Goal: Task Accomplishment & Management: Use online tool/utility

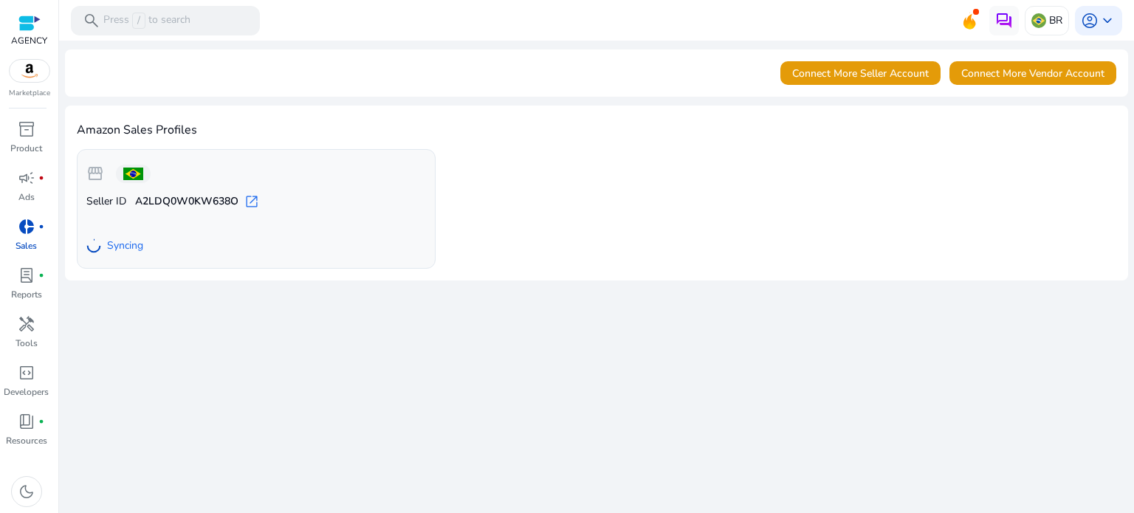
click at [482, 21] on mat-toolbar "search Press / to search BR account_circle keyboard_arrow_down" at bounding box center [596, 20] width 1075 height 41
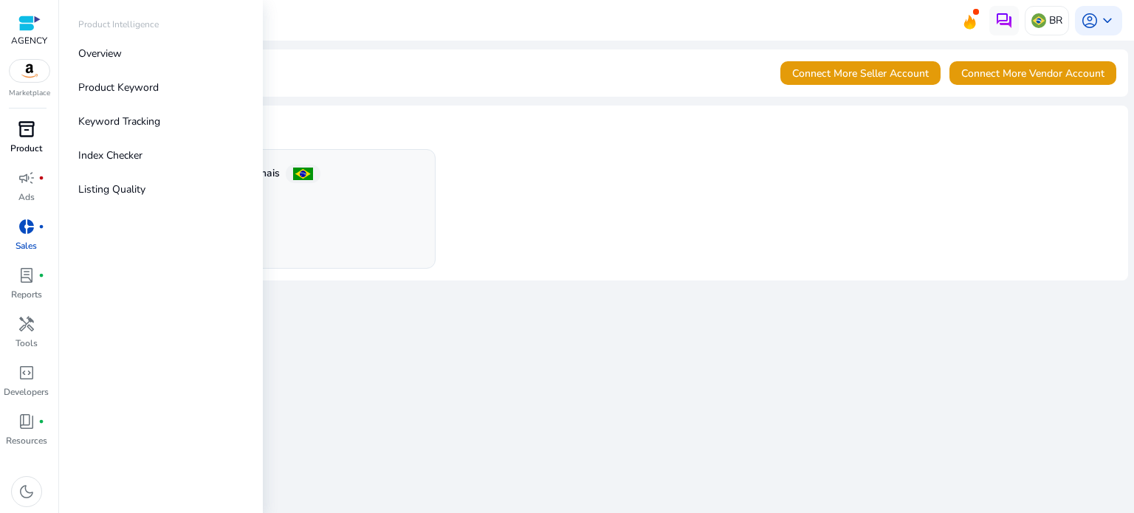
click at [38, 148] on p "Product" at bounding box center [26, 148] width 32 height 13
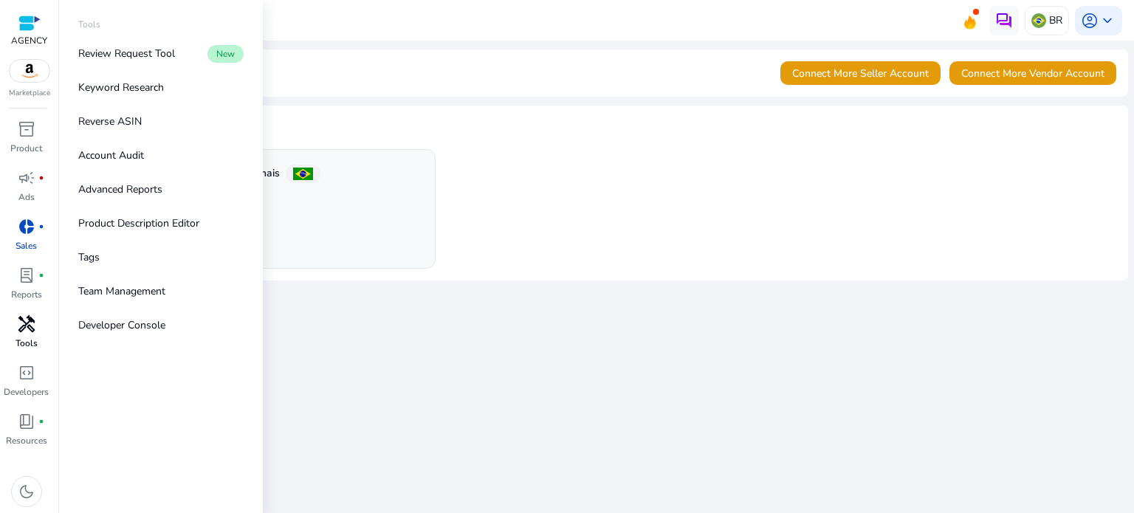
click at [29, 339] on p "Tools" at bounding box center [26, 343] width 22 height 13
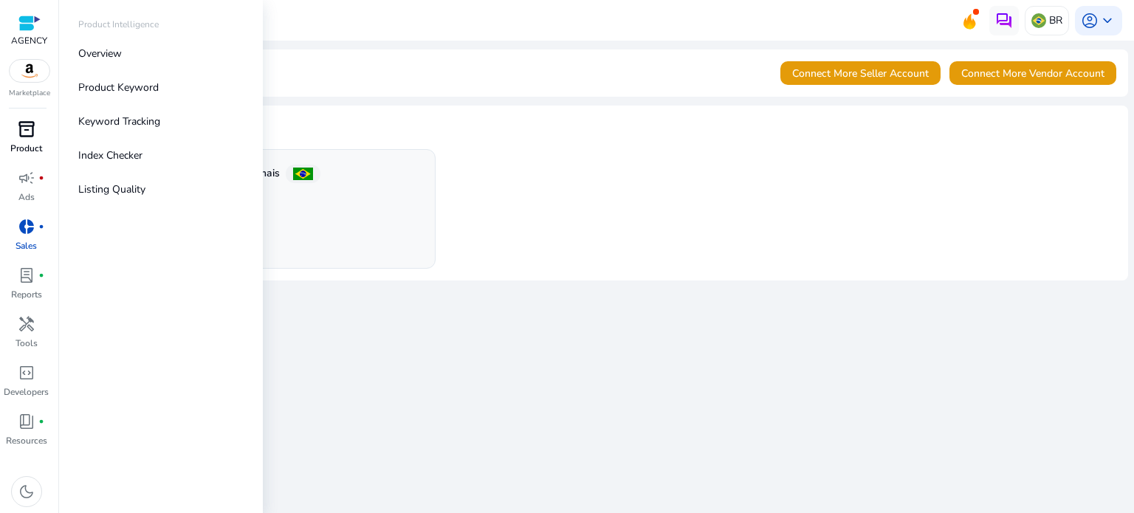
click at [32, 149] on p "Product" at bounding box center [26, 148] width 32 height 13
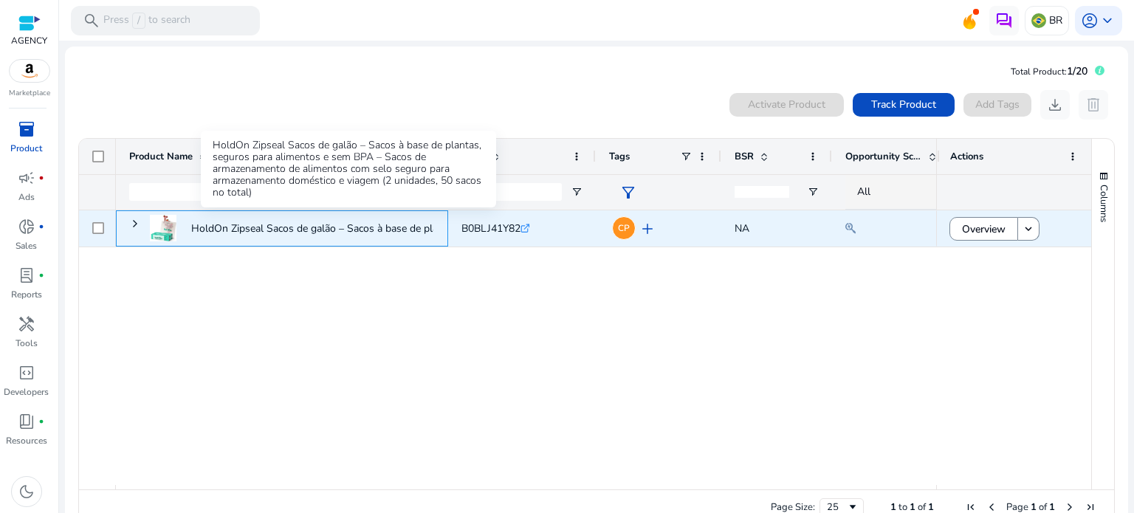
click at [252, 235] on p "HoldOn Zipseal Sacos de galão – Sacos à base de plantas, seguros..." at bounding box center [348, 228] width 315 height 30
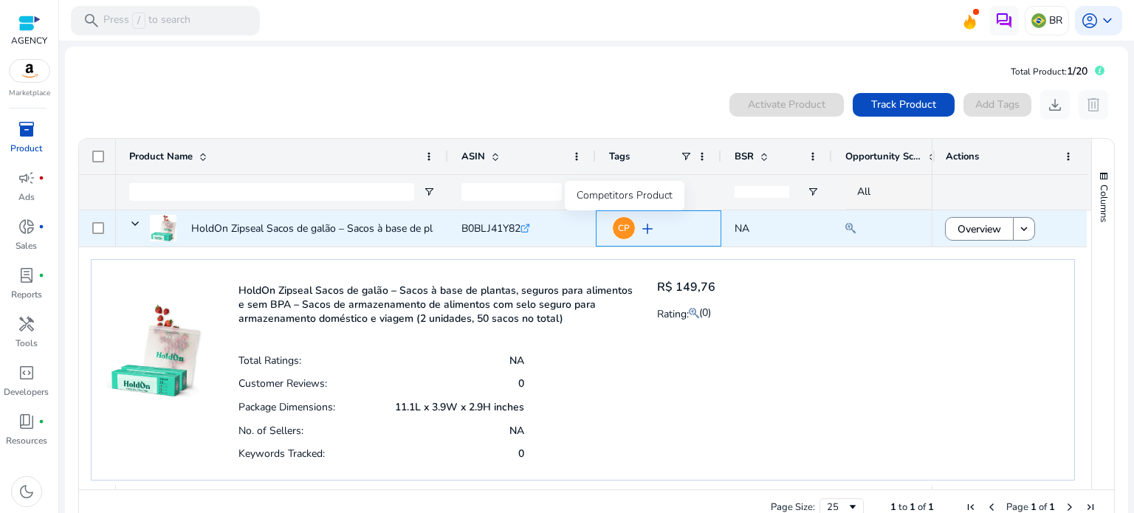
click at [623, 228] on span "CP" at bounding box center [624, 228] width 12 height 9
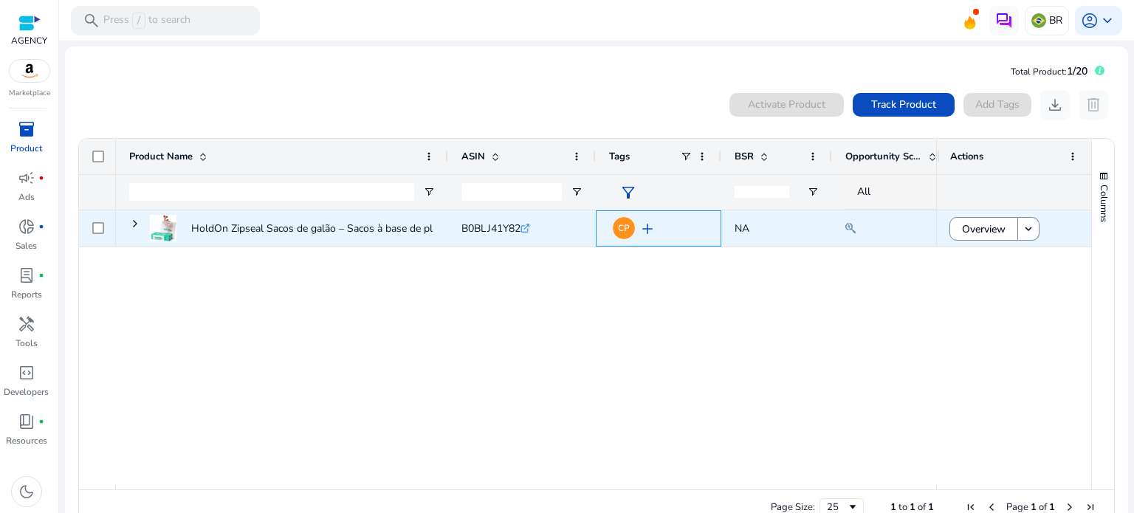
click at [623, 228] on span "CP" at bounding box center [624, 228] width 12 height 9
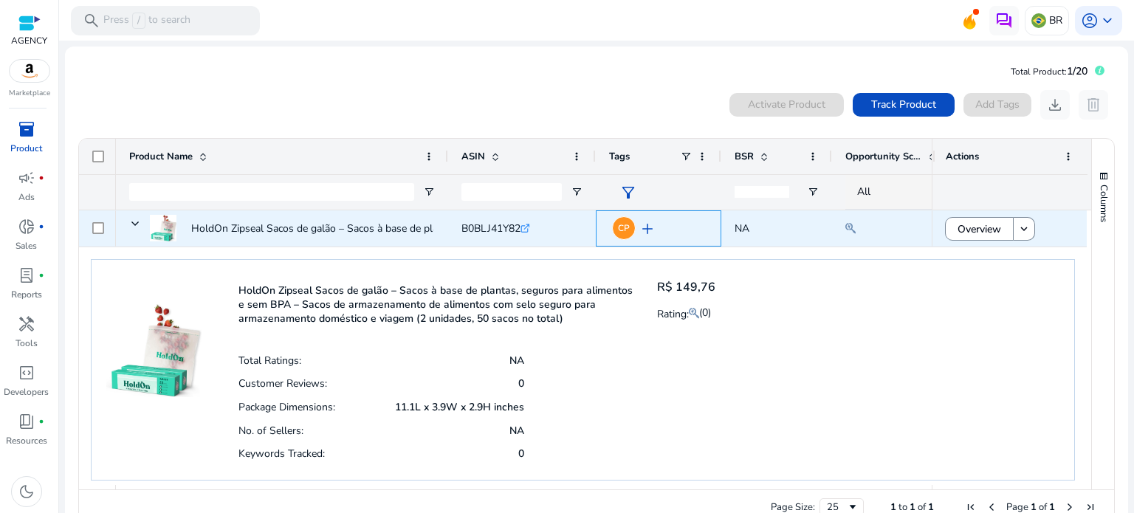
click at [647, 232] on span "add" at bounding box center [647, 229] width 18 height 18
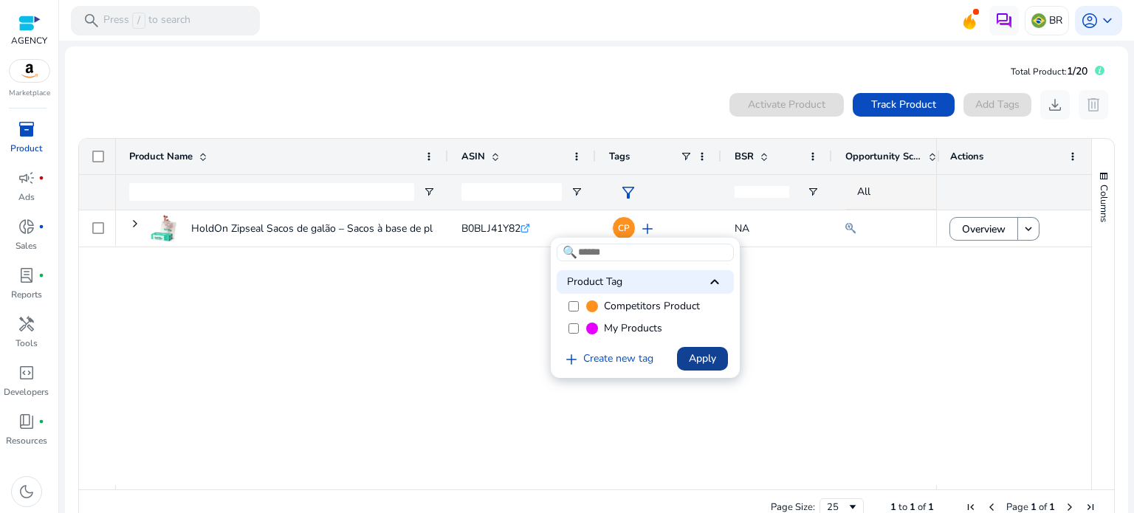
click at [706, 365] on span "Apply" at bounding box center [702, 358] width 27 height 15
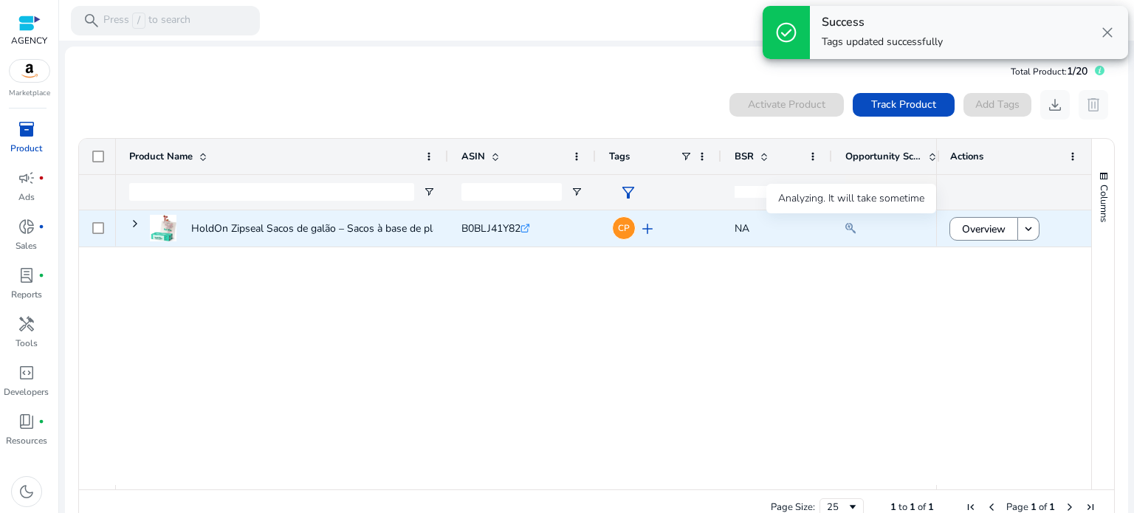
click at [852, 230] on mat-icon at bounding box center [850, 228] width 10 height 18
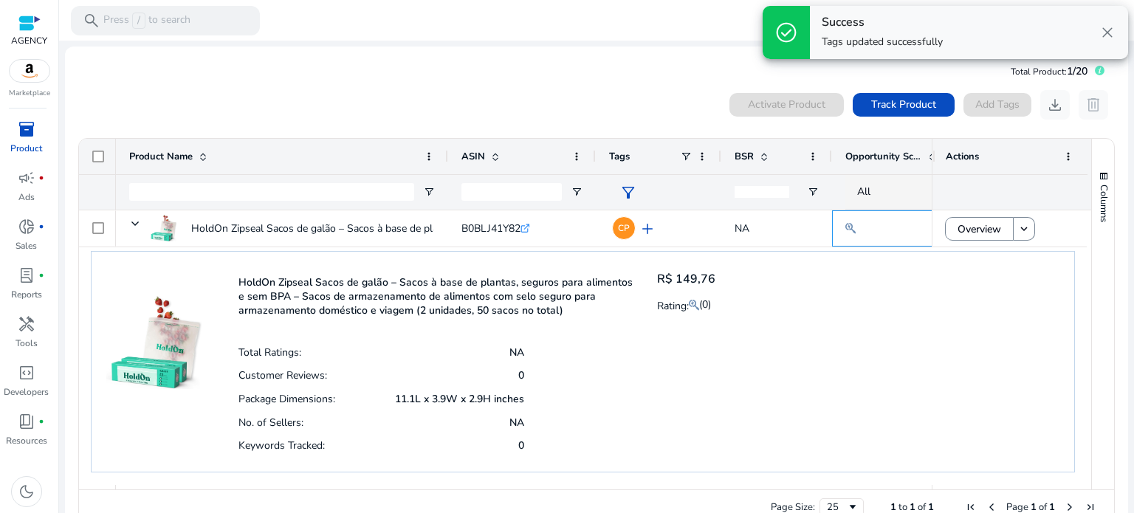
scroll to position [20, 0]
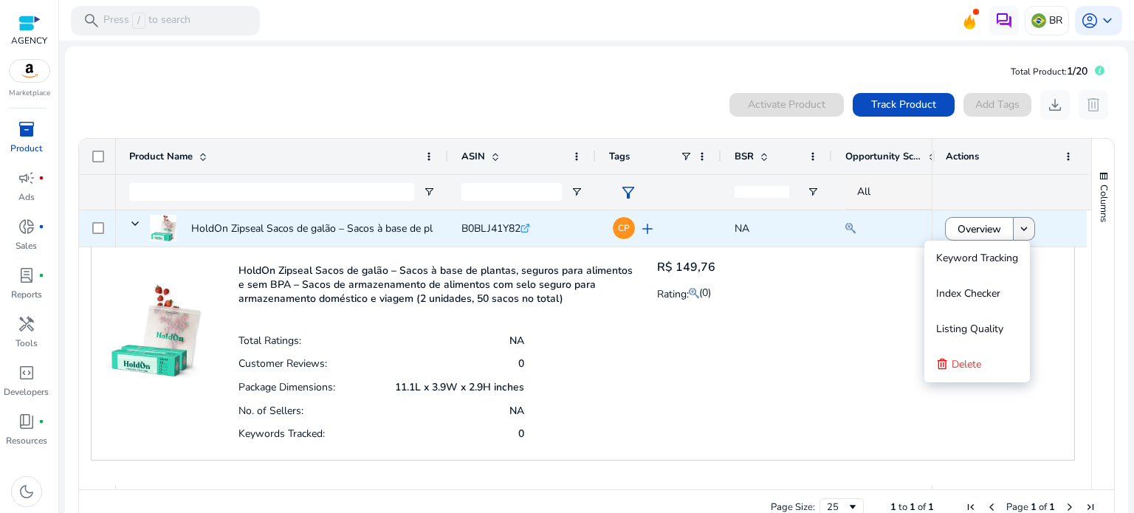
click at [1024, 233] on mat-icon "keyboard_arrow_down" at bounding box center [1023, 228] width 13 height 13
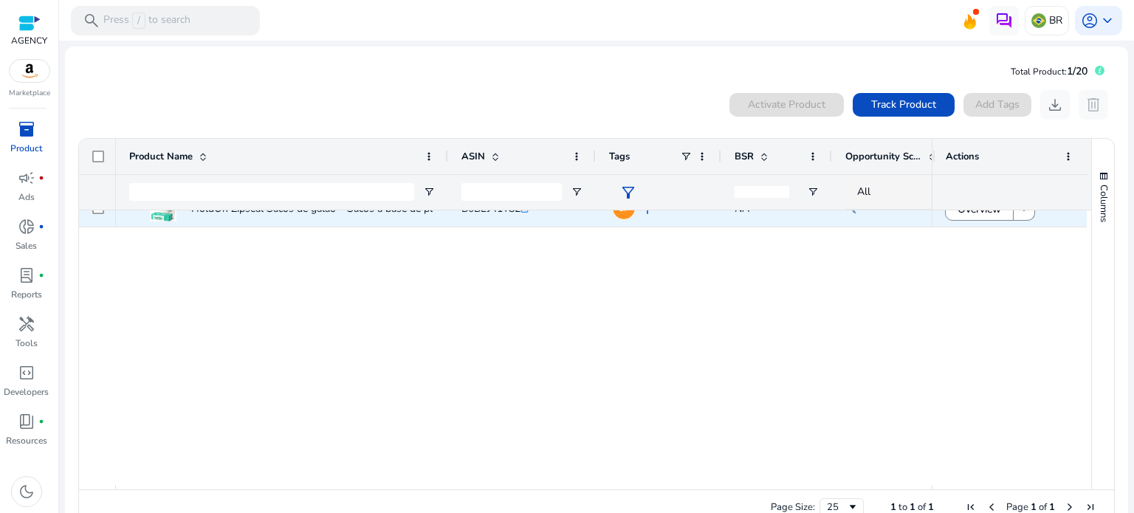
scroll to position [0, 0]
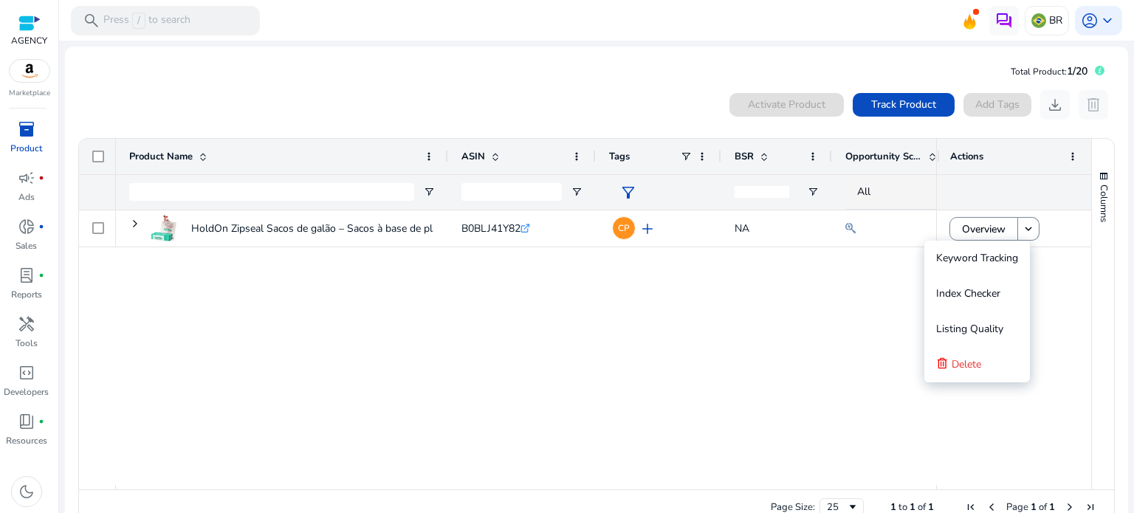
click at [230, 284] on div "HoldOn Zipseal Sacos de galão – Sacos à base de plantas, seguros... B0BLJ41Y82 …" at bounding box center [526, 347] width 820 height 275
drag, startPoint x: 559, startPoint y: 201, endPoint x: 545, endPoint y: 194, distance: 15.5
click at [557, 199] on div at bounding box center [511, 192] width 100 height 35
click at [545, 193] on input "ASIN Filter Input" at bounding box center [511, 192] width 100 height 18
click at [528, 189] on input "ASIN Filter Input" at bounding box center [511, 192] width 100 height 18
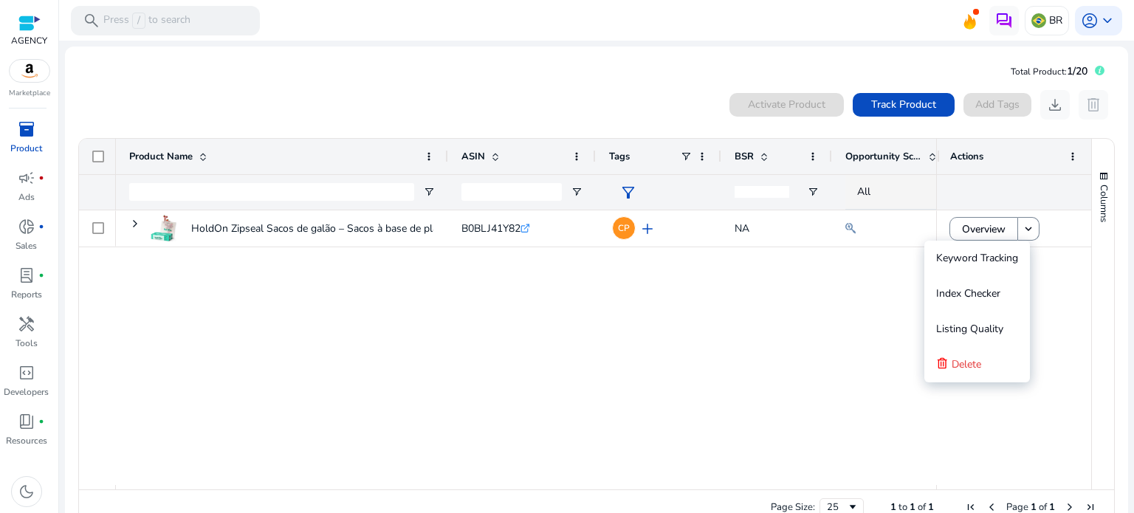
click at [521, 193] on input "ASIN Filter Input" at bounding box center [511, 192] width 100 height 18
click at [881, 100] on span "Track Product" at bounding box center [903, 104] width 65 height 15
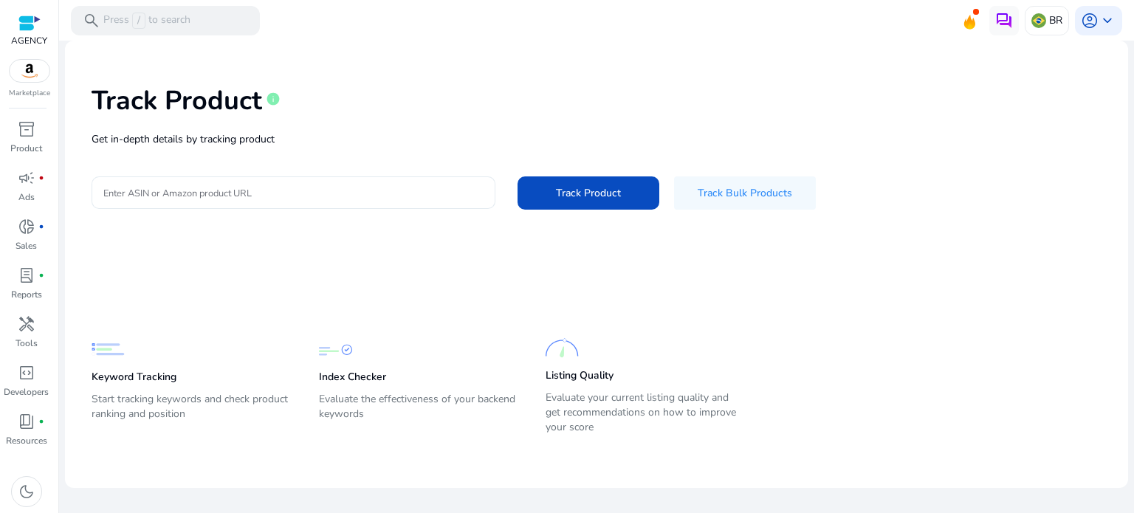
click at [416, 199] on input "Enter ASIN or Amazon product URL" at bounding box center [293, 193] width 380 height 16
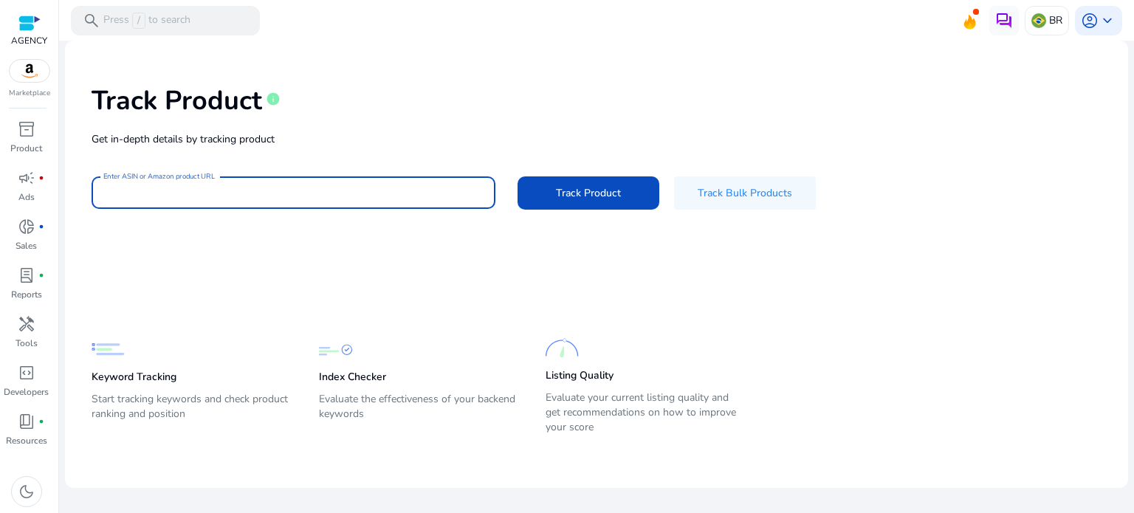
paste input "**********"
type input "**********"
click at [603, 180] on span at bounding box center [588, 192] width 142 height 35
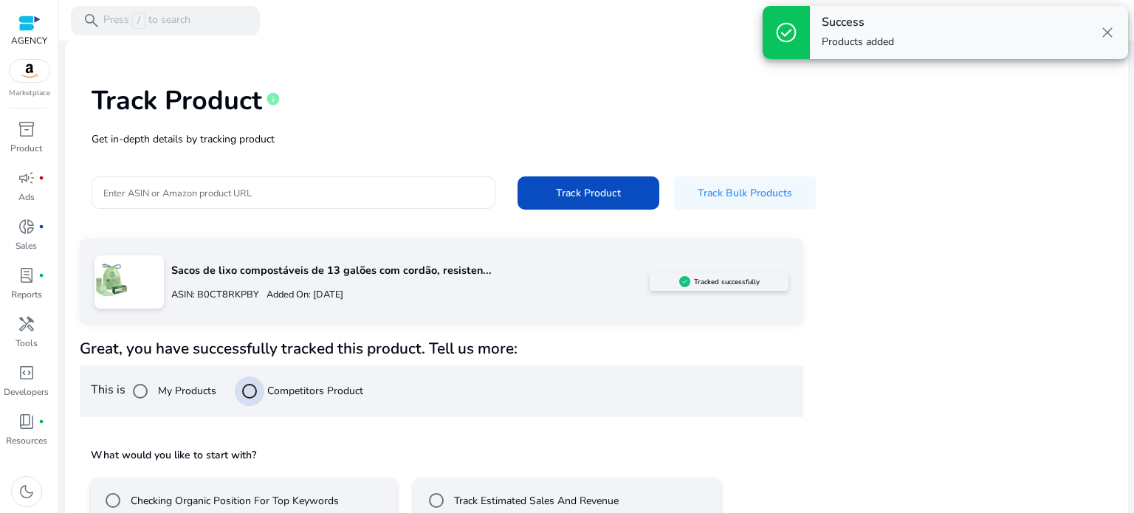
scroll to position [86, 0]
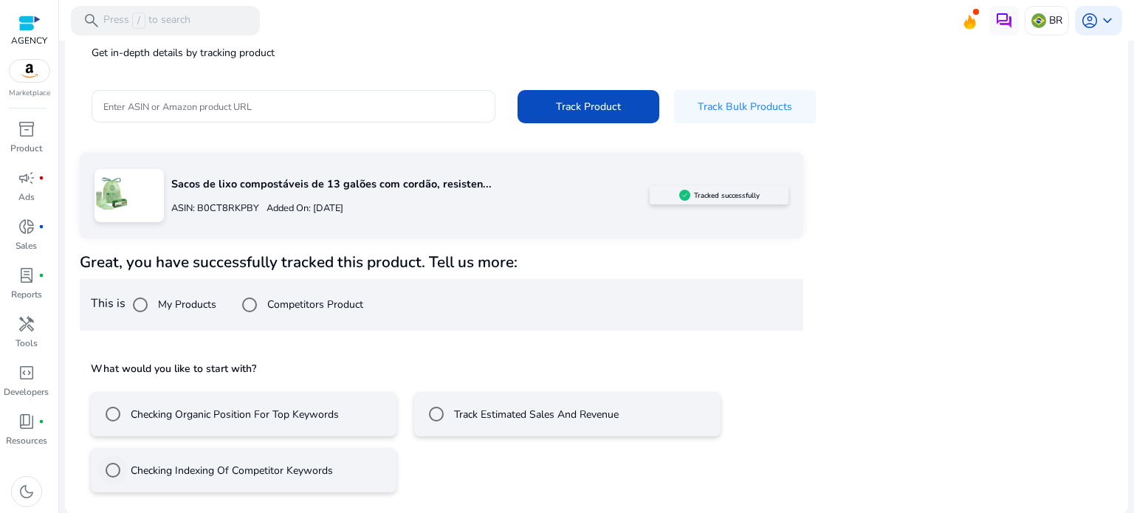
click at [198, 457] on div "Checking Indexing Of Competitor Keywords" at bounding box center [215, 470] width 235 height 30
click at [197, 436] on mat-radio-group "Checking Organic Position For Top Keywords Track Estimated Sales And Revenue Ch…" at bounding box center [441, 436] width 701 height 112
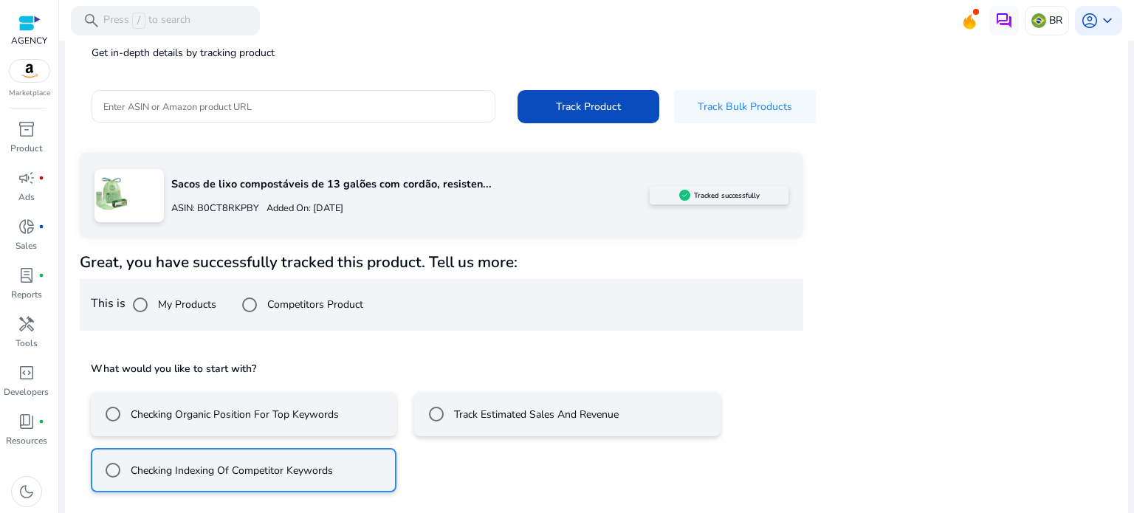
click at [198, 420] on label "Checking Organic Position For Top Keywords" at bounding box center [233, 414] width 211 height 15
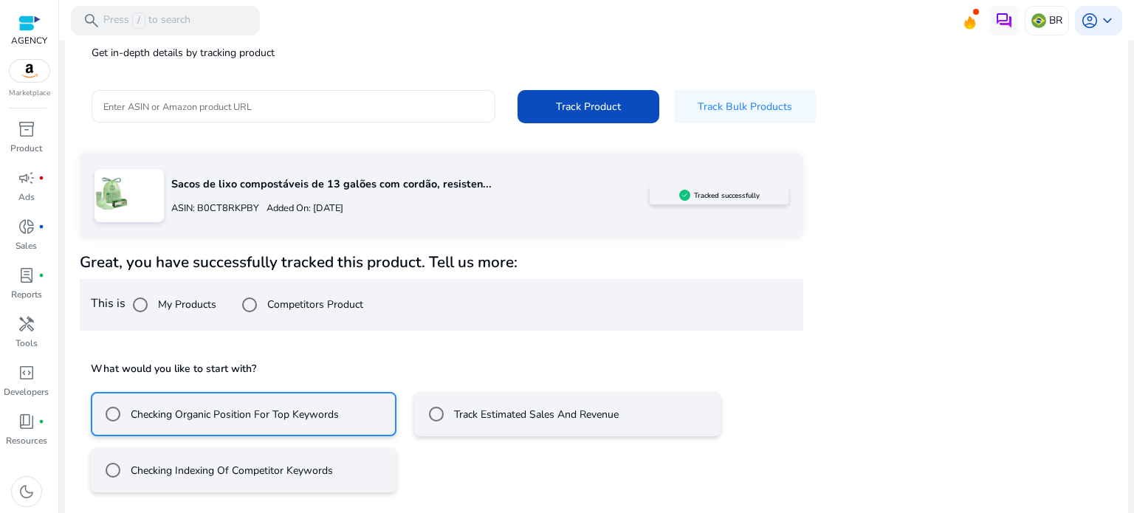
click at [524, 439] on mat-radio-group "Checking Organic Position For Top Keywords Track Estimated Sales And Revenue Ch…" at bounding box center [441, 436] width 701 height 112
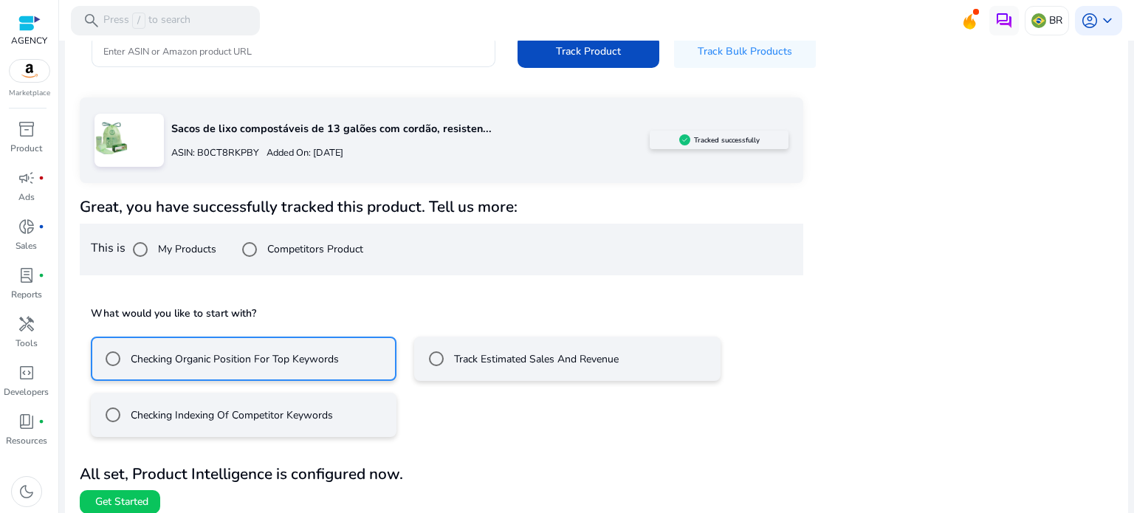
scroll to position [152, 0]
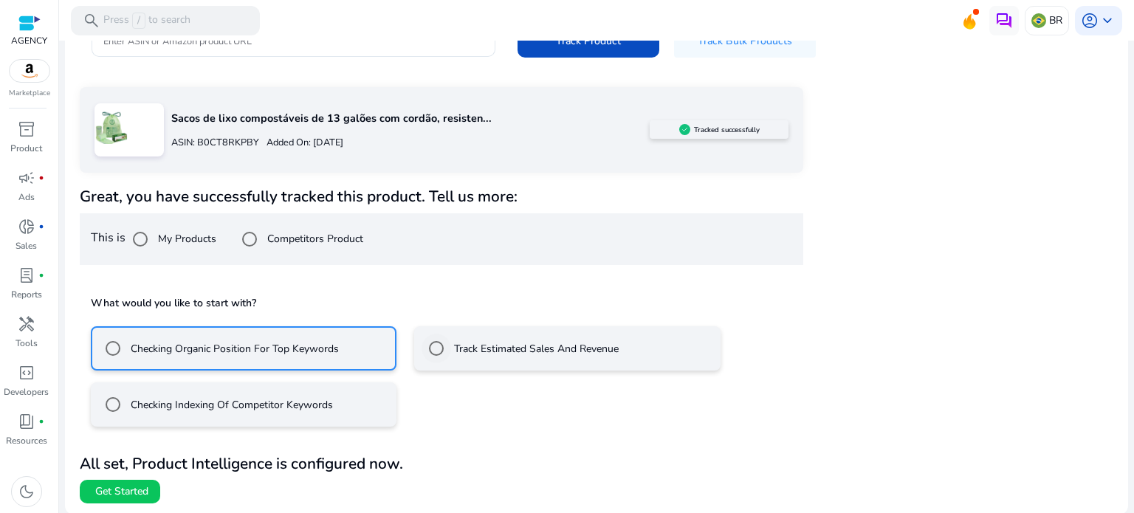
click at [478, 362] on div "Track Estimated Sales And Revenue" at bounding box center [519, 349] width 197 height 30
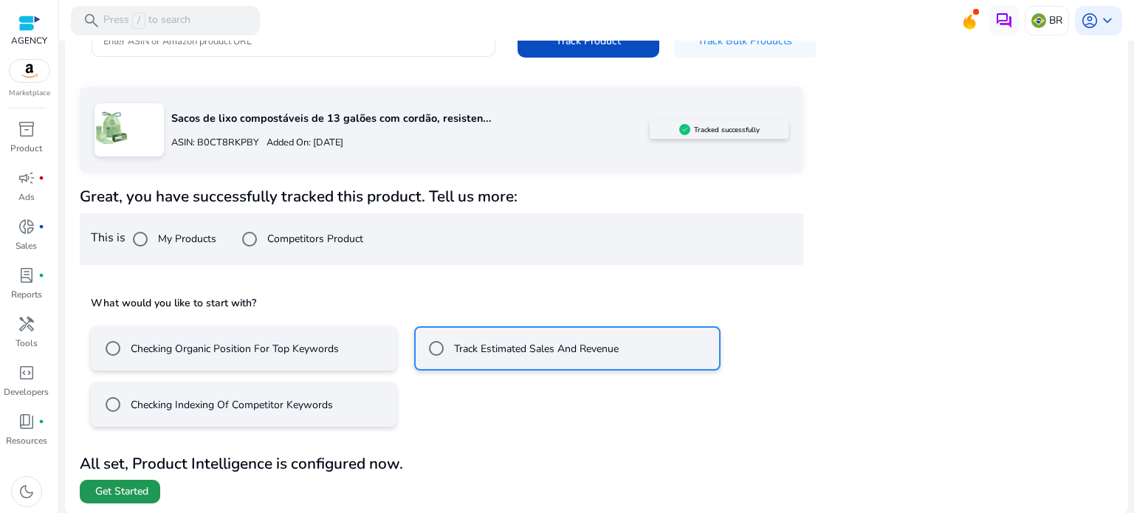
click at [104, 498] on span at bounding box center [120, 491] width 80 height 35
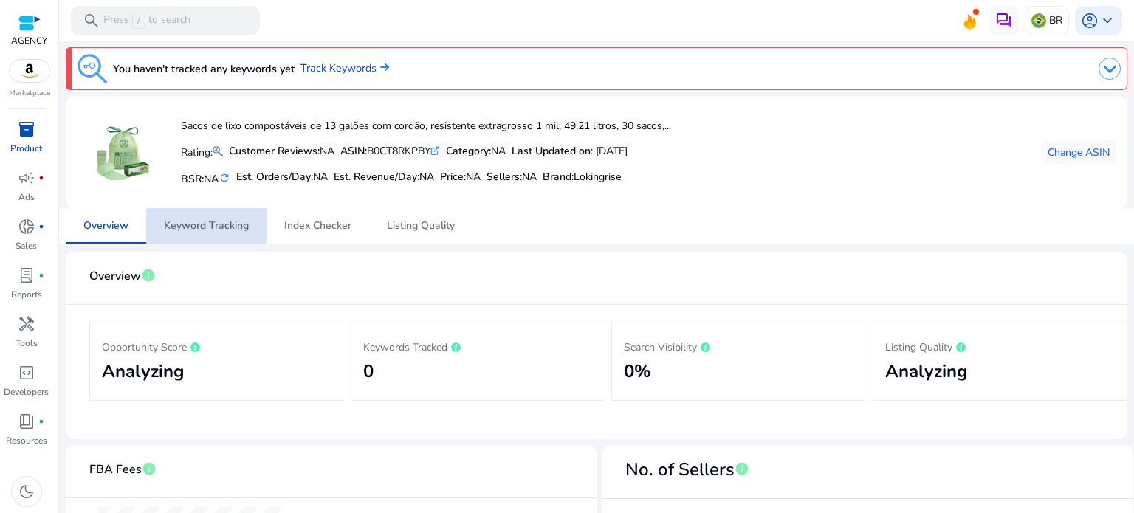
click at [210, 236] on span "Keyword Tracking" at bounding box center [206, 225] width 85 height 35
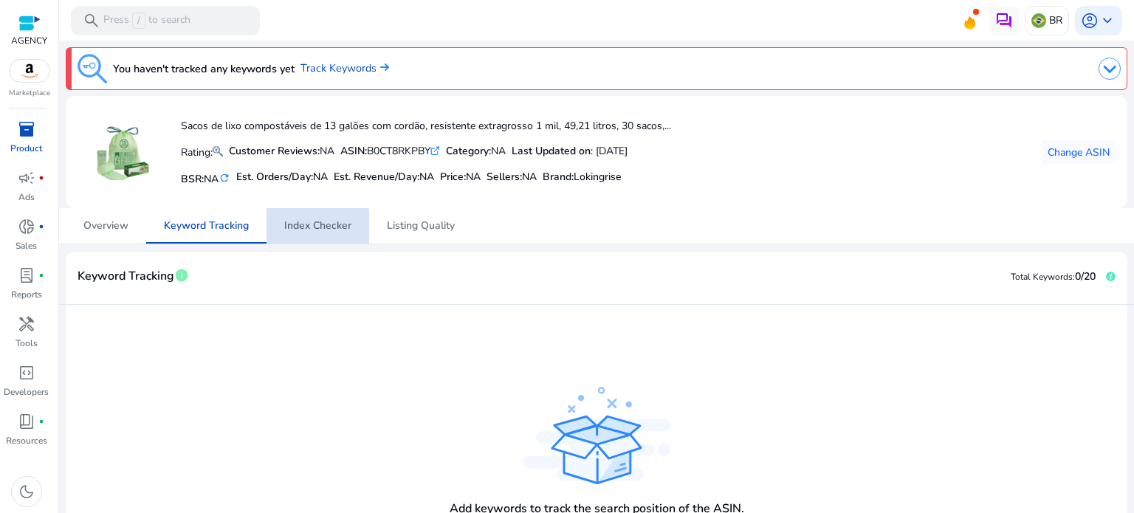
click at [287, 241] on span "Index Checker" at bounding box center [317, 225] width 67 height 35
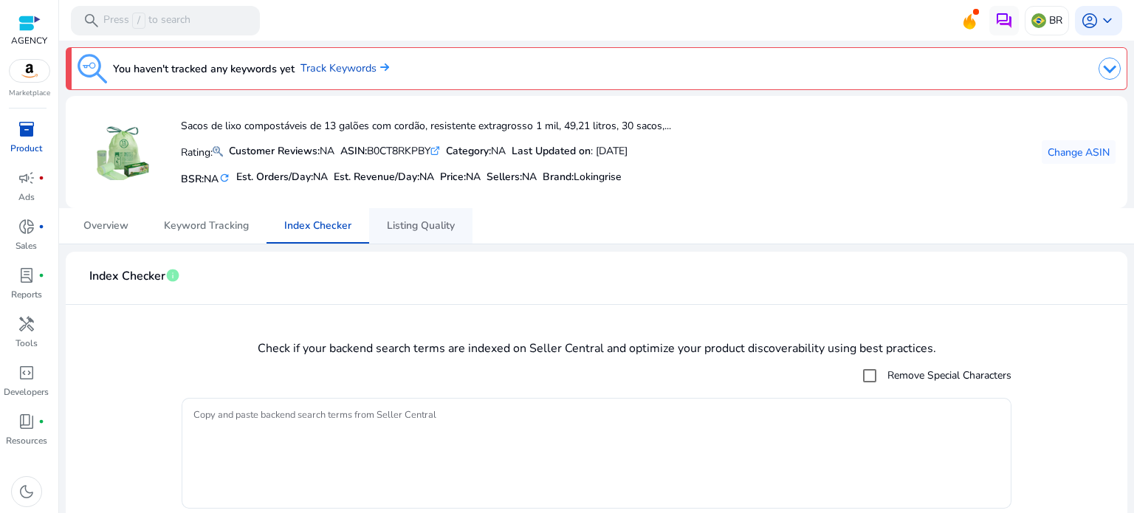
click at [440, 229] on span "Listing Quality" at bounding box center [421, 226] width 68 height 10
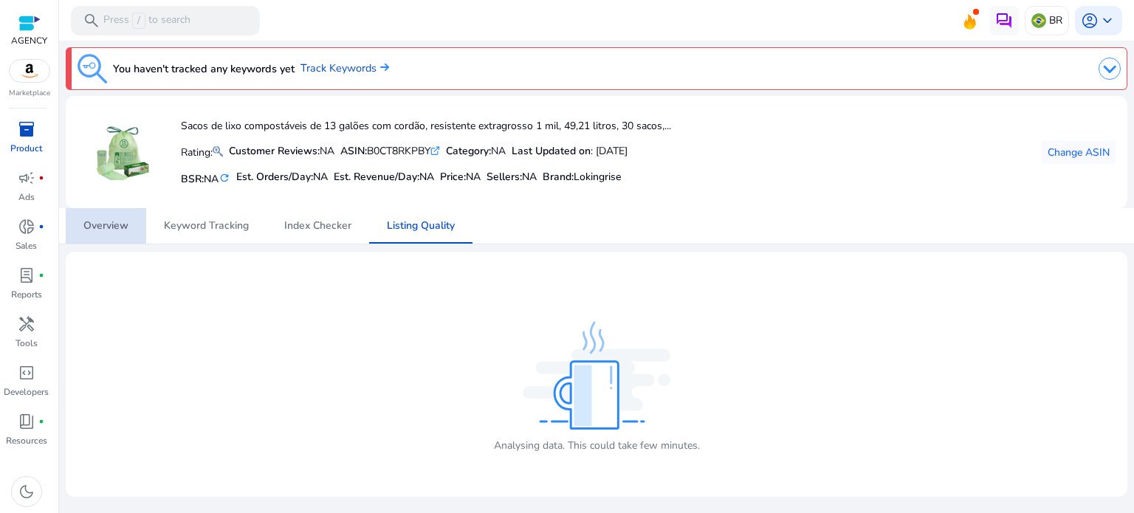
click at [109, 241] on span "Overview" at bounding box center [105, 225] width 45 height 35
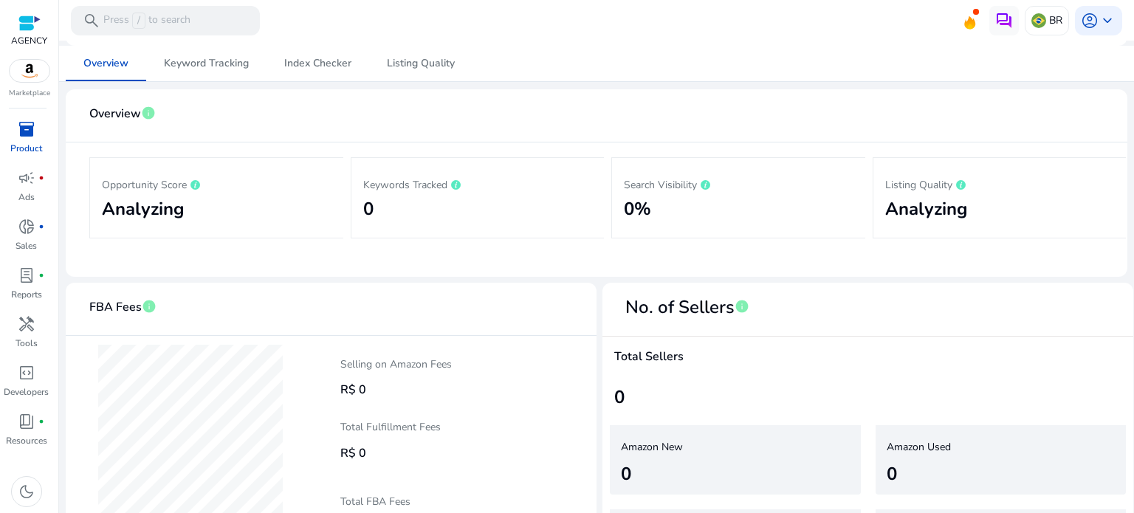
scroll to position [8, 0]
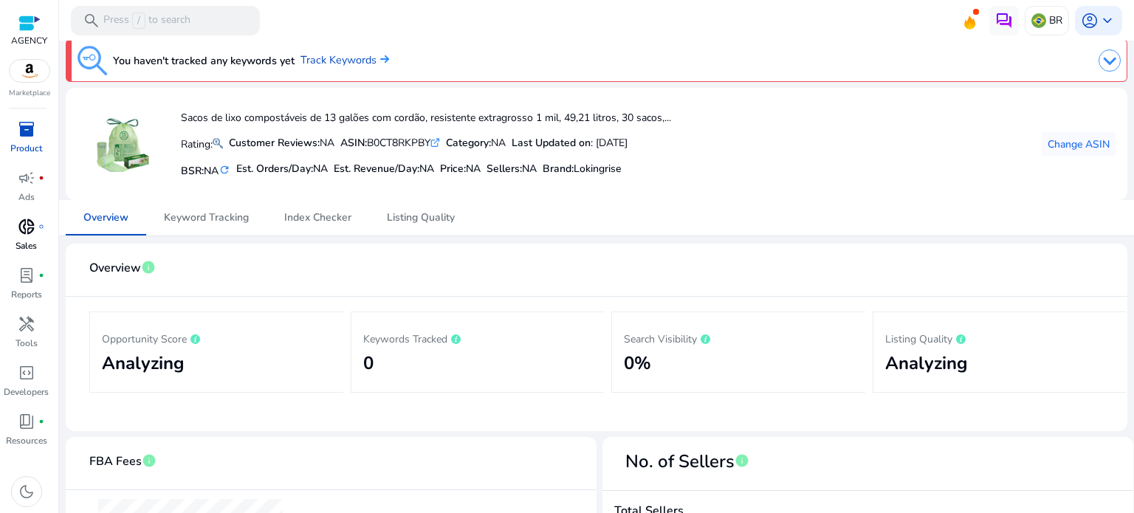
click at [32, 235] on span "donut_small" at bounding box center [27, 227] width 18 height 18
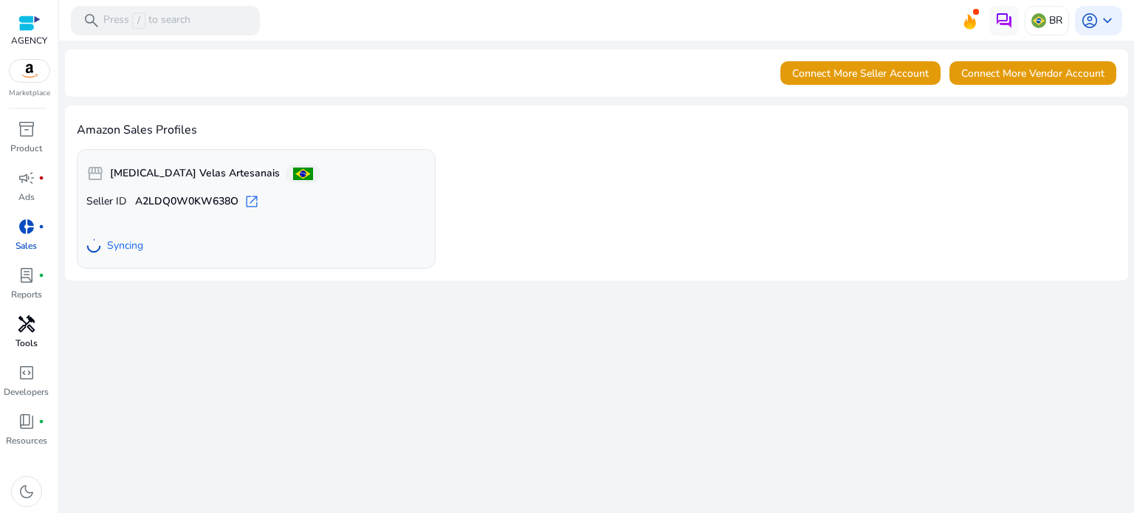
click at [35, 328] on div "handyman" at bounding box center [26, 324] width 41 height 24
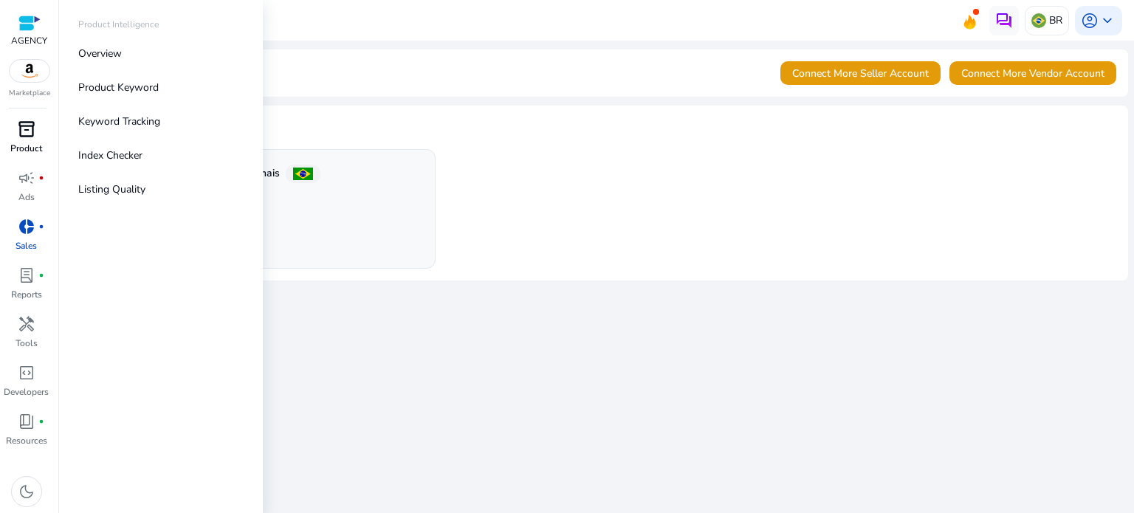
click at [30, 132] on span "inventory_2" at bounding box center [27, 129] width 18 height 18
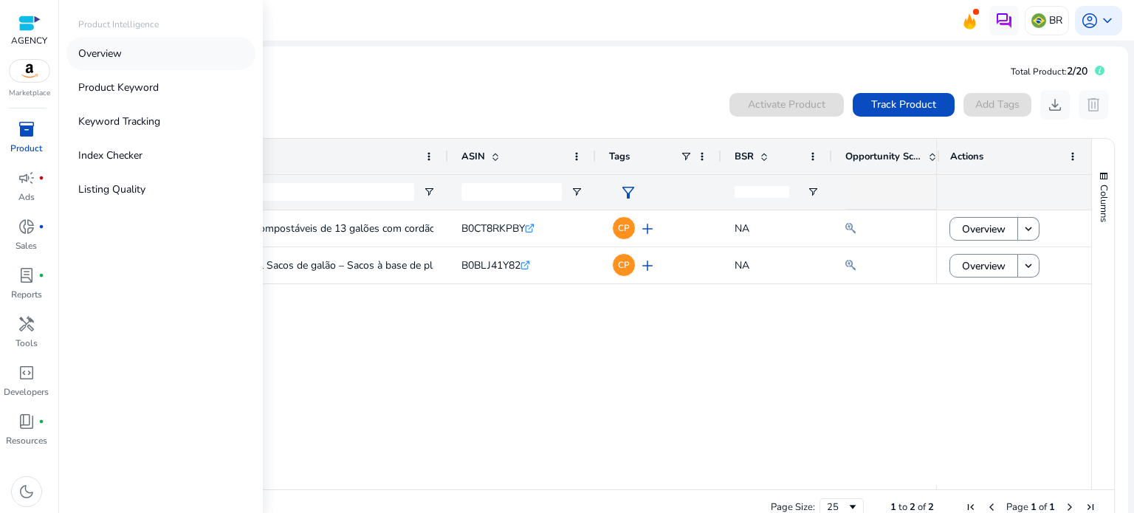
click at [96, 61] on link "Overview" at bounding box center [160, 53] width 189 height 33
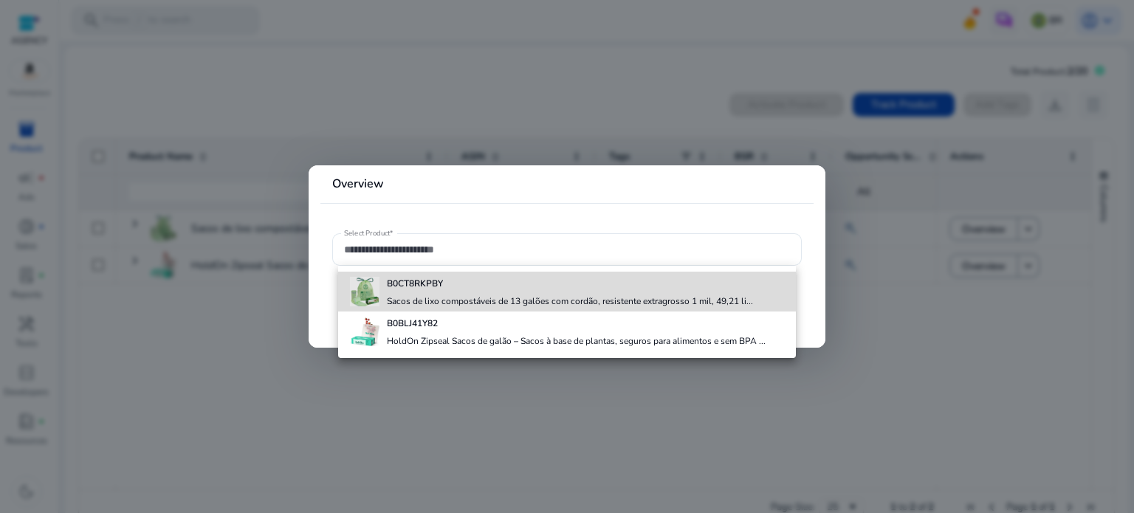
click at [431, 280] on b "B0CT8RKPBY" at bounding box center [415, 284] width 56 height 12
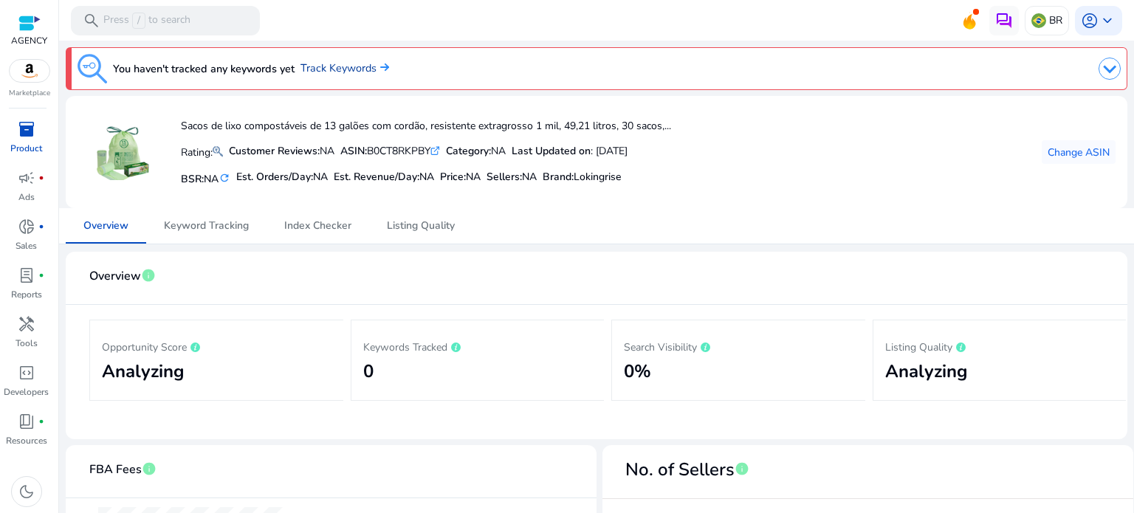
click at [328, 61] on link "Track Keywords" at bounding box center [344, 69] width 89 height 16
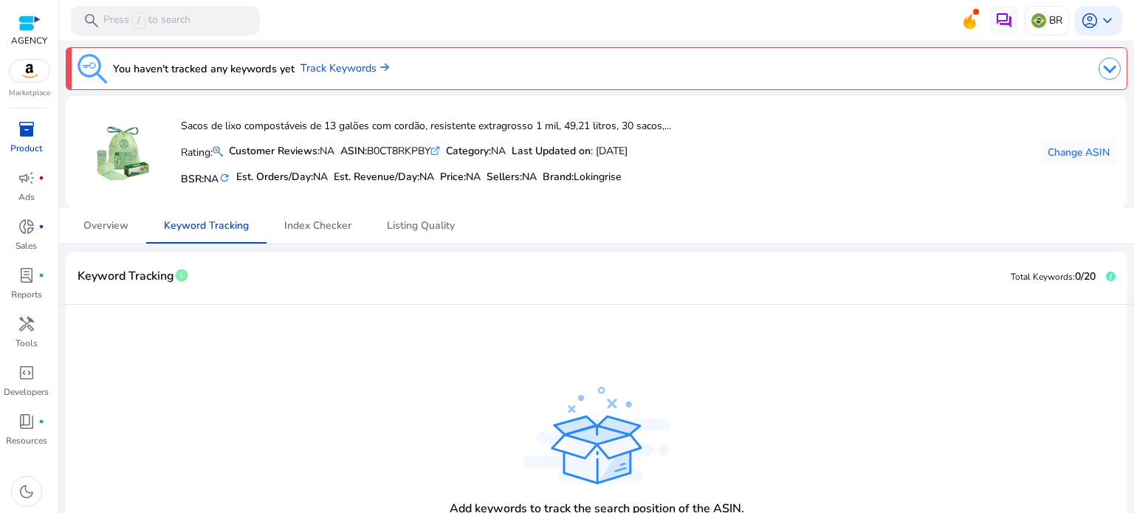
scroll to position [132, 0]
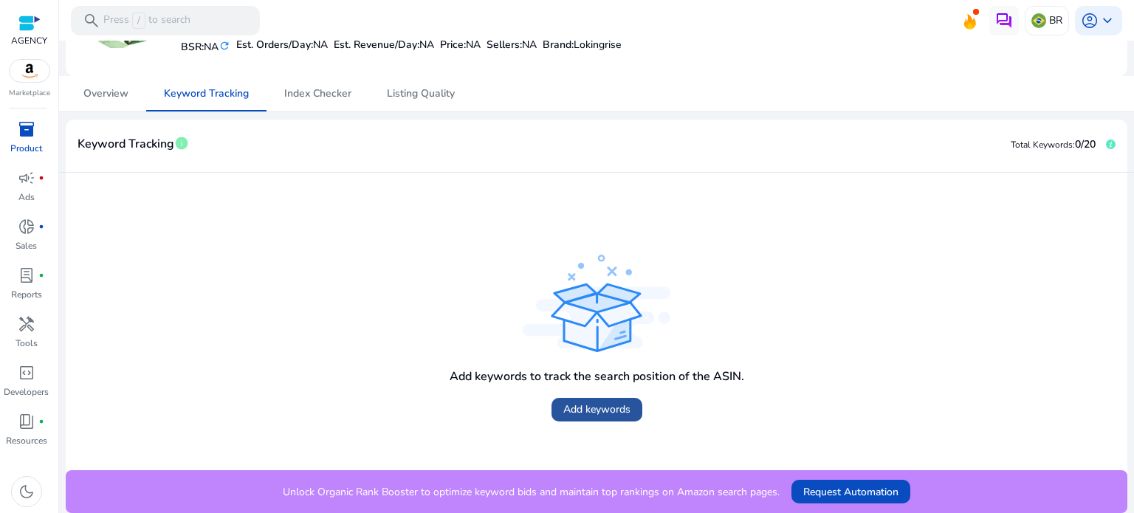
click at [602, 410] on span "Add keywords" at bounding box center [596, 409] width 67 height 15
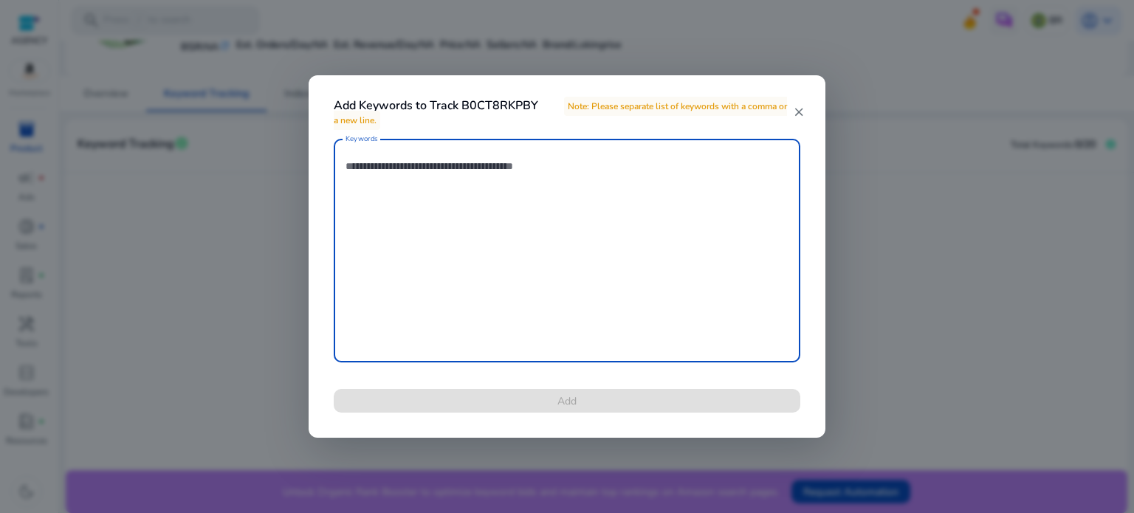
click at [528, 238] on textarea "Keywords" at bounding box center [566, 250] width 443 height 209
click at [514, 193] on textarea "Keywords" at bounding box center [566, 250] width 443 height 209
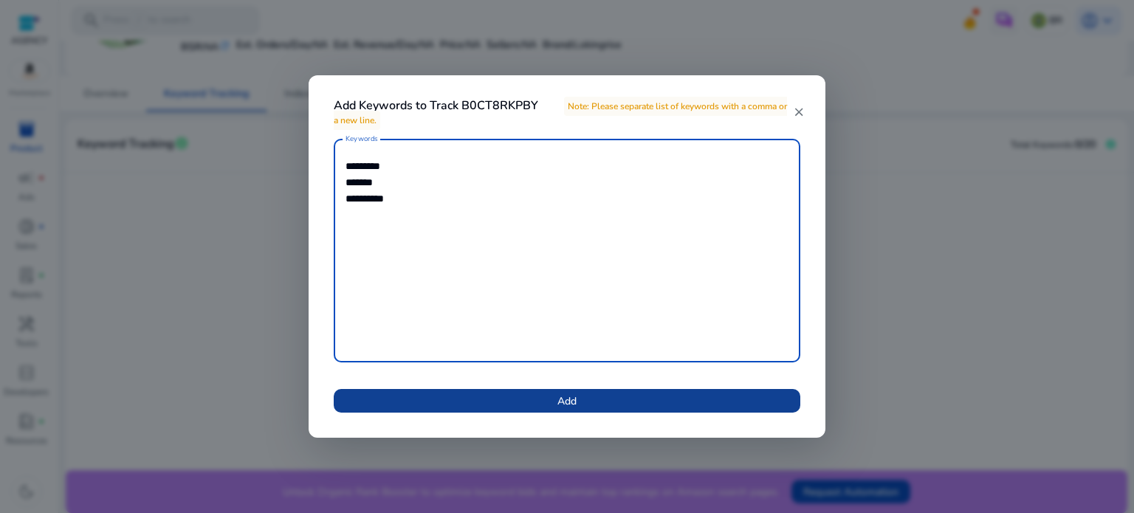
type textarea "********* ******* *********"
click at [576, 393] on span "Add" at bounding box center [566, 400] width 19 height 15
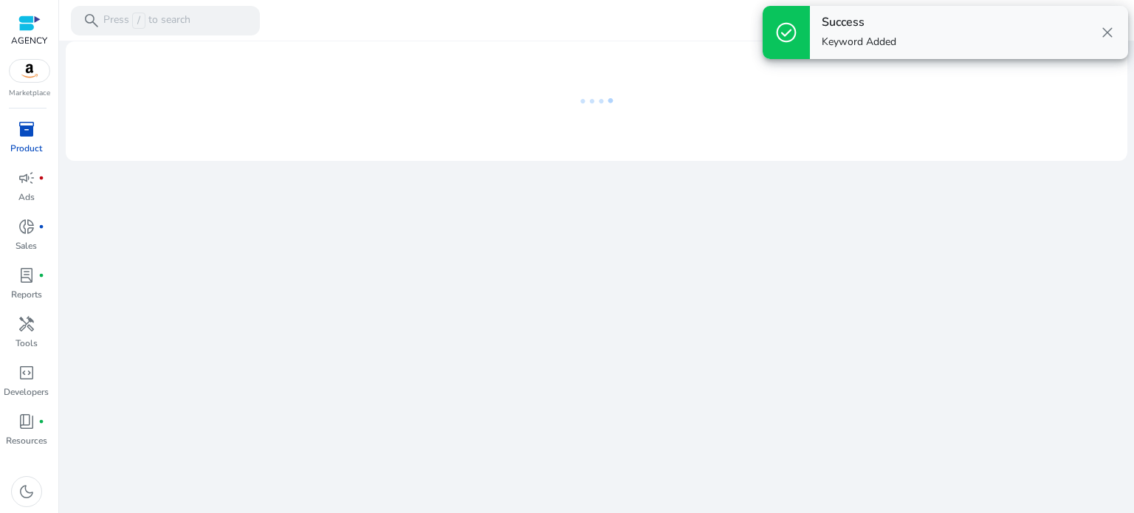
click at [793, 224] on div "We are getting things ready for you..." at bounding box center [596, 277] width 1063 height 472
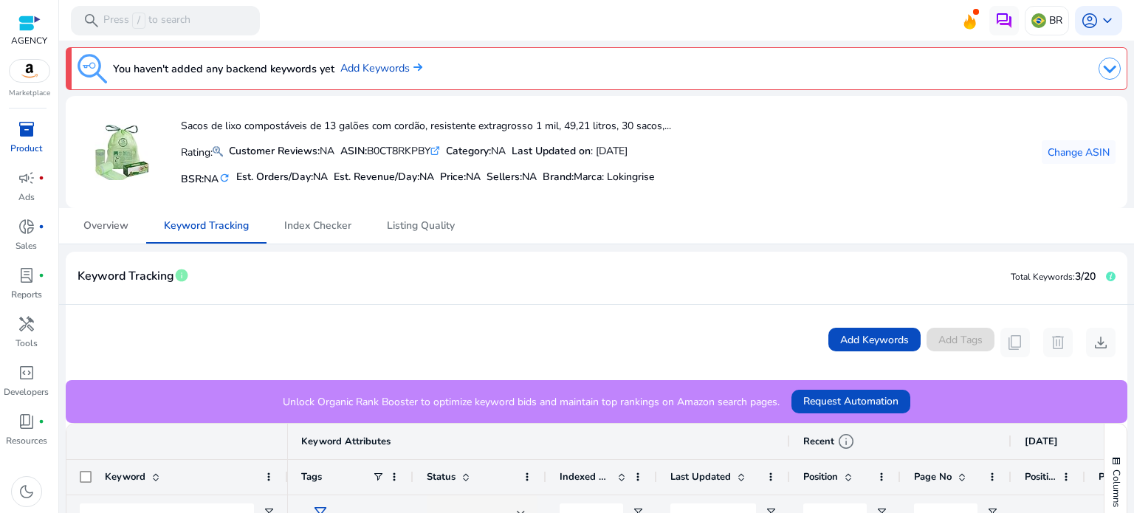
click at [121, 241] on span "Overview" at bounding box center [105, 225] width 45 height 35
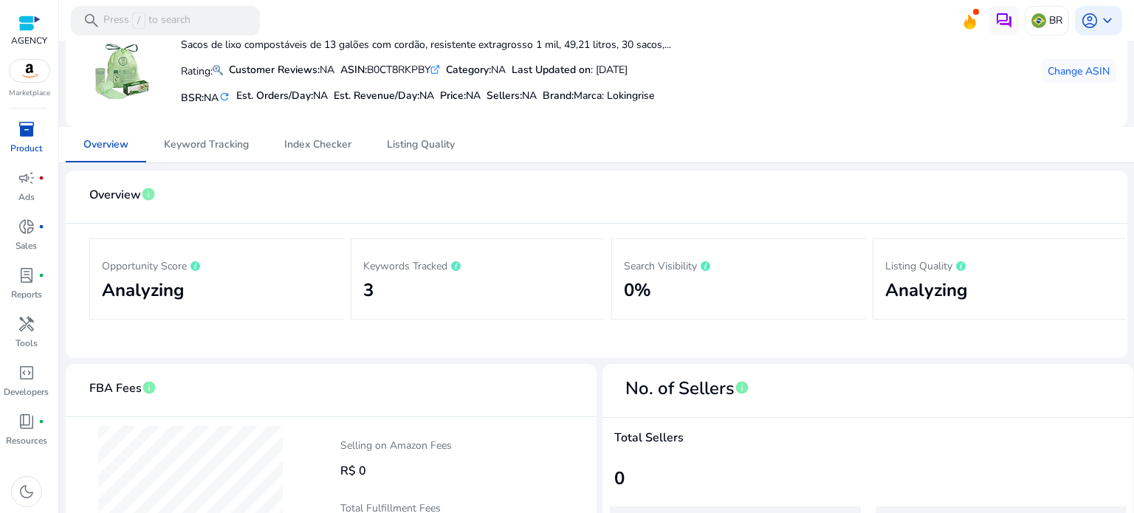
scroll to position [74, 0]
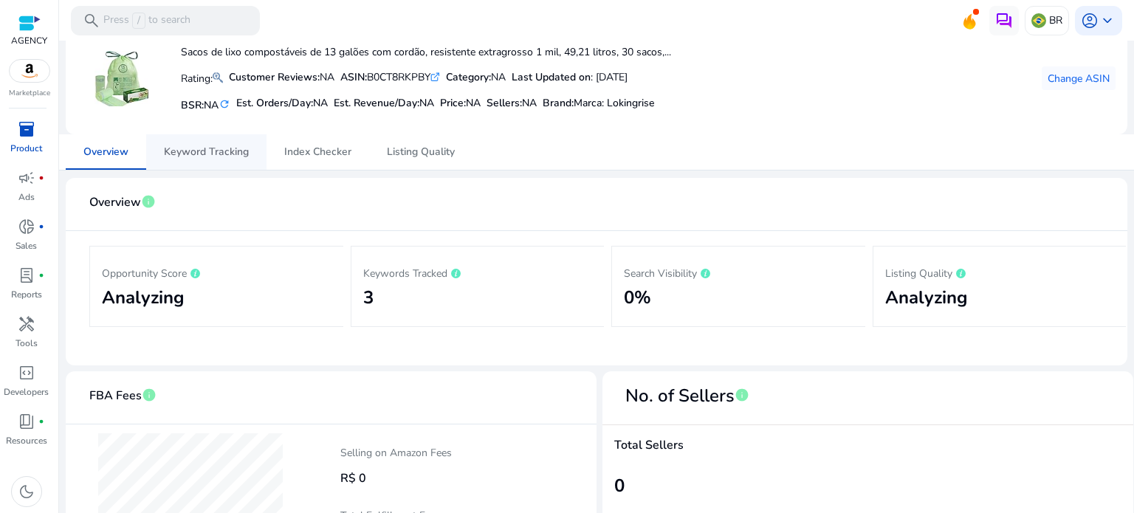
click at [233, 159] on span "Keyword Tracking" at bounding box center [206, 151] width 85 height 35
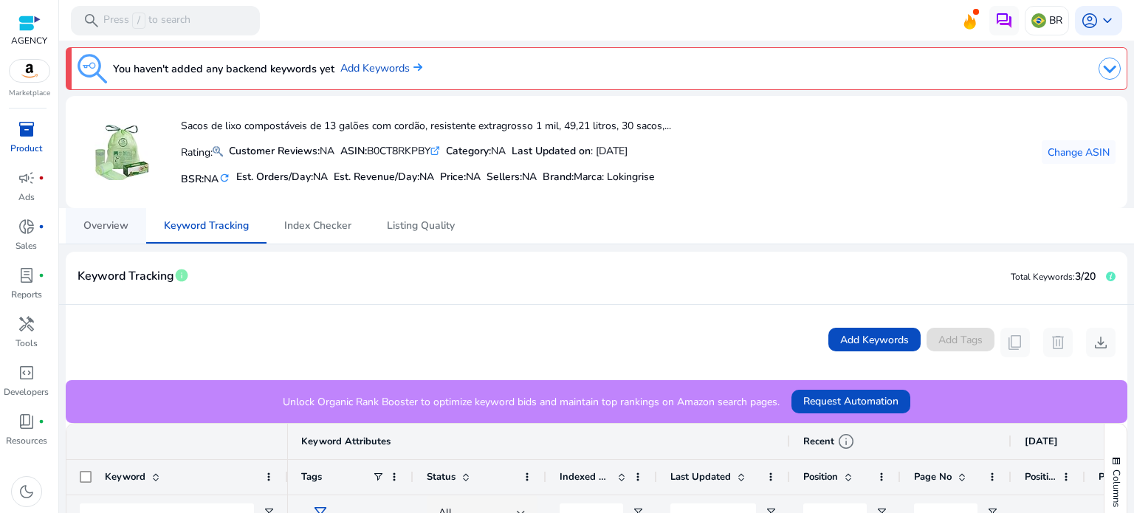
click at [67, 224] on link "Overview" at bounding box center [106, 225] width 80 height 35
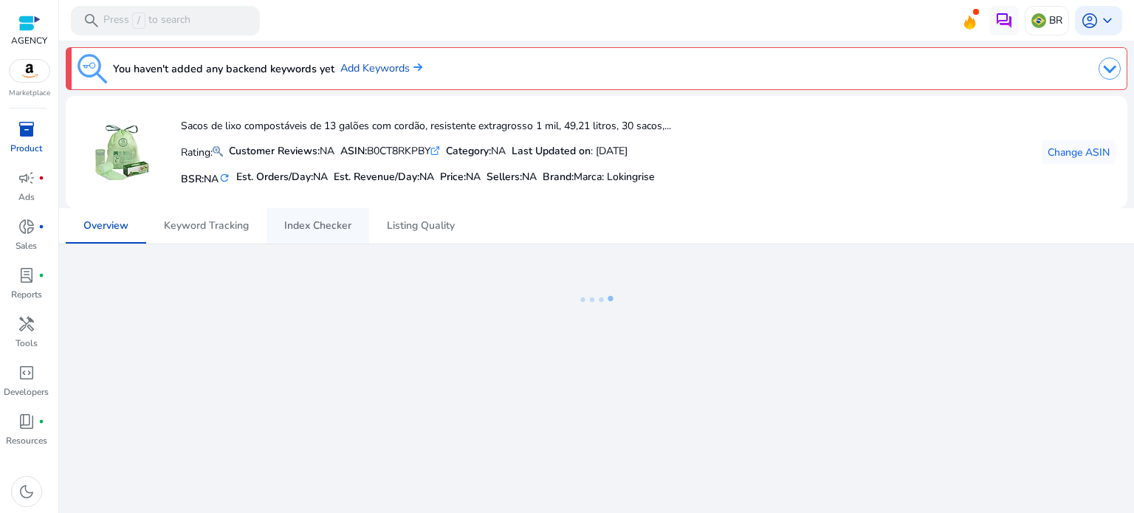
click at [324, 232] on span "Index Checker" at bounding box center [317, 225] width 67 height 35
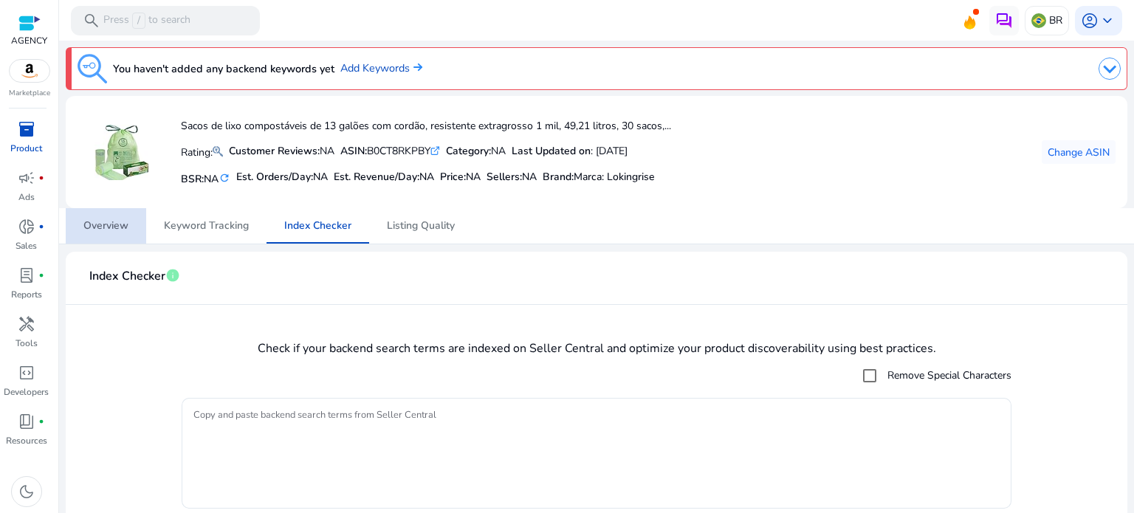
click at [75, 238] on link "Overview" at bounding box center [106, 225] width 80 height 35
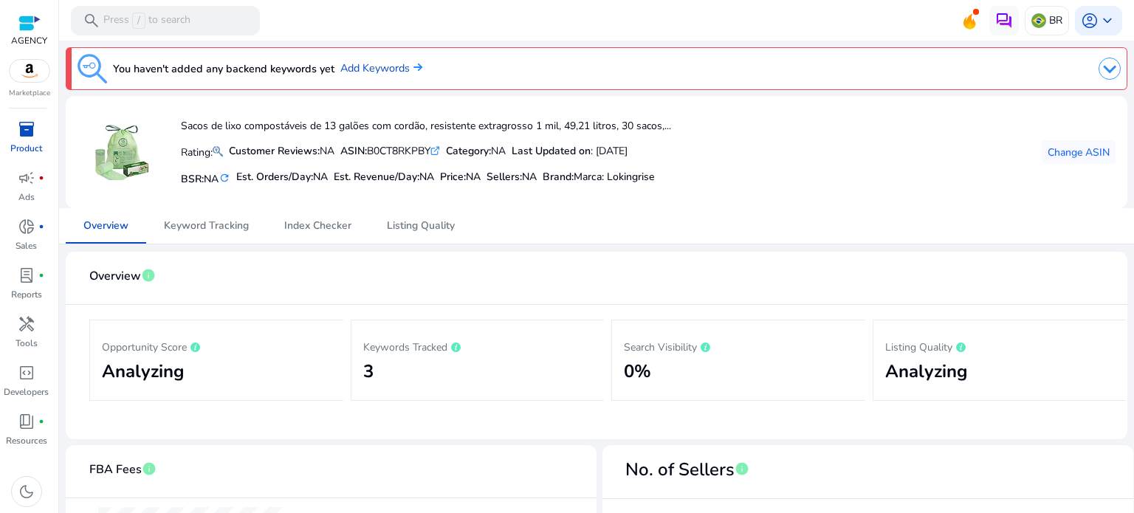
drag, startPoint x: 22, startPoint y: 117, endPoint x: 27, endPoint y: 131, distance: 15.4
click at [22, 117] on link "inventory_2 Product" at bounding box center [26, 141] width 52 height 49
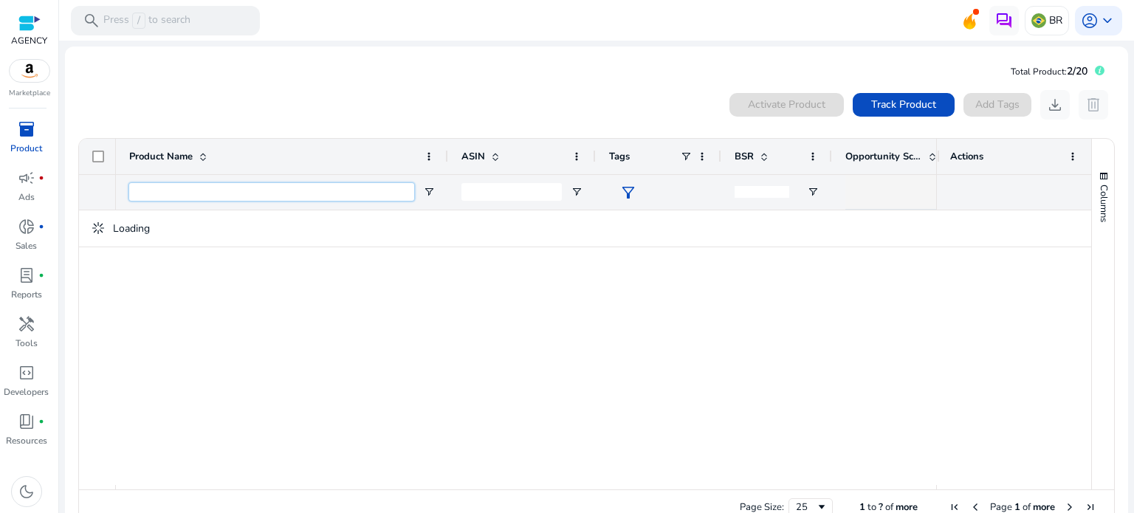
click at [398, 187] on input "Product Name Filter Input" at bounding box center [271, 192] width 285 height 18
paste input "**********"
type input "**********"
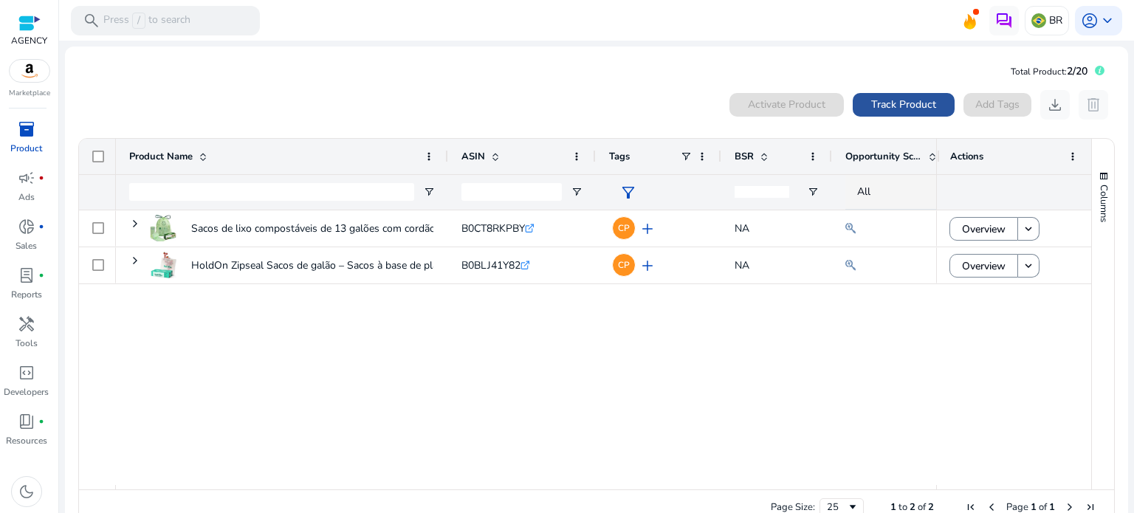
click at [897, 106] on span "Track Product" at bounding box center [903, 104] width 65 height 15
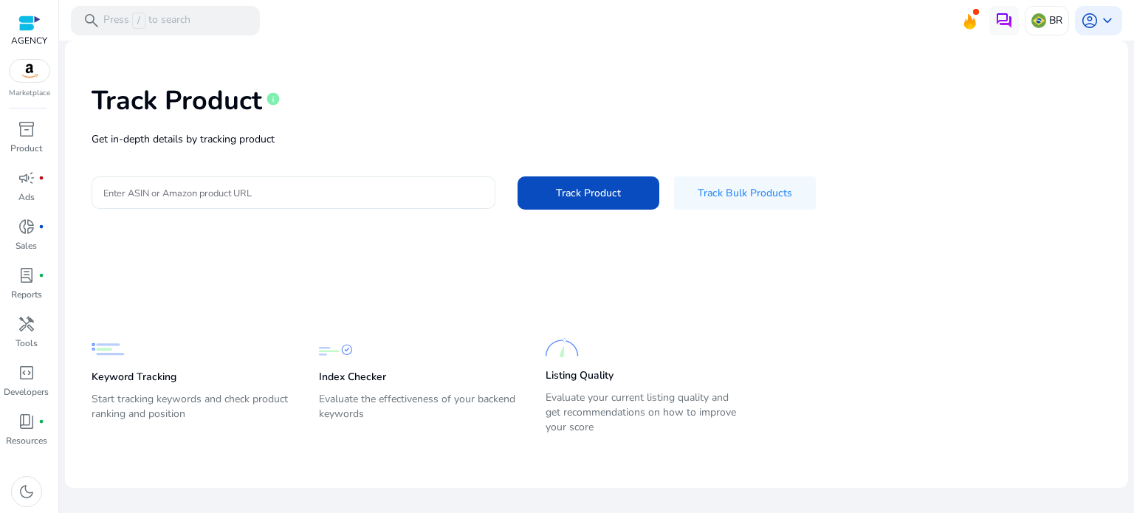
drag, startPoint x: 241, startPoint y: 215, endPoint x: 239, endPoint y: 192, distance: 22.9
click at [240, 210] on div "Track Product info Get in-depth details by tracking product Enter ASIN or Amazo…" at bounding box center [596, 145] width 1039 height 187
click at [239, 192] on input "Enter ASIN or Amazon product URL" at bounding box center [293, 193] width 380 height 16
paste input "**********"
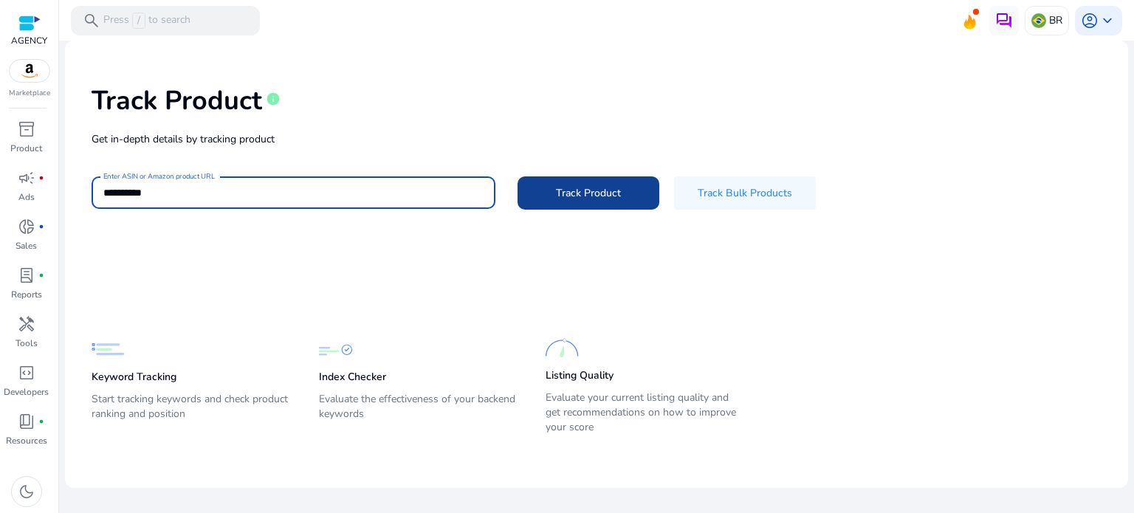
type input "**********"
click at [588, 193] on span "Track Product" at bounding box center [588, 192] width 65 height 15
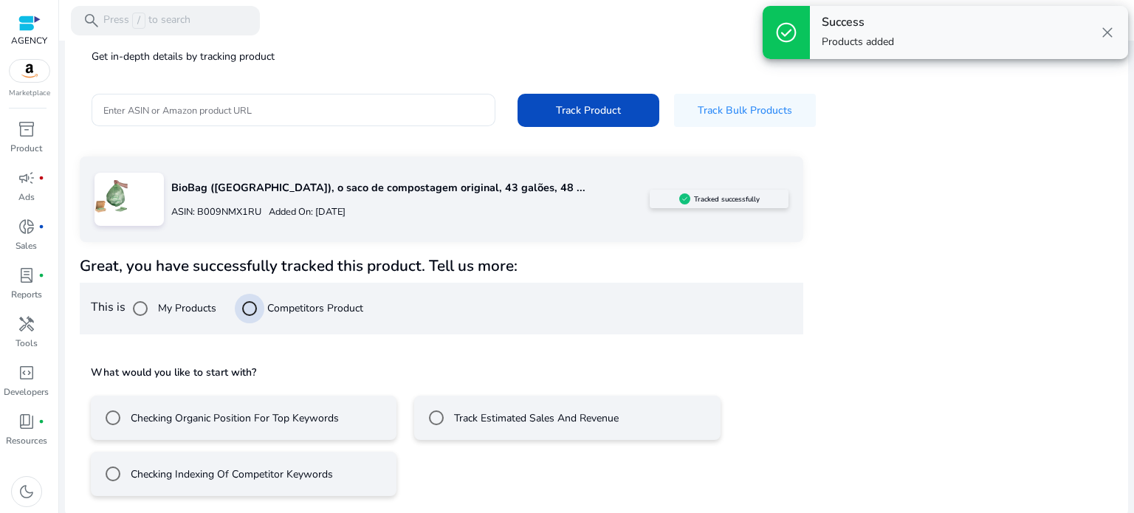
scroll to position [86, 0]
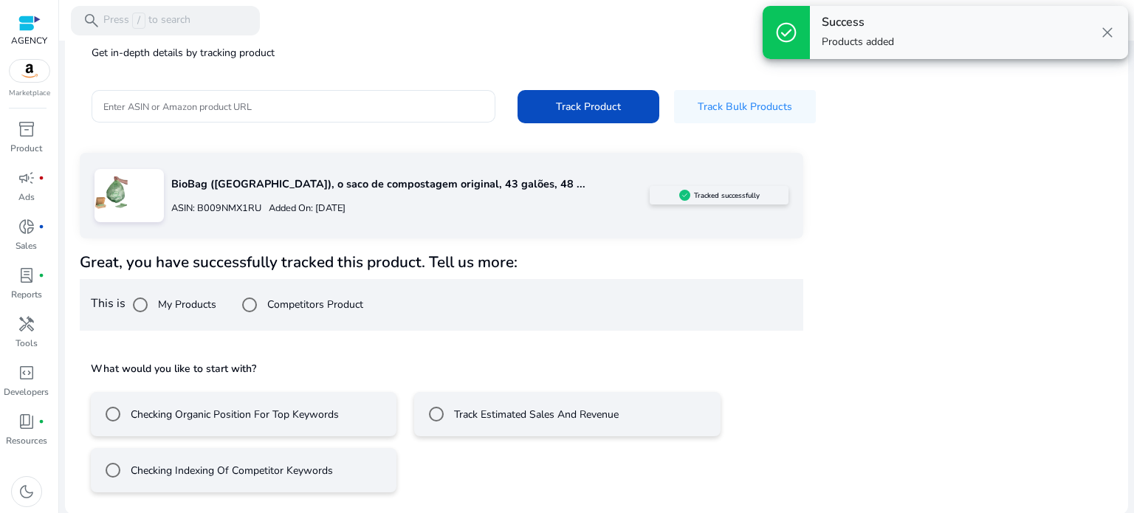
click at [456, 413] on label "Track Estimated Sales And Revenue" at bounding box center [535, 414] width 168 height 15
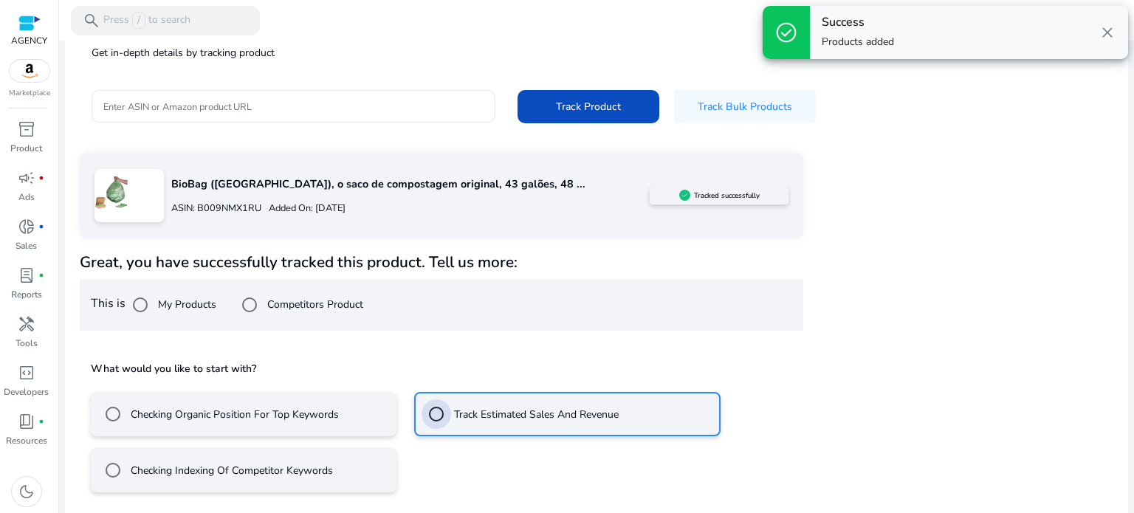
scroll to position [152, 0]
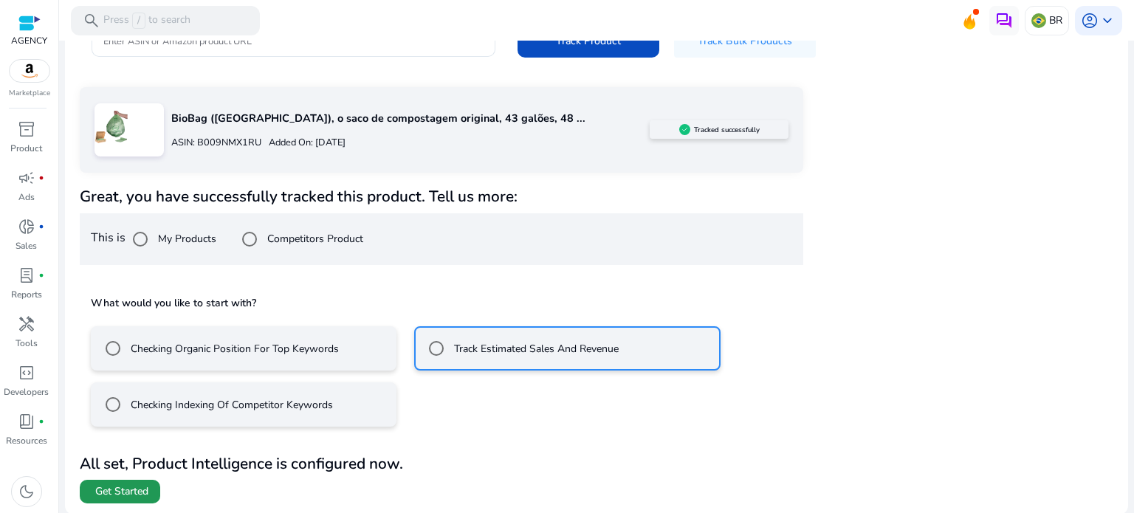
click at [146, 492] on span "Get Started" at bounding box center [121, 491] width 53 height 15
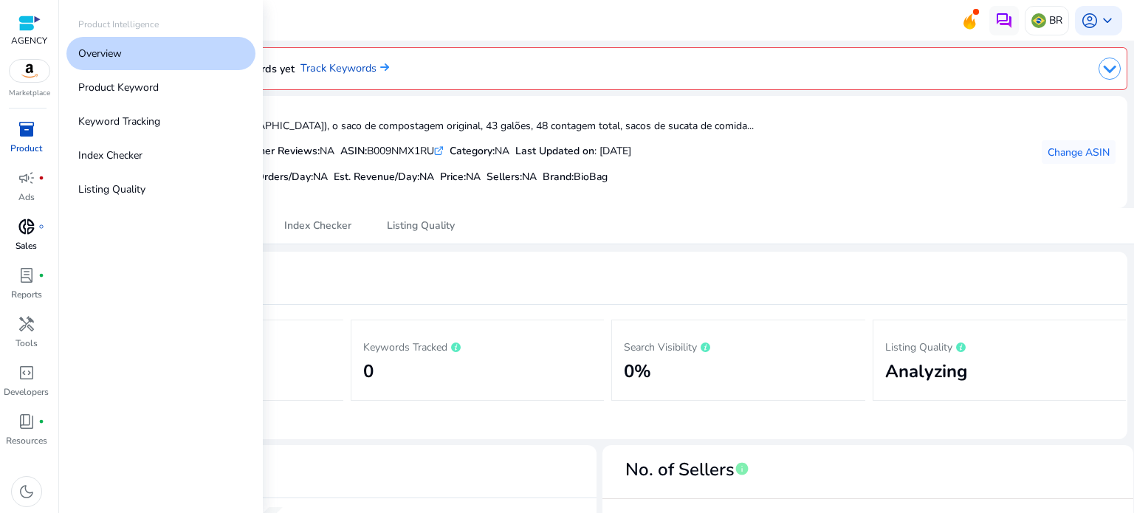
click at [21, 239] on p "Sales" at bounding box center [25, 245] width 21 height 13
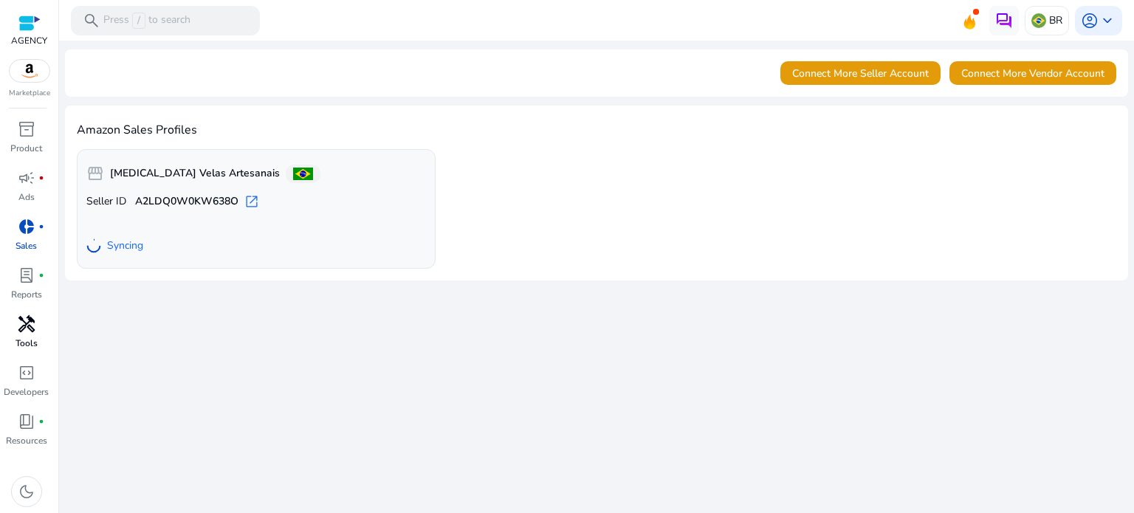
click at [46, 330] on link "handyman Tools" at bounding box center [26, 336] width 52 height 49
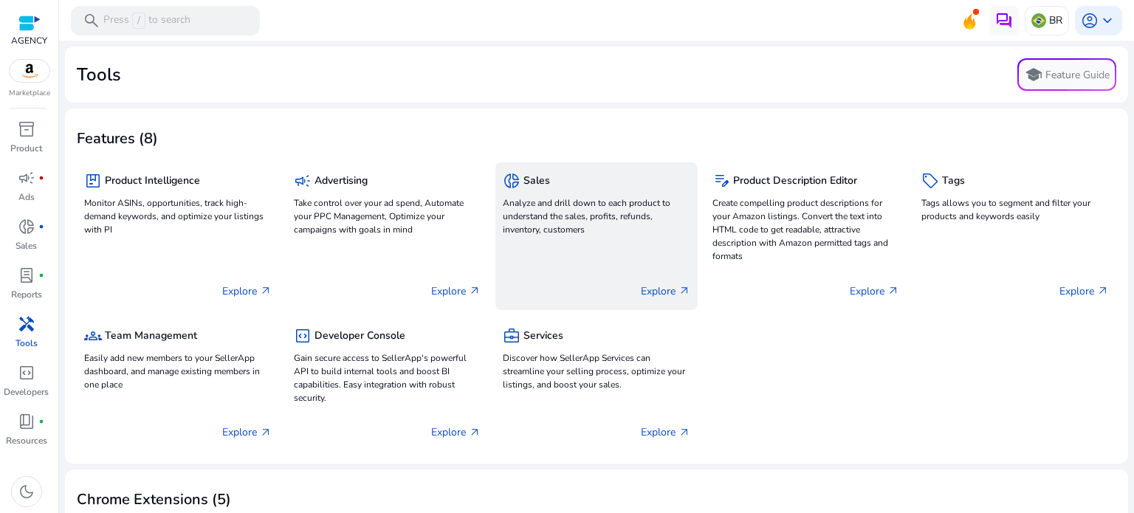
click at [530, 264] on div "donut_small Sales Analyze and drill down to each product to understand the sale…" at bounding box center [596, 236] width 202 height 148
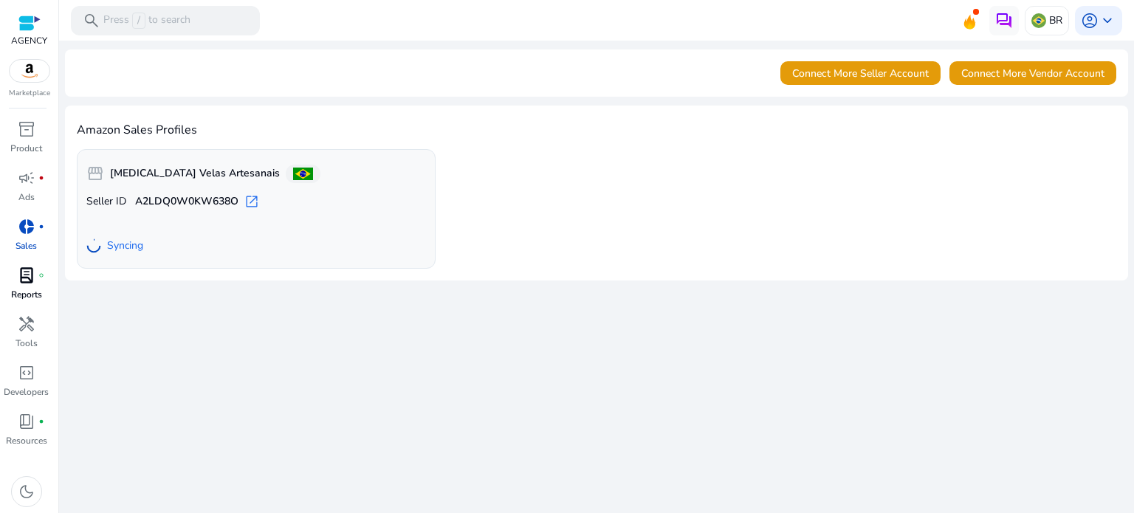
click at [11, 300] on link "lab_profile fiber_manual_record Reports" at bounding box center [26, 287] width 52 height 49
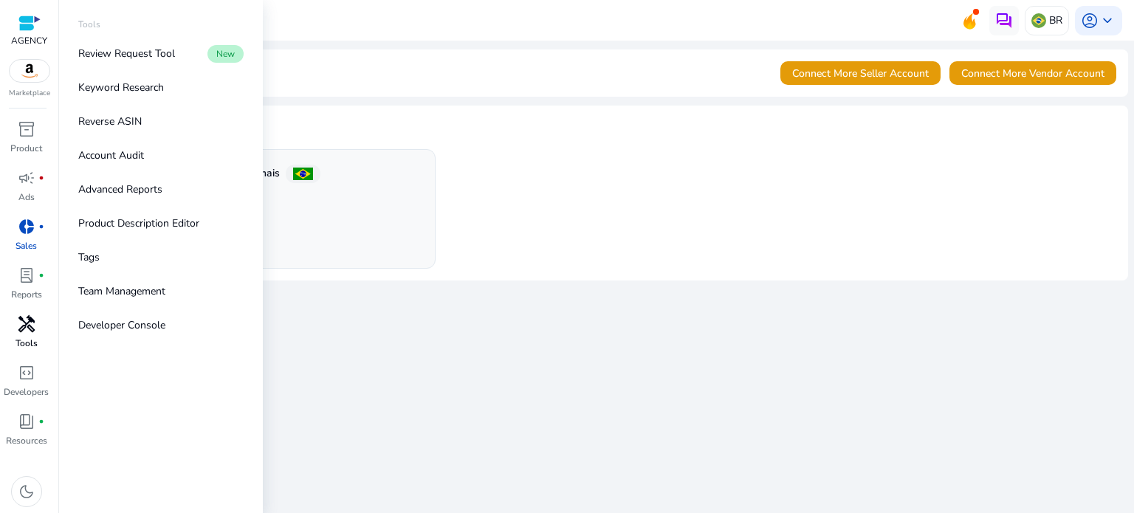
click at [30, 337] on p "Tools" at bounding box center [26, 343] width 22 height 13
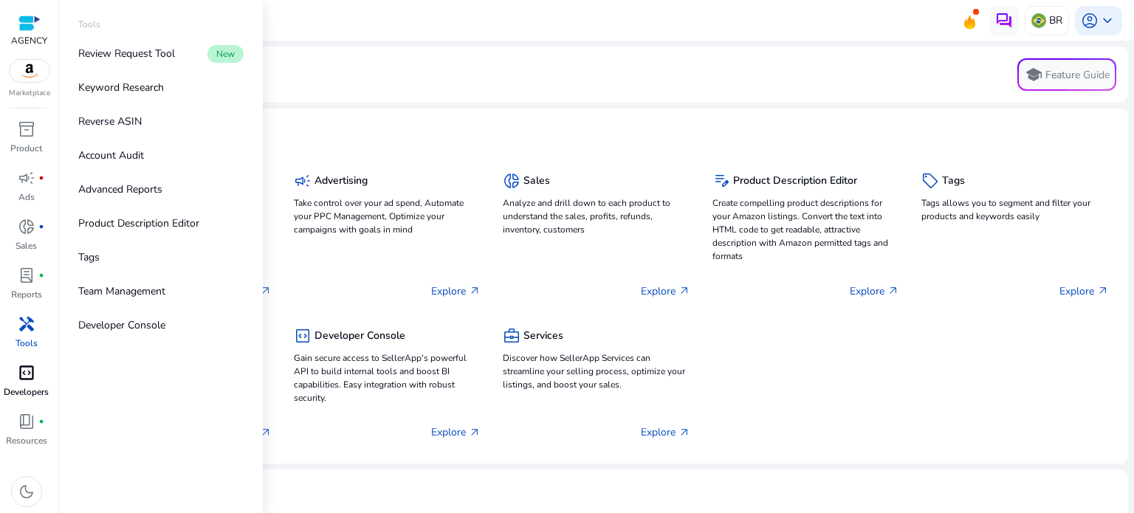
click at [30, 376] on span "code_blocks" at bounding box center [27, 373] width 18 height 18
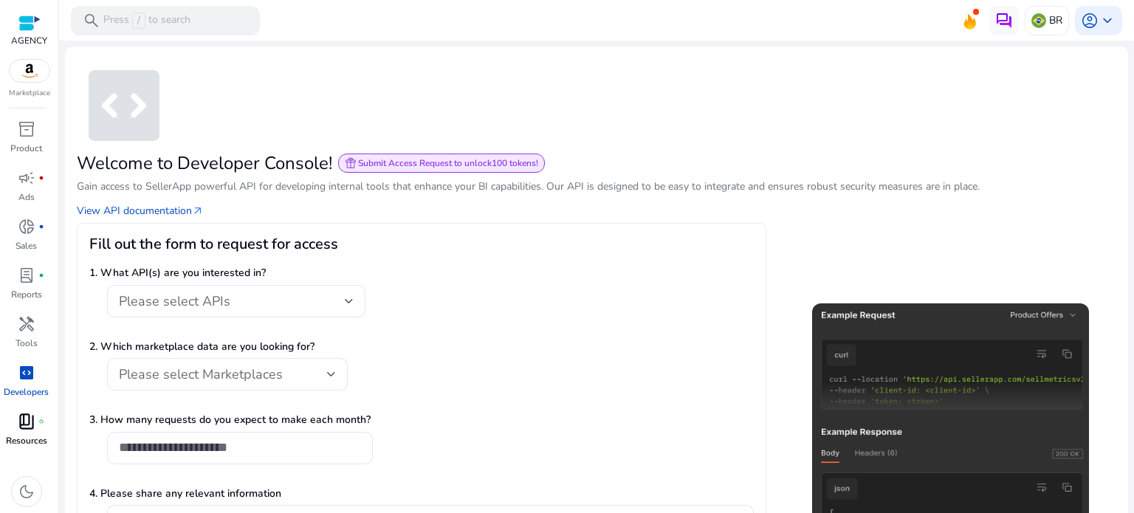
click at [44, 432] on link "book_4 fiber_manual_record Resources" at bounding box center [26, 434] width 52 height 49
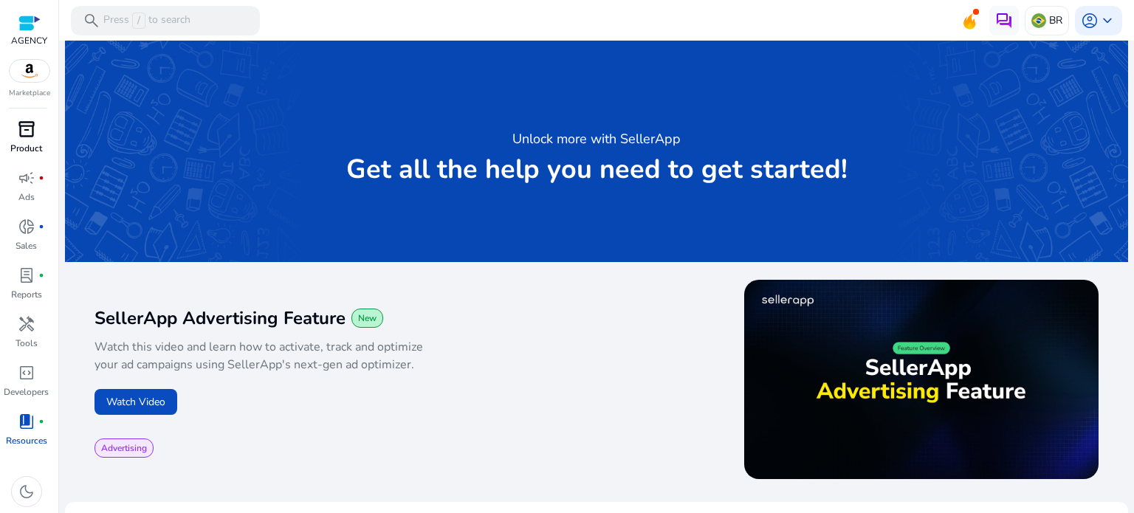
click at [27, 133] on span "inventory_2" at bounding box center [27, 129] width 18 height 18
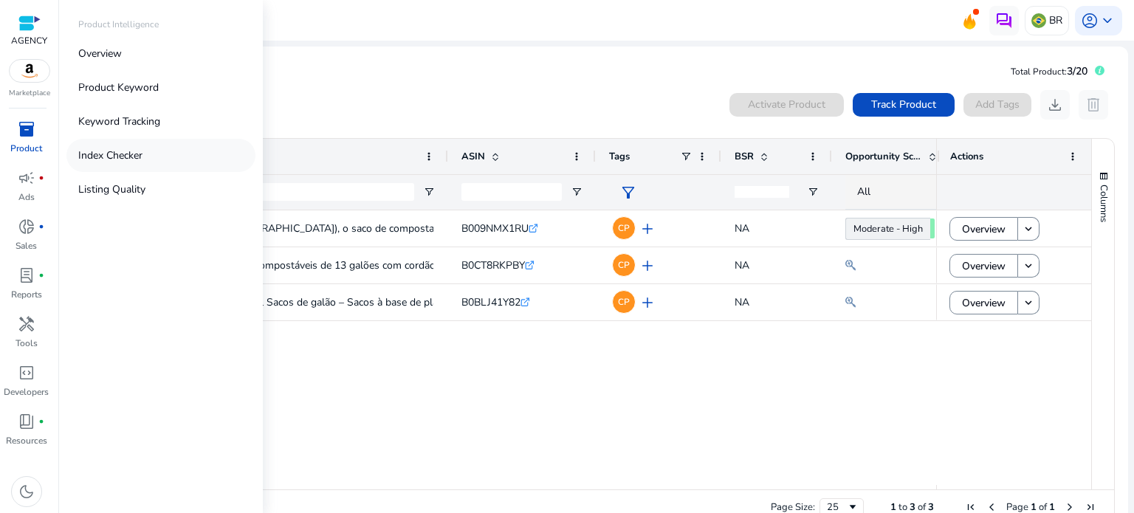
click at [202, 152] on link "Index Checker" at bounding box center [160, 155] width 189 height 33
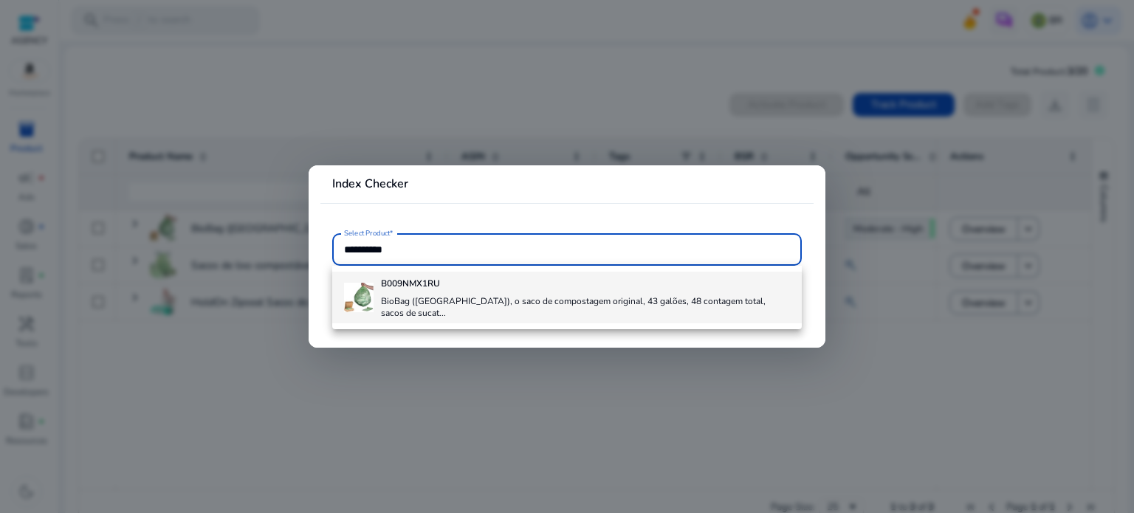
type input "**********"
click at [516, 278] on h4 "B009NMX1RU" at bounding box center [585, 284] width 409 height 12
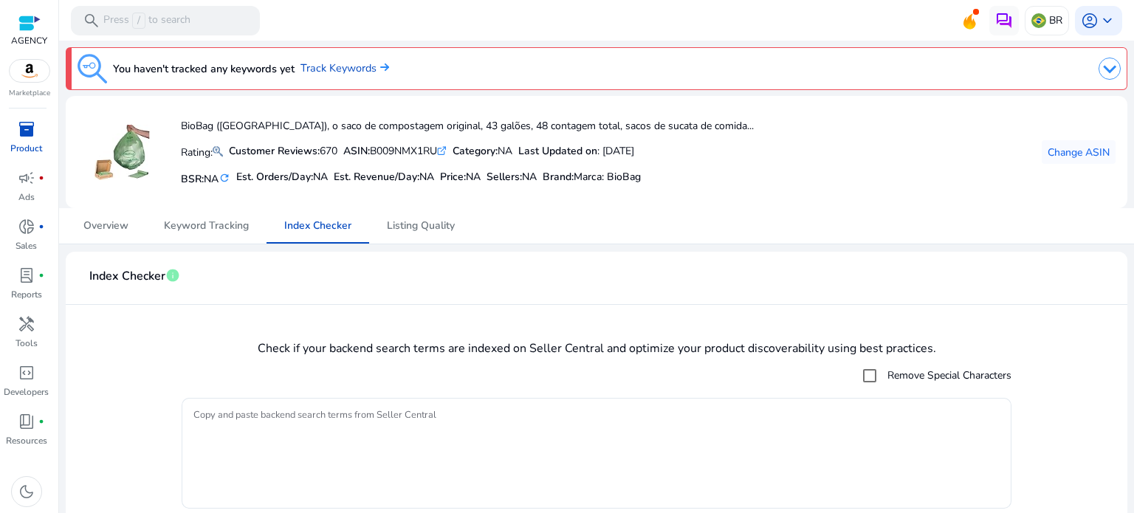
click at [30, 24] on div at bounding box center [29, 23] width 22 height 17
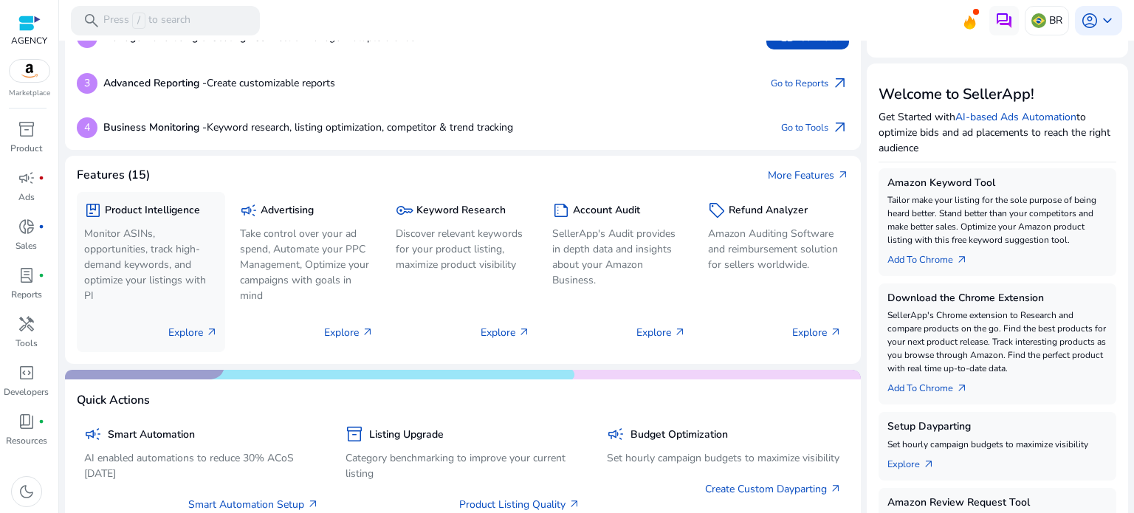
scroll to position [141, 0]
click at [125, 254] on p "Monitor ASINs, opportunities, track high-demand keywords, and optimize your lis…" at bounding box center [151, 265] width 134 height 77
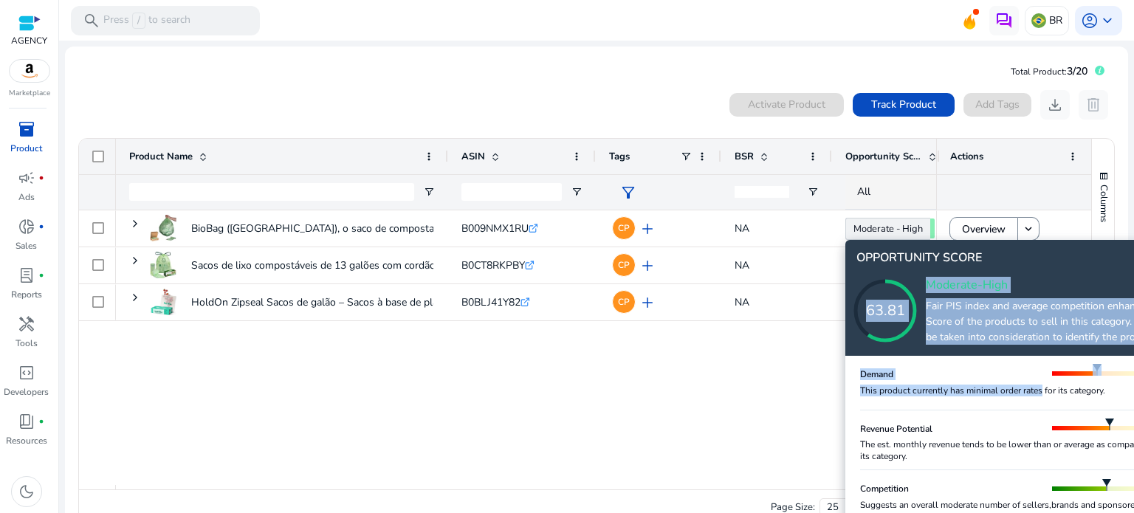
drag, startPoint x: 1041, startPoint y: 385, endPoint x: 945, endPoint y: 343, distance: 104.8
click at [946, 344] on div "OPPORTUNITY SCORE 63.81 Moderate-High Fair PIS index and average competition en…" at bounding box center [1051, 472] width 413 height 465
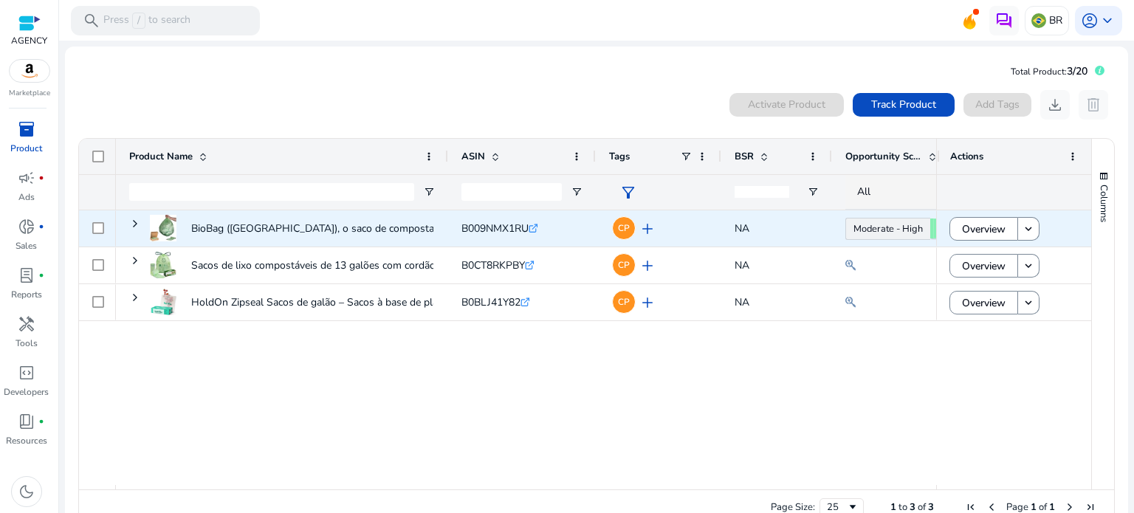
click at [897, 235] on link "Moderate - High 63.81" at bounding box center [887, 229] width 85 height 22
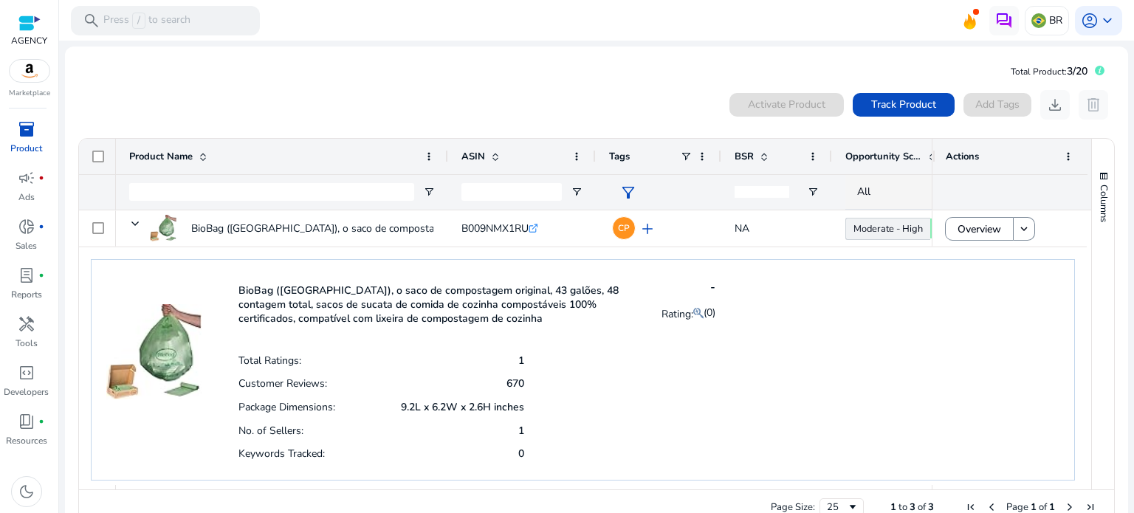
drag, startPoint x: 546, startPoint y: 379, endPoint x: 484, endPoint y: 383, distance: 62.1
click at [484, 383] on div "Total Ratings: 1 Customer Reviews: 670 Package Dimensions: 9.2L x 6.2W x 2.6H i…" at bounding box center [476, 406] width 477 height 117
click at [430, 430] on div "No. of Sellers: 1" at bounding box center [381, 430] width 286 height 24
drag, startPoint x: 525, startPoint y: 428, endPoint x: 496, endPoint y: 421, distance: 30.3
click at [496, 421] on div "Total Ratings: 1 Customer Reviews: 670 Package Dimensions: 9.2L x 6.2W x 2.6H i…" at bounding box center [476, 406] width 477 height 117
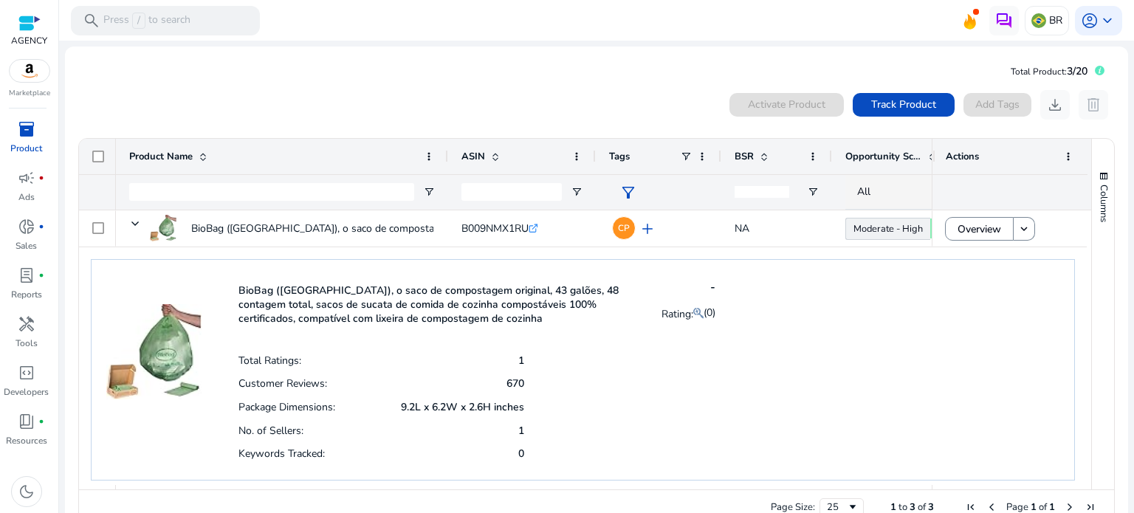
click at [506, 379] on p "670" at bounding box center [515, 383] width 18 height 14
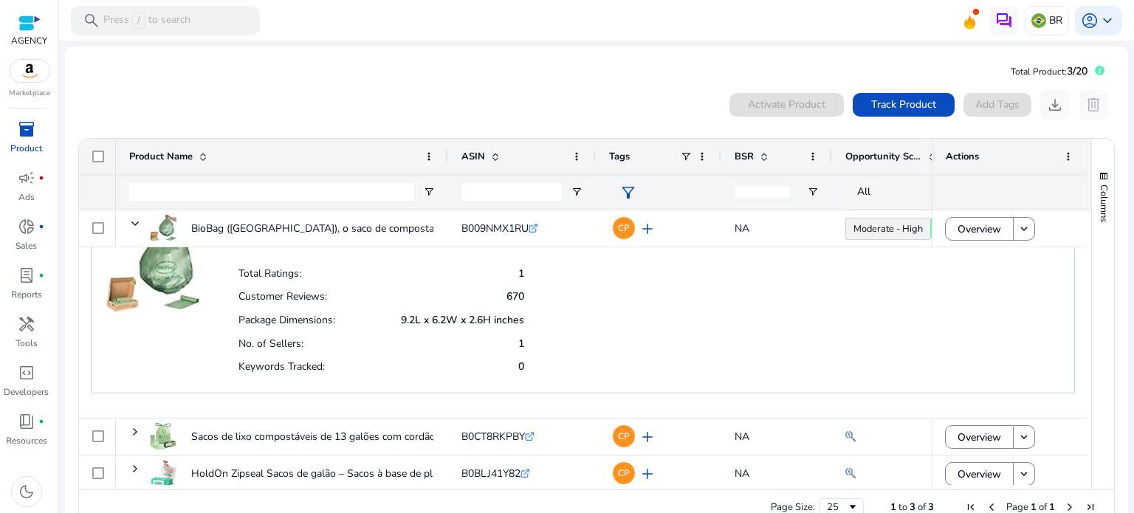
scroll to position [94, 0]
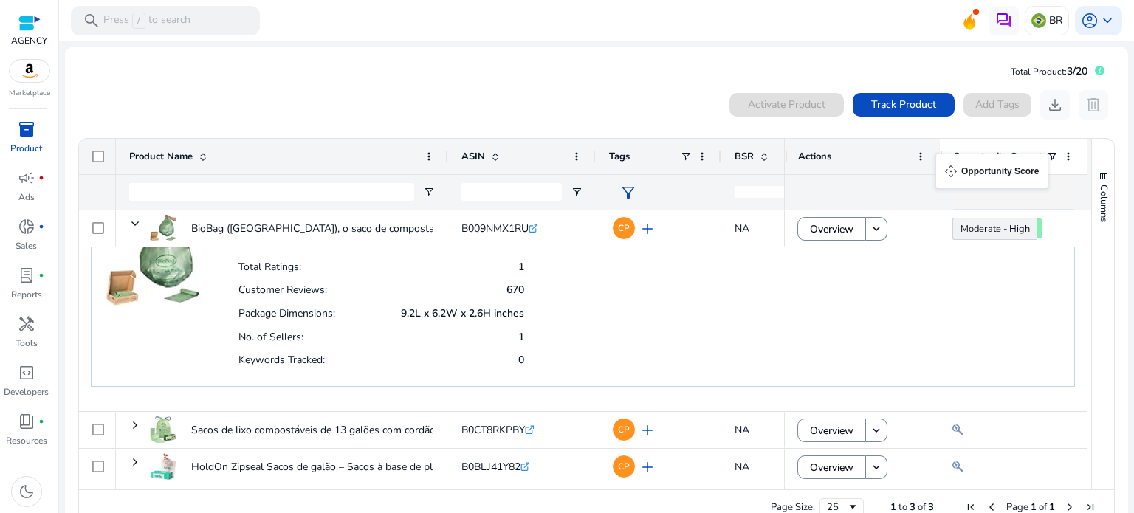
drag, startPoint x: 938, startPoint y: 161, endPoint x: 951, endPoint y: 165, distance: 13.1
click at [754, 144] on div "BSR" at bounding box center [768, 156] width 68 height 28
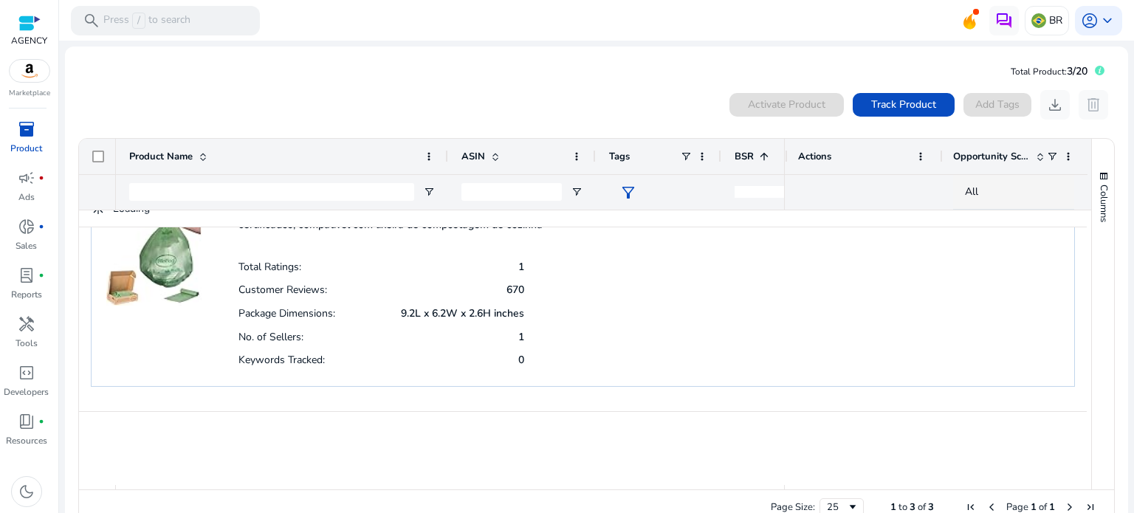
scroll to position [0, 0]
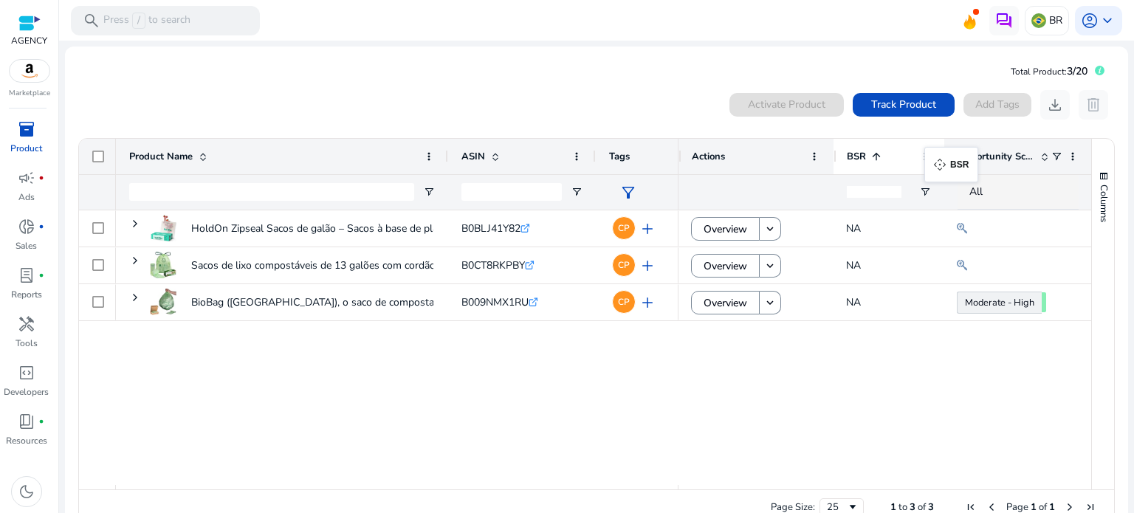
drag, startPoint x: 781, startPoint y: 162, endPoint x: 933, endPoint y: 156, distance: 152.2
click at [912, 439] on div "HoldOn Zipseal Sacos de galão – Sacos à base de plantas, seguros... B0BLJ41Y82 …" at bounding box center [585, 347] width 1012 height 275
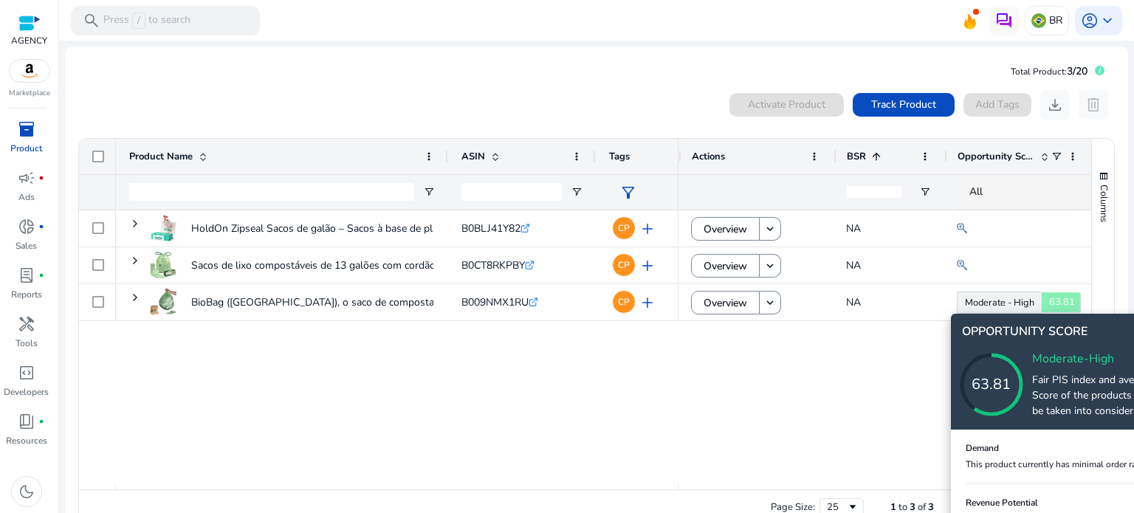
click at [982, 298] on icon at bounding box center [1006, 370] width 148 height 148
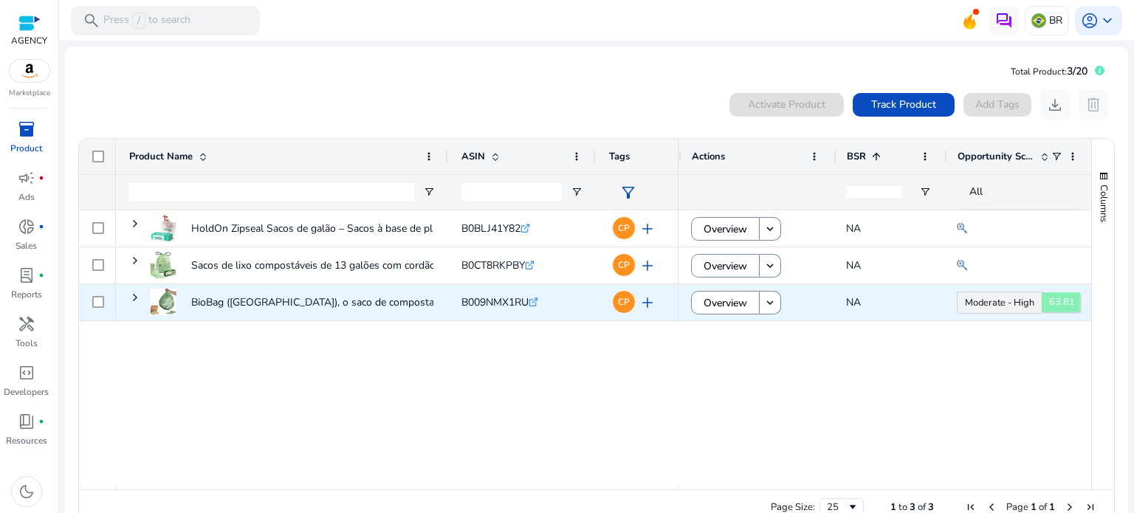
click at [982, 298] on body "We recommend switching to desktop view for the best experience. AGENCY Marketpl…" at bounding box center [567, 256] width 1134 height 513
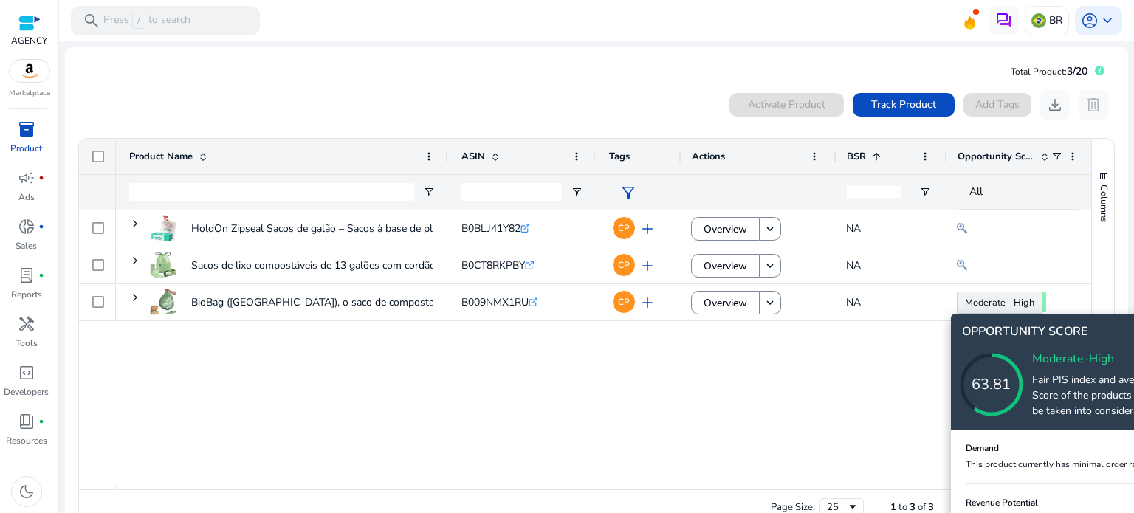
click at [1036, 354] on icon at bounding box center [1006, 370] width 148 height 148
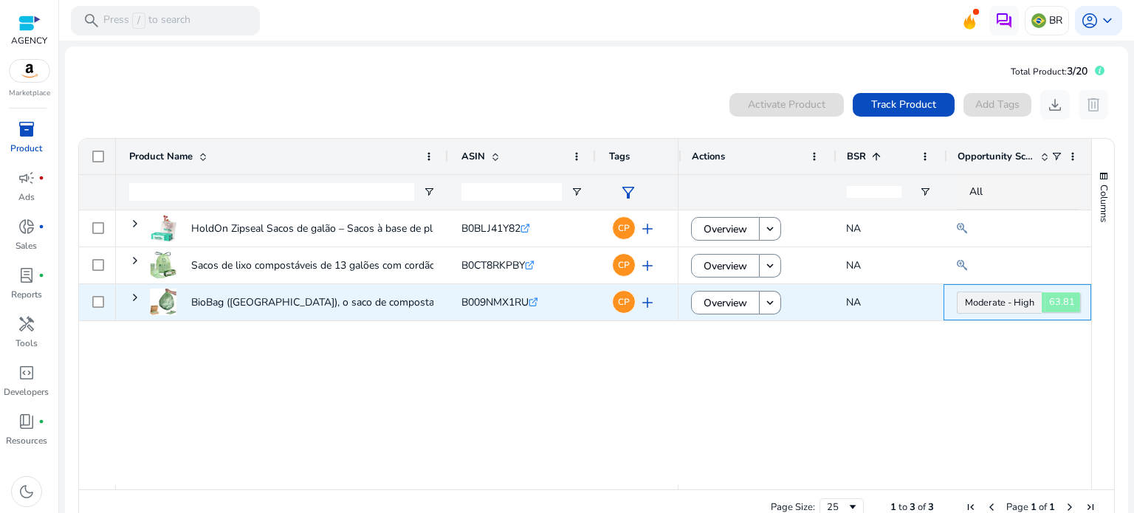
click at [1041, 302] on span "63.81" at bounding box center [1060, 302] width 38 height 20
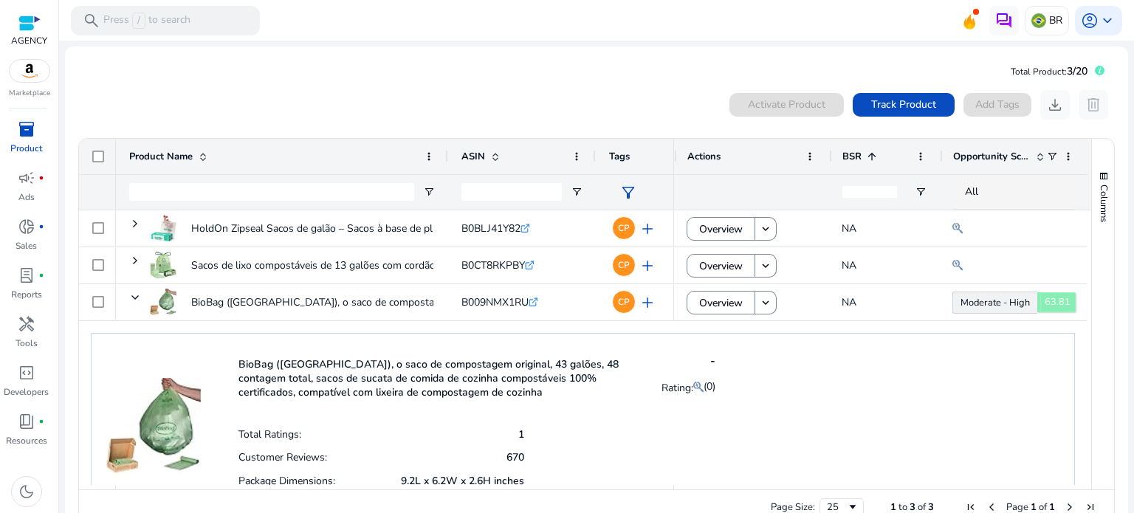
click at [1011, 421] on icon at bounding box center [974, 458] width 74 height 74
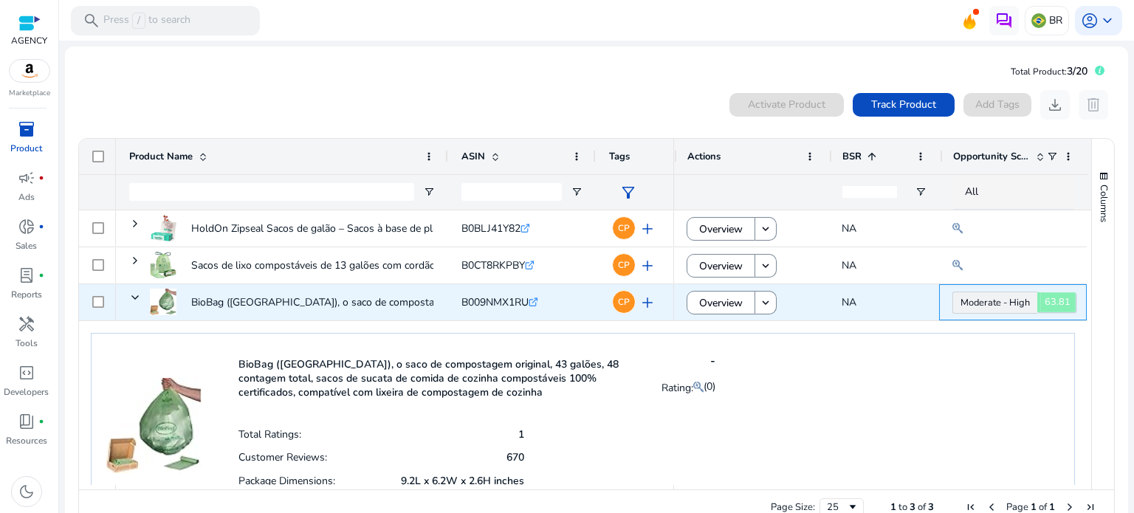
click at [960, 303] on link "Moderate - High 63.81" at bounding box center [994, 303] width 85 height 22
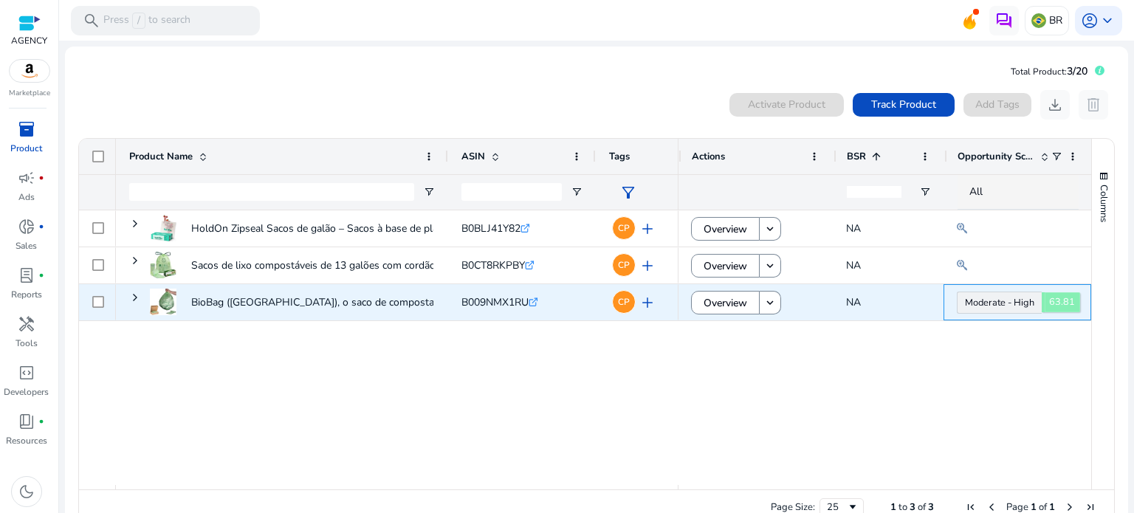
click at [1041, 300] on span "63.81" at bounding box center [1060, 302] width 38 height 20
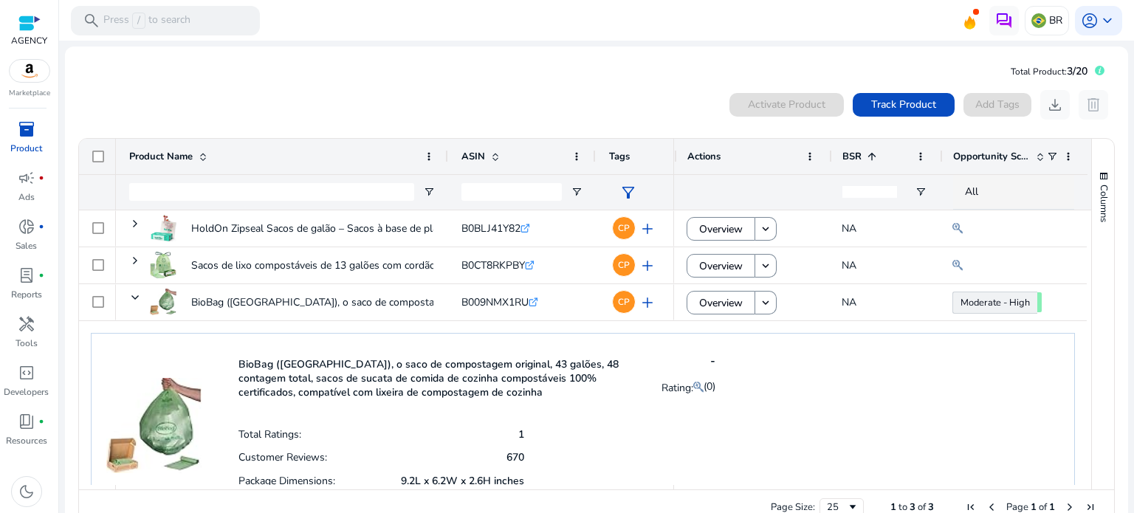
scroll to position [94, 0]
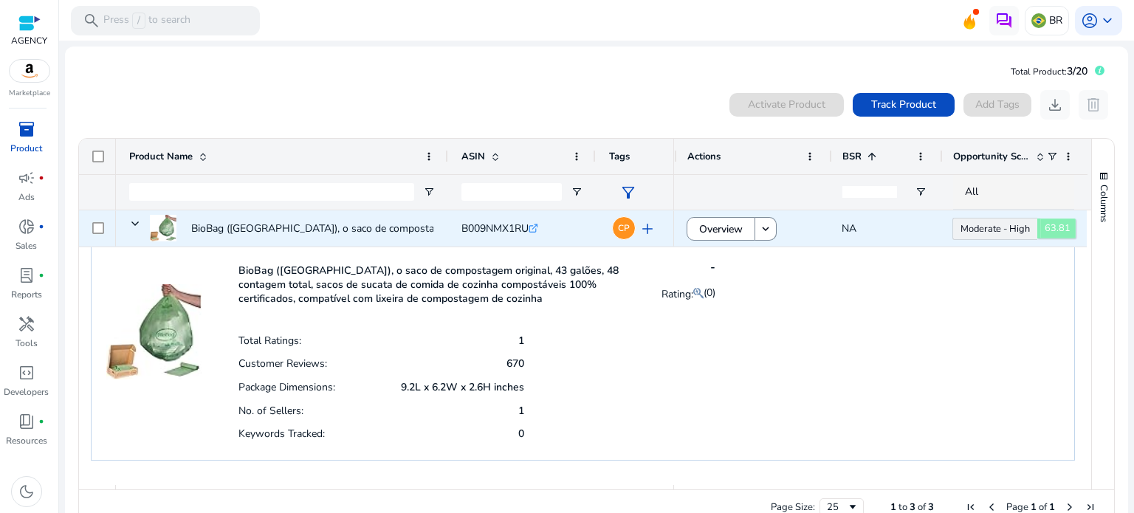
click at [1019, 229] on link "Moderate - High 63.81" at bounding box center [994, 229] width 85 height 22
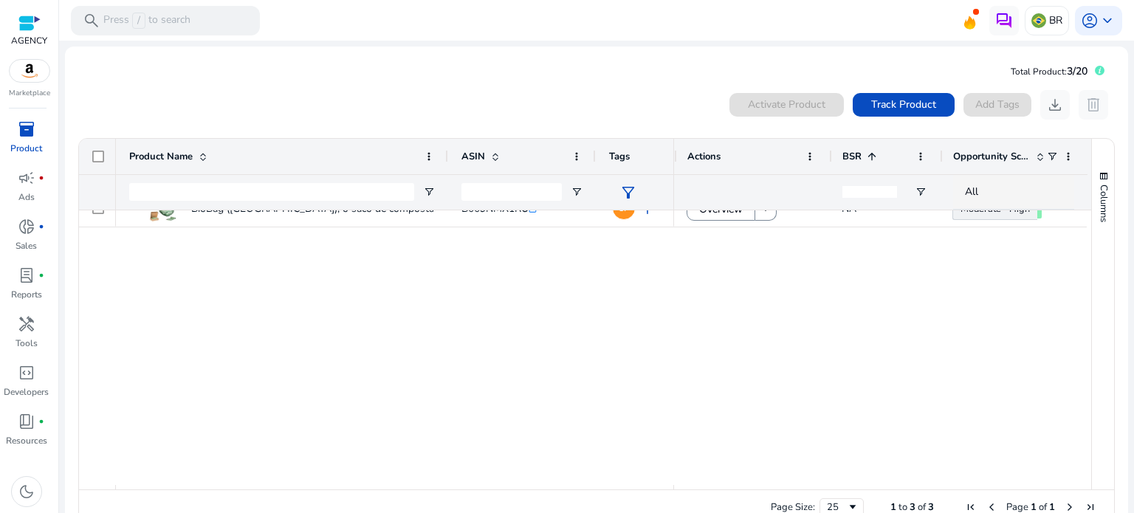
scroll to position [0, 0]
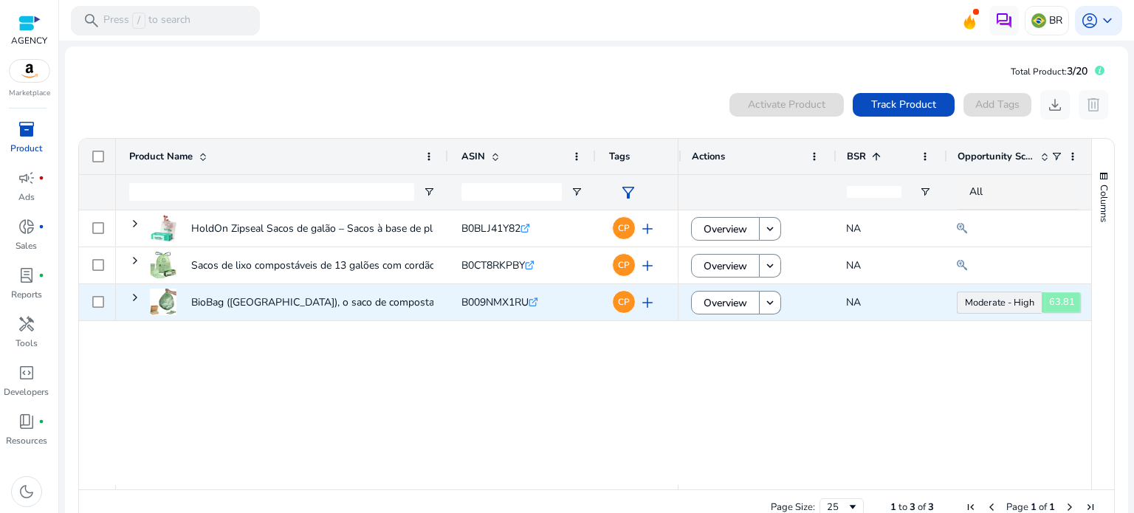
click at [1051, 301] on span "63.81" at bounding box center [1060, 302] width 38 height 20
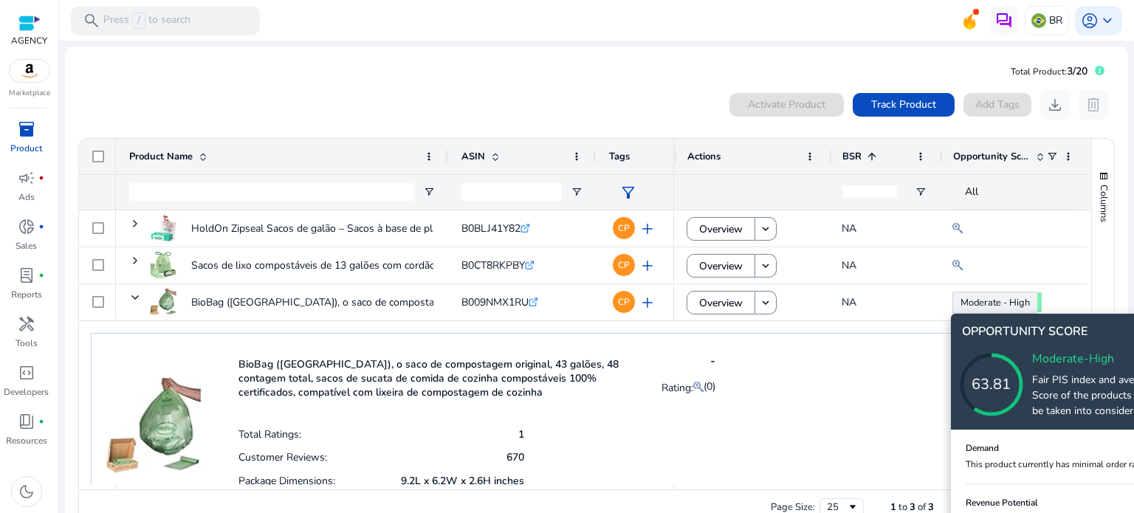
click at [1048, 353] on icon at bounding box center [1006, 370] width 148 height 148
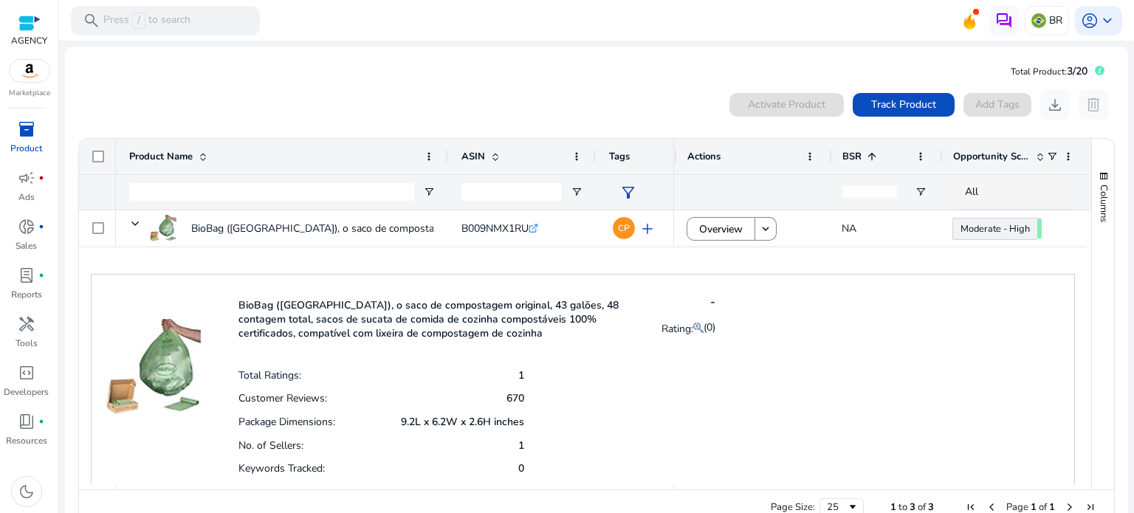
scroll to position [94, 0]
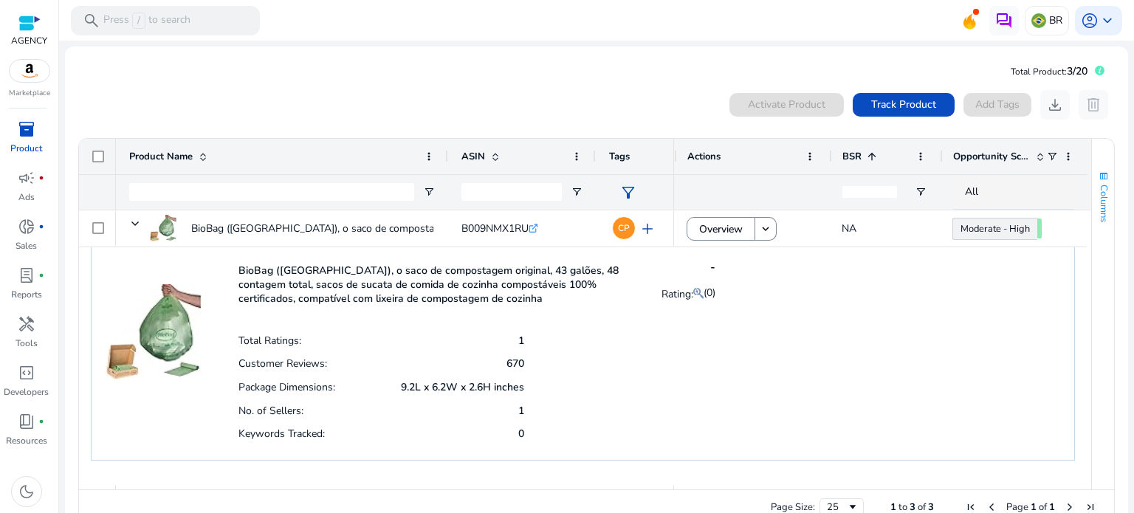
click at [1100, 197] on span "Columns" at bounding box center [1103, 204] width 13 height 38
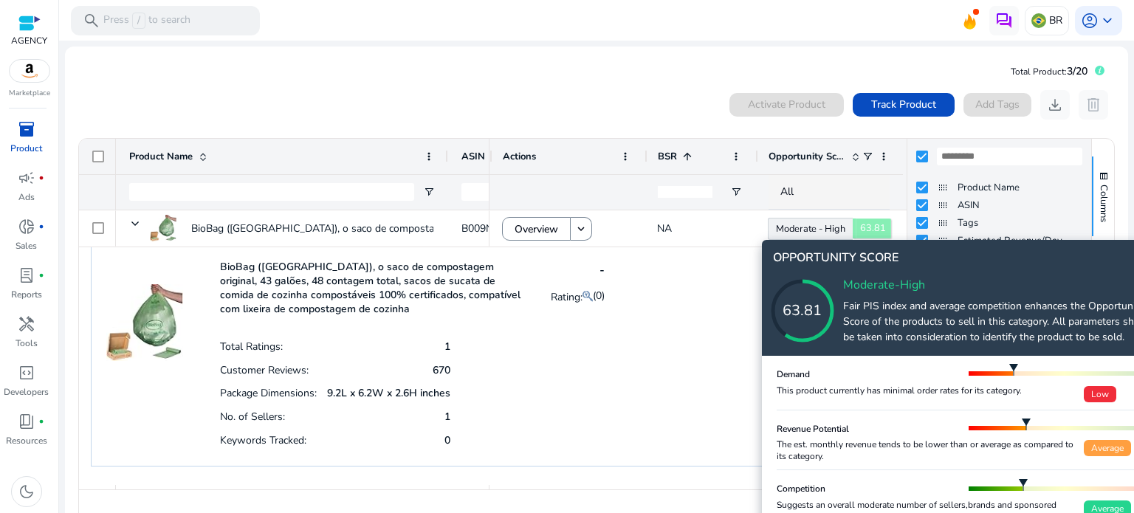
click at [805, 225] on icon at bounding box center [817, 296] width 148 height 148
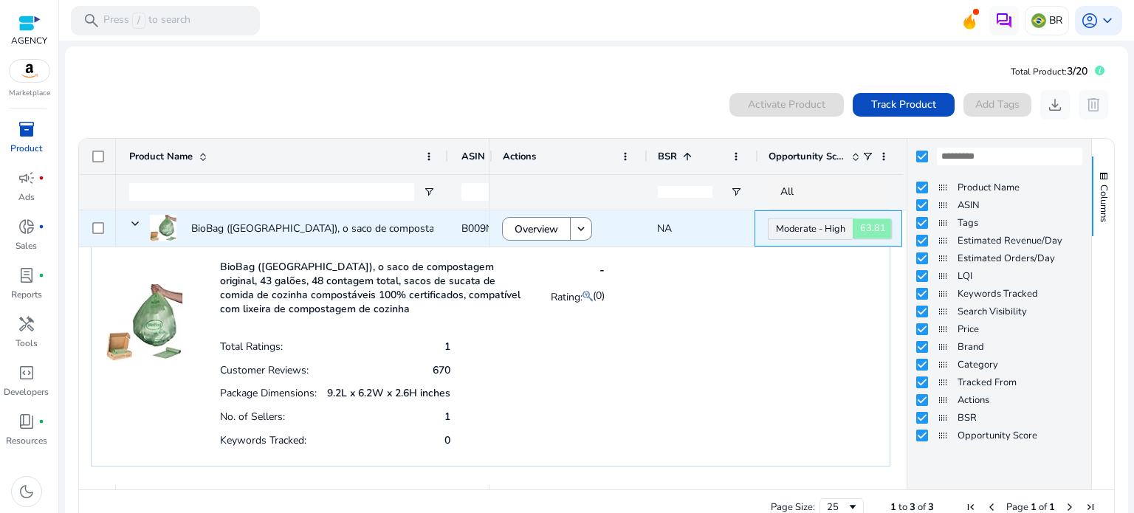
click at [805, 225] on link "Moderate - High 63.81" at bounding box center [810, 229] width 85 height 22
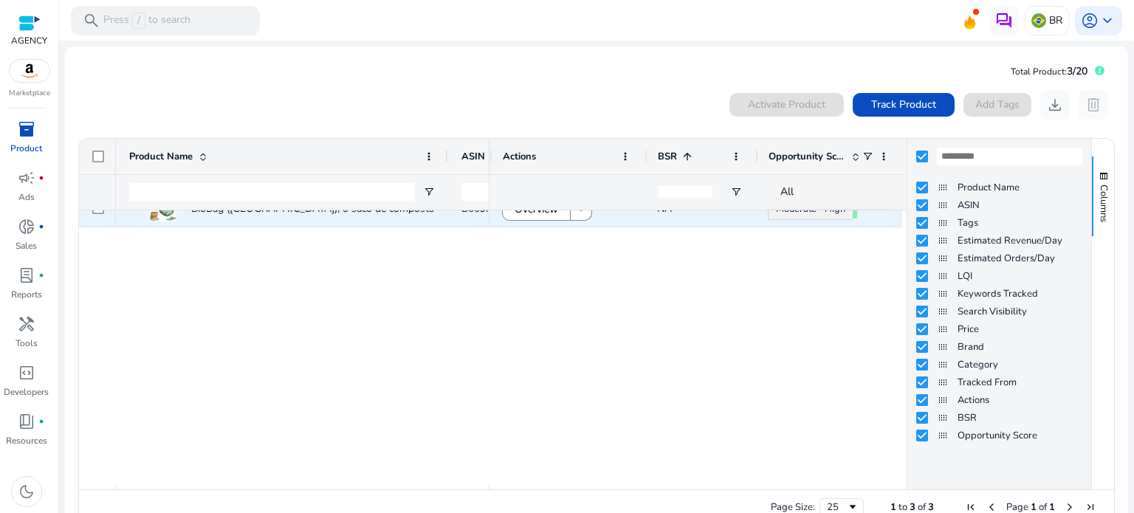
scroll to position [0, 0]
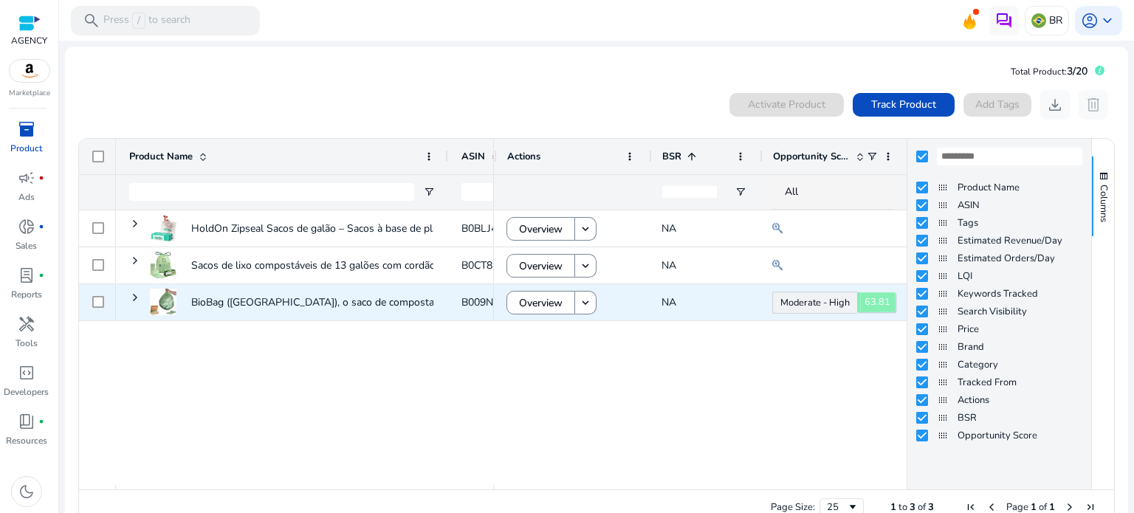
click at [857, 300] on span "63.81" at bounding box center [876, 302] width 38 height 20
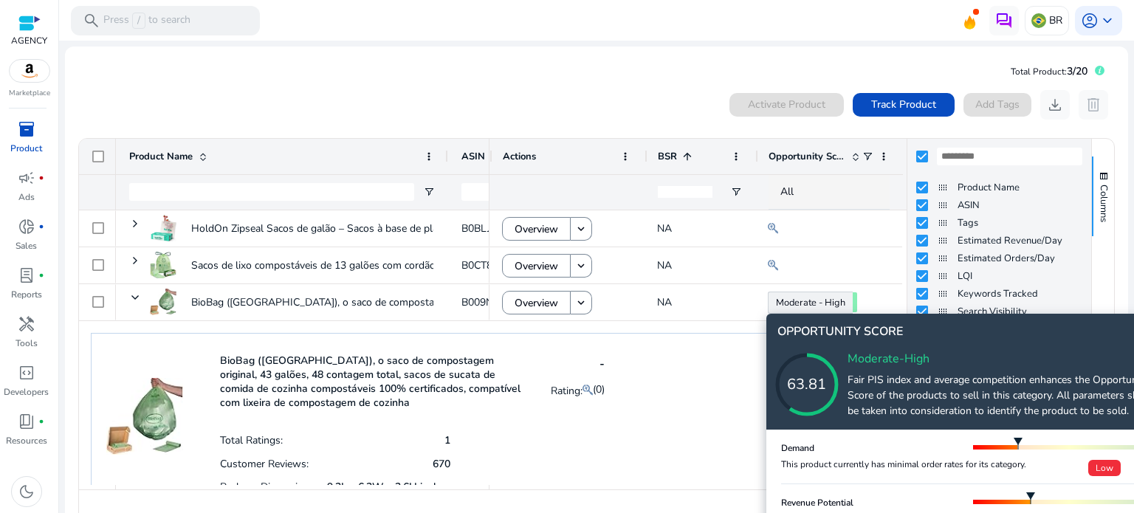
click at [818, 393] on div "63.81" at bounding box center [807, 384] width 118 height 22
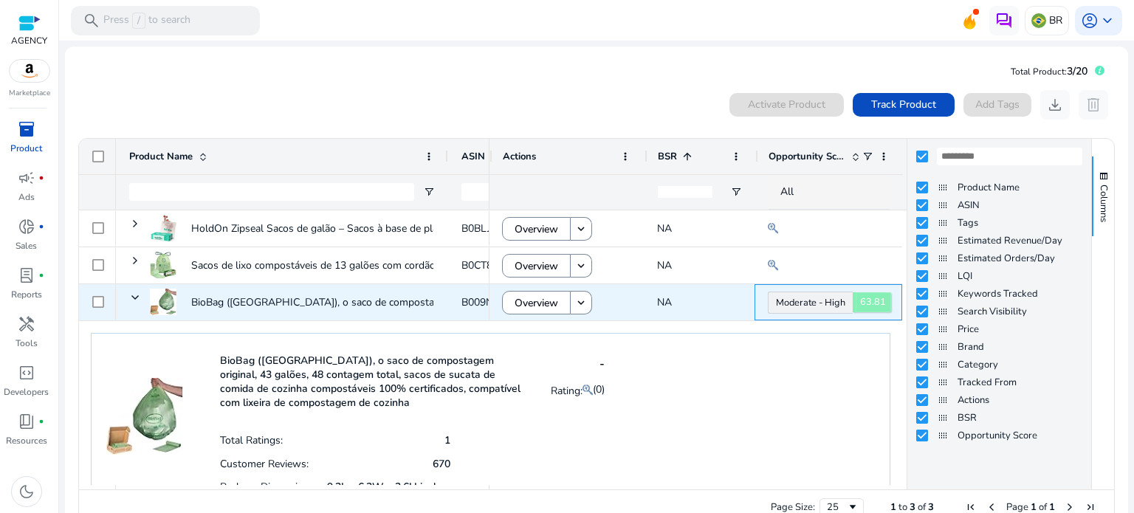
click at [852, 305] on span "63.81" at bounding box center [871, 302] width 38 height 20
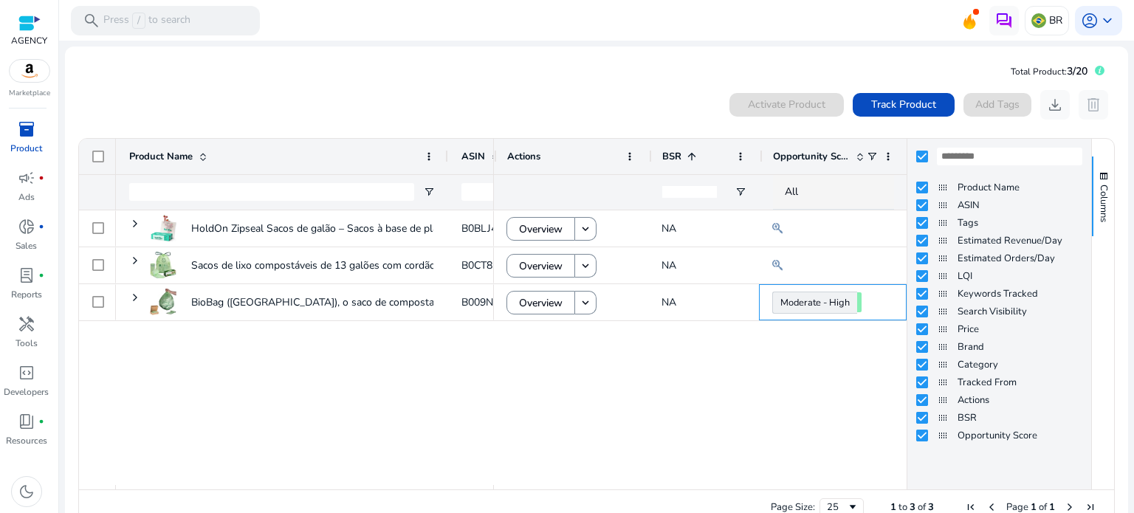
scroll to position [32, 0]
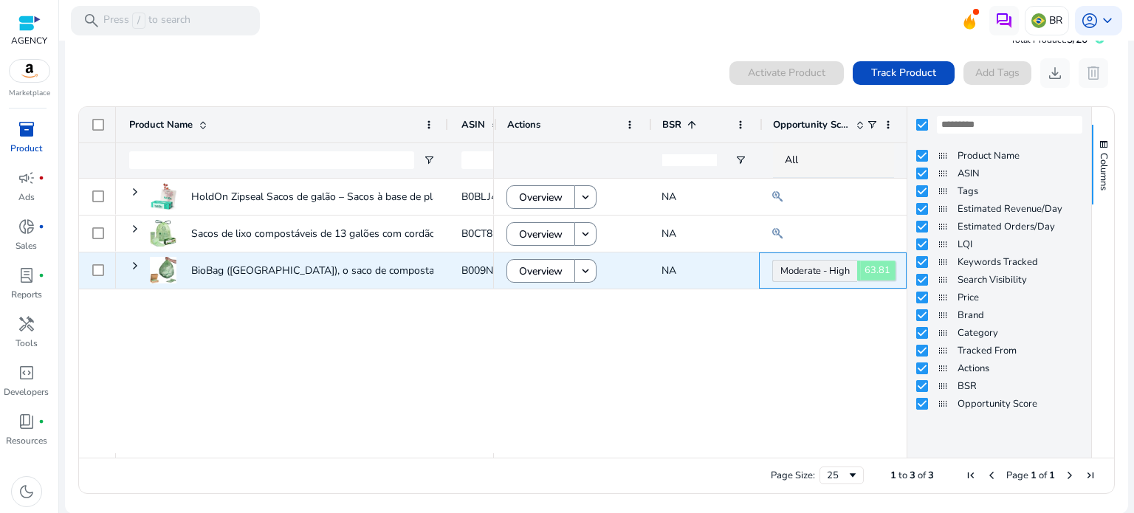
click at [857, 265] on span "63.81" at bounding box center [876, 271] width 38 height 20
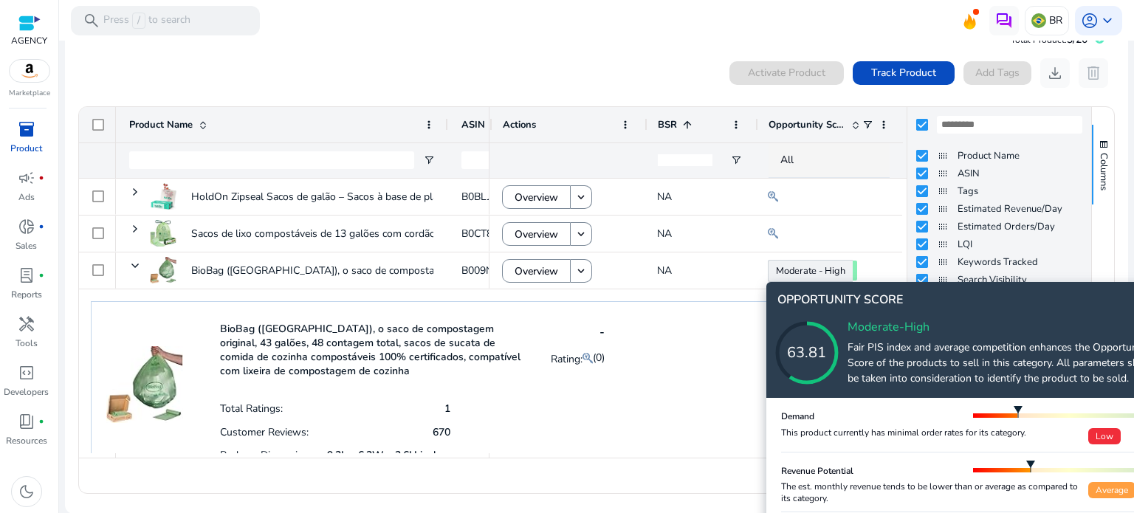
click at [1105, 439] on span "Low" at bounding box center [1104, 436] width 32 height 16
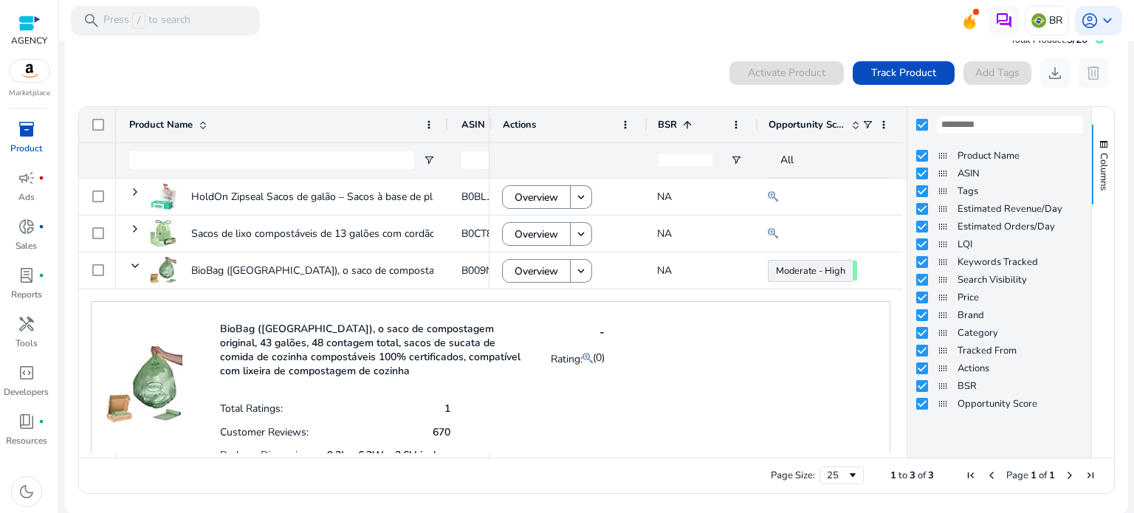
click at [990, 464] on div "Page Size: 25 1 to 3 of 3 Page 1 of 1" at bounding box center [596, 475] width 1035 height 35
click at [852, 339] on div "BioBag (EUA), o saco de compostagem original, 43 galões, 48 contagem total, sac…" at bounding box center [490, 415] width 799 height 228
click at [1097, 185] on span "Columns" at bounding box center [1103, 172] width 13 height 38
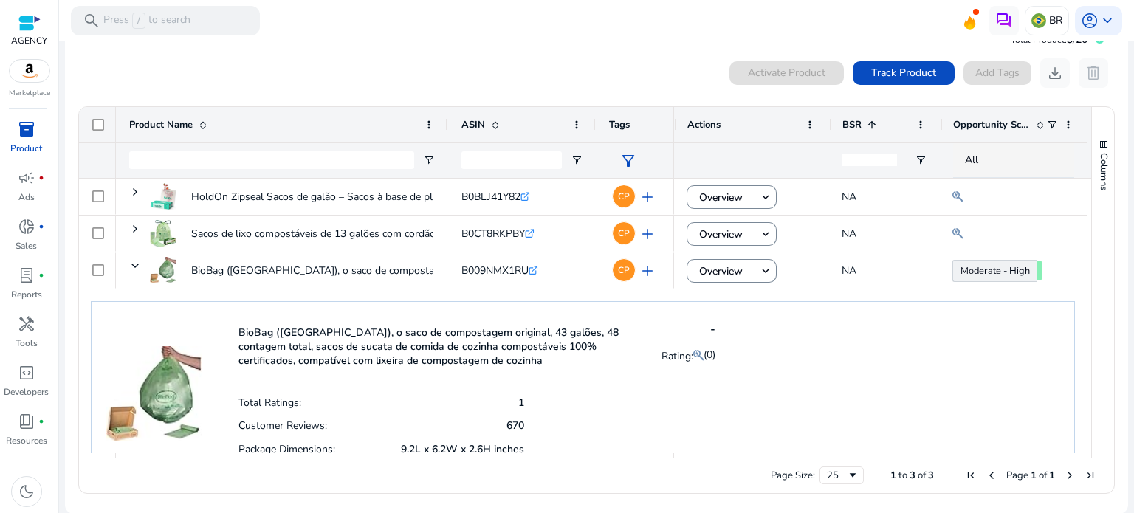
drag, startPoint x: 998, startPoint y: 276, endPoint x: 796, endPoint y: 334, distance: 210.5
click at [796, 334] on div "BioBag (EUA), o saco de compostagem original, 43 galões, 48 contagem total, sac…" at bounding box center [583, 411] width 984 height 221
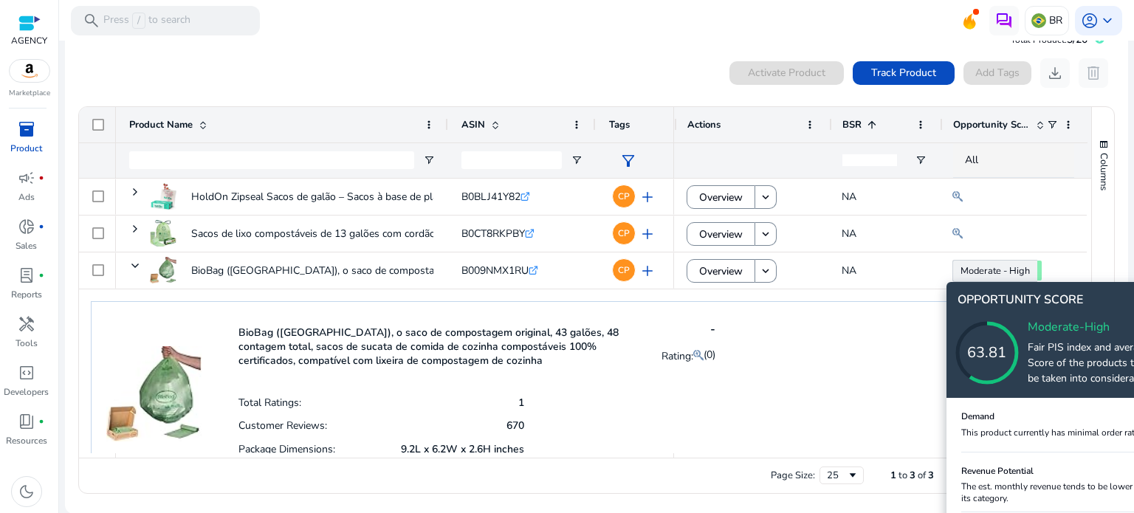
click at [1014, 462] on div "Revenue Potential" at bounding box center [1057, 470] width 192 height 21
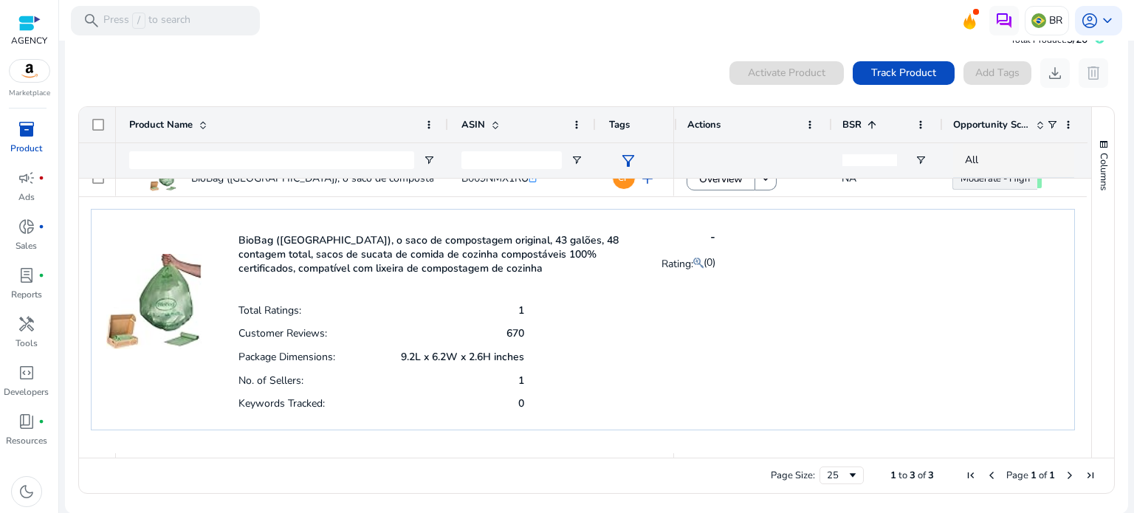
scroll to position [94, 0]
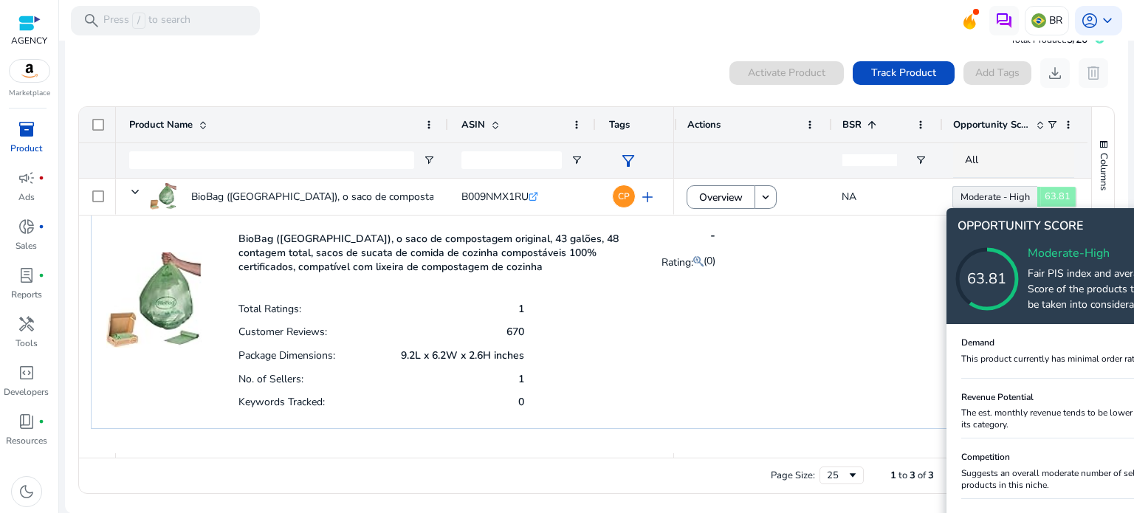
click at [1035, 191] on icon at bounding box center [1002, 264] width 148 height 148
click at [1051, 208] on icon at bounding box center [1002, 264] width 148 height 148
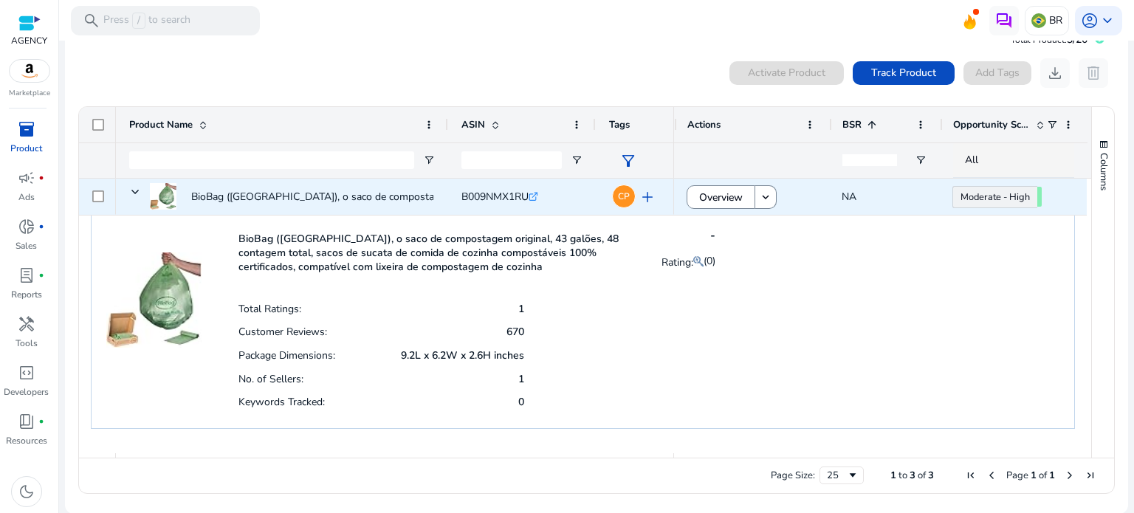
drag, startPoint x: 1033, startPoint y: 197, endPoint x: 696, endPoint y: 213, distance: 336.9
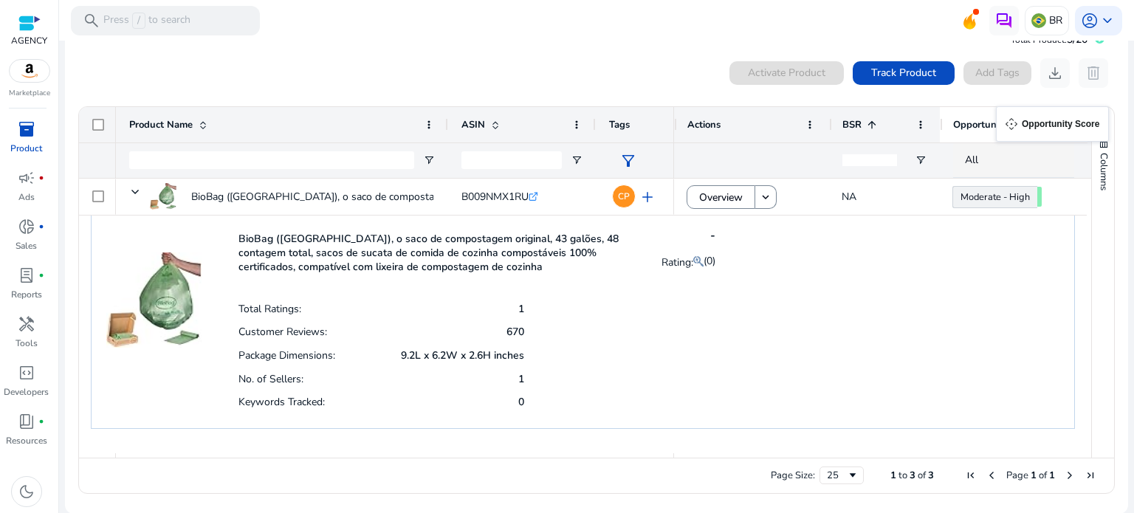
drag, startPoint x: 1027, startPoint y: 117, endPoint x: 1000, endPoint y: 114, distance: 26.8
click at [1000, 114] on div "Opportunity Score" at bounding box center [999, 125] width 93 height 28
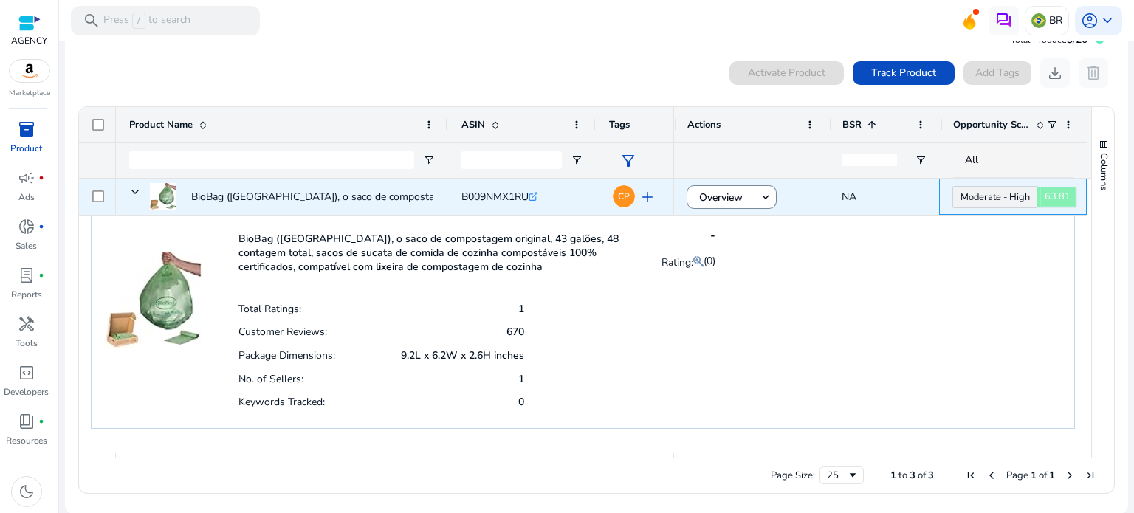
click at [960, 201] on link "Moderate - High 63.81" at bounding box center [994, 197] width 85 height 22
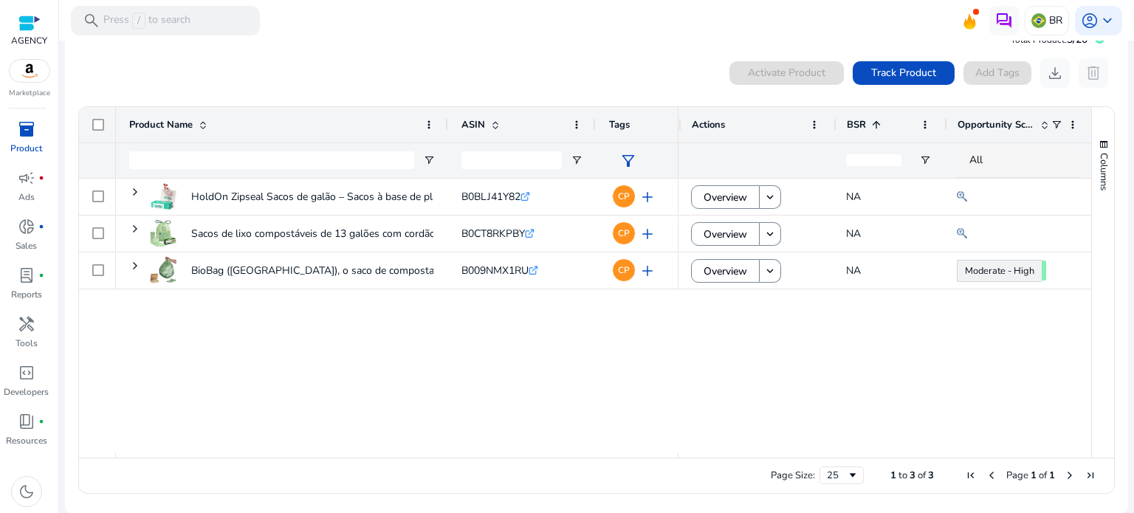
drag, startPoint x: 942, startPoint y: 128, endPoint x: 971, endPoint y: 134, distance: 29.4
click at [971, 134] on div "Opportunity Score" at bounding box center [1018, 124] width 148 height 35
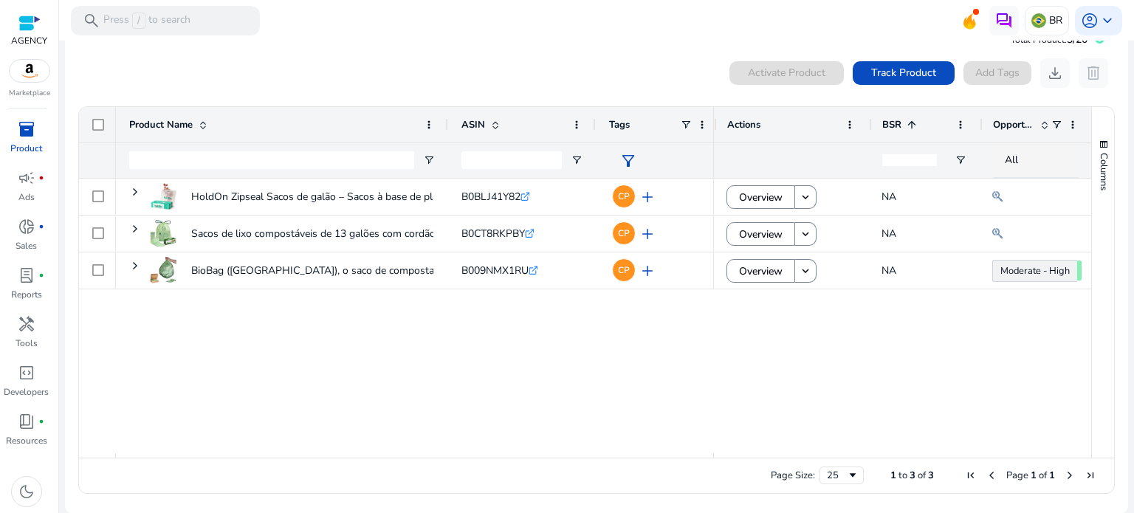
drag, startPoint x: 967, startPoint y: 123, endPoint x: 1024, endPoint y: 116, distance: 57.3
click at [1031, 116] on div "Opportunity Score" at bounding box center [1035, 124] width 112 height 35
drag, startPoint x: 711, startPoint y: 136, endPoint x: 768, endPoint y: 133, distance: 57.6
click at [771, 135] on div "Actions" at bounding box center [791, 124] width 155 height 35
drag, startPoint x: 709, startPoint y: 139, endPoint x: 402, endPoint y: 162, distance: 307.9
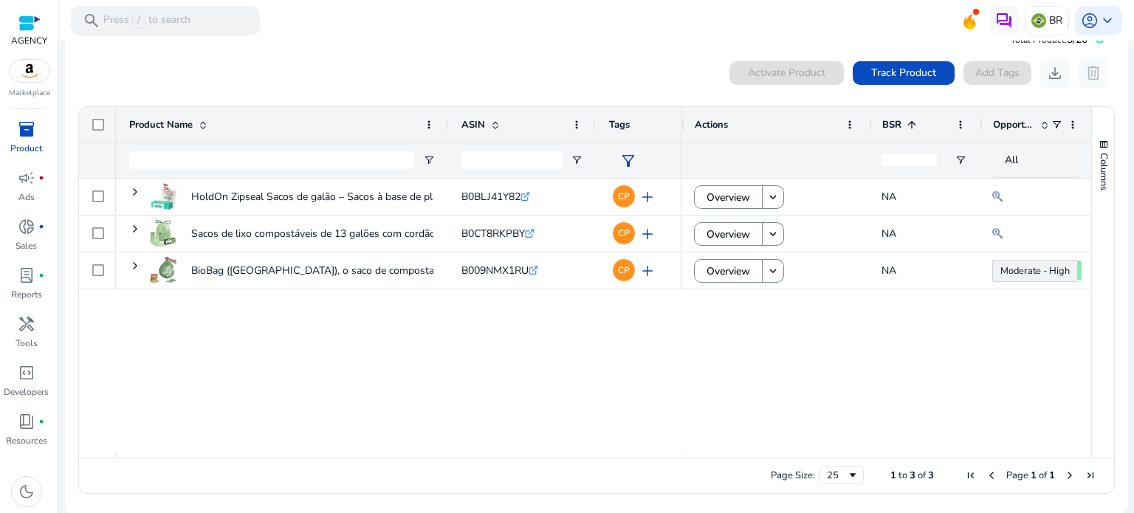
click at [402, 162] on div "Product Name ASIN Tags 1" at bounding box center [585, 143] width 1012 height 72
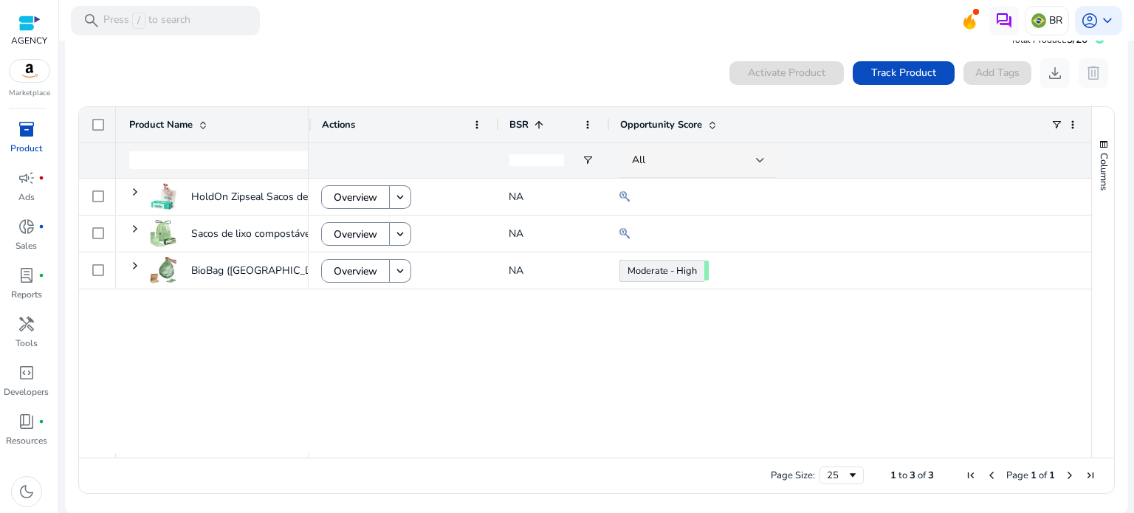
drag, startPoint x: 974, startPoint y: 131, endPoint x: 602, endPoint y: 185, distance: 376.5
click at [602, 185] on div "Product Name ASIN" at bounding box center [585, 282] width 1012 height 351
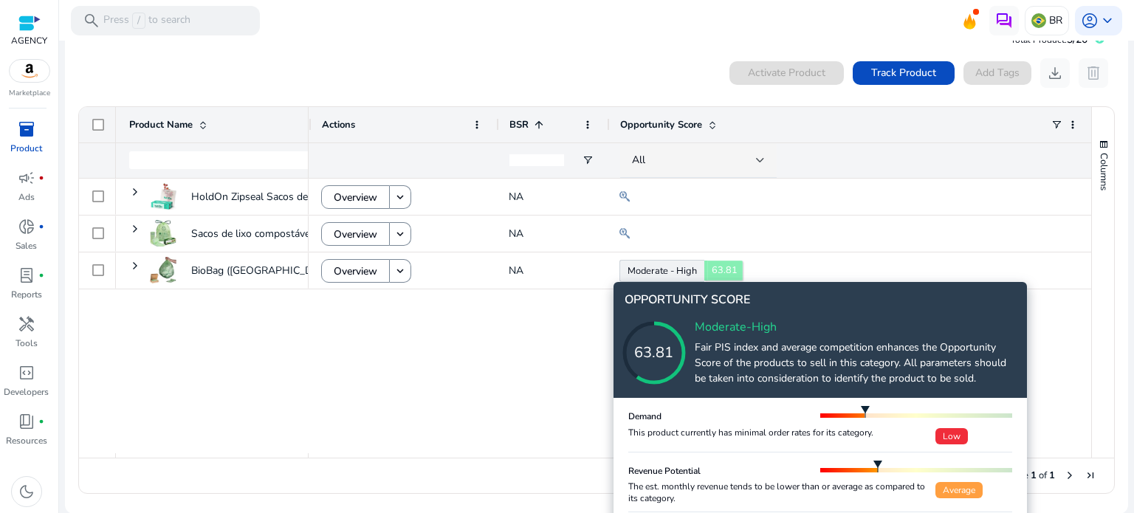
click at [717, 273] on icon at bounding box center [669, 338] width 148 height 148
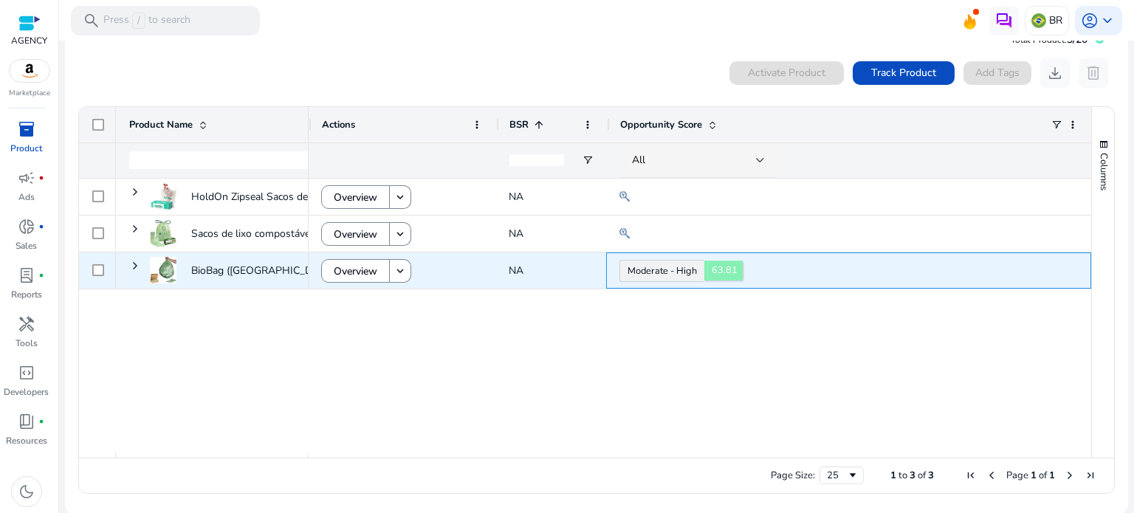
click at [697, 273] on body "We recommend switching to desktop view for the best experience. AGENCY Marketpl…" at bounding box center [567, 256] width 1134 height 513
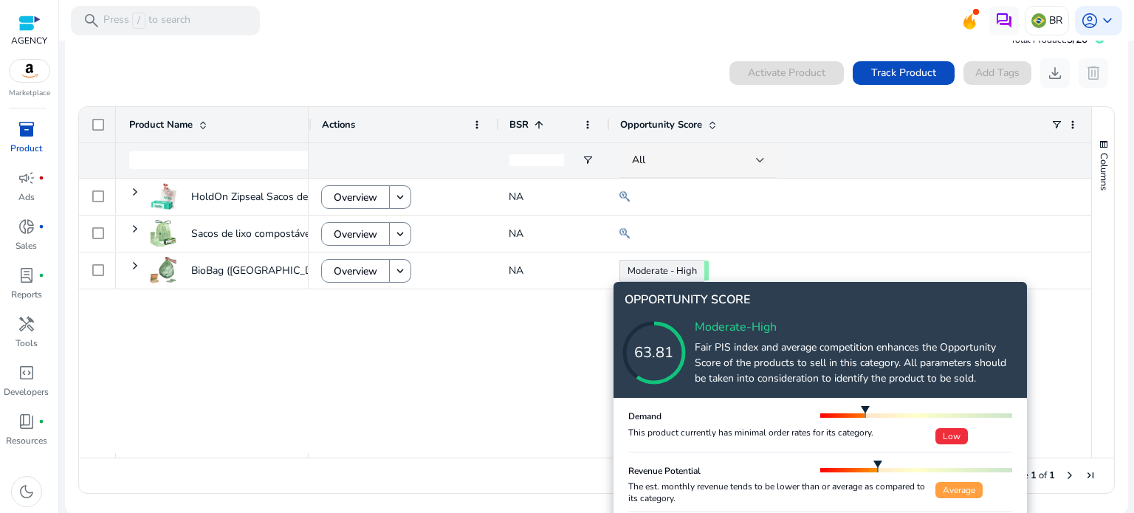
click at [678, 329] on icon at bounding box center [669, 338] width 148 height 148
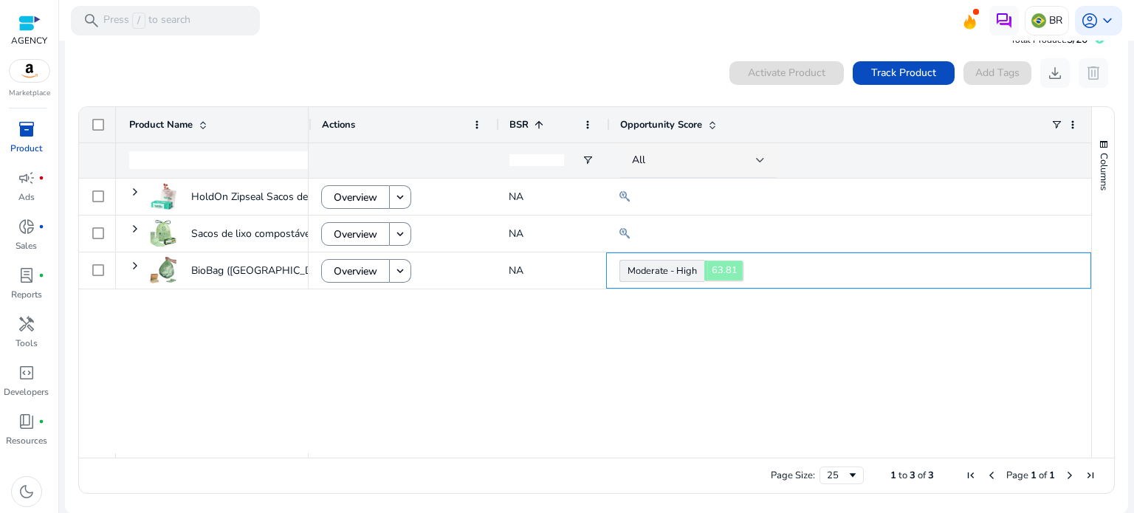
click at [700, 269] on body "We recommend switching to desktop view for the best experience. AGENCY Marketpl…" at bounding box center [567, 256] width 1134 height 513
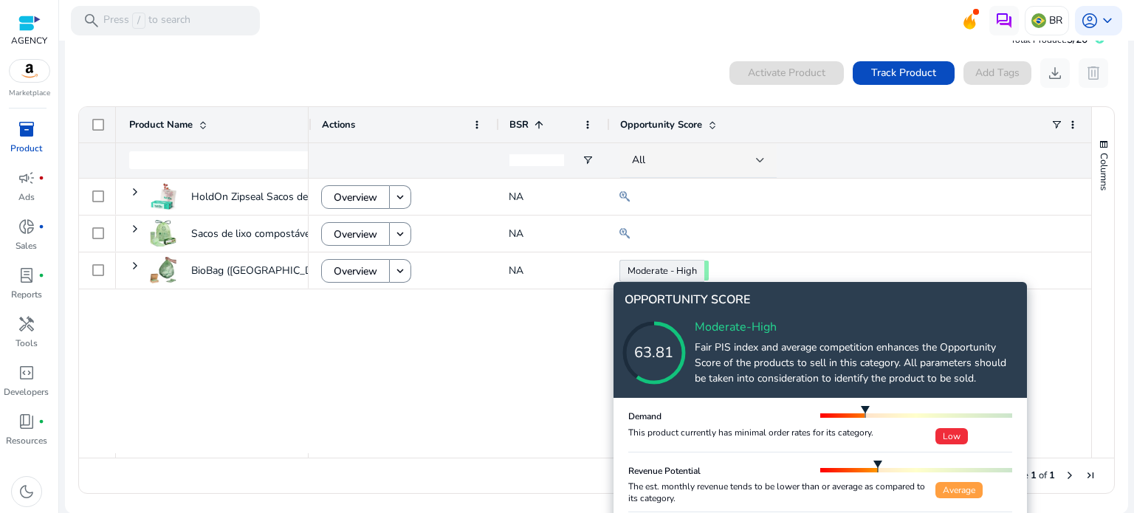
click at [952, 492] on span "Average" at bounding box center [958, 490] width 47 height 16
click at [747, 388] on div "Moderate-High Fair PIS index and average competition enhances the Opportunity S…" at bounding box center [849, 352] width 333 height 76
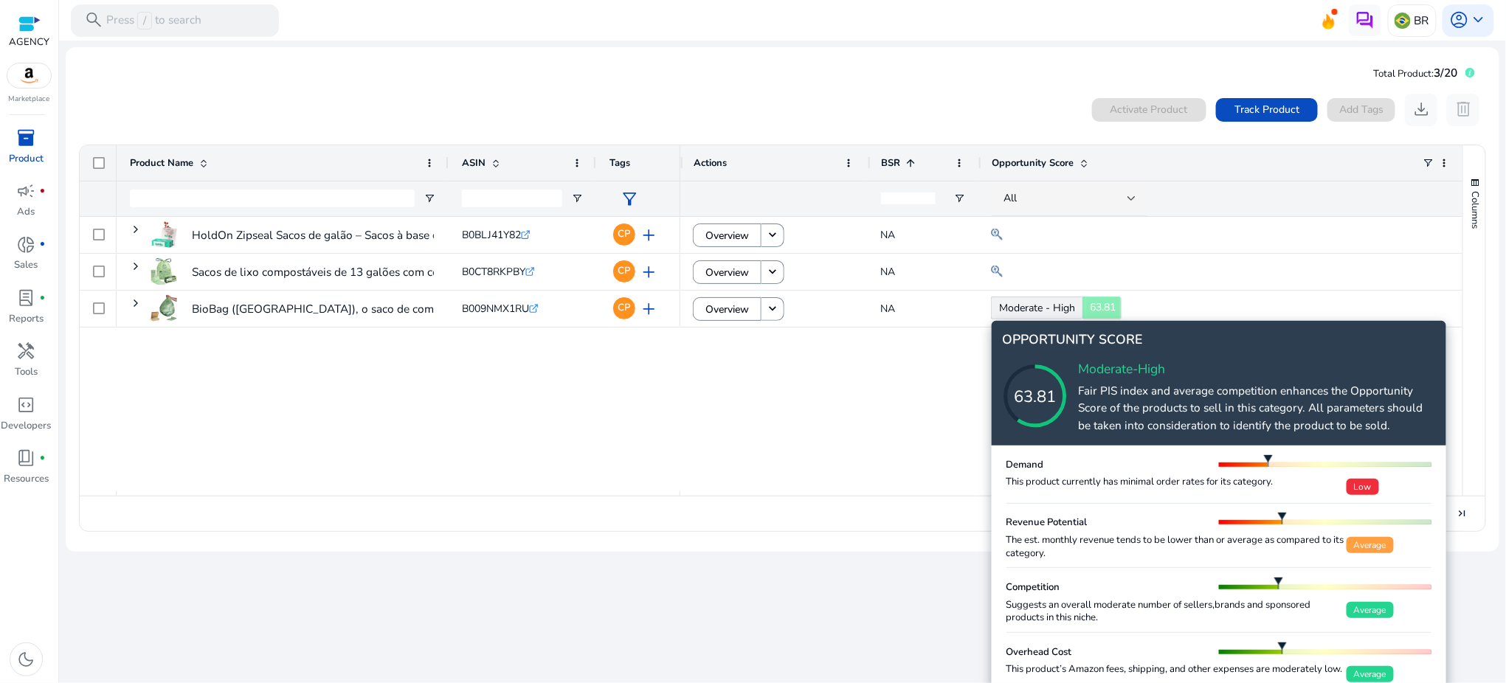
click at [1092, 311] on icon at bounding box center [1050, 382] width 148 height 148
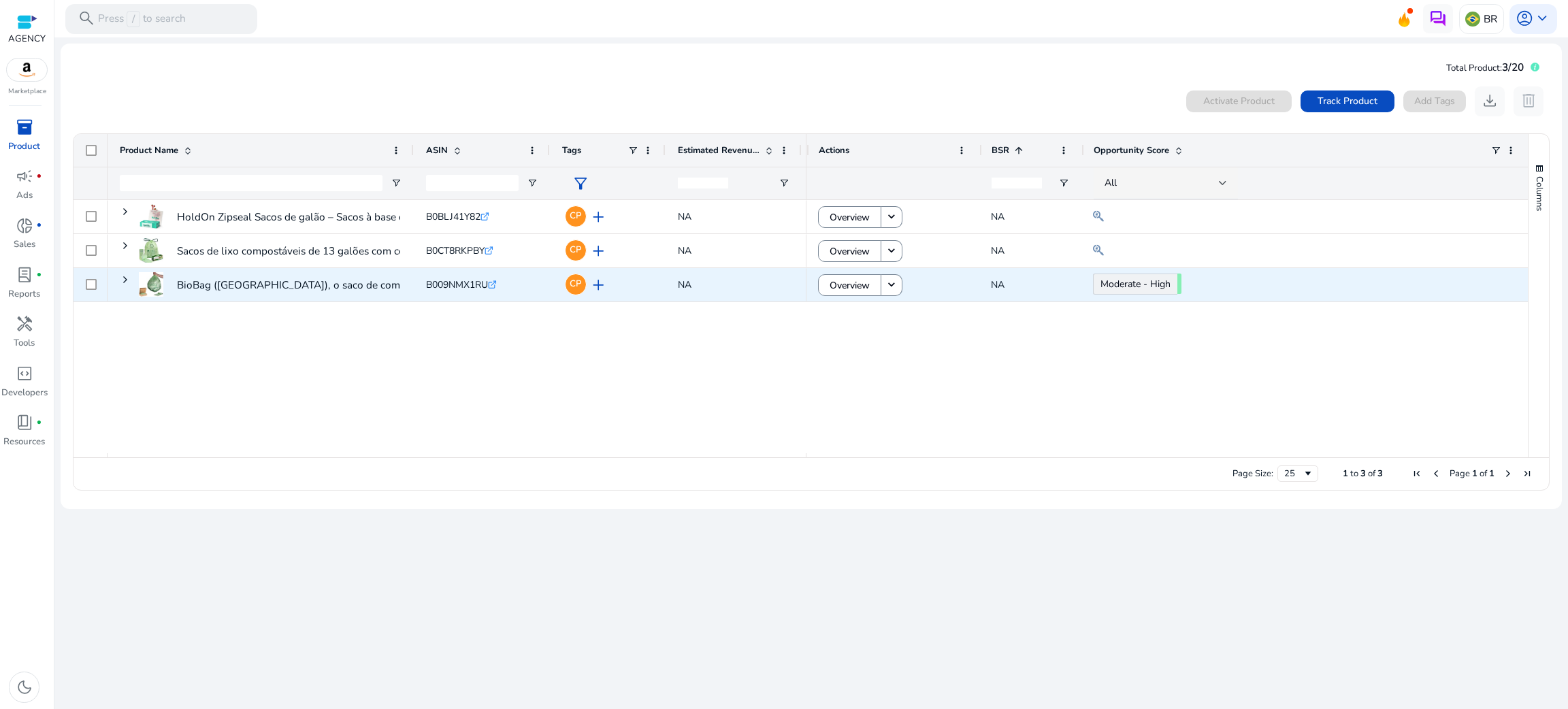
click at [493, 282] on icon at bounding box center [491, 285] width 6 height 6
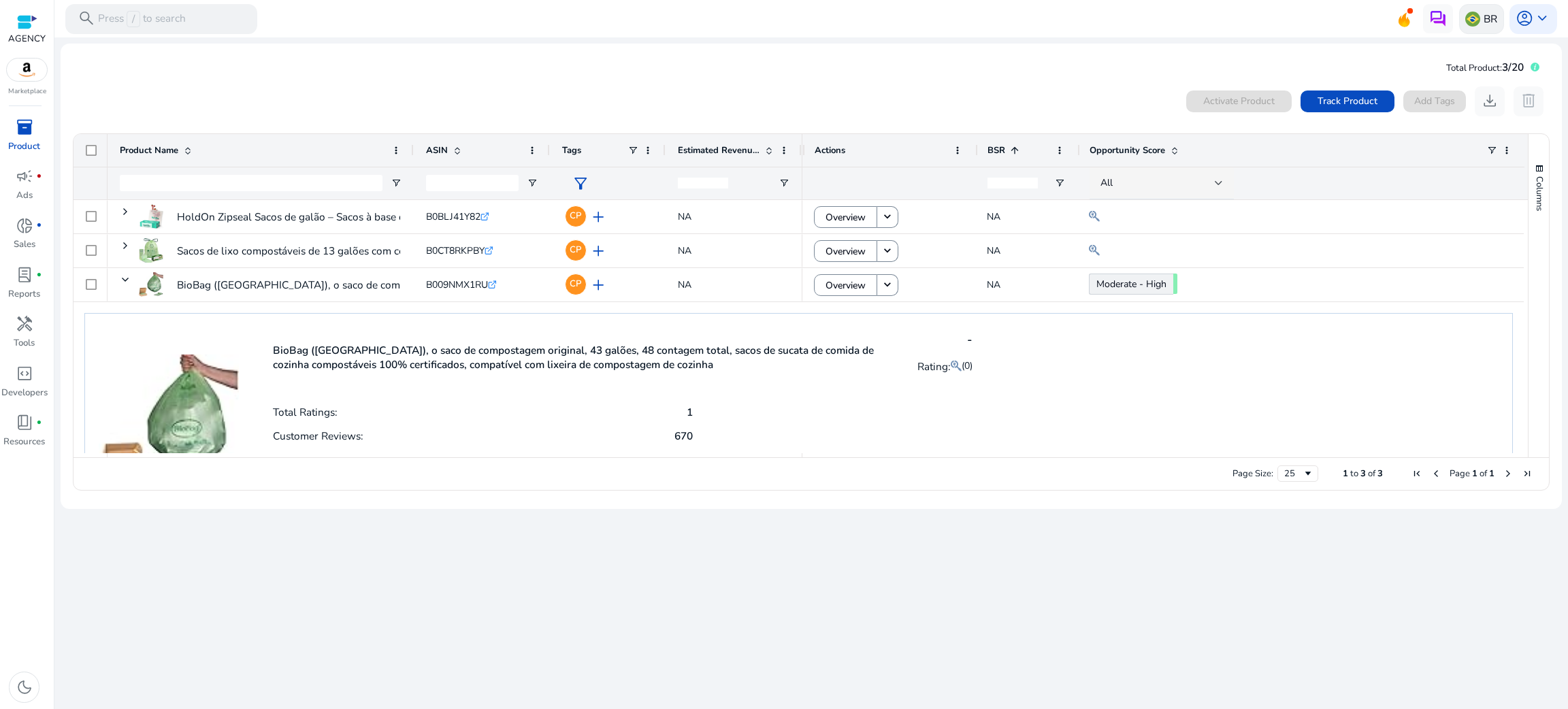
click at [1045, 14] on p "BR" at bounding box center [1491, 18] width 14 height 24
click at [1045, 82] on link "Manage Geos & Marketplaces" at bounding box center [1348, 83] width 148 height 28
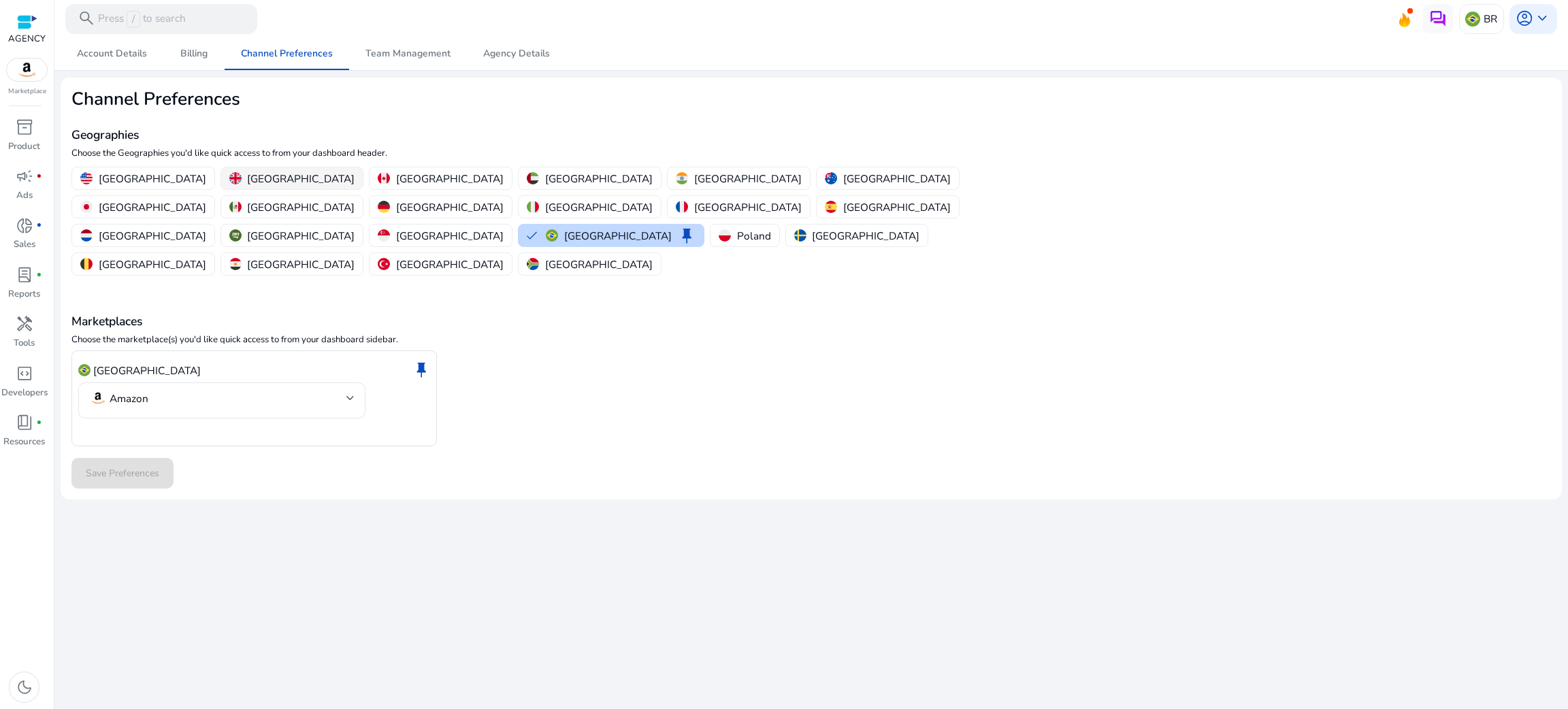
click at [230, 178] on img "button" at bounding box center [235, 178] width 12 height 12
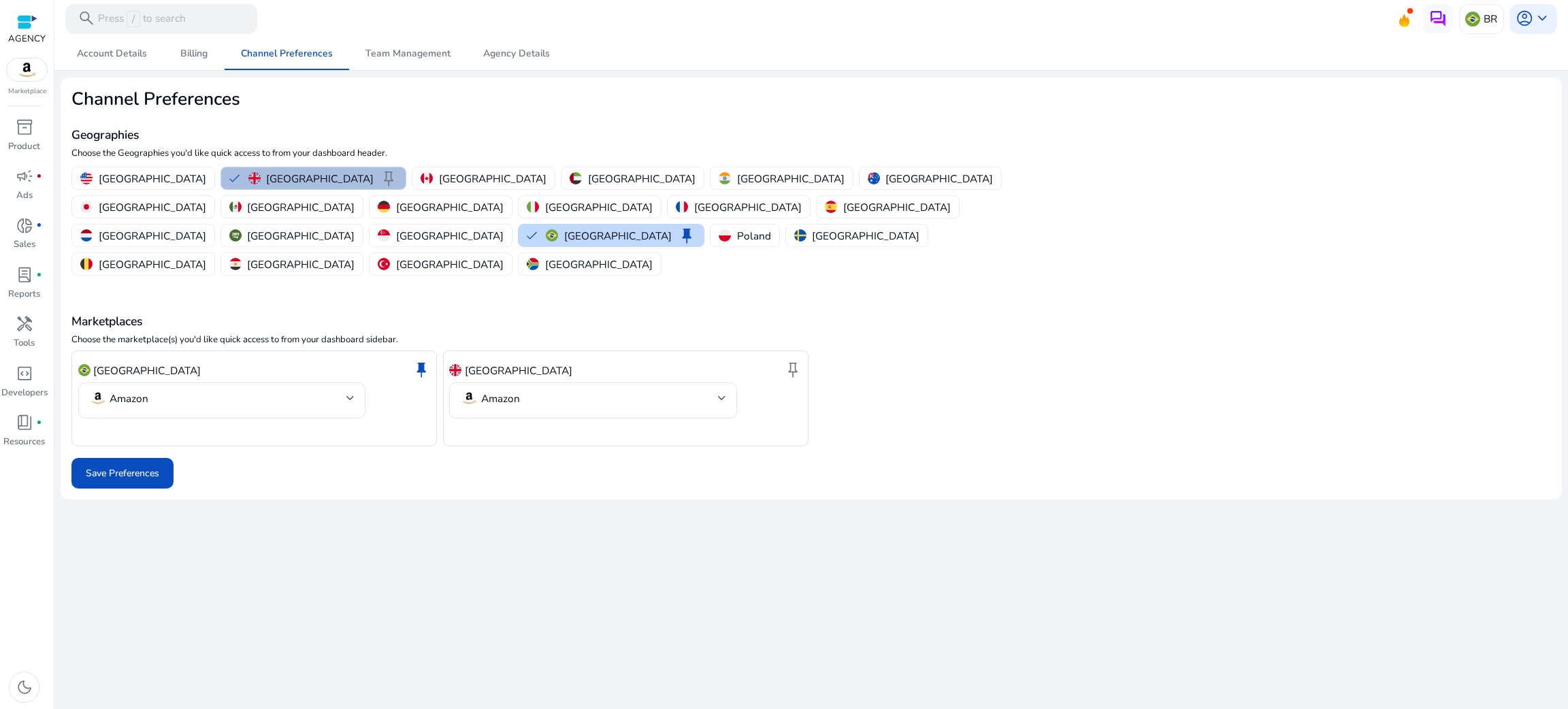
click at [159, 165] on div "United States United Kingdom keep Canada United Arab Emirates India Australia J…" at bounding box center [563, 221] width 992 height 114
click at [157, 169] on button "[GEOGRAPHIC_DATA]" at bounding box center [143, 179] width 142 height 22
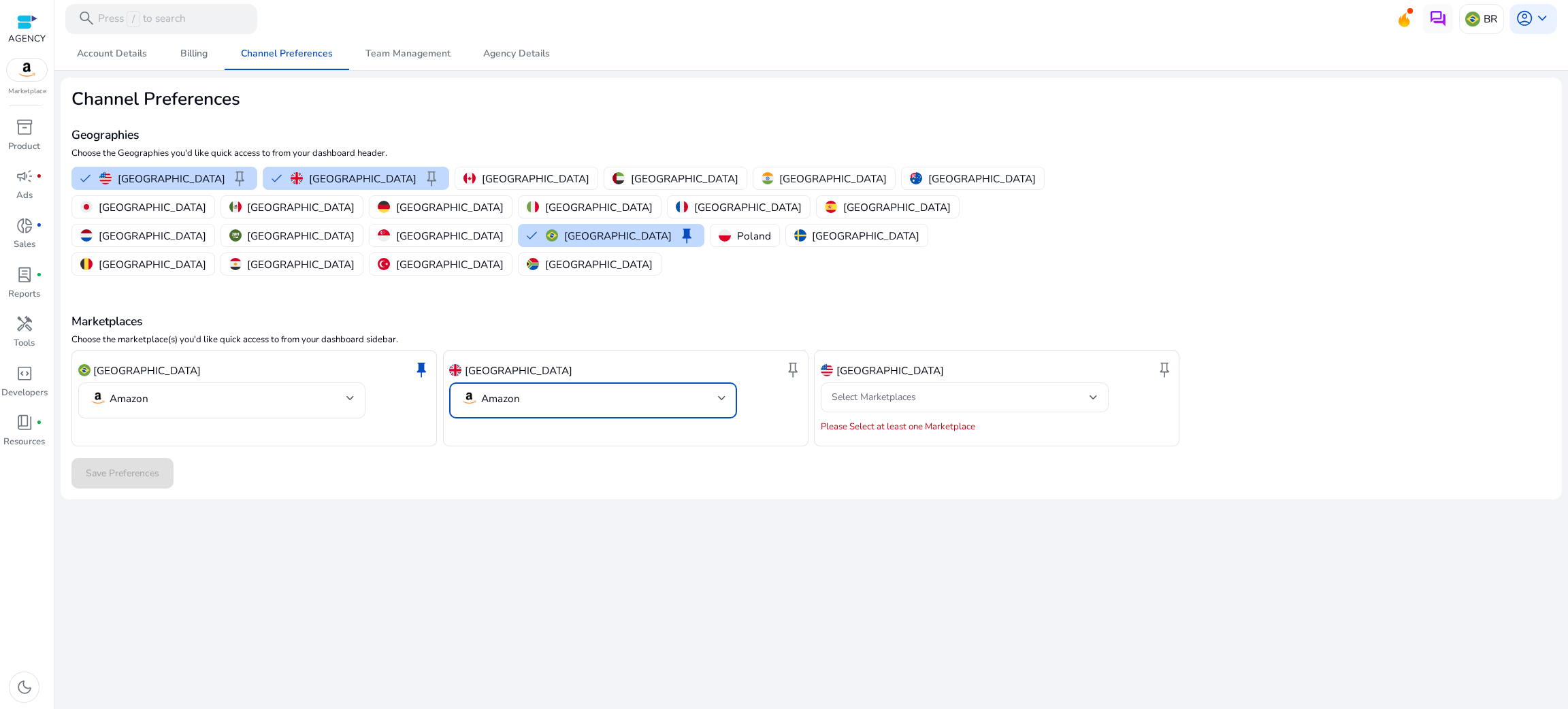
click at [509, 392] on p "Amazon" at bounding box center [501, 398] width 39 height 13
click at [561, 454] on div at bounding box center [784, 354] width 1568 height 709
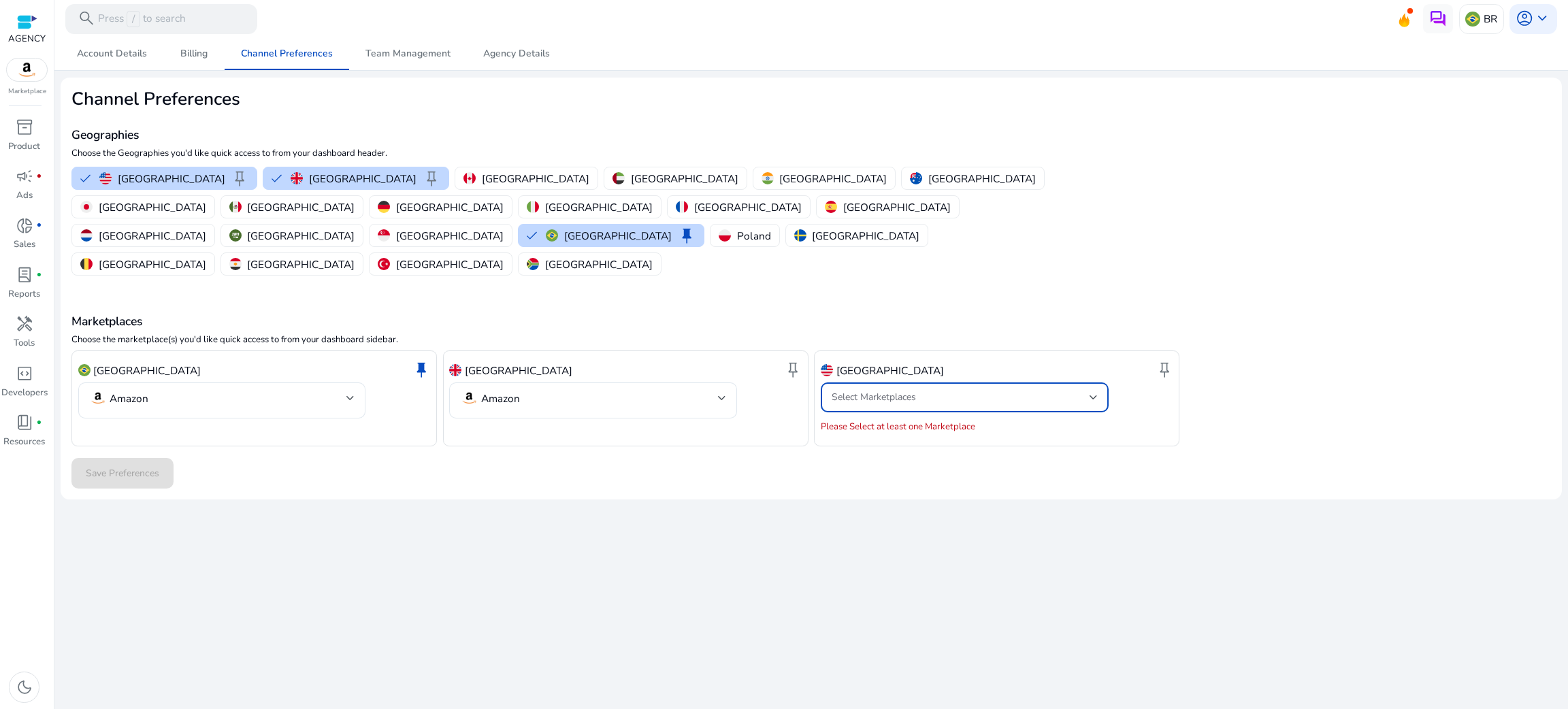
click at [999, 390] on div "Select Marketplaces" at bounding box center [960, 397] width 257 height 15
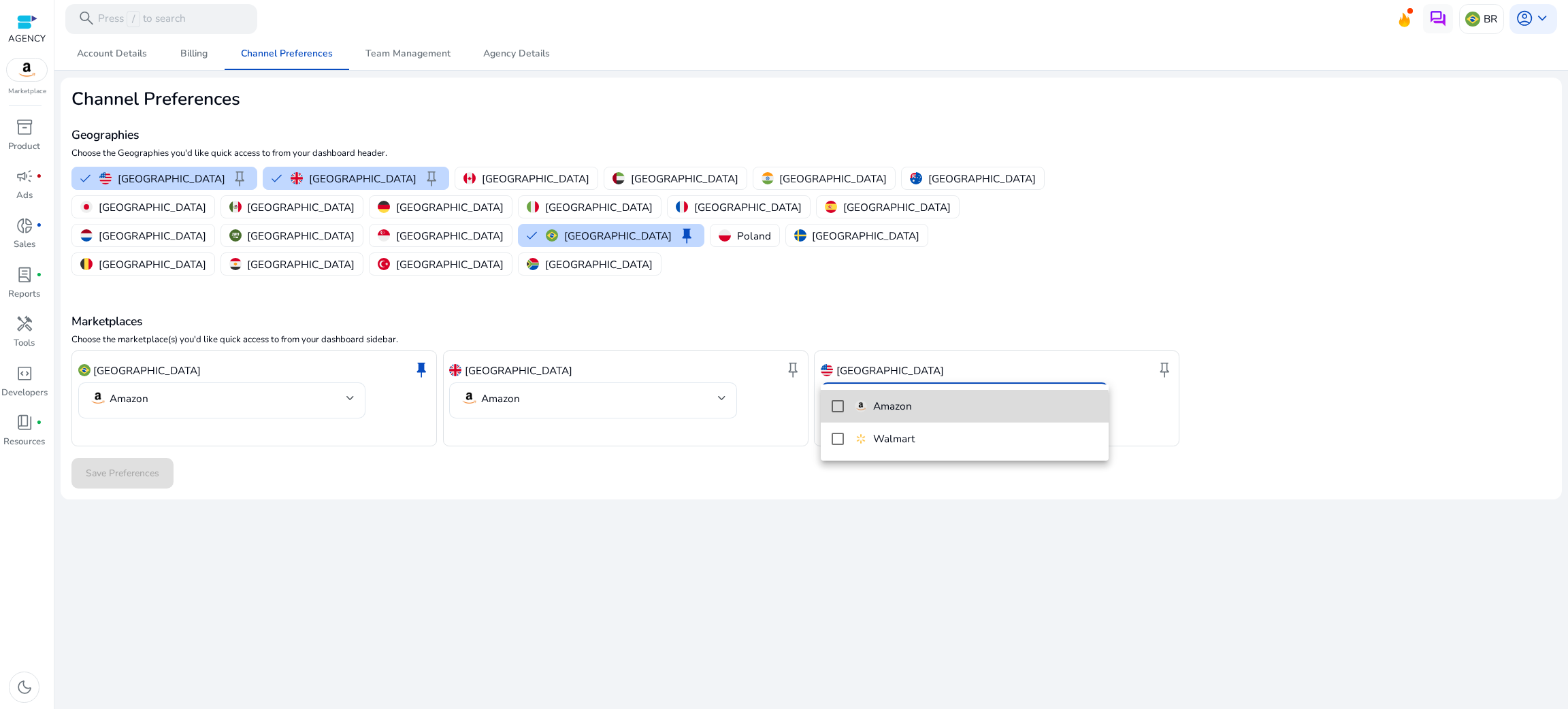
click at [960, 414] on span "Amazon" at bounding box center [976, 407] width 243 height 15
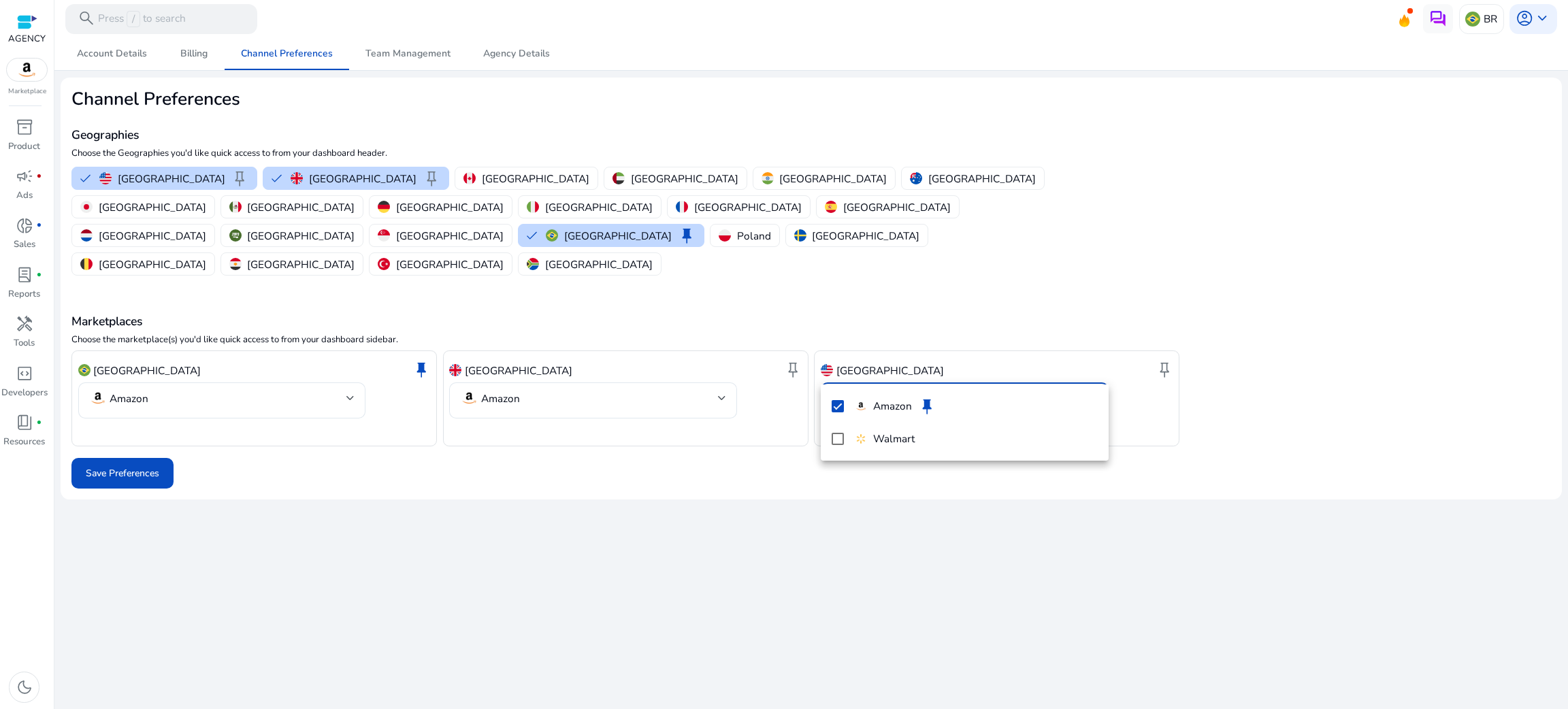
click at [969, 269] on div at bounding box center [784, 354] width 1568 height 709
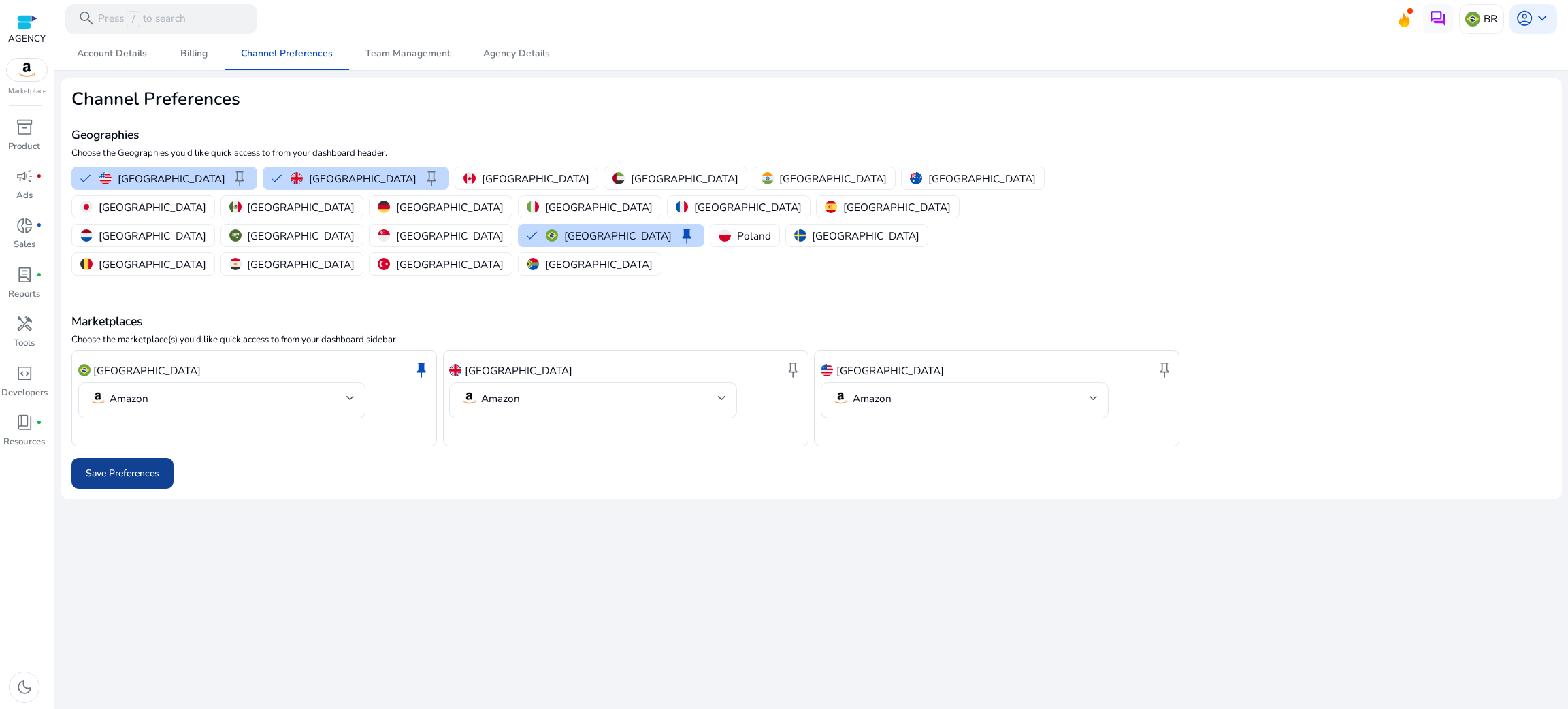
click at [96, 457] on span at bounding box center [122, 473] width 102 height 32
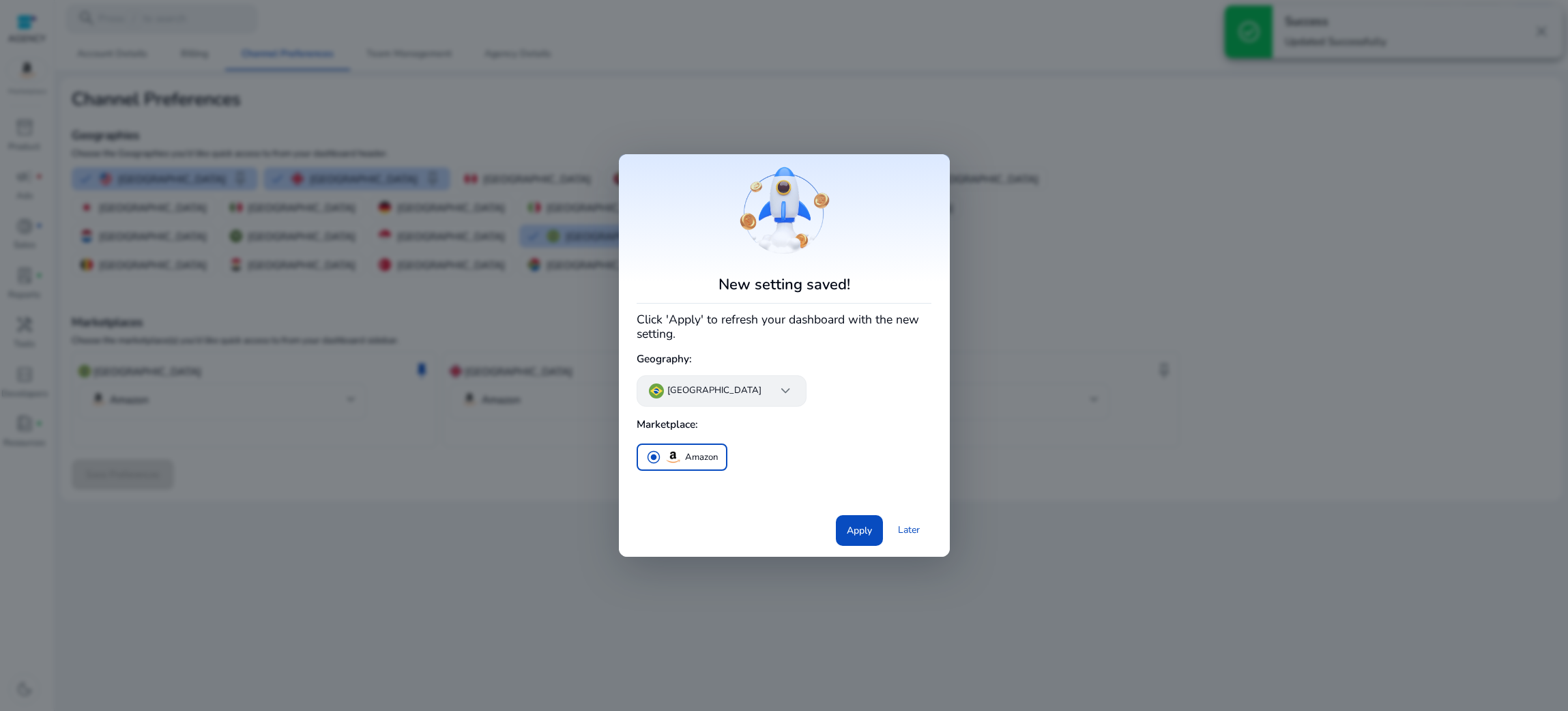
click at [679, 397] on p "[GEOGRAPHIC_DATA]" at bounding box center [715, 391] width 94 height 14
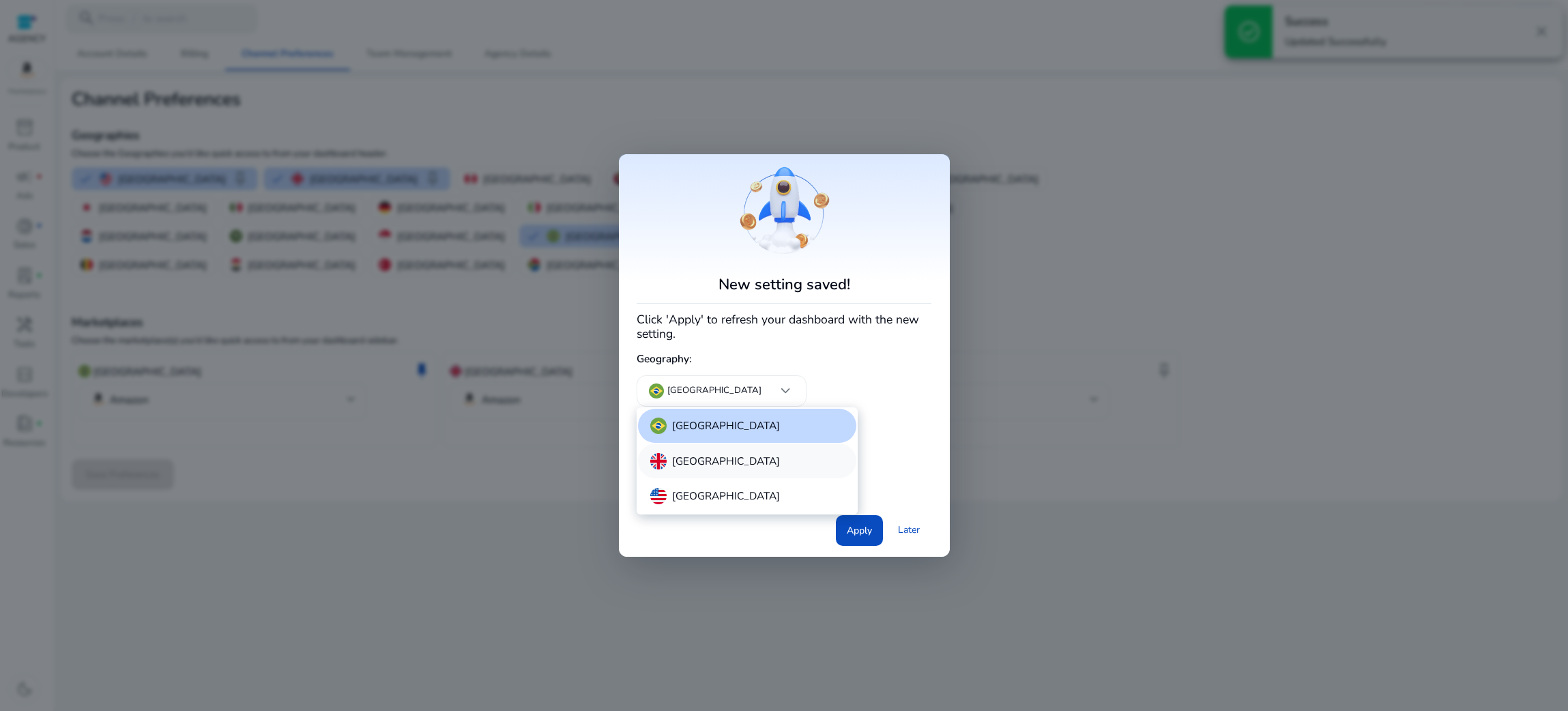
click at [683, 477] on div "[GEOGRAPHIC_DATA]" at bounding box center [747, 460] width 218 height 34
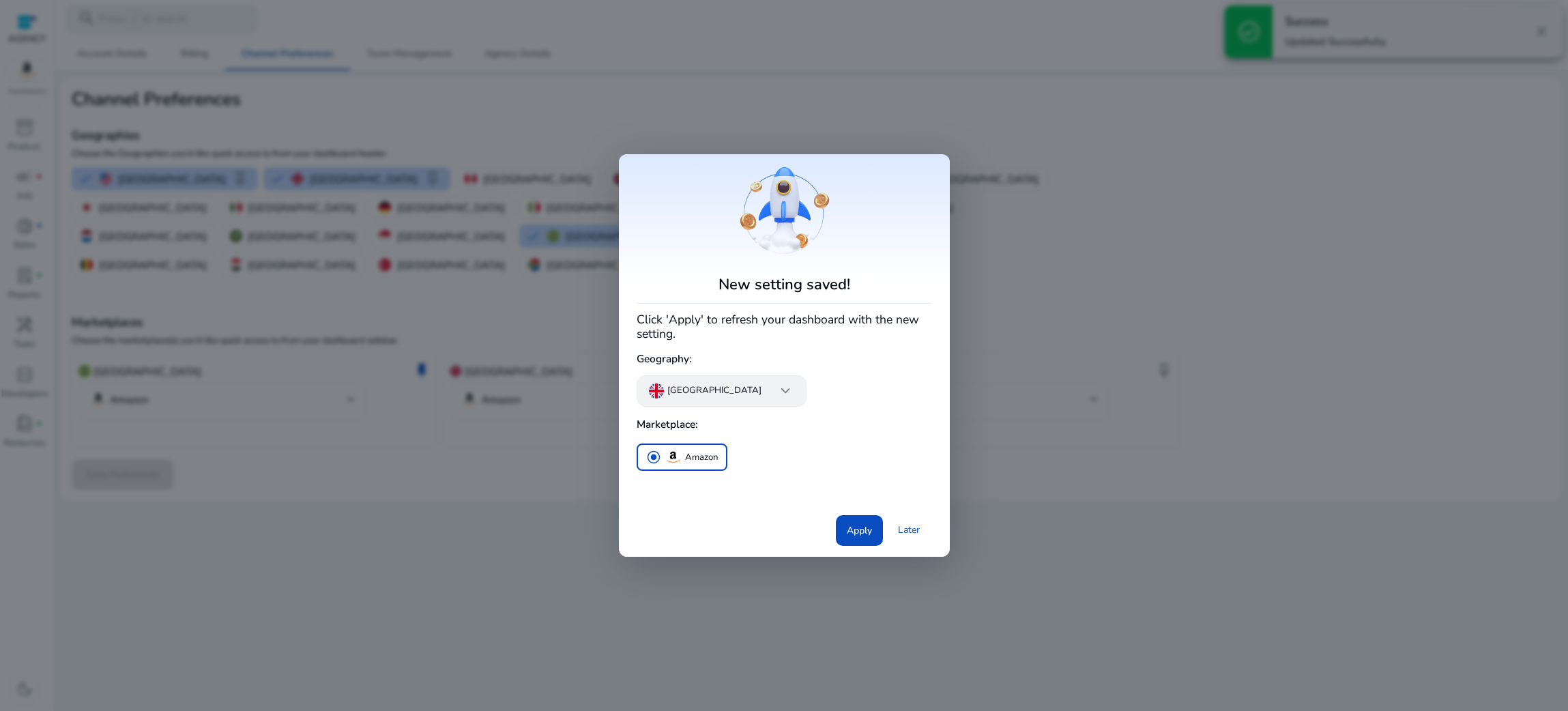
click at [686, 386] on p "[GEOGRAPHIC_DATA]" at bounding box center [715, 391] width 94 height 14
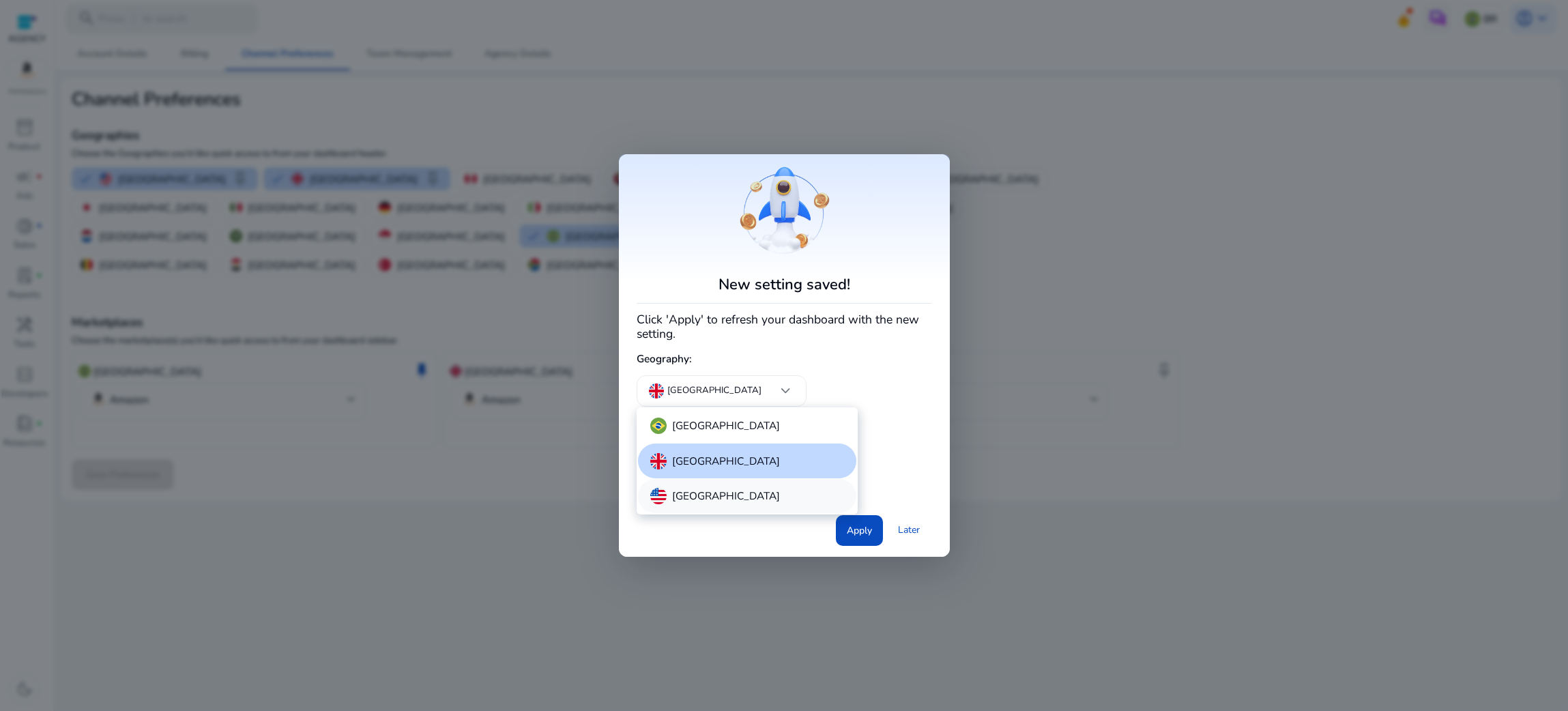
click at [695, 497] on p "[GEOGRAPHIC_DATA]" at bounding box center [726, 496] width 108 height 17
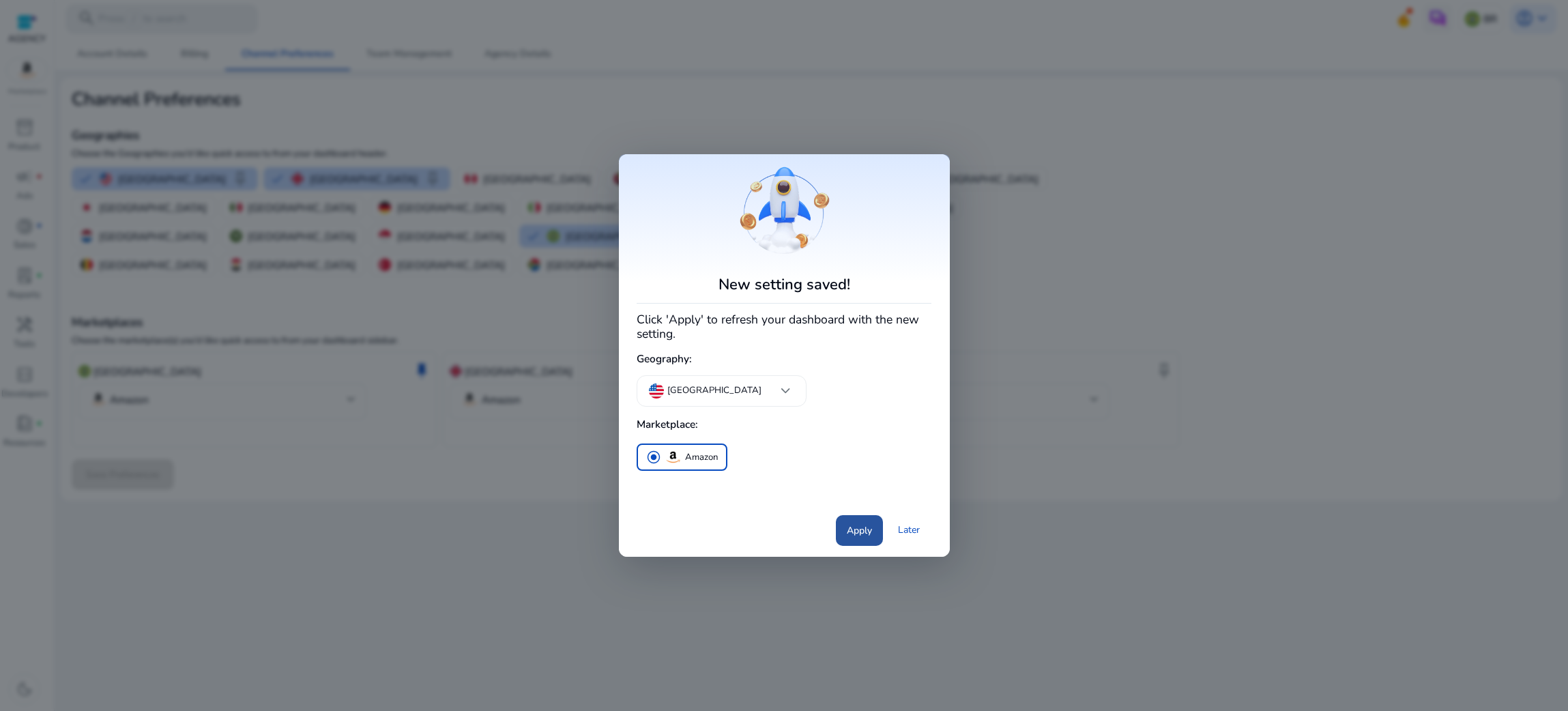
click at [858, 531] on span "Apply" at bounding box center [859, 530] width 25 height 14
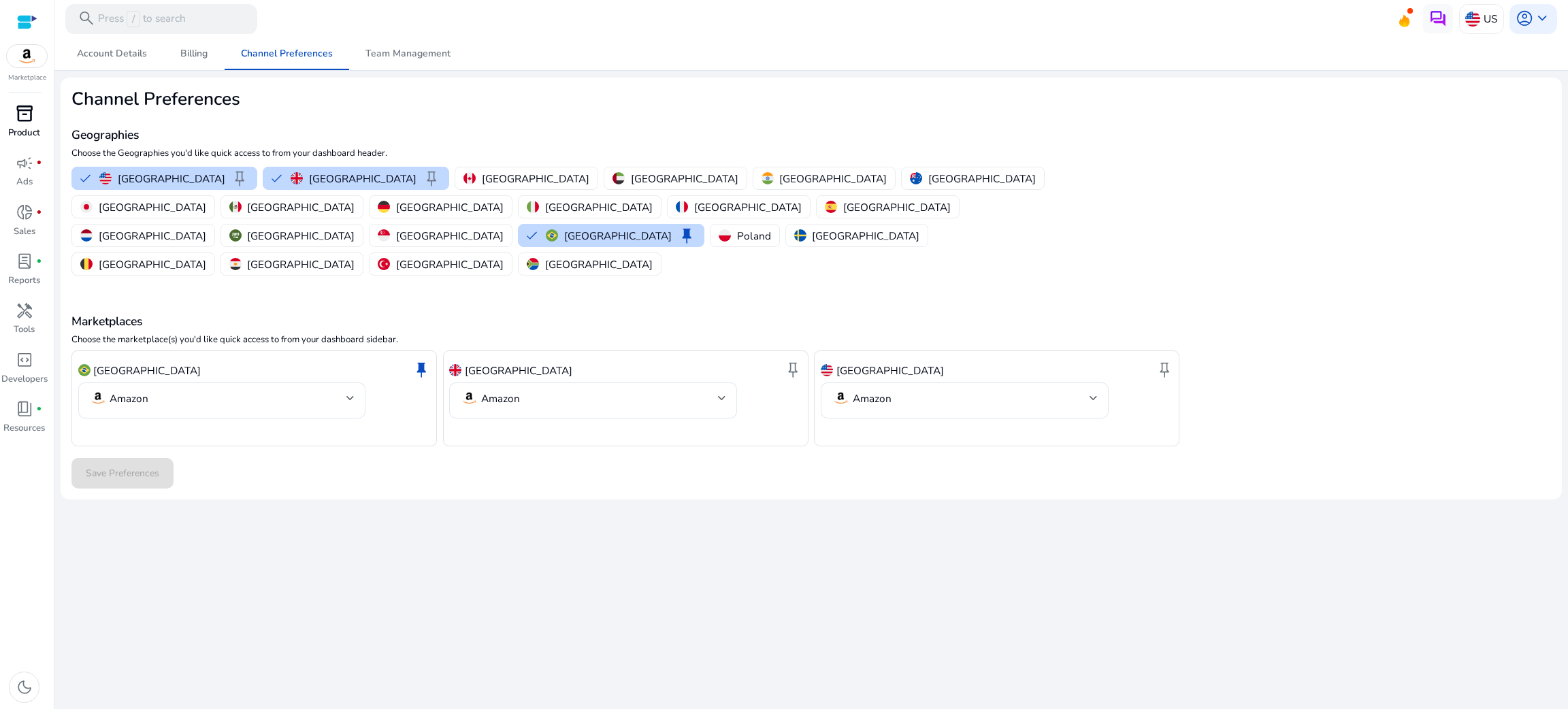
click at [16, 122] on span "inventory_2" at bounding box center [24, 113] width 18 height 18
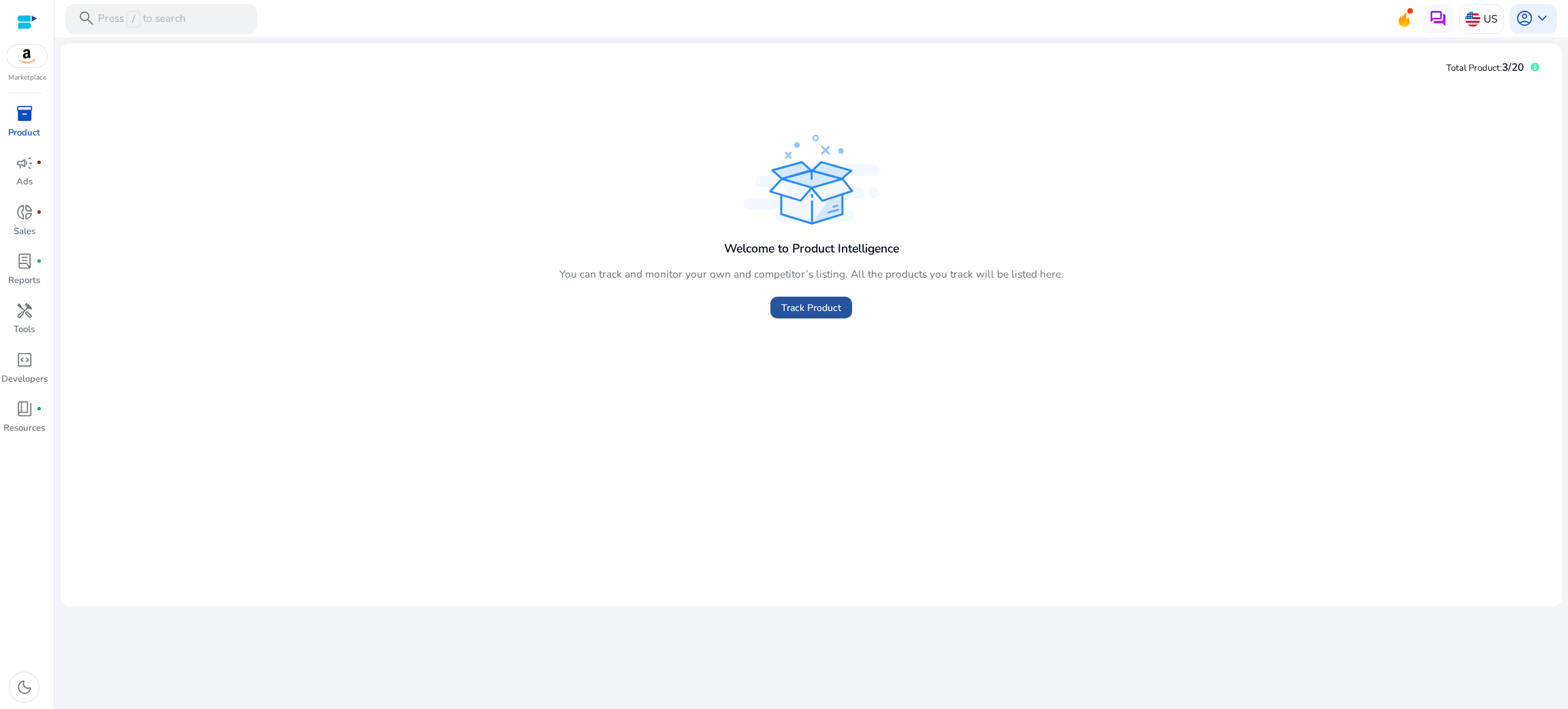
click at [824, 301] on span "Track Product" at bounding box center [811, 307] width 60 height 14
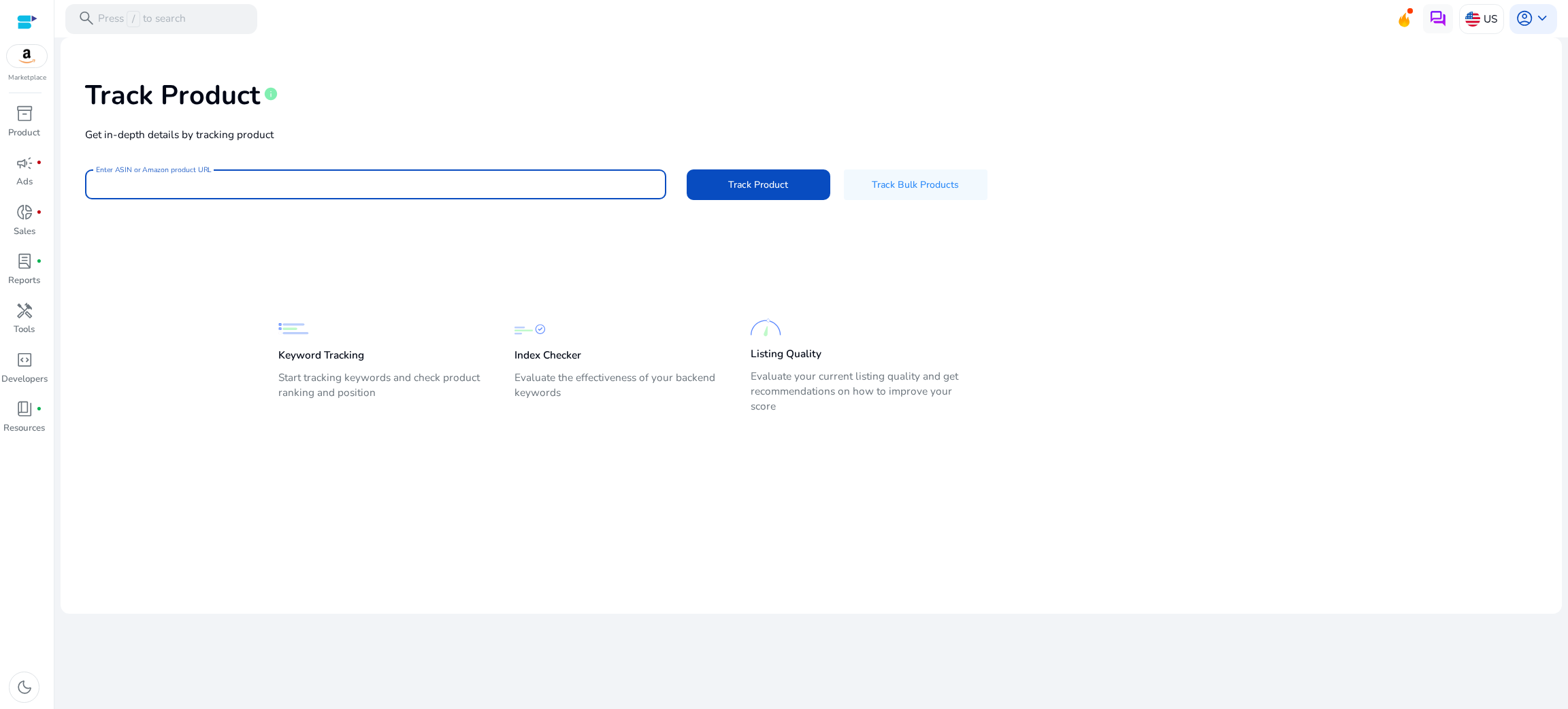
click at [474, 183] on input "Enter ASIN or Amazon product URL" at bounding box center [375, 184] width 560 height 15
paste input "**********"
type input "**********"
click at [692, 163] on div "**********" at bounding box center [811, 137] width 1480 height 179
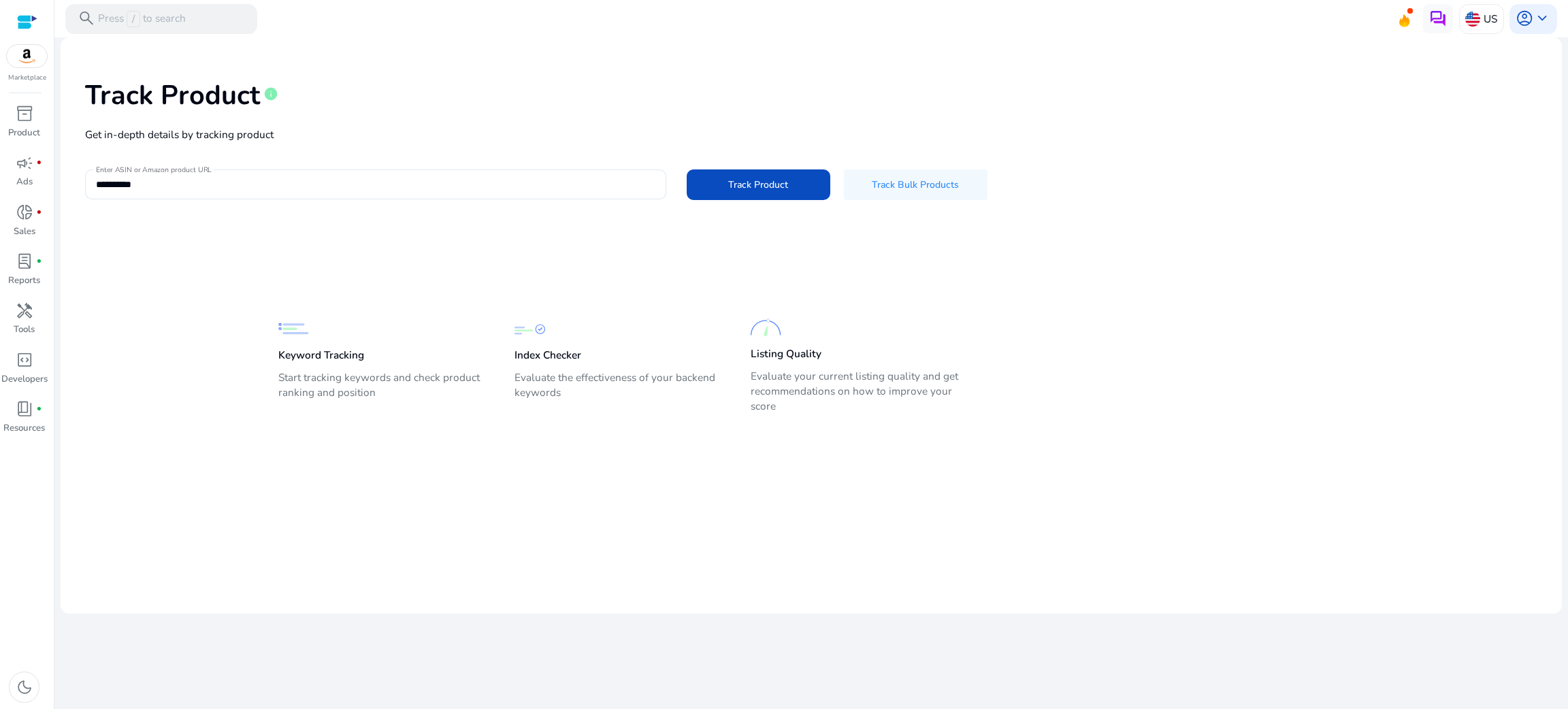
click at [697, 177] on span at bounding box center [759, 183] width 144 height 32
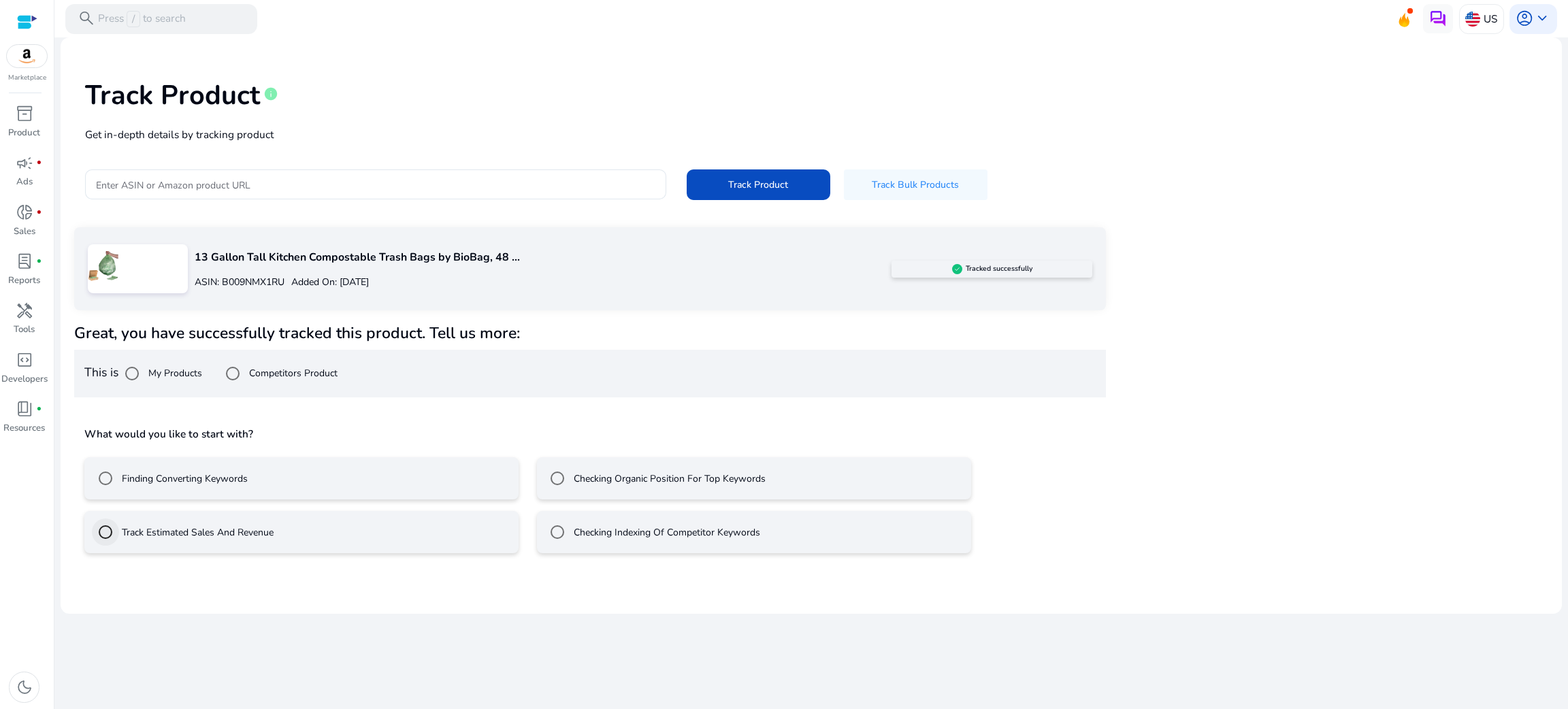
click at [119, 518] on div at bounding box center [105, 531] width 32 height 32
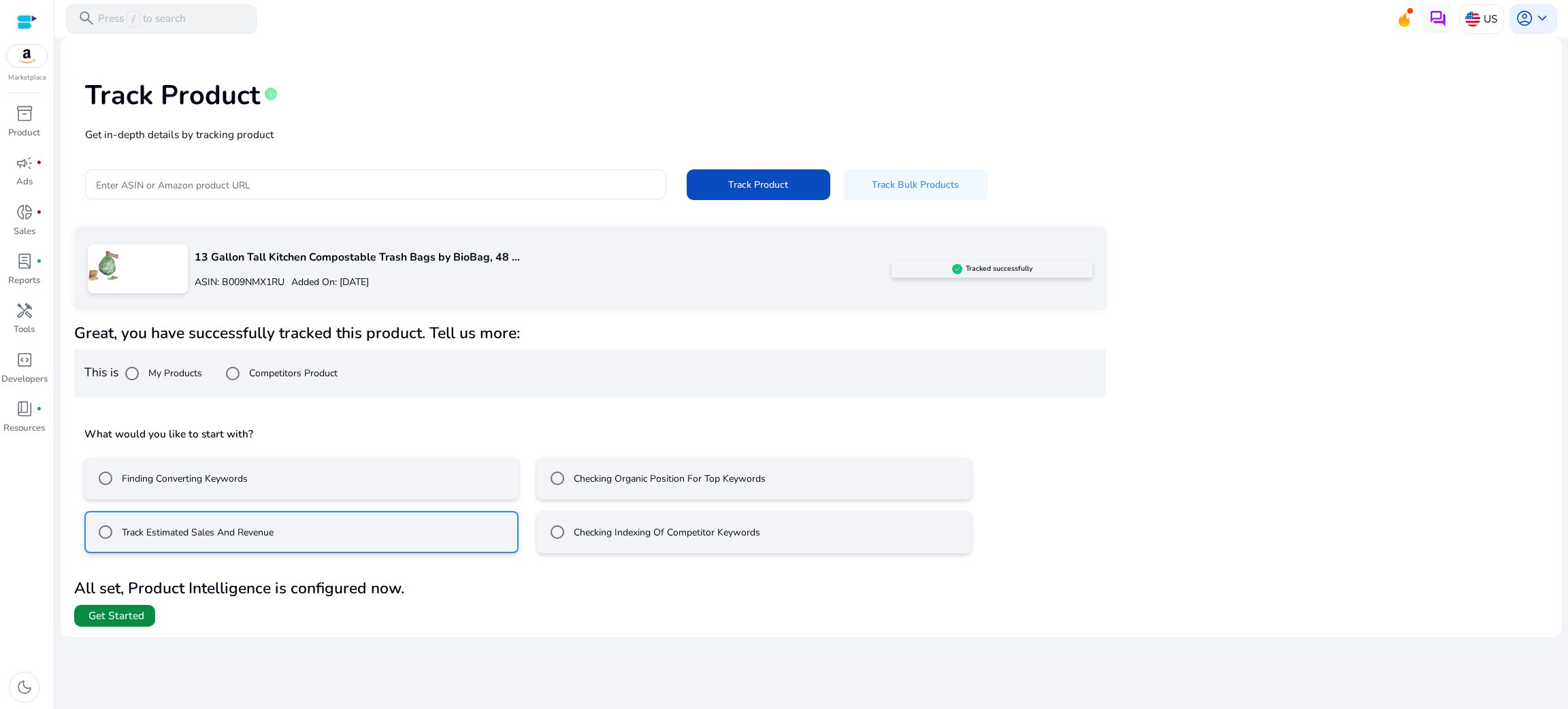
click at [126, 620] on span "Get Started" at bounding box center [116, 616] width 56 height 15
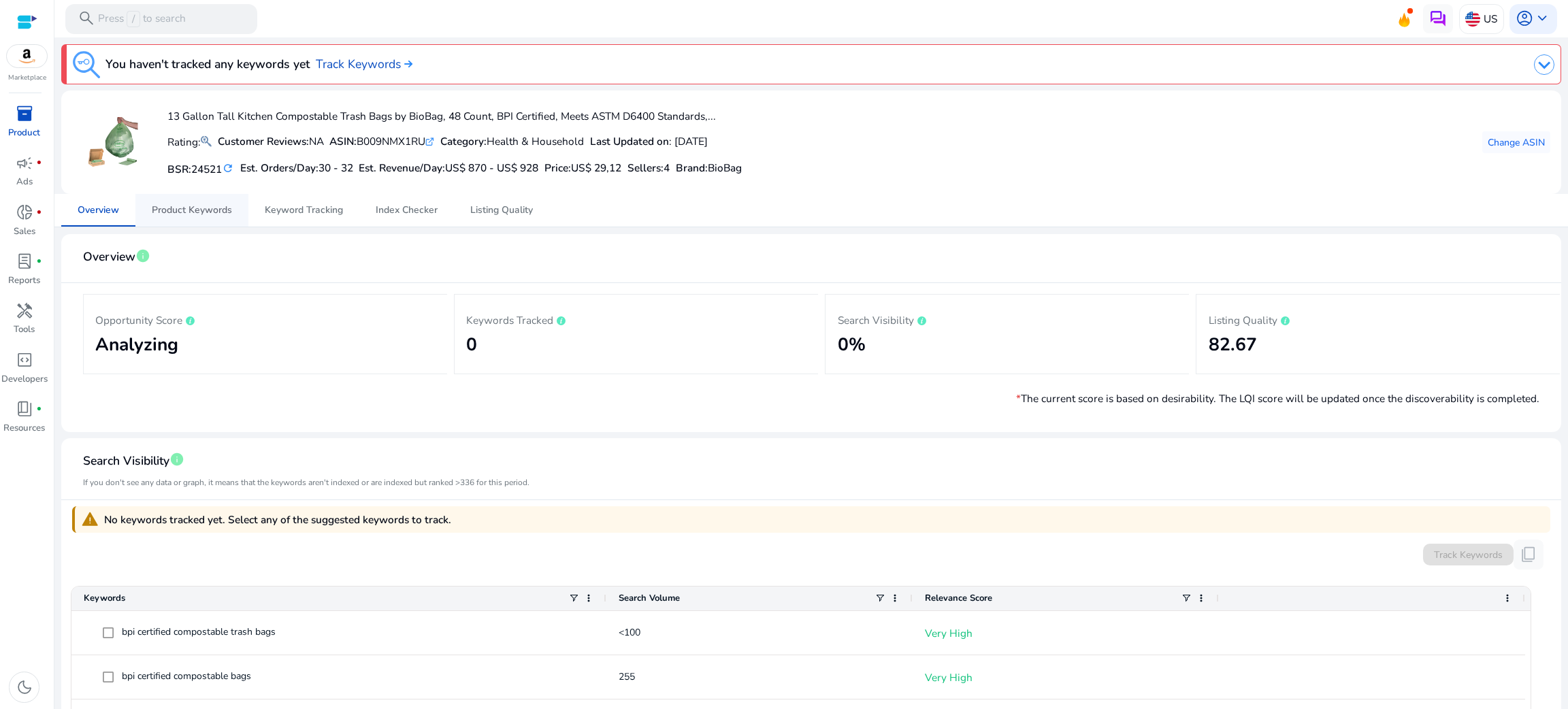
click at [207, 215] on span "Product Keywords" at bounding box center [192, 210] width 80 height 9
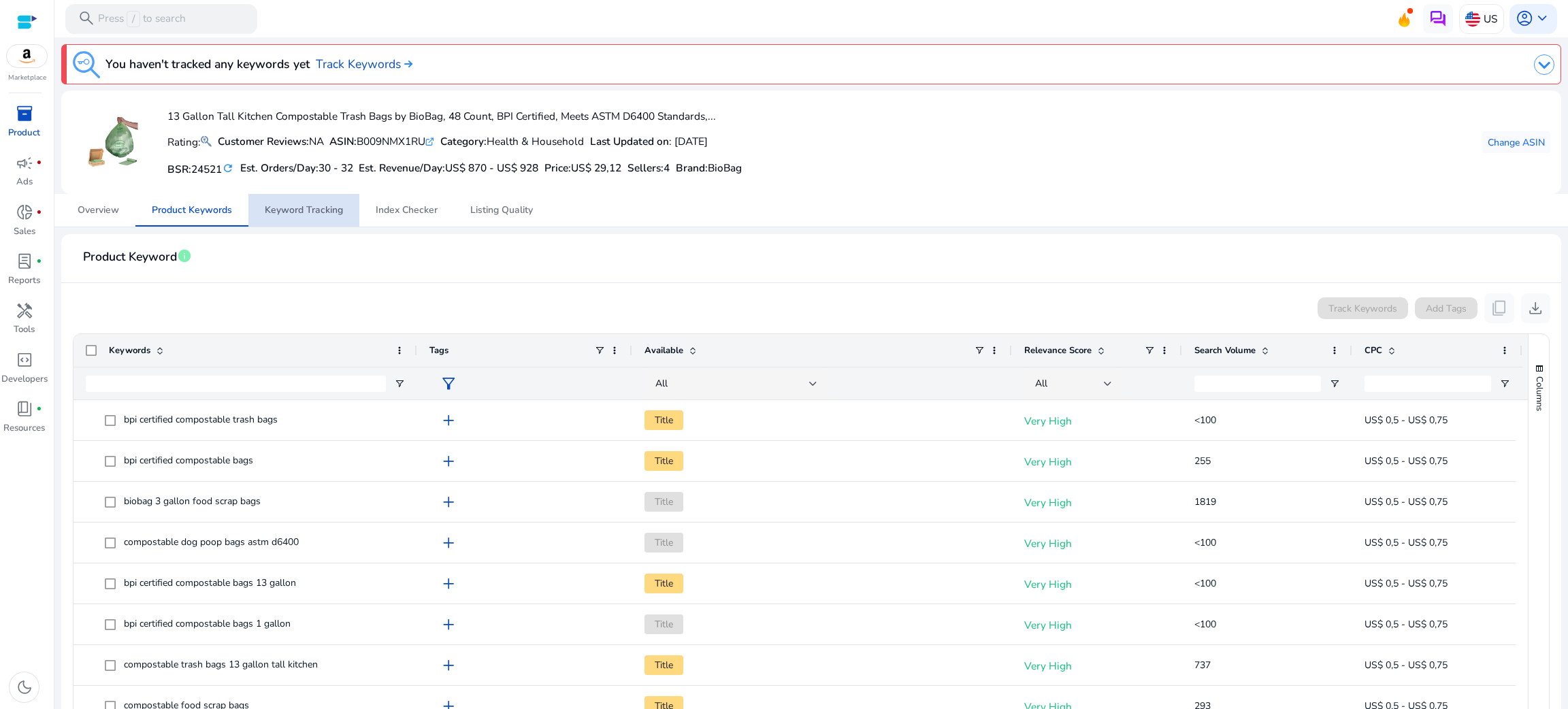
click at [341, 207] on span "Keyword Tracking" at bounding box center [303, 210] width 78 height 9
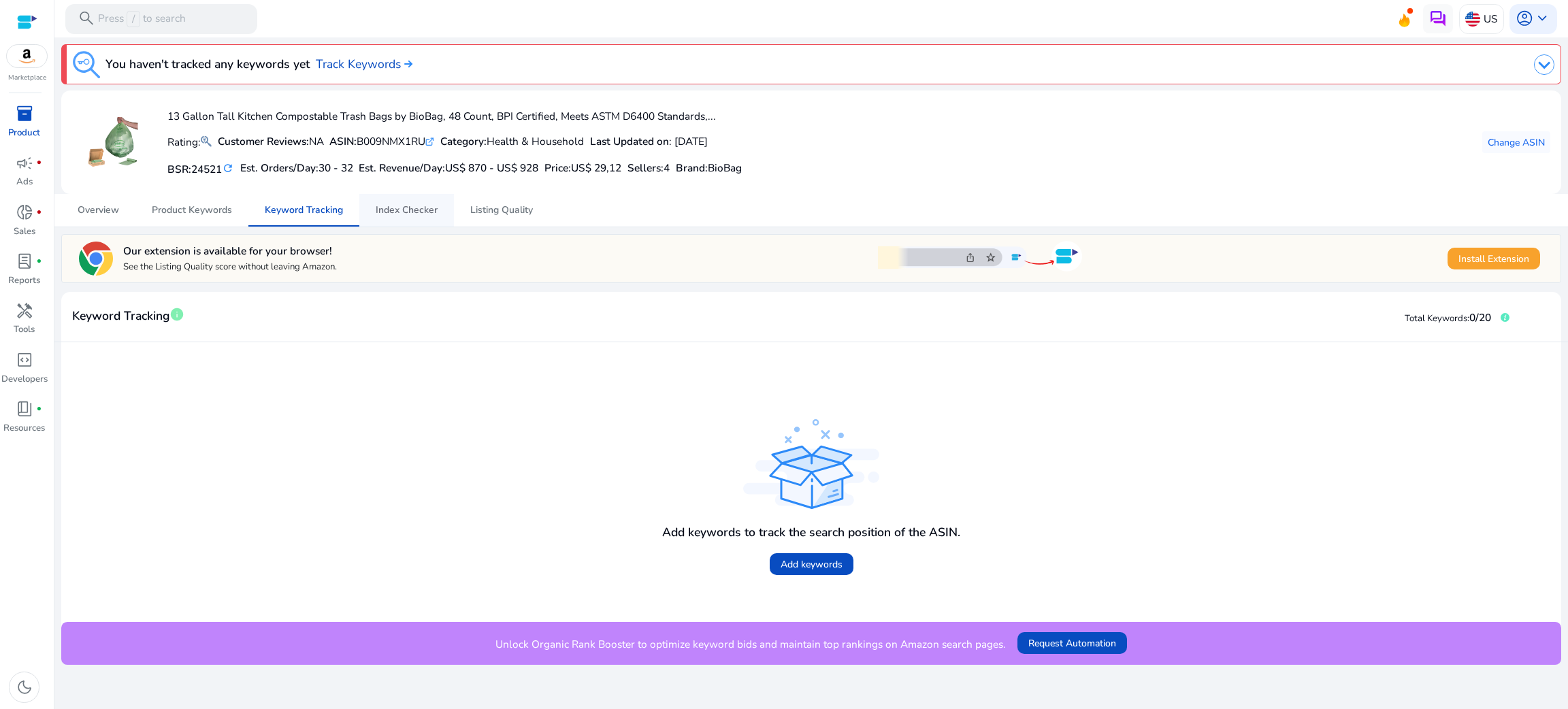
click at [435, 208] on span "Index Checker" at bounding box center [406, 210] width 62 height 9
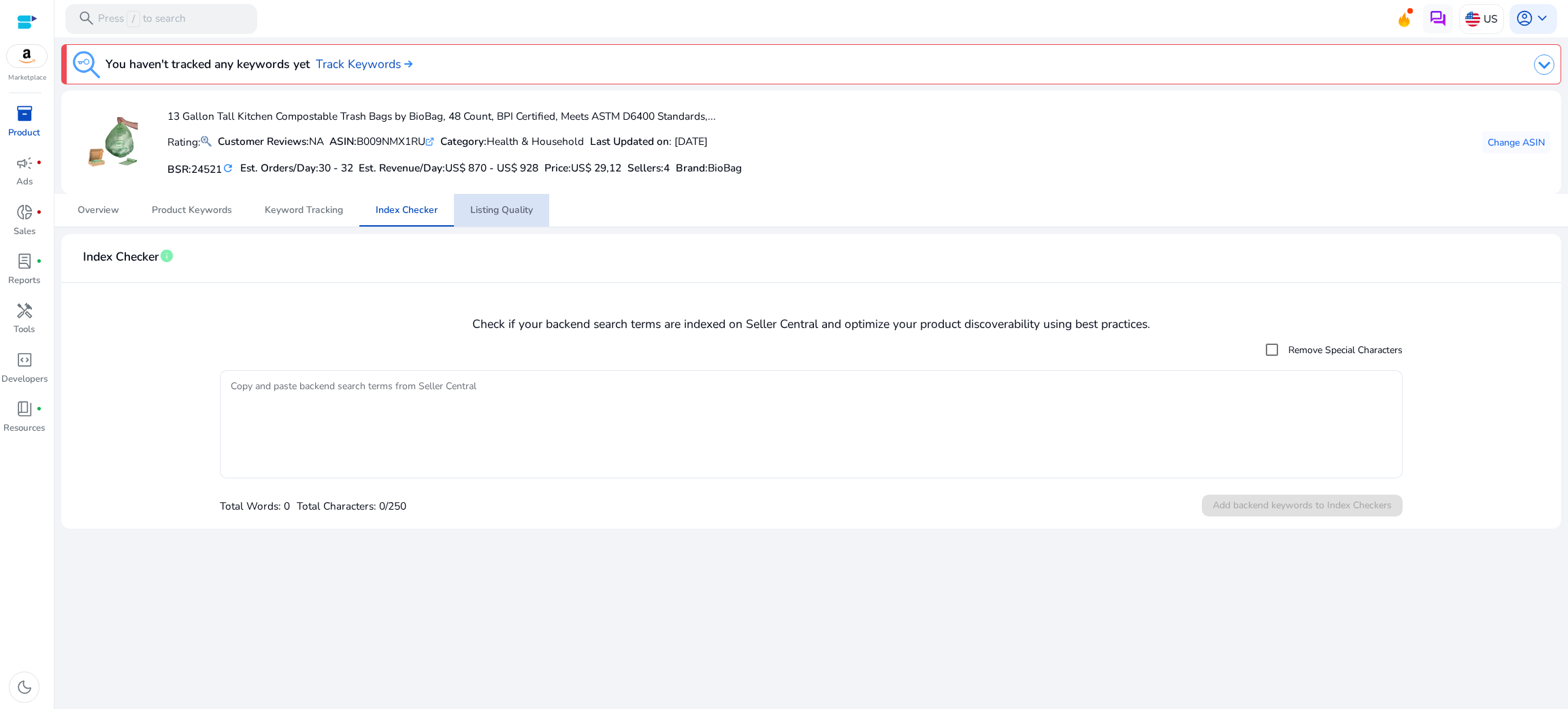
click at [459, 216] on link "Listing Quality" at bounding box center [501, 209] width 95 height 32
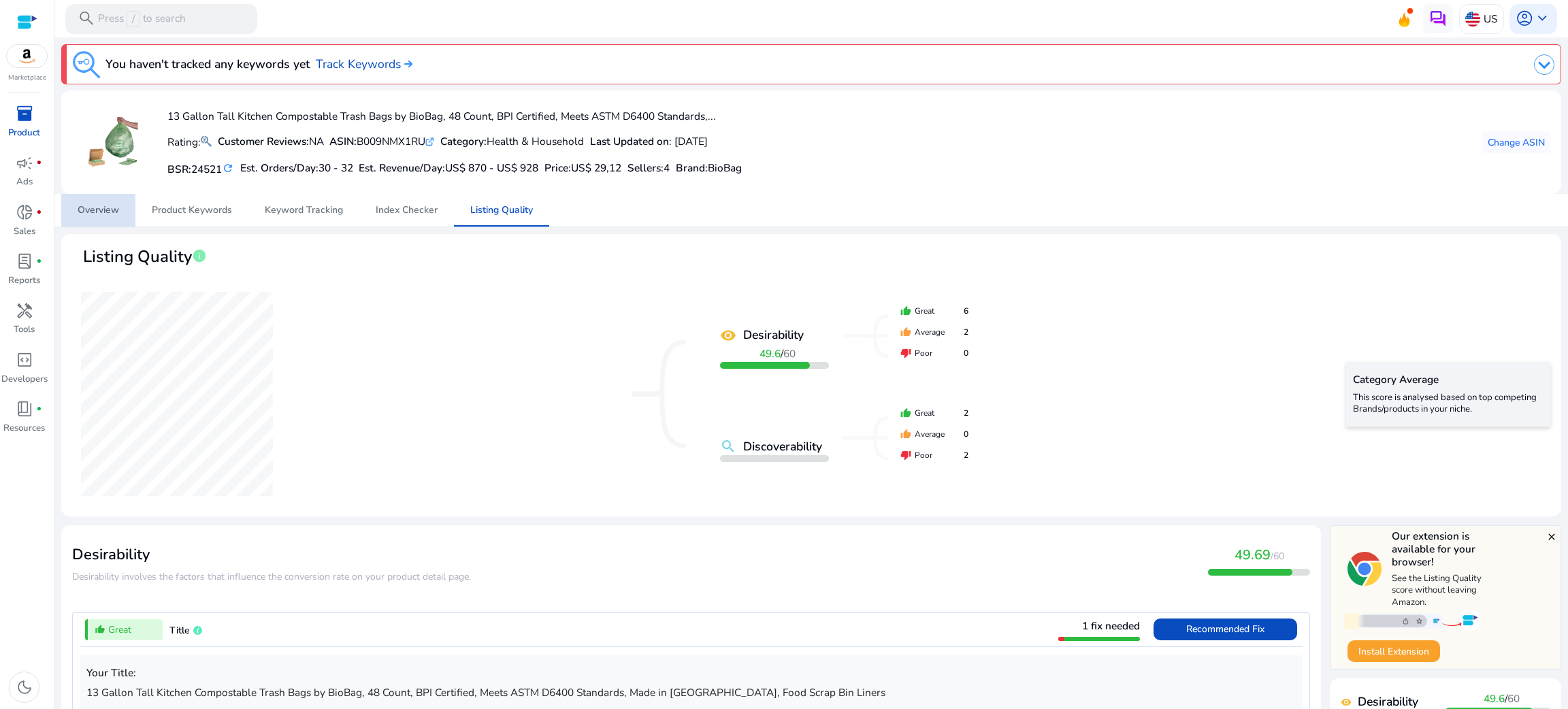
click at [89, 223] on span "Overview" at bounding box center [98, 209] width 42 height 32
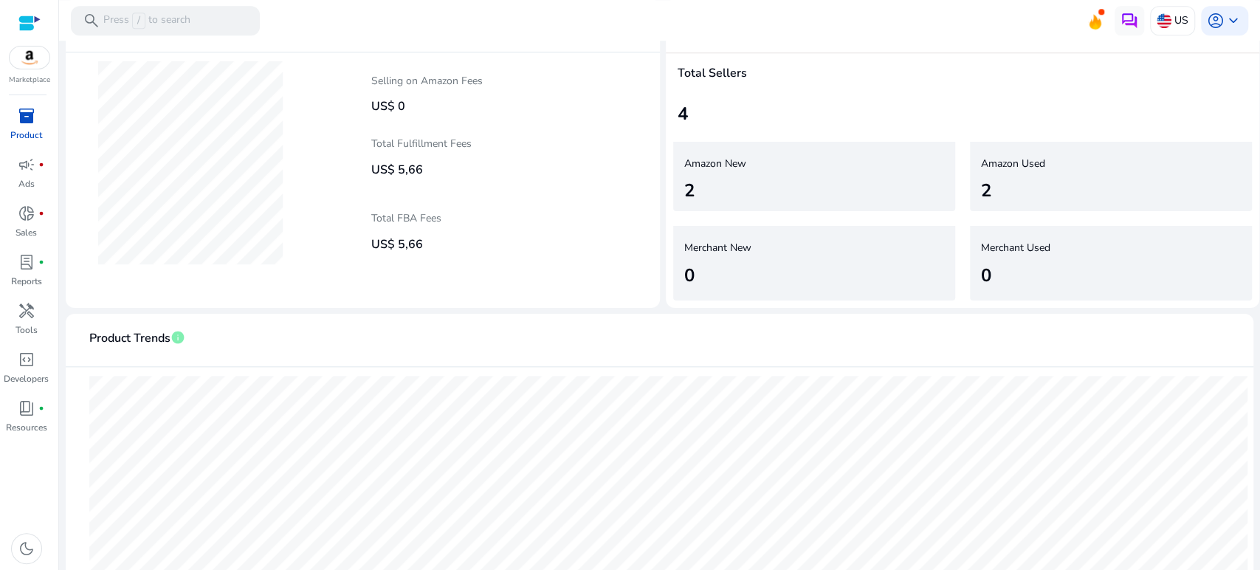
scroll to position [1135, 0]
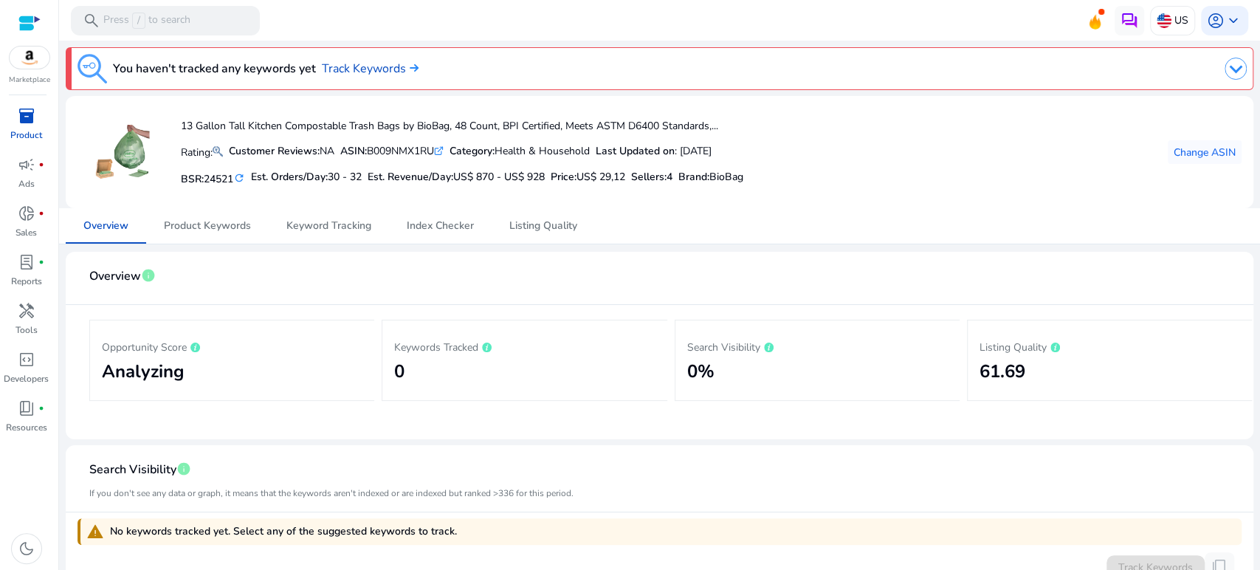
click at [26, 121] on span "inventory_2" at bounding box center [27, 116] width 18 height 18
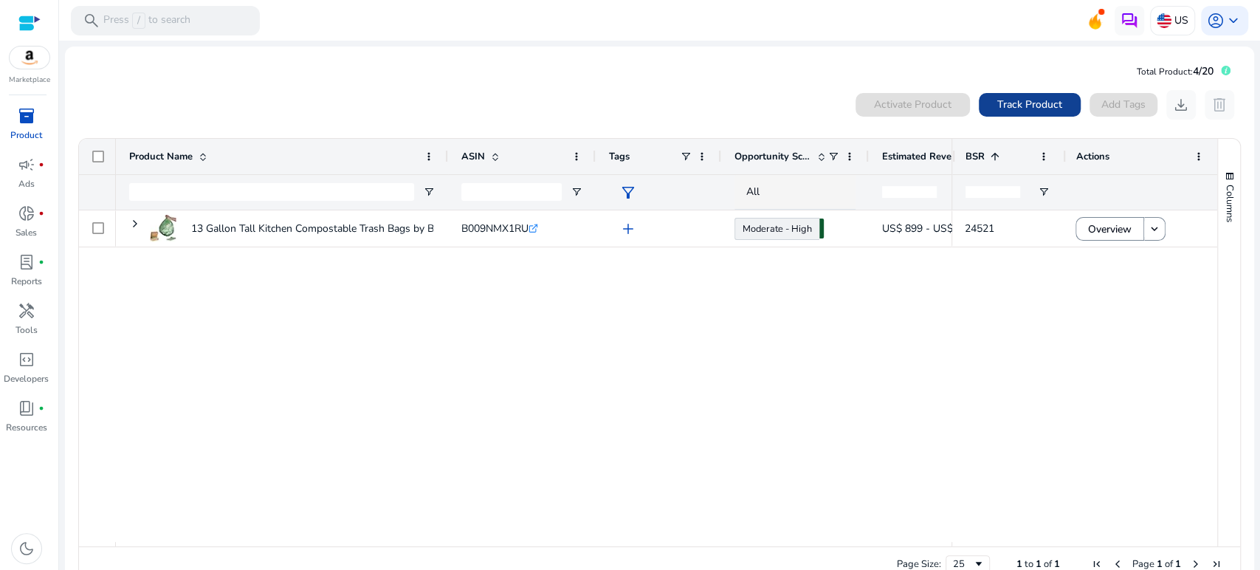
click at [1021, 103] on span "Track Product" at bounding box center [1029, 104] width 65 height 15
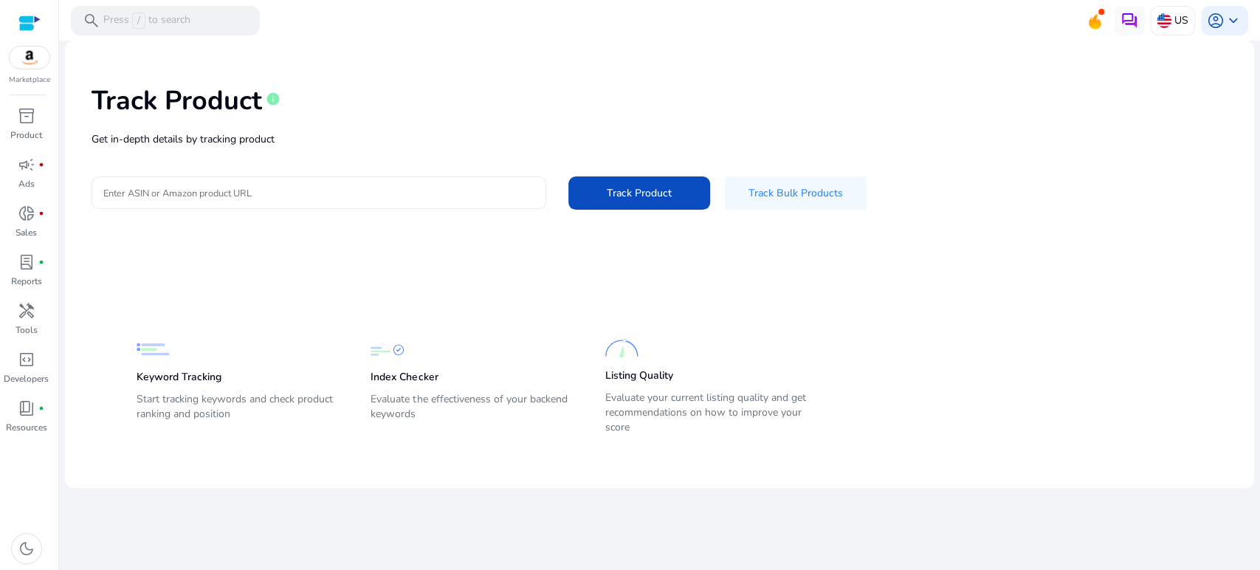
click at [427, 196] on input "Enter ASIN or Amazon product URL" at bounding box center [318, 193] width 431 height 16
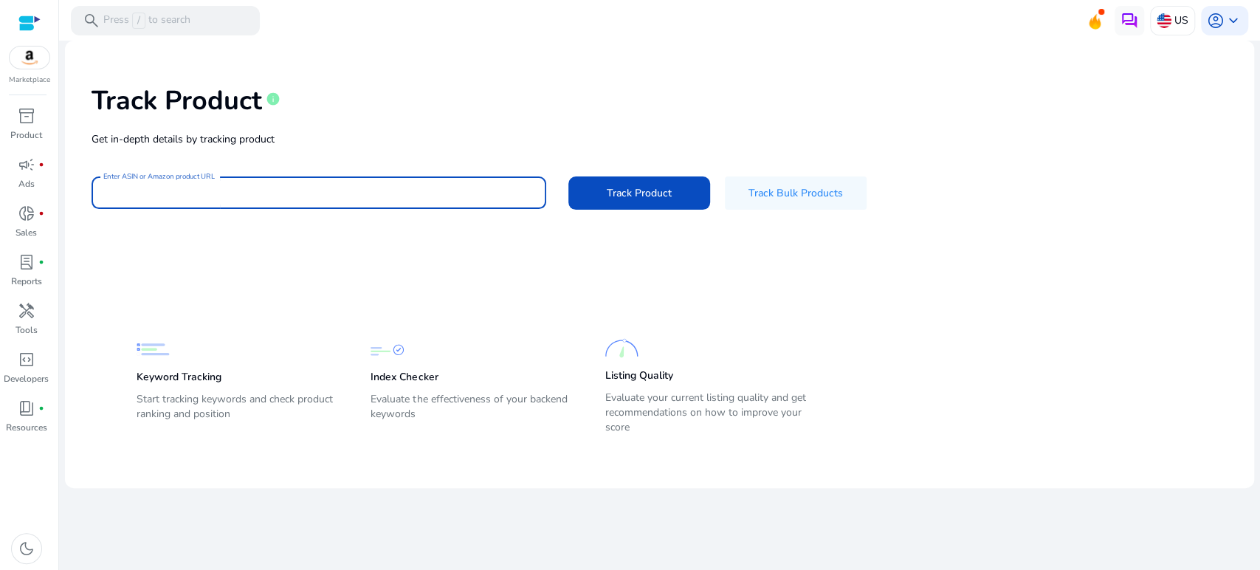
paste input "**********"
type input "**********"
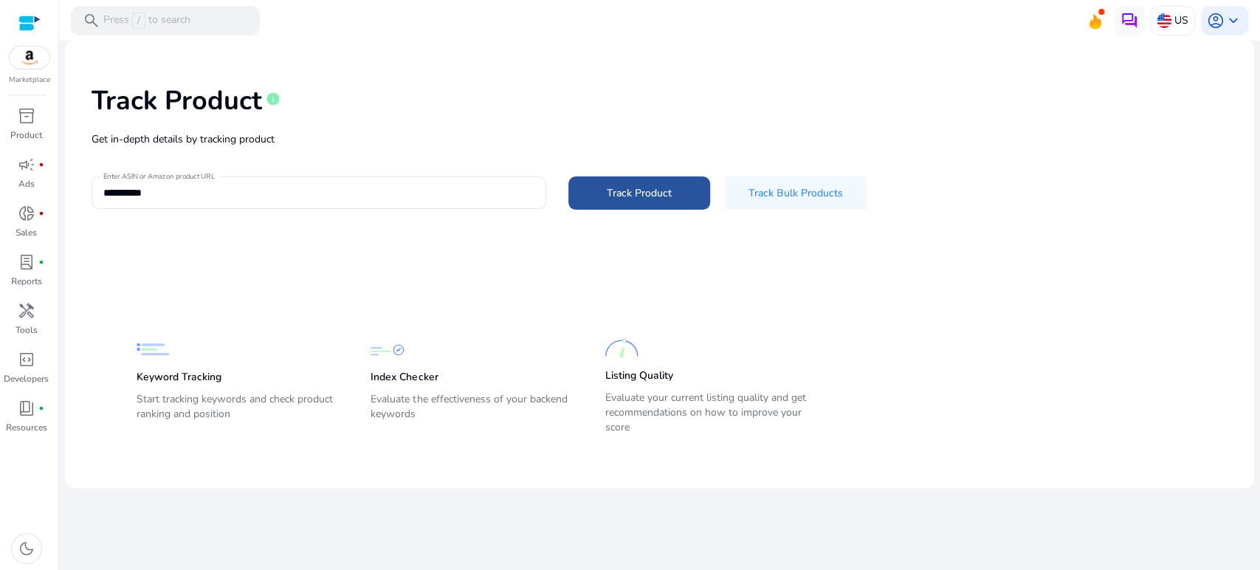
click at [641, 185] on span "Track Product" at bounding box center [639, 192] width 65 height 15
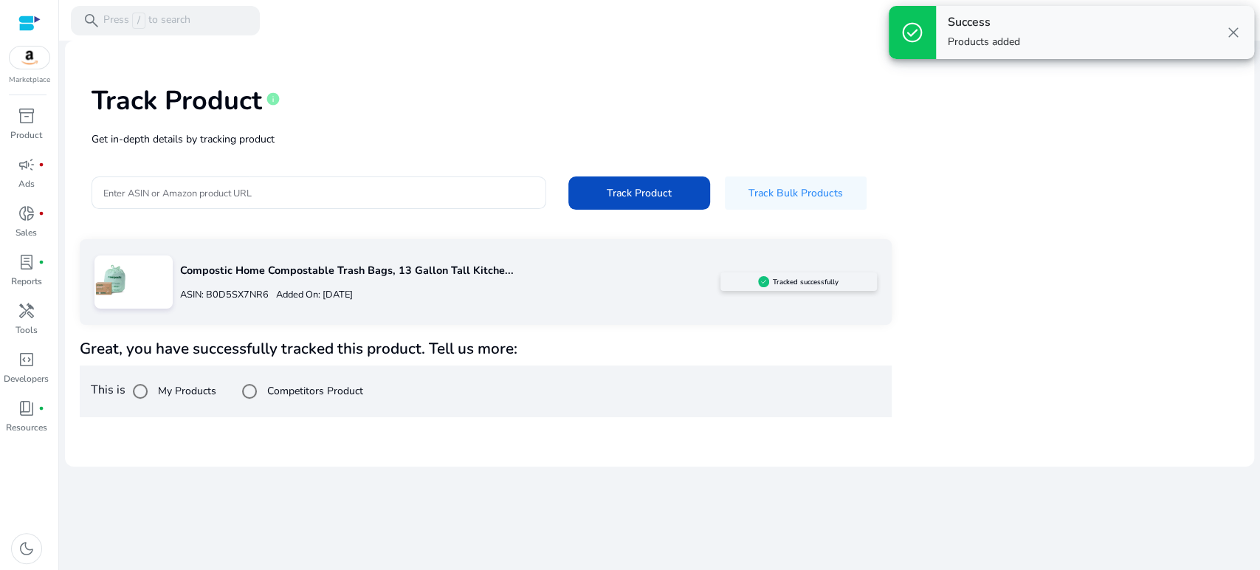
click at [296, 387] on label "Competitors Product" at bounding box center [313, 390] width 99 height 15
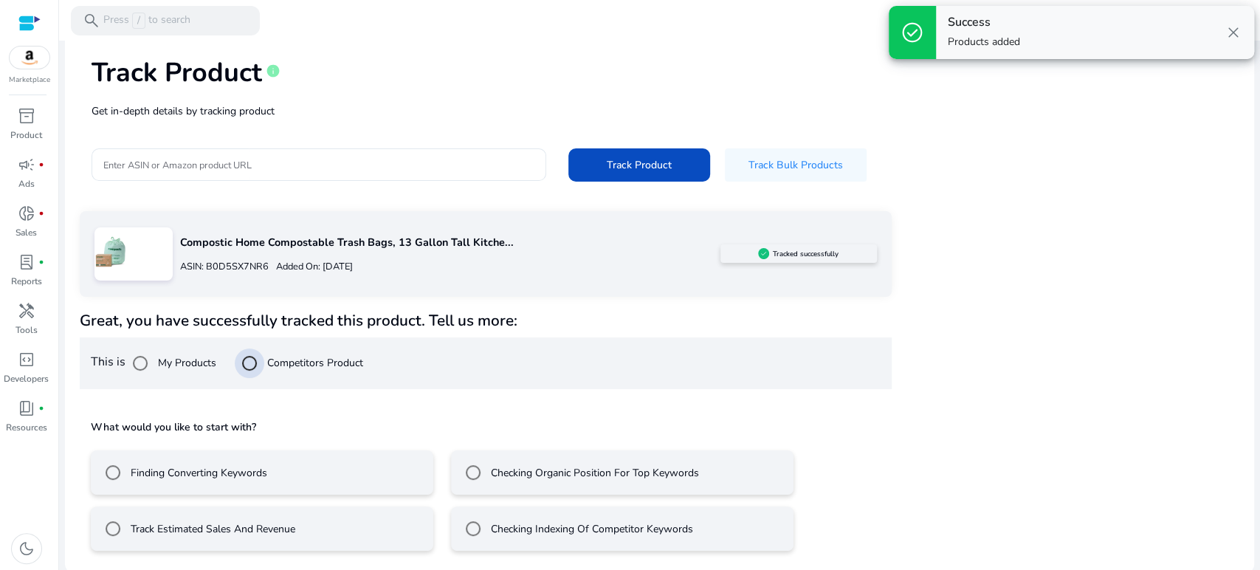
scroll to position [30, 0]
click at [354, 512] on mat-radio-button "Track Estimated Sales And Revenue" at bounding box center [262, 527] width 342 height 44
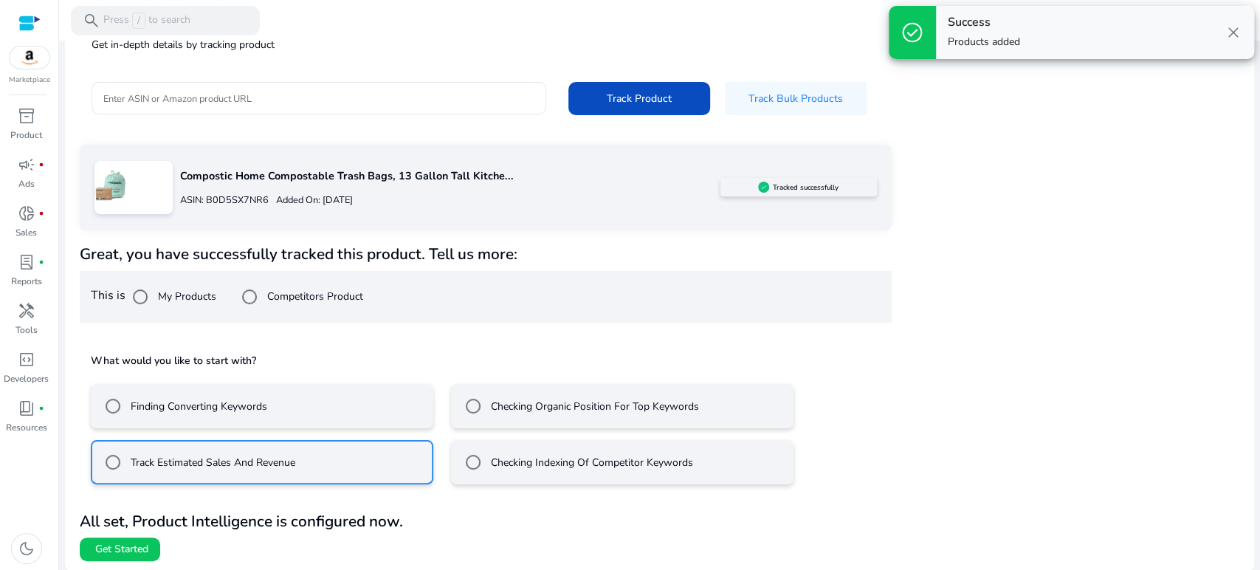
scroll to position [95, 0]
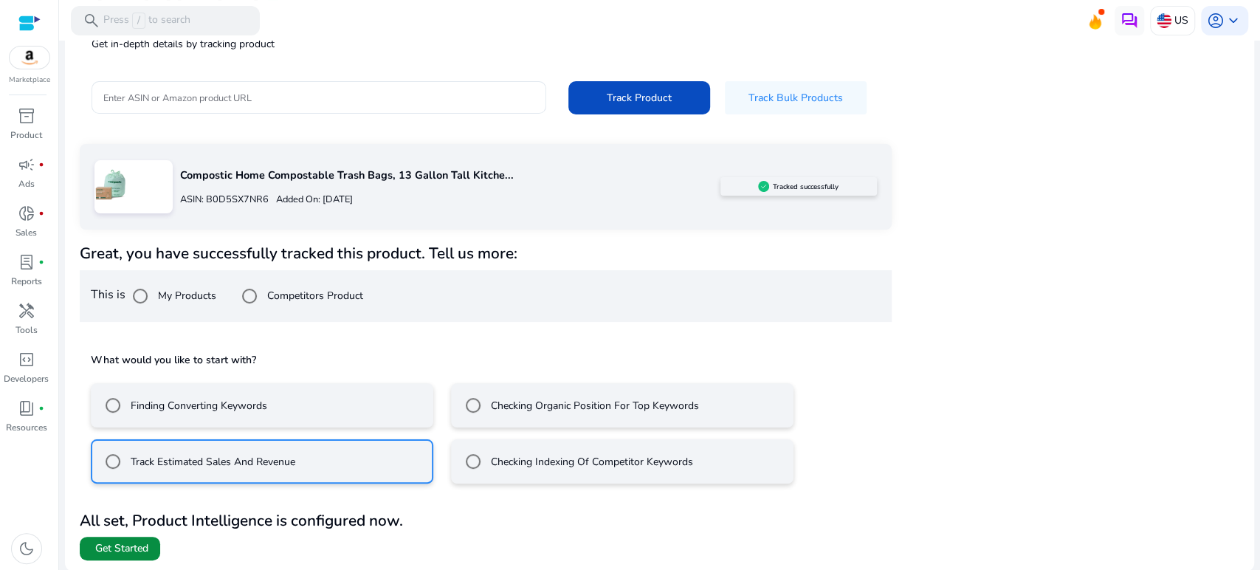
click at [136, 541] on span "Get Started" at bounding box center [121, 548] width 53 height 15
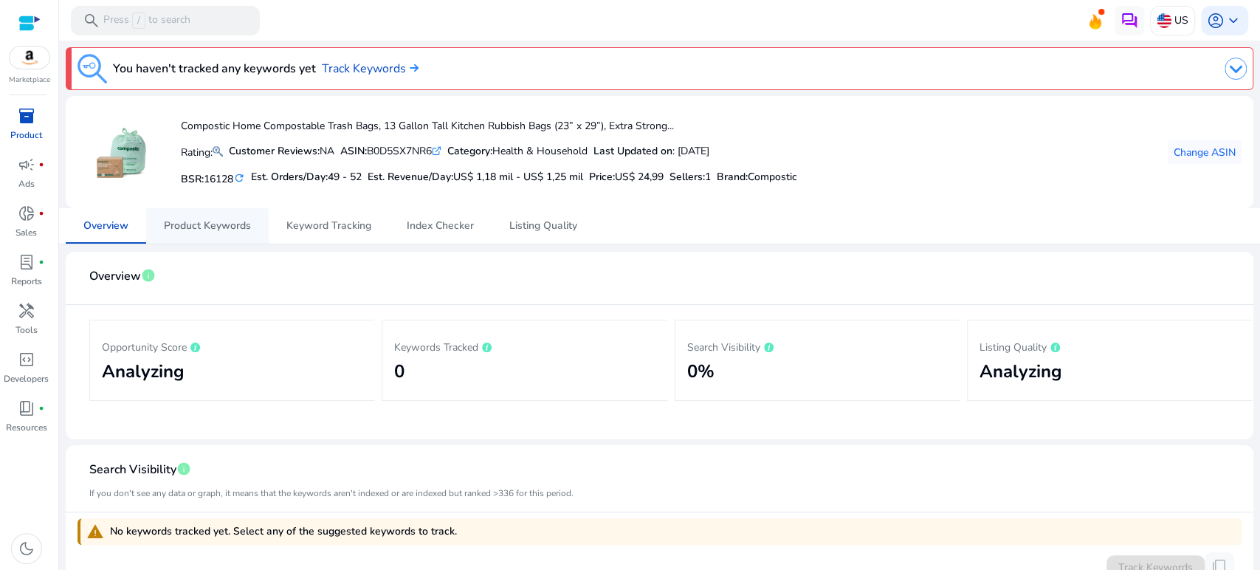
click at [218, 221] on span "Product Keywords" at bounding box center [207, 226] width 87 height 10
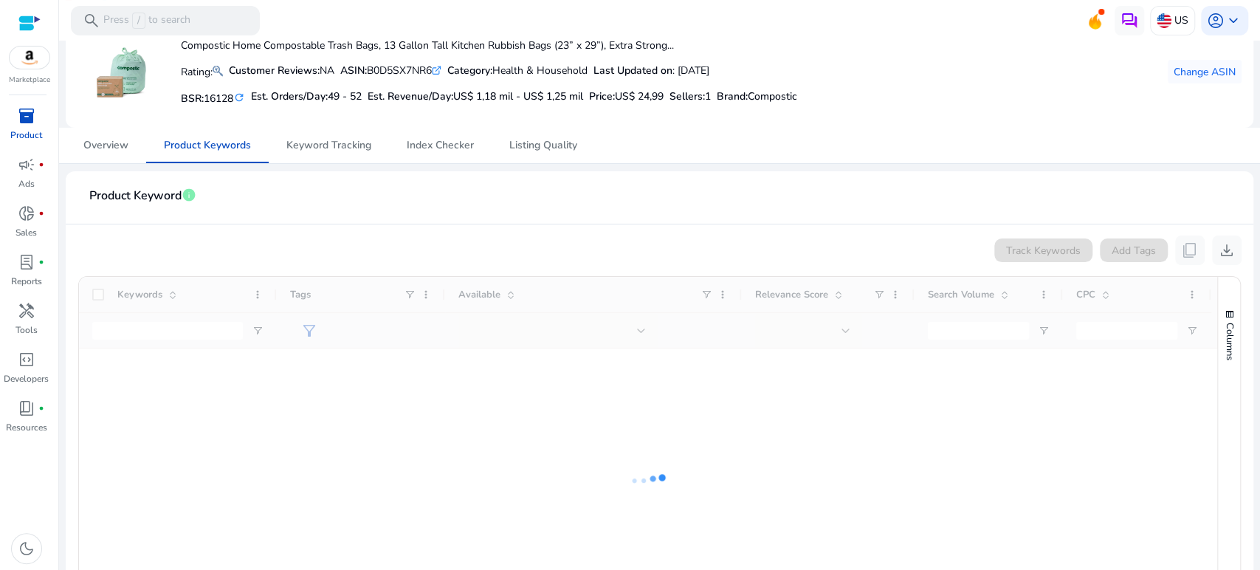
scroll to position [82, 0]
click at [449, 159] on span "Index Checker" at bounding box center [440, 143] width 67 height 35
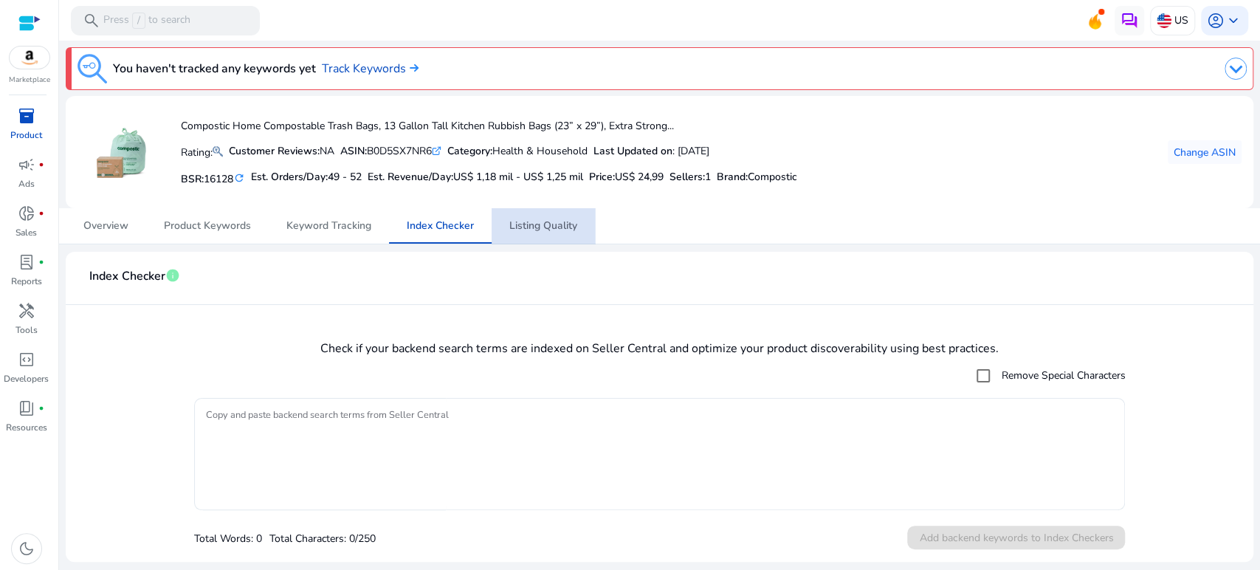
click at [569, 221] on span "Listing Quality" at bounding box center [543, 226] width 68 height 10
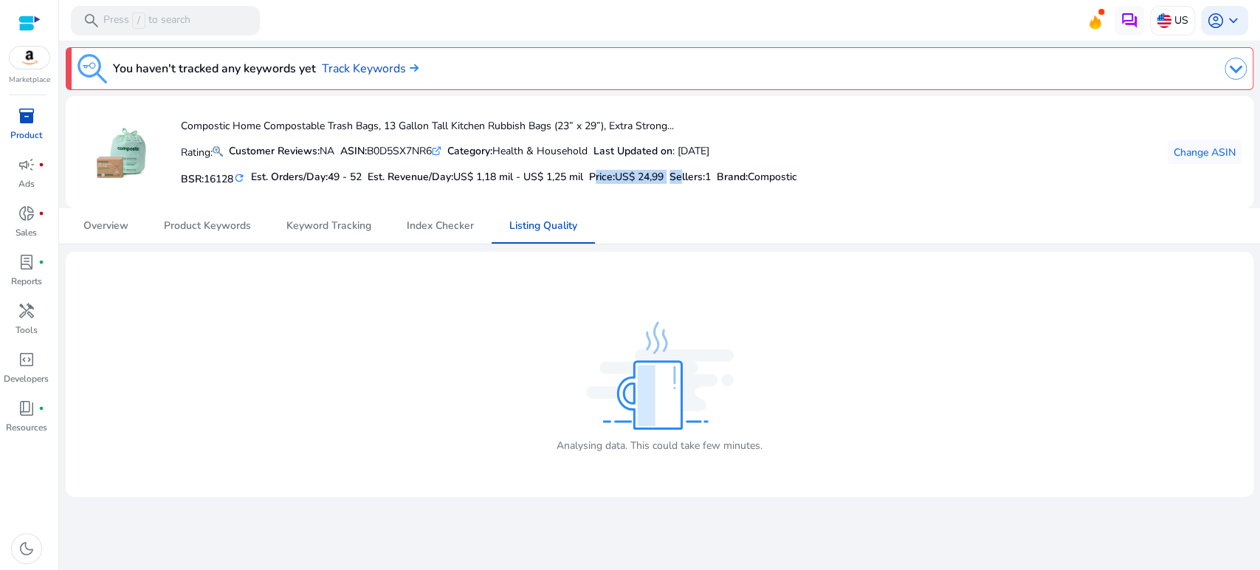
drag, startPoint x: 597, startPoint y: 173, endPoint x: 693, endPoint y: 176, distance: 96.0
click at [693, 176] on div "BSR: 16128 refresh Est. Orders/Day: 49 - 52 Est. Revenue/Day: US$ 1,18 mil - US…" at bounding box center [489, 177] width 616 height 25
click at [627, 193] on div "Compostic Home Compostable Trash Bags, 13 Gallon Tall Kitchen Rubbish Bags (23”…" at bounding box center [437, 152] width 720 height 89
click at [117, 221] on span "Overview" at bounding box center [105, 226] width 45 height 10
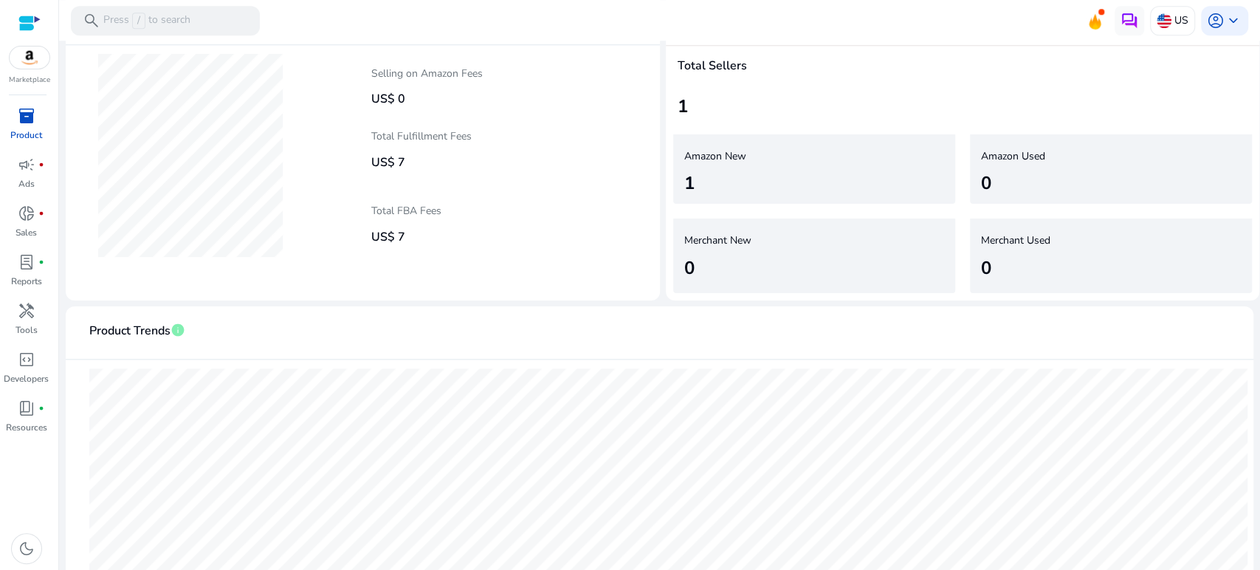
scroll to position [1135, 0]
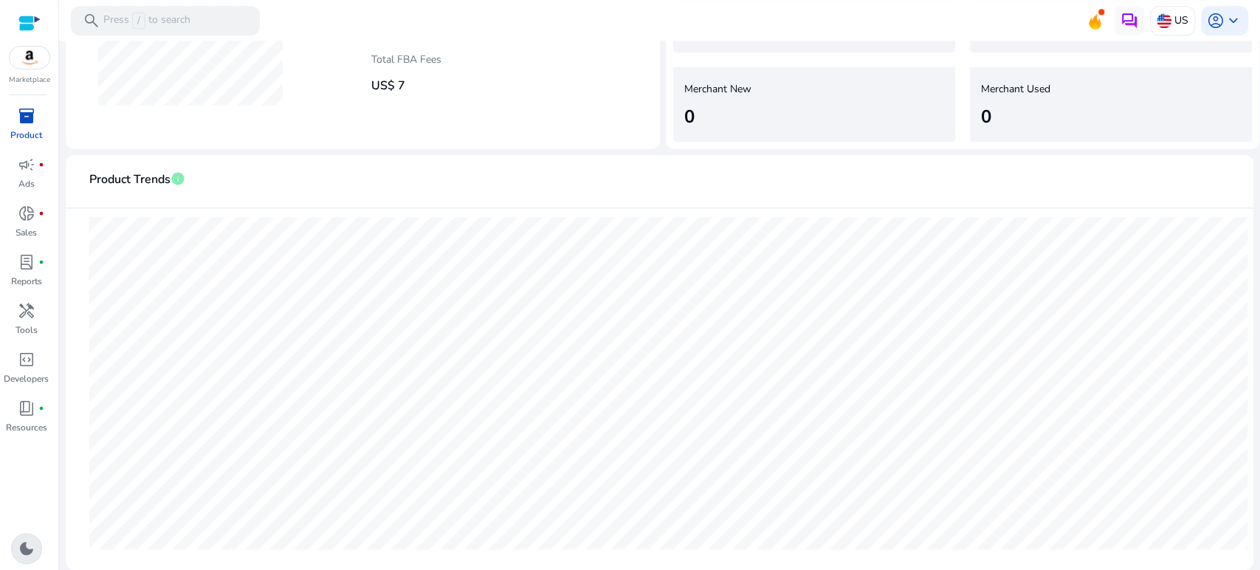
click at [28, 552] on span "dark_mode" at bounding box center [27, 549] width 18 height 18
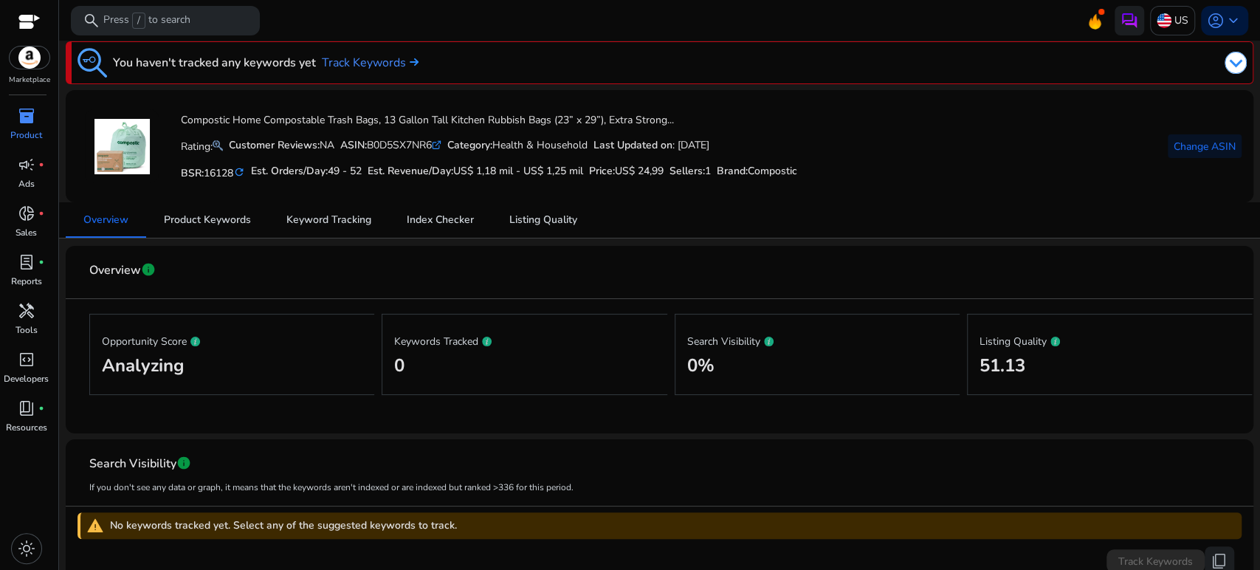
scroll to position [0, 0]
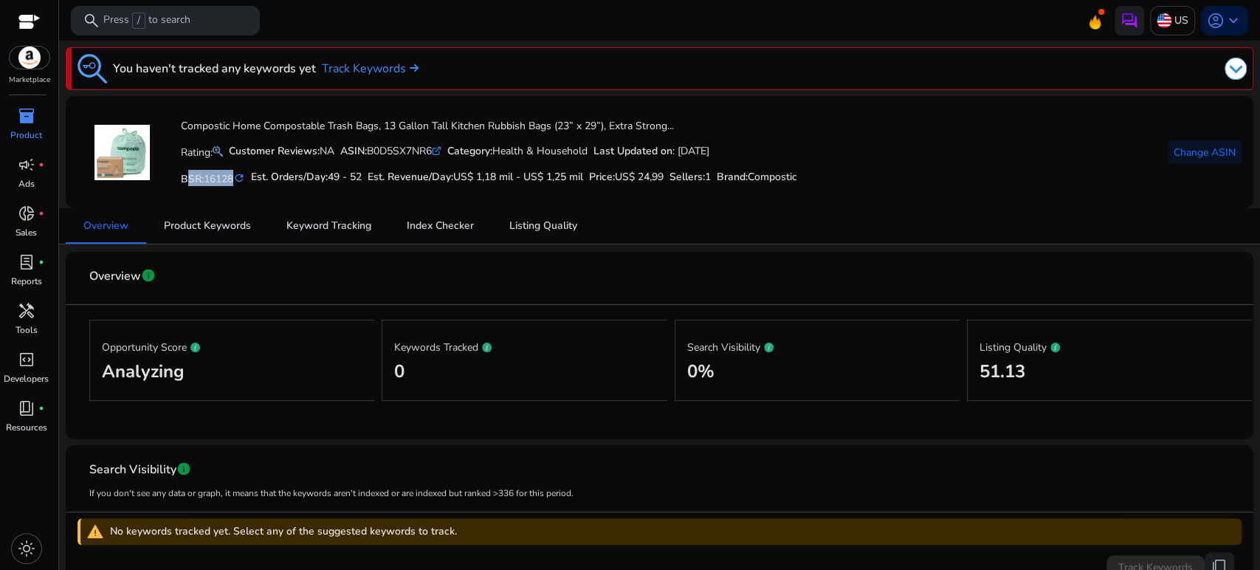
drag, startPoint x: 183, startPoint y: 176, endPoint x: 235, endPoint y: 179, distance: 52.5
click at [235, 179] on h5 "BSR: 16128 refresh" at bounding box center [213, 178] width 64 height 16
click at [255, 196] on div "Compostic Home Compostable Trash Bags, 13 Gallon Tall Kitchen Rubbish Bags (23”…" at bounding box center [437, 152] width 720 height 89
drag, startPoint x: 236, startPoint y: 180, endPoint x: 207, endPoint y: 182, distance: 28.8
click at [207, 182] on span "16128" at bounding box center [219, 179] width 30 height 14
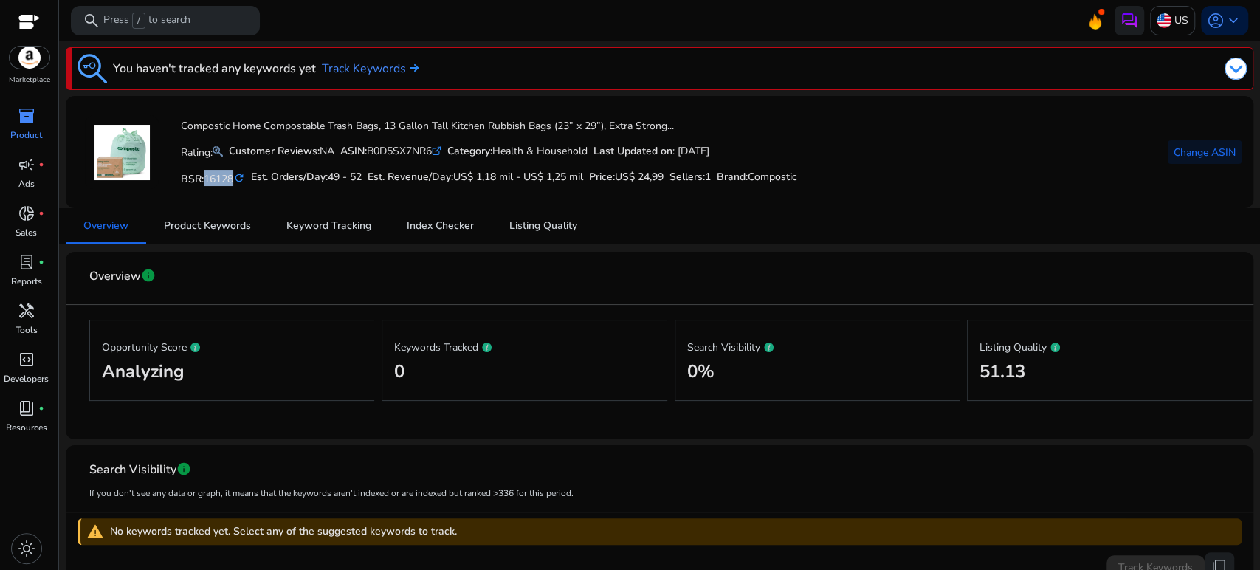
copy span "16128"
click at [266, 176] on h5 "Est. Orders/Day: 49 - 52" at bounding box center [306, 177] width 111 height 13
drag, startPoint x: 253, startPoint y: 172, endPoint x: 348, endPoint y: 182, distance: 95.8
click at [348, 182] on div "BSR: 16128 refresh Est. Orders/Day: 49 - 52 Est. Revenue/Day: US$ 1,18 mil - US…" at bounding box center [489, 177] width 616 height 25
copy h5 "Est. Orders/Day: 49"
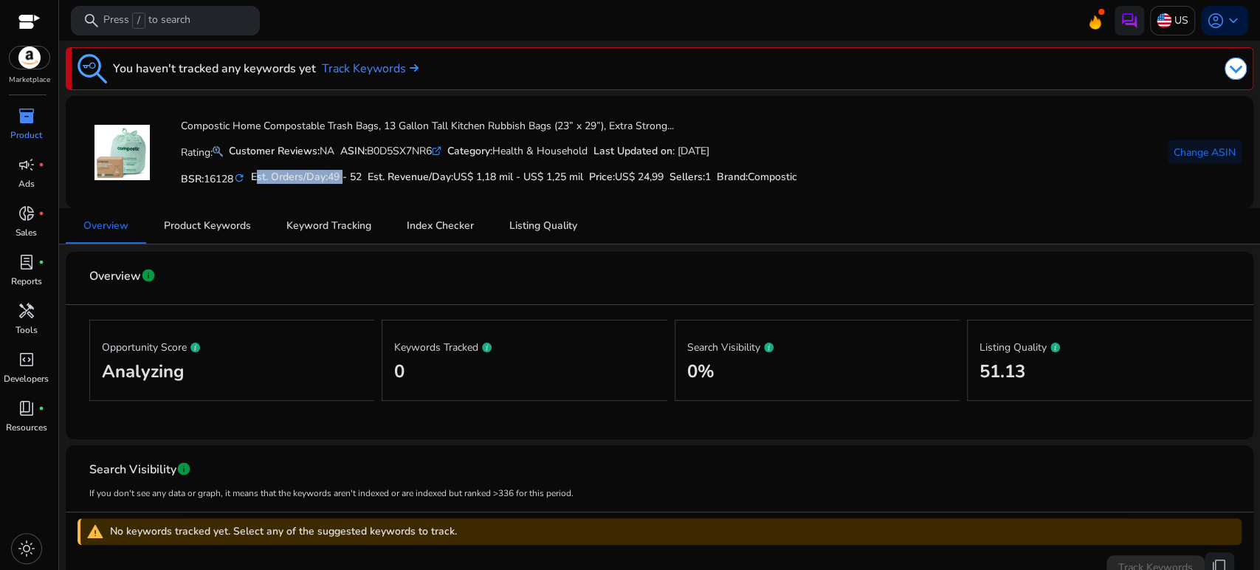
click at [345, 175] on span "49 - 52" at bounding box center [345, 177] width 34 height 14
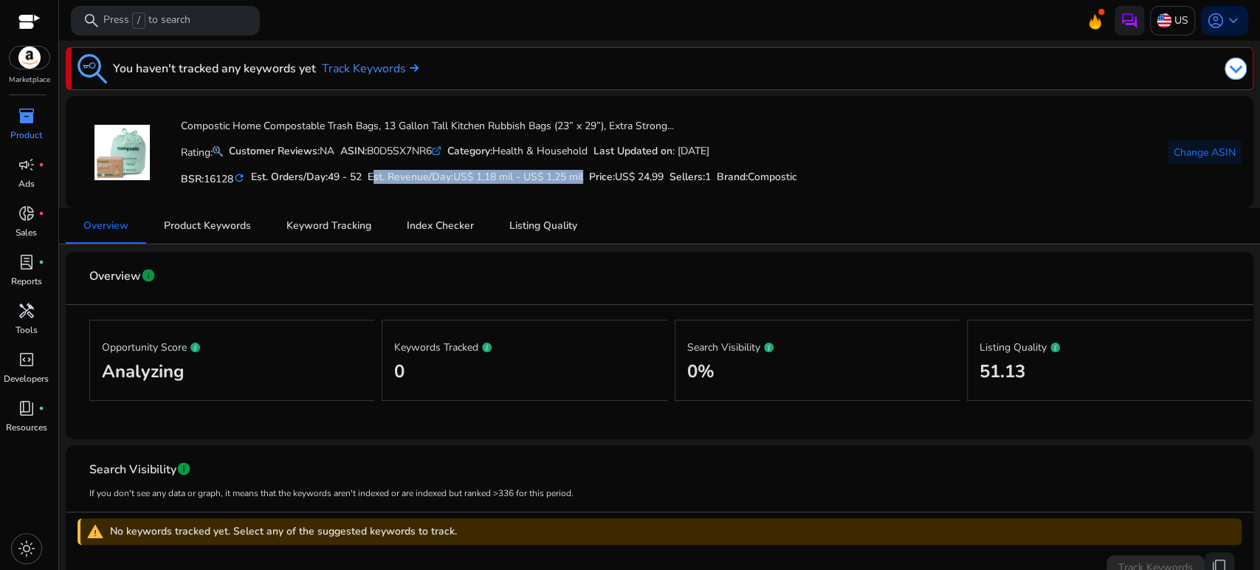
drag, startPoint x: 374, startPoint y: 182, endPoint x: 594, endPoint y: 187, distance: 220.0
click at [594, 187] on div "BSR: 16128 refresh Est. Orders/Day: 49 - 52 Est. Revenue/Day: US$ 1,18 mil - US…" at bounding box center [489, 177] width 616 height 25
copy h5 "Est. Revenue/Day: US$ 1,18 mil - US$ 1,25 mil"
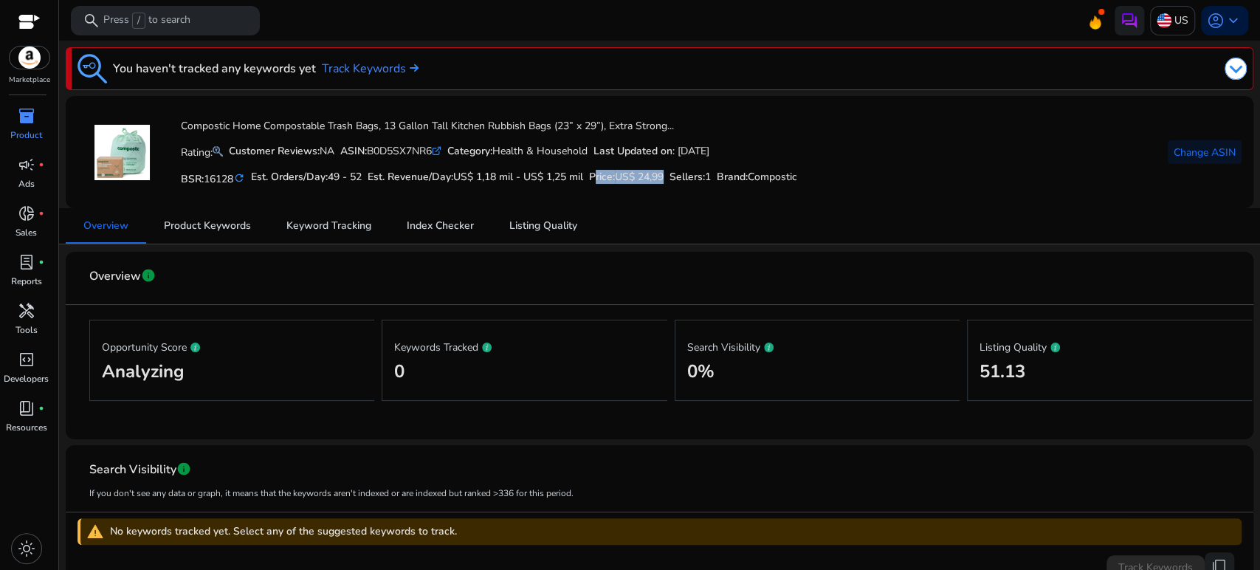
drag, startPoint x: 599, startPoint y: 178, endPoint x: 680, endPoint y: 187, distance: 81.8
click at [680, 187] on div "BSR: 16128 refresh Est. Orders/Day: 49 - 52 Est. Revenue/Day: US$ 1,18 mil - US…" at bounding box center [489, 177] width 616 height 25
copy h5 "Price: US$ 24,99"
click at [139, 376] on h2 "Analyzing" at bounding box center [232, 371] width 261 height 21
click at [143, 280] on span "info" at bounding box center [148, 275] width 15 height 15
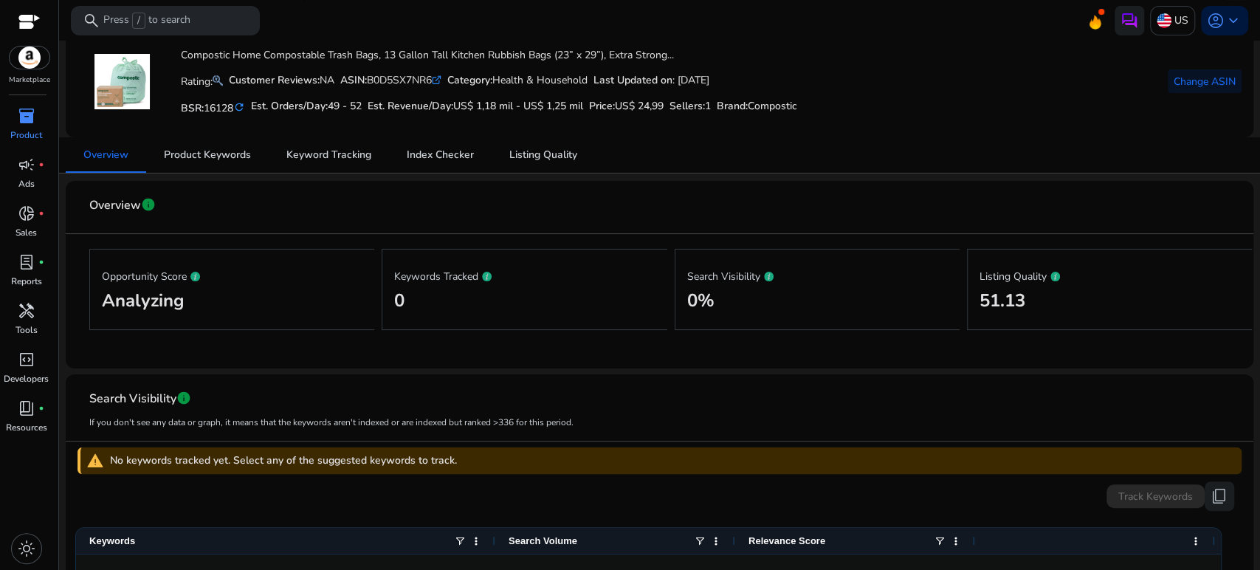
scroll to position [69, 0]
drag, startPoint x: 974, startPoint y: 279, endPoint x: 1044, endPoint y: 278, distance: 70.1
click at [1044, 278] on div "Listing Quality 51.13" at bounding box center [1109, 290] width 285 height 81
copy p "Listing Quality"
drag, startPoint x: 1027, startPoint y: 301, endPoint x: 968, endPoint y: 300, distance: 59.1
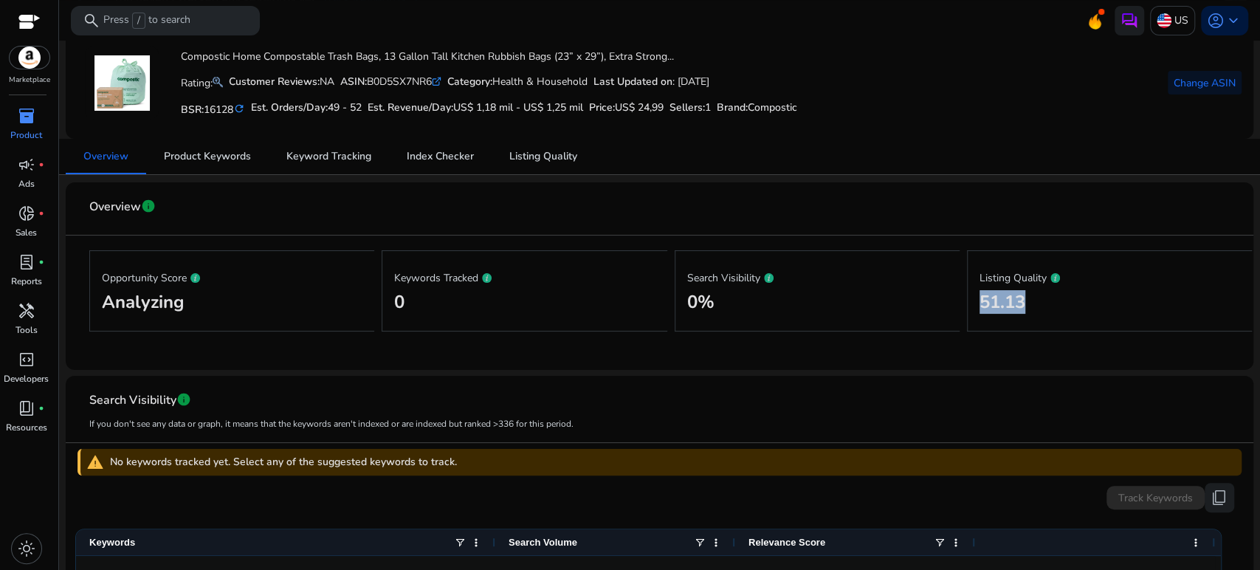
click at [968, 300] on div "Listing Quality 51.13" at bounding box center [1109, 290] width 285 height 81
copy h2 "51.13"
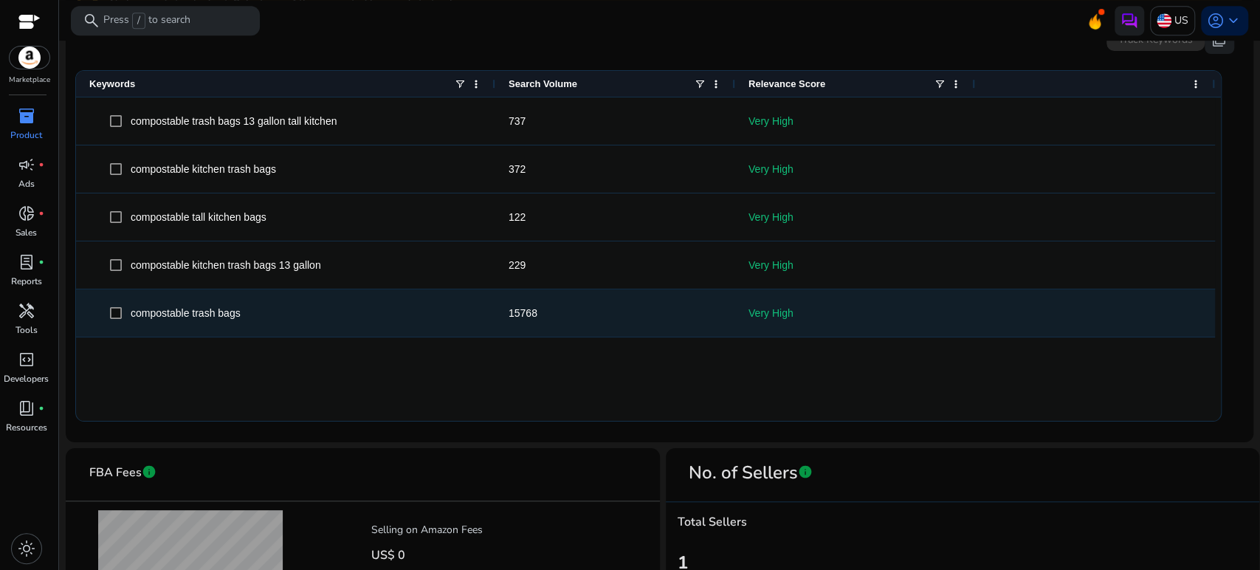
scroll to position [479, 0]
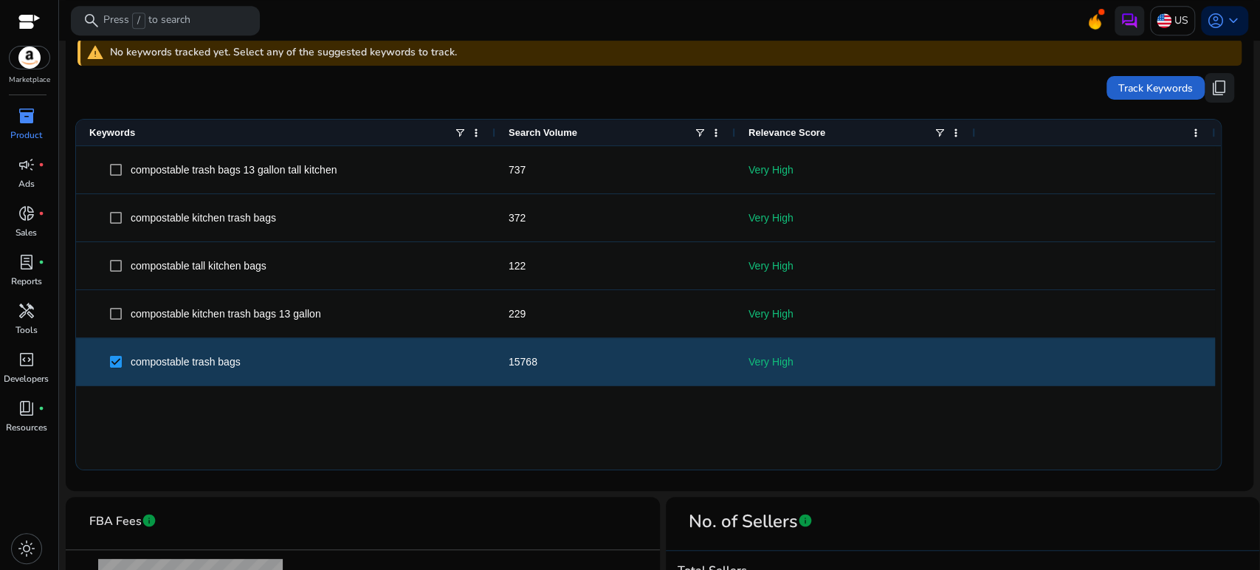
click at [1177, 86] on span "Track Keywords" at bounding box center [1155, 87] width 75 height 15
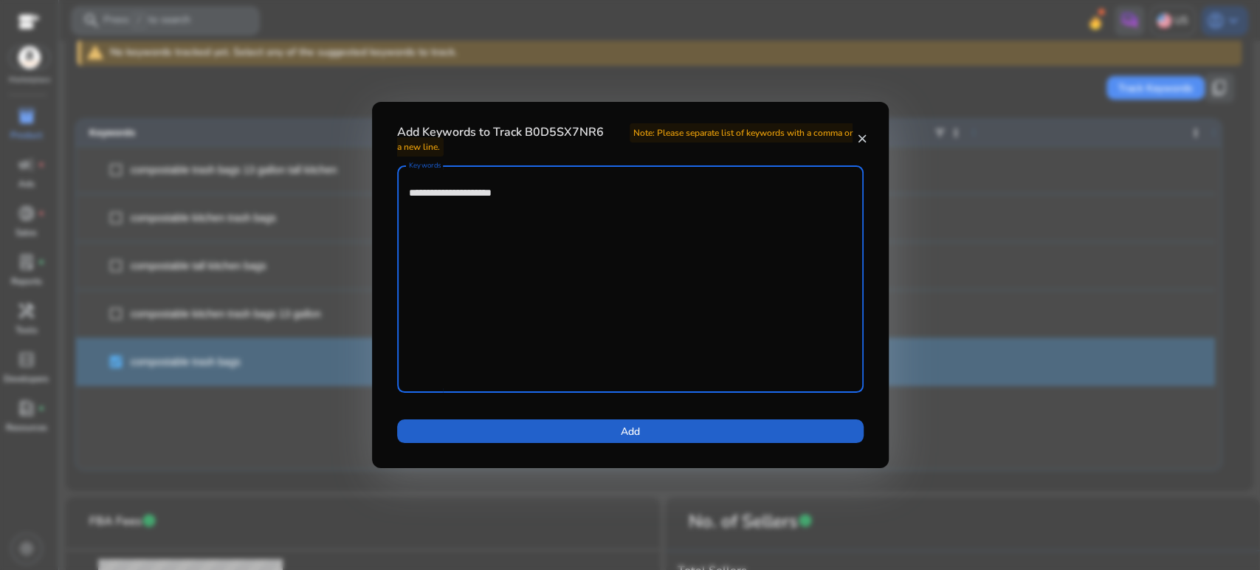
click at [695, 440] on span at bounding box center [630, 430] width 466 height 35
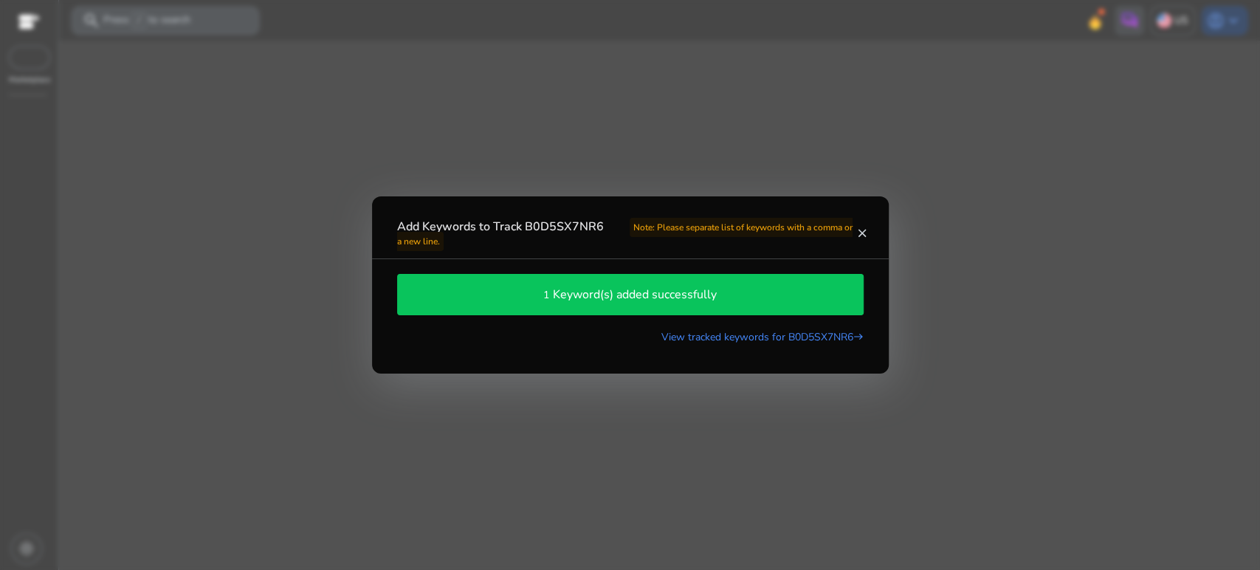
click at [703, 311] on div "1 Keyword(s) added successfully" at bounding box center [630, 294] width 466 height 41
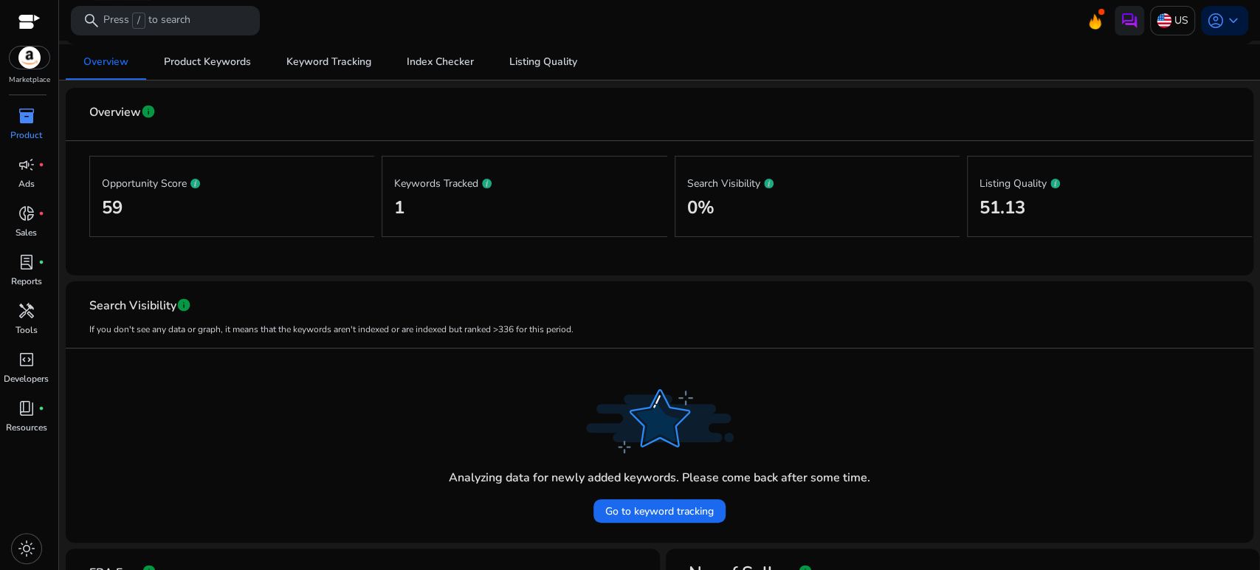
scroll to position [0, 0]
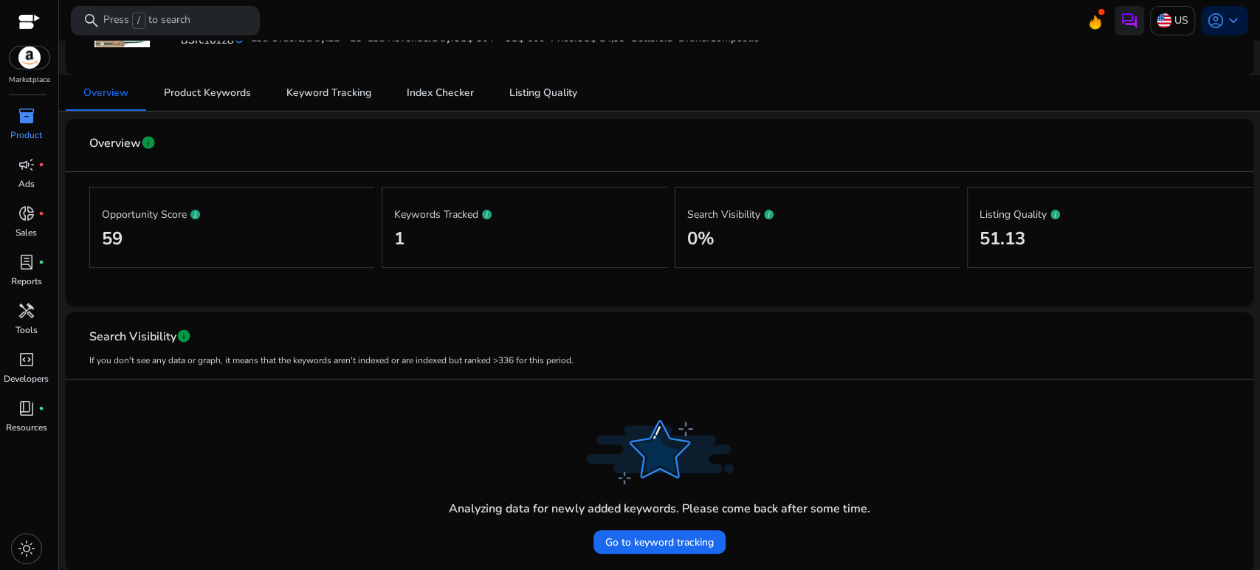
scroll to position [215, 0]
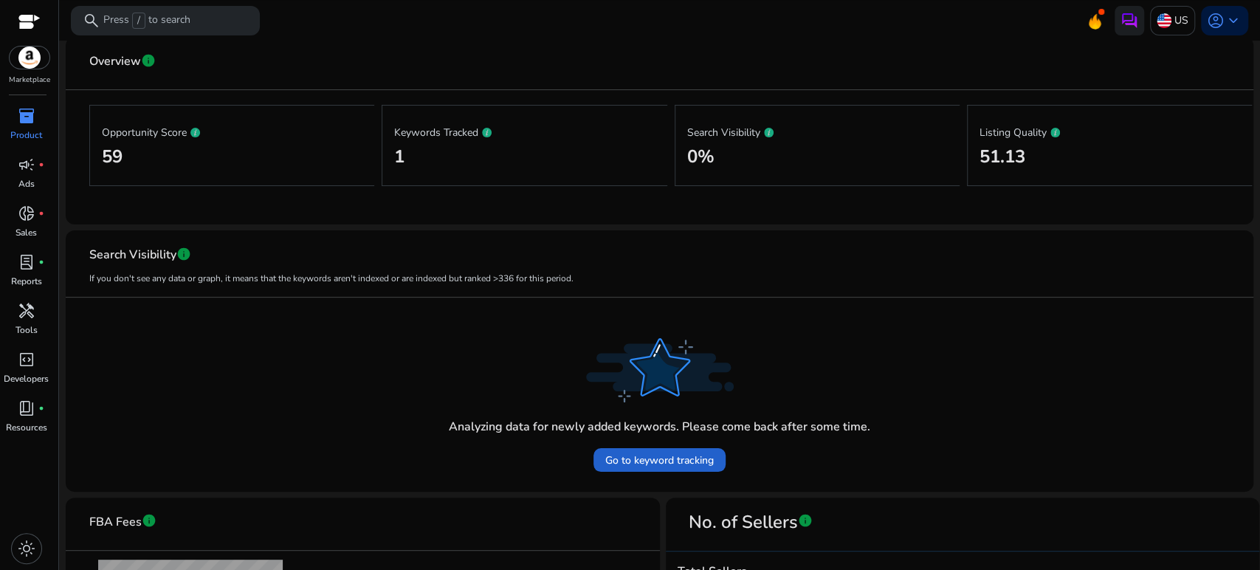
click at [693, 448] on span at bounding box center [659, 459] width 132 height 35
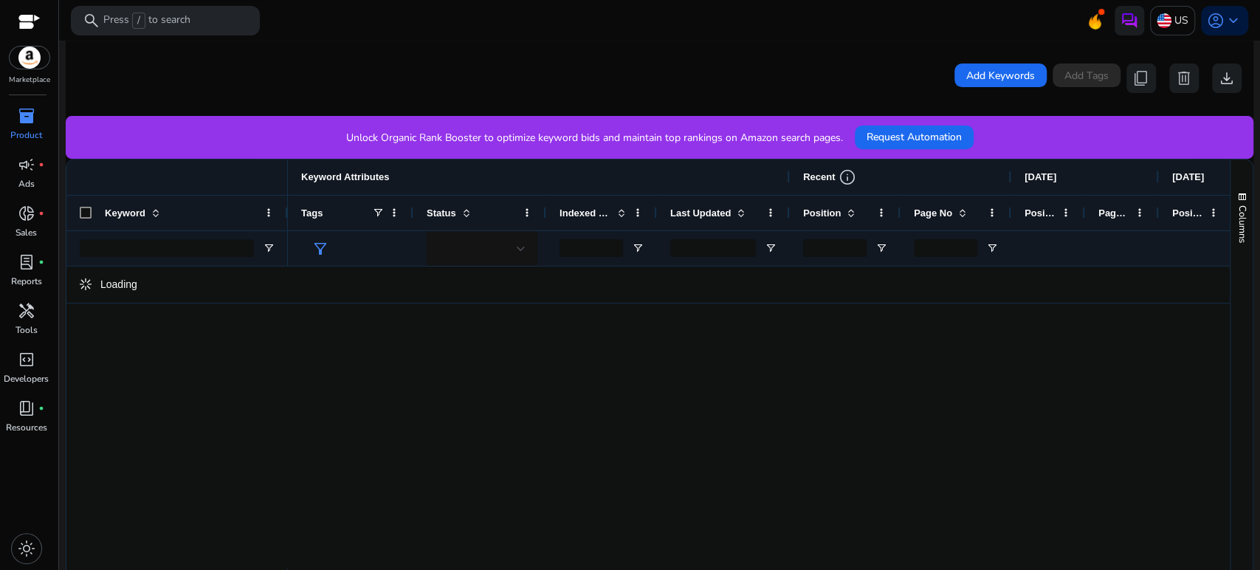
scroll to position [328, 0]
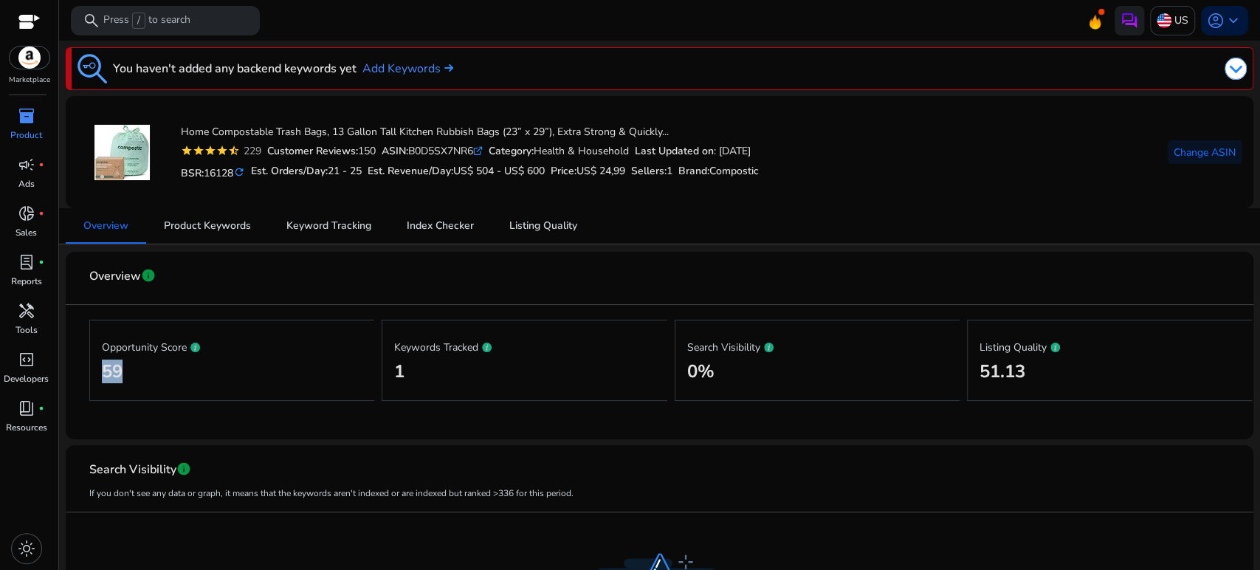
drag, startPoint x: 103, startPoint y: 367, endPoint x: 156, endPoint y: 376, distance: 53.3
click at [156, 376] on h2 "59" at bounding box center [232, 371] width 261 height 21
drag, startPoint x: 407, startPoint y: 356, endPoint x: 350, endPoint y: 367, distance: 57.9
click at [359, 367] on div "Opportunity Score 59 Keywords Tracked 1 Search Visibility 0% Listing Quality 51…" at bounding box center [659, 360] width 1140 height 111
click at [348, 367] on h2 "59" at bounding box center [232, 371] width 261 height 21
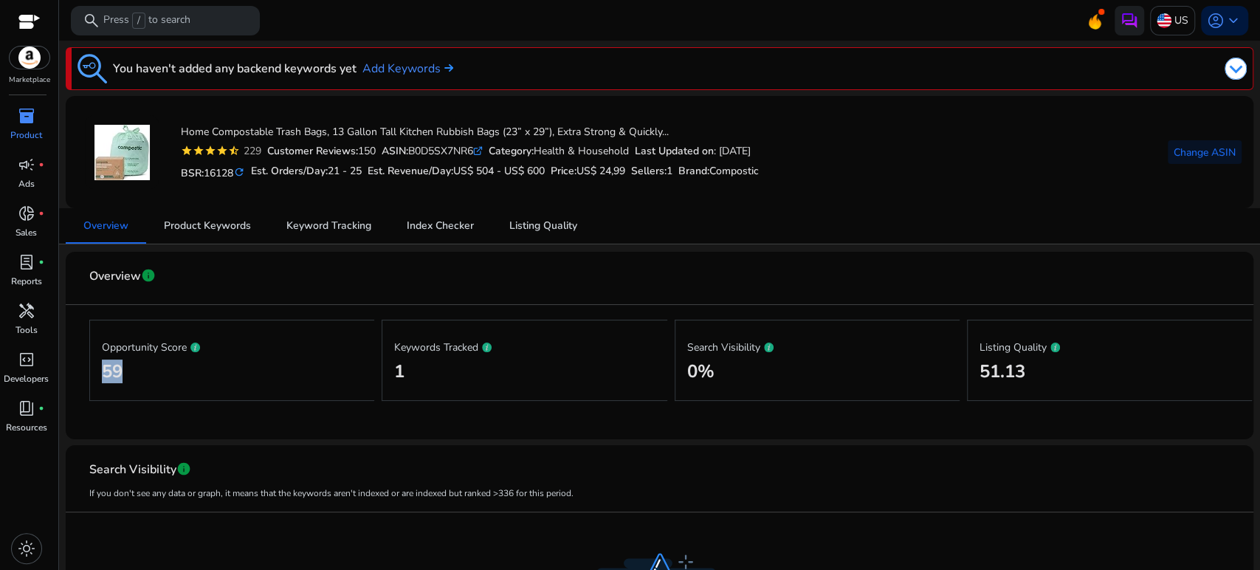
drag, startPoint x: 100, startPoint y: 365, endPoint x: 134, endPoint y: 372, distance: 35.5
click at [134, 372] on div "Opportunity Score 59" at bounding box center [231, 360] width 285 height 81
click at [236, 213] on span "Product Keywords" at bounding box center [207, 225] width 87 height 35
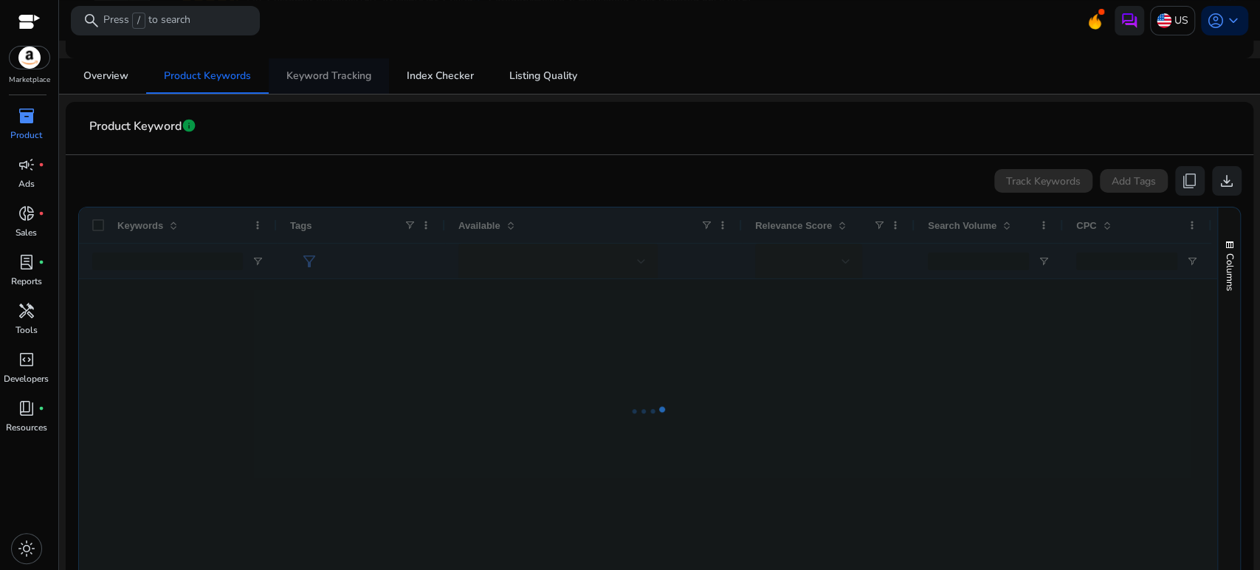
scroll to position [164, 0]
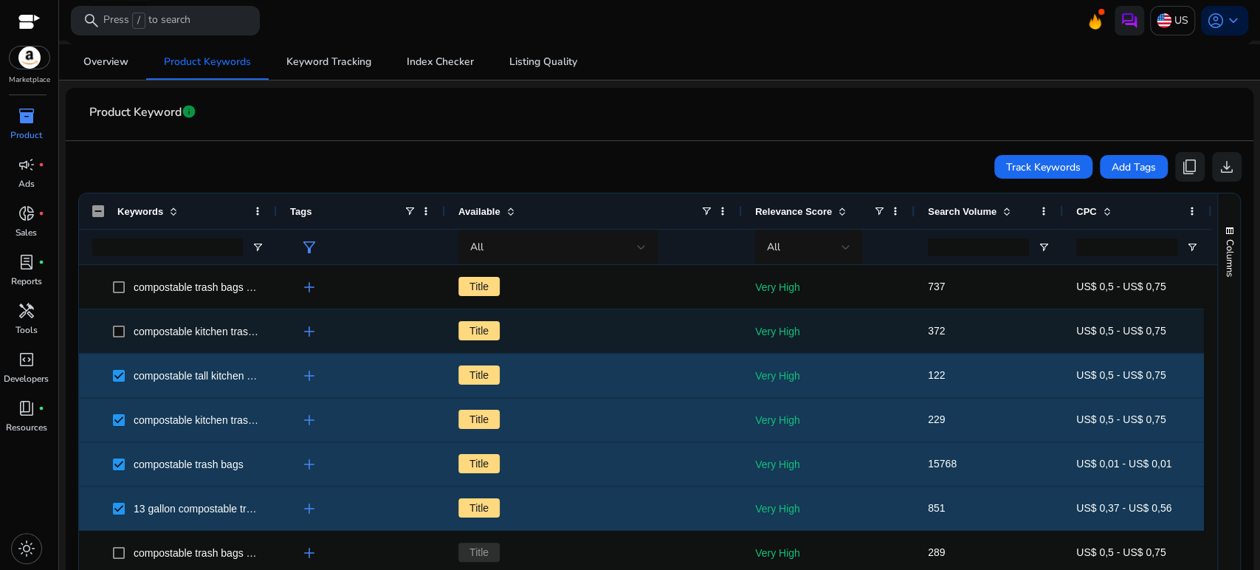
click at [115, 321] on span at bounding box center [123, 331] width 21 height 30
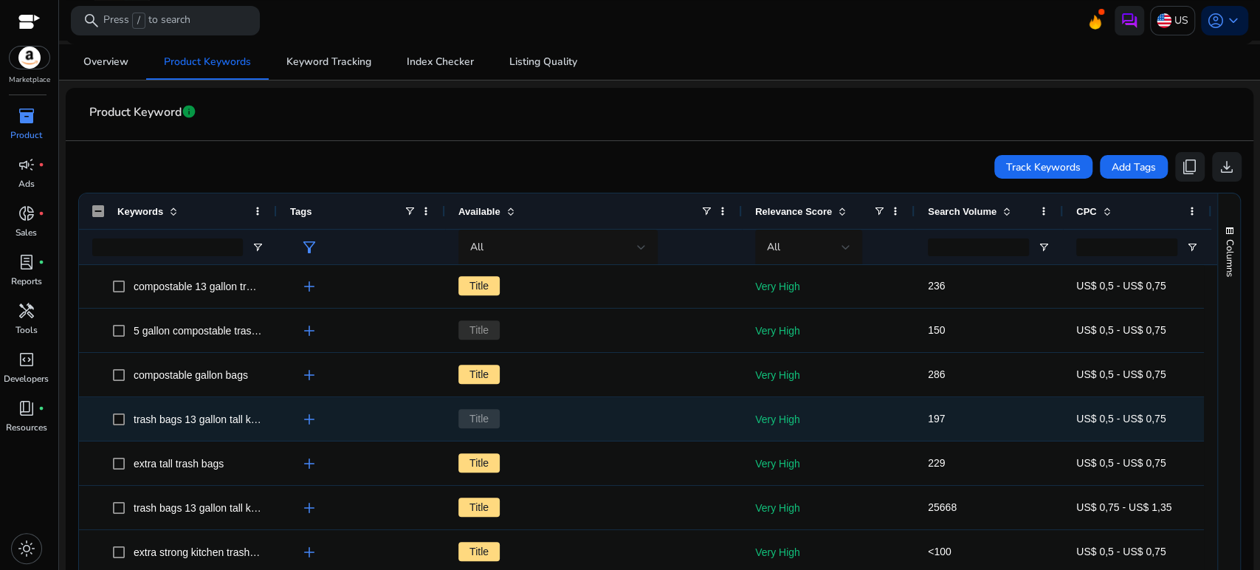
scroll to position [0, 0]
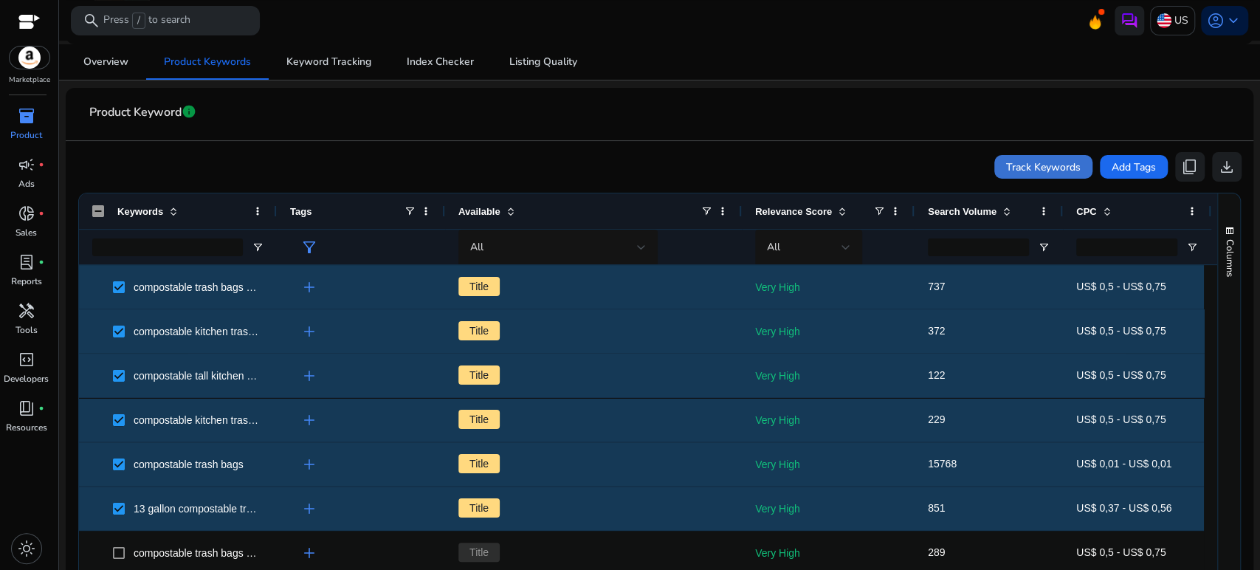
click at [1057, 159] on span "Track Keywords" at bounding box center [1043, 166] width 75 height 15
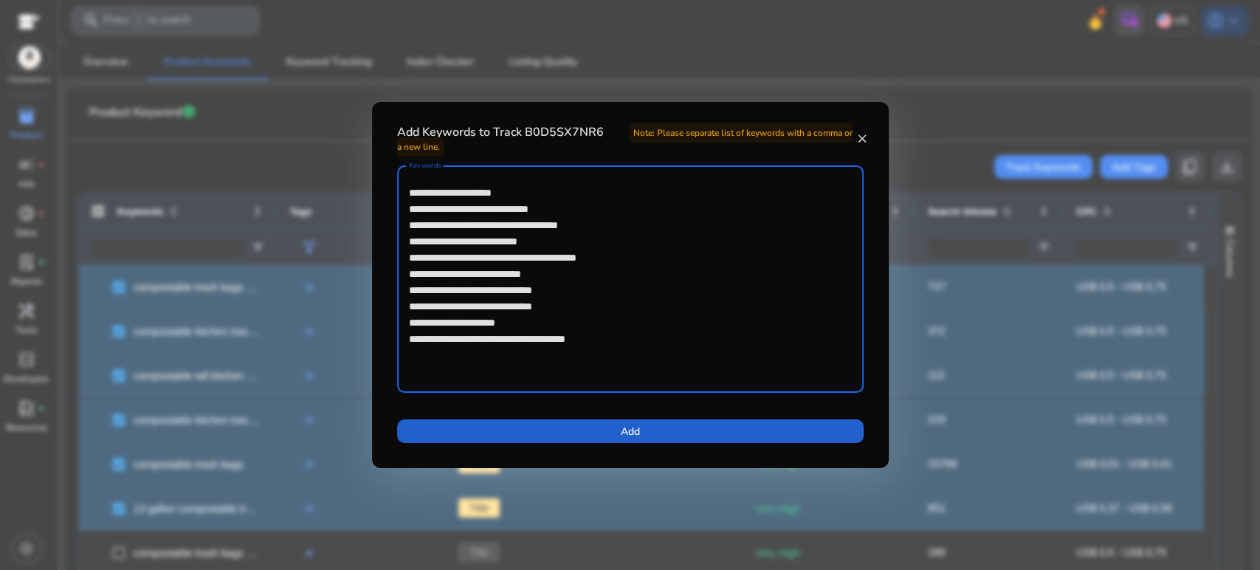
click at [644, 433] on span at bounding box center [630, 430] width 466 height 35
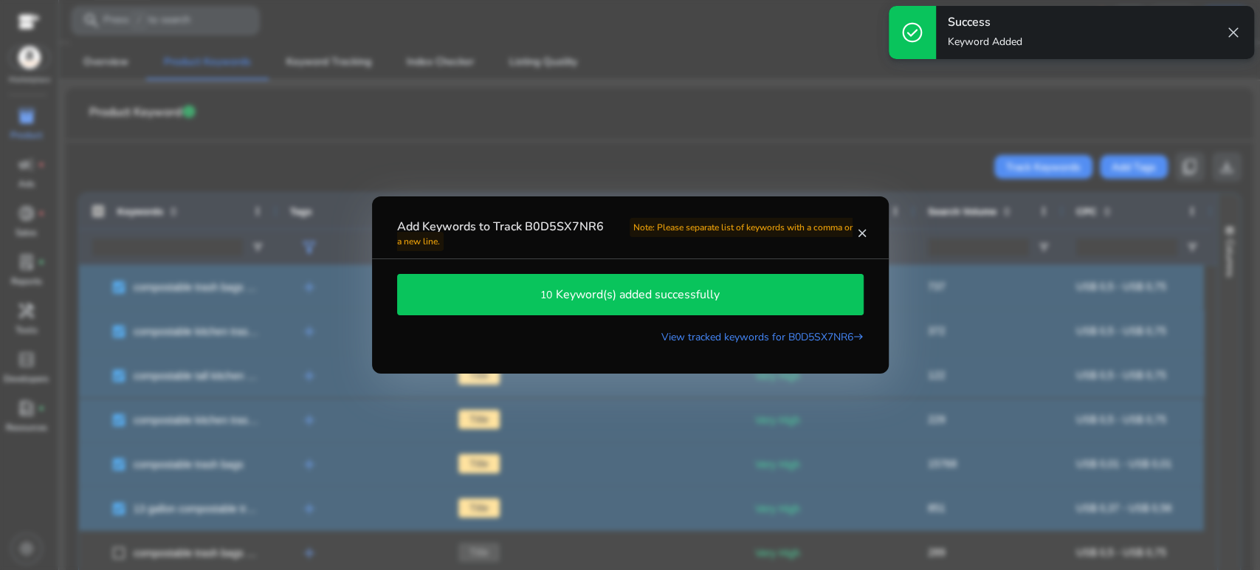
click at [749, 292] on div "10 Keyword(s) added successfully" at bounding box center [630, 294] width 450 height 25
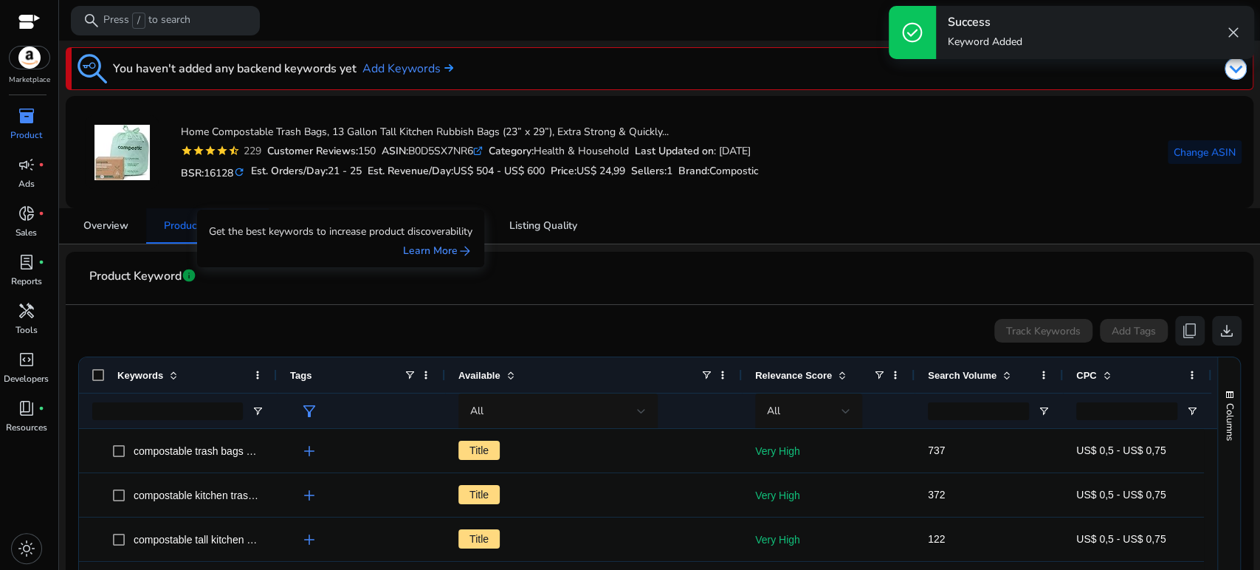
click at [151, 227] on link "Product Keywords" at bounding box center [207, 225] width 123 height 35
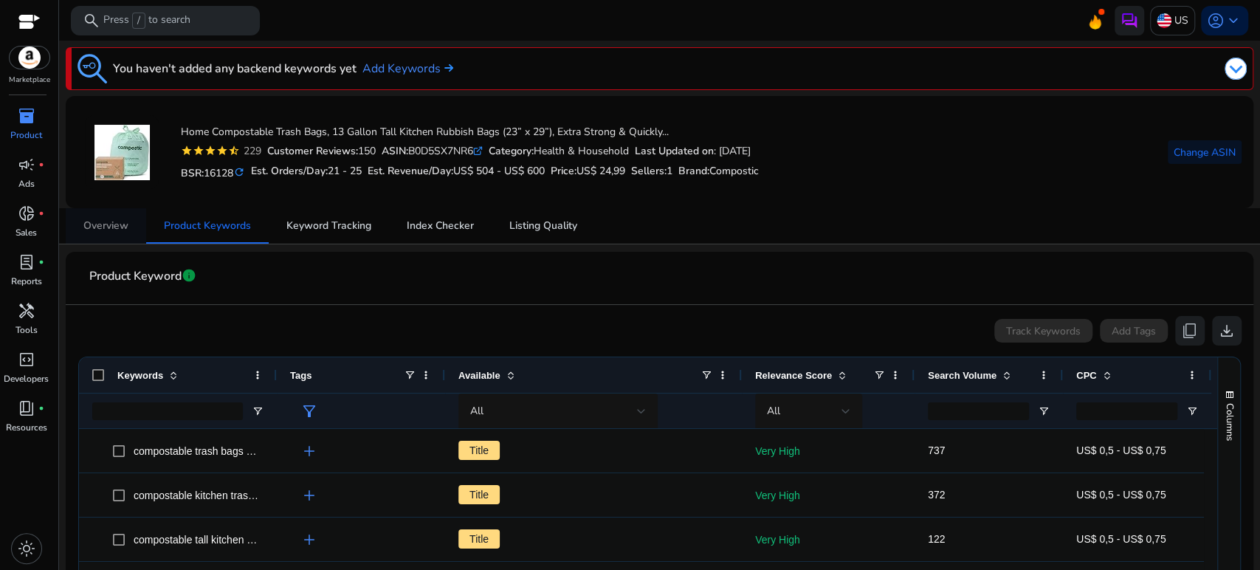
click at [123, 227] on span "Overview" at bounding box center [105, 226] width 45 height 10
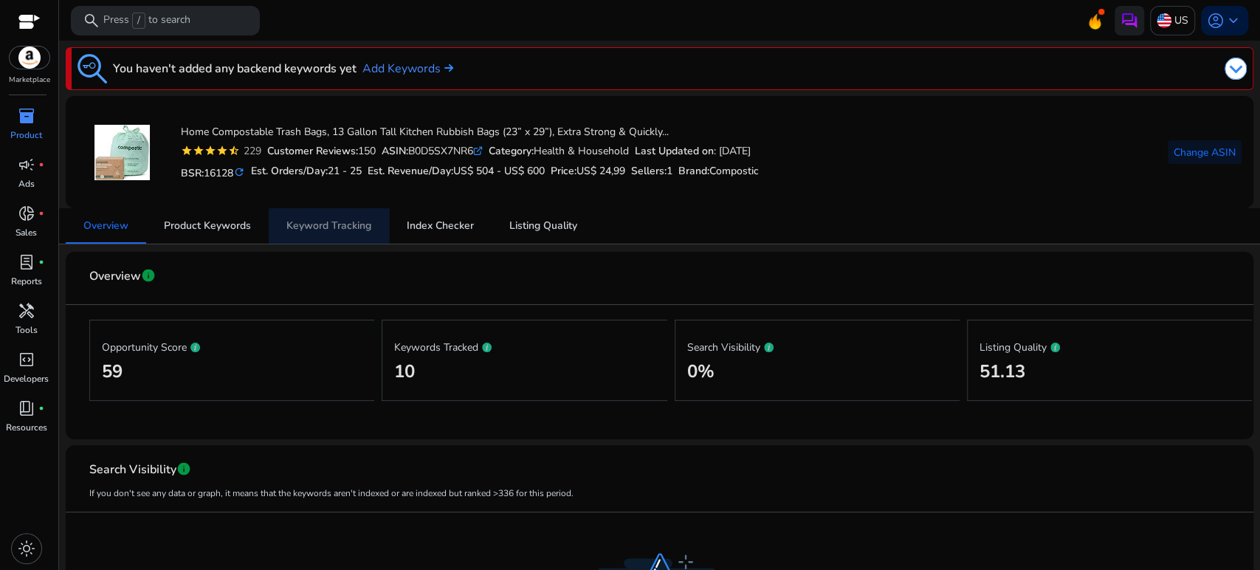
click at [372, 223] on link "Keyword Tracking" at bounding box center [329, 225] width 120 height 35
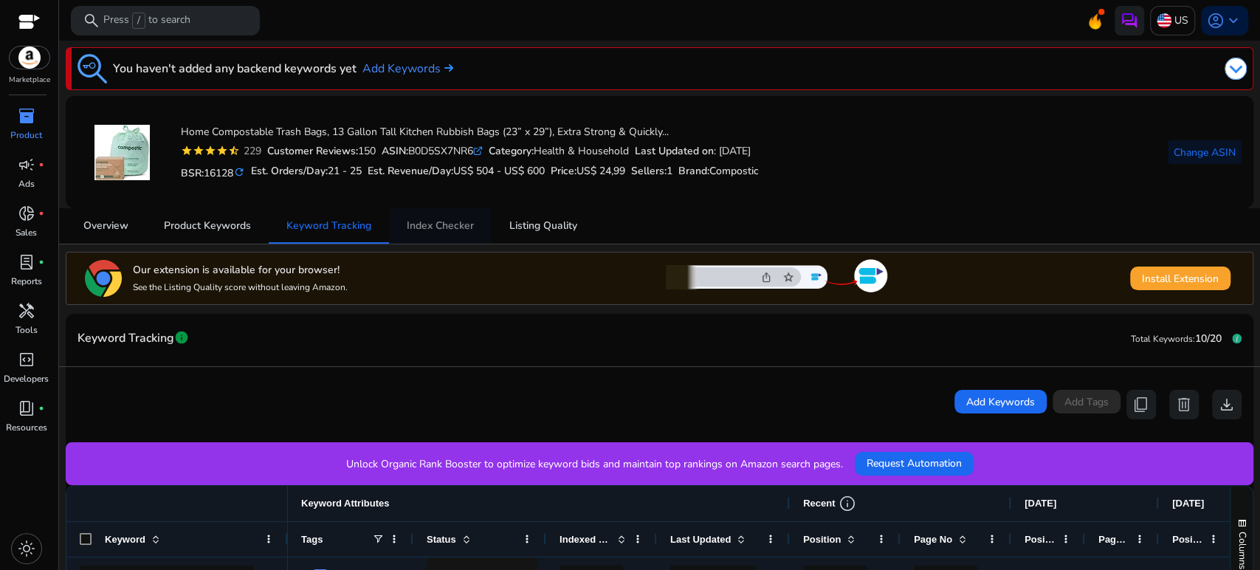
click at [465, 221] on span "Index Checker" at bounding box center [440, 226] width 67 height 10
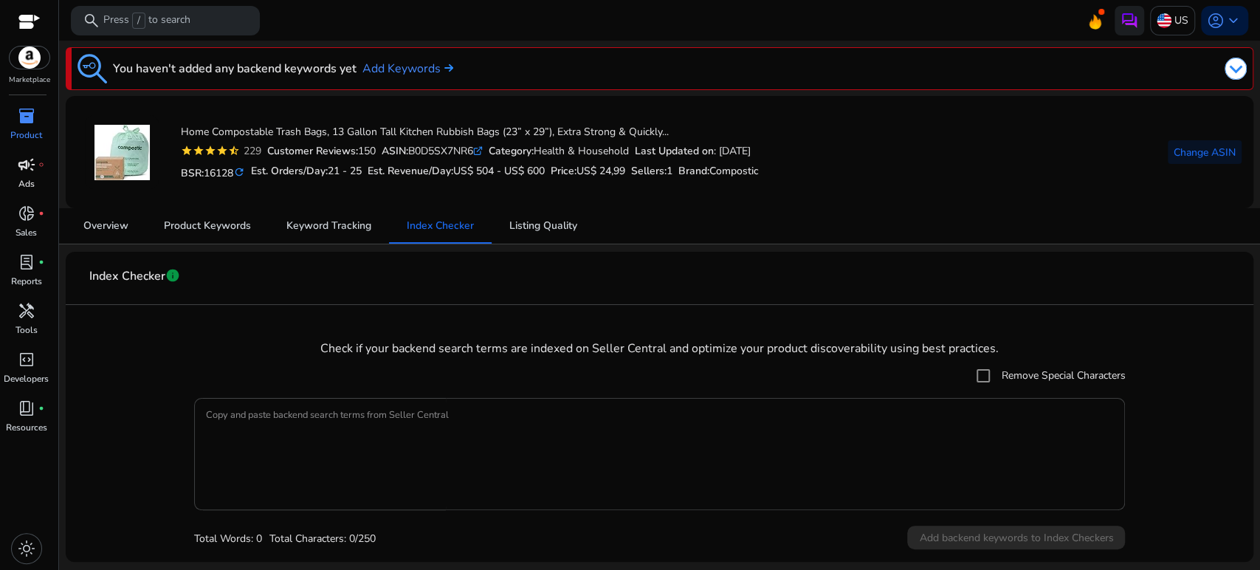
click at [26, 164] on span "campaign" at bounding box center [27, 165] width 18 height 18
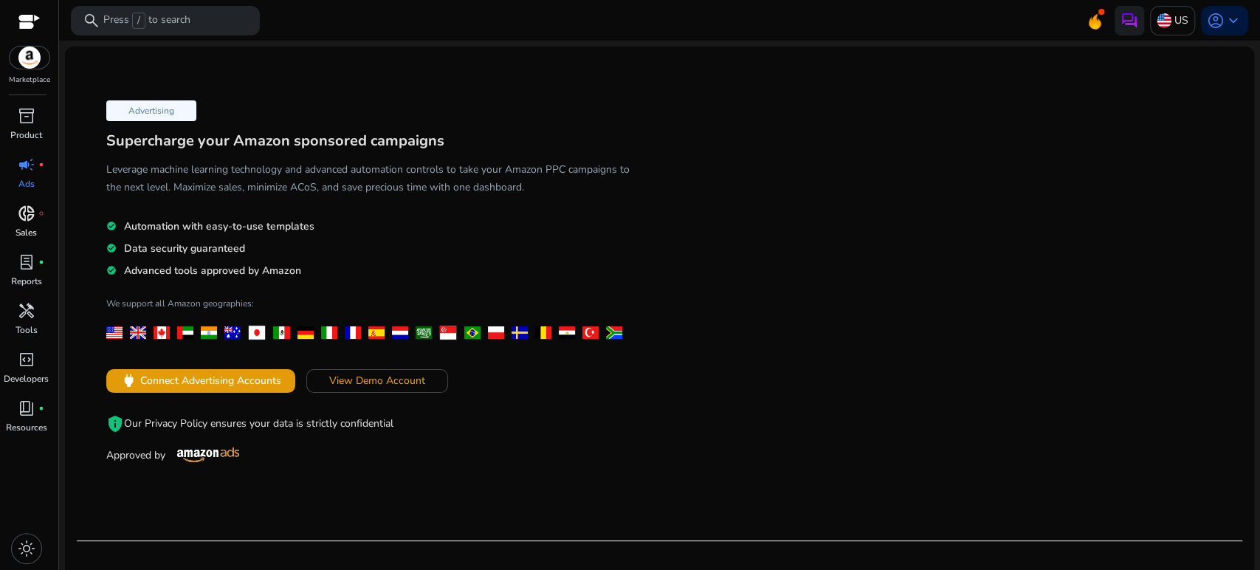
click at [31, 213] on span "donut_small" at bounding box center [27, 213] width 18 height 18
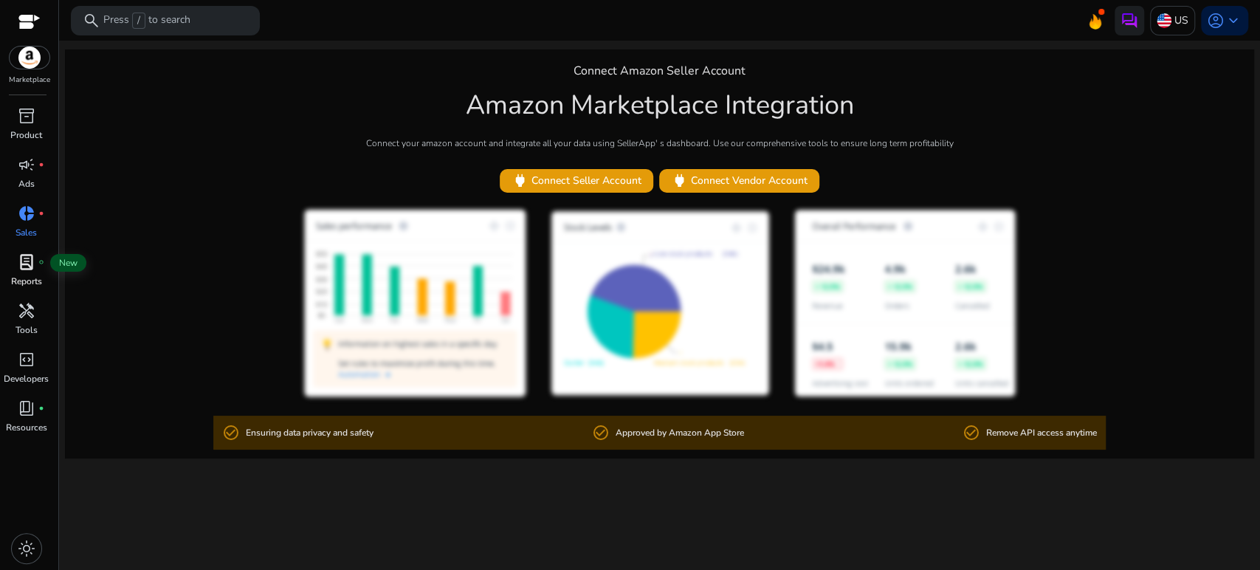
click at [23, 269] on span "lab_profile" at bounding box center [27, 262] width 18 height 18
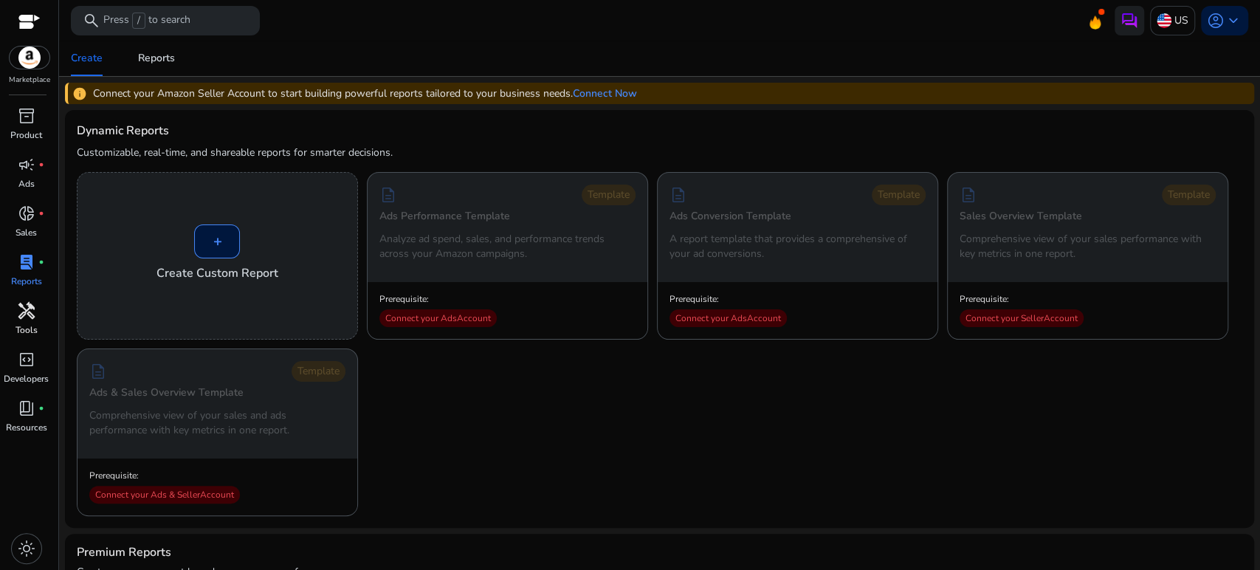
click at [32, 325] on p "Tools" at bounding box center [26, 329] width 22 height 13
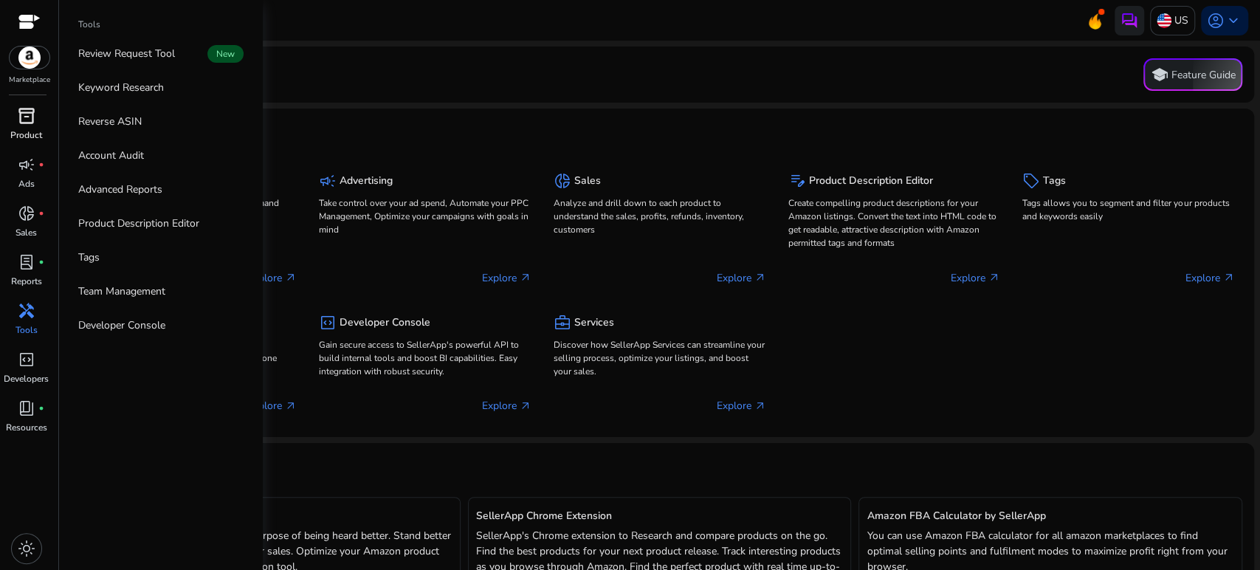
click at [24, 124] on span "inventory_2" at bounding box center [27, 116] width 18 height 18
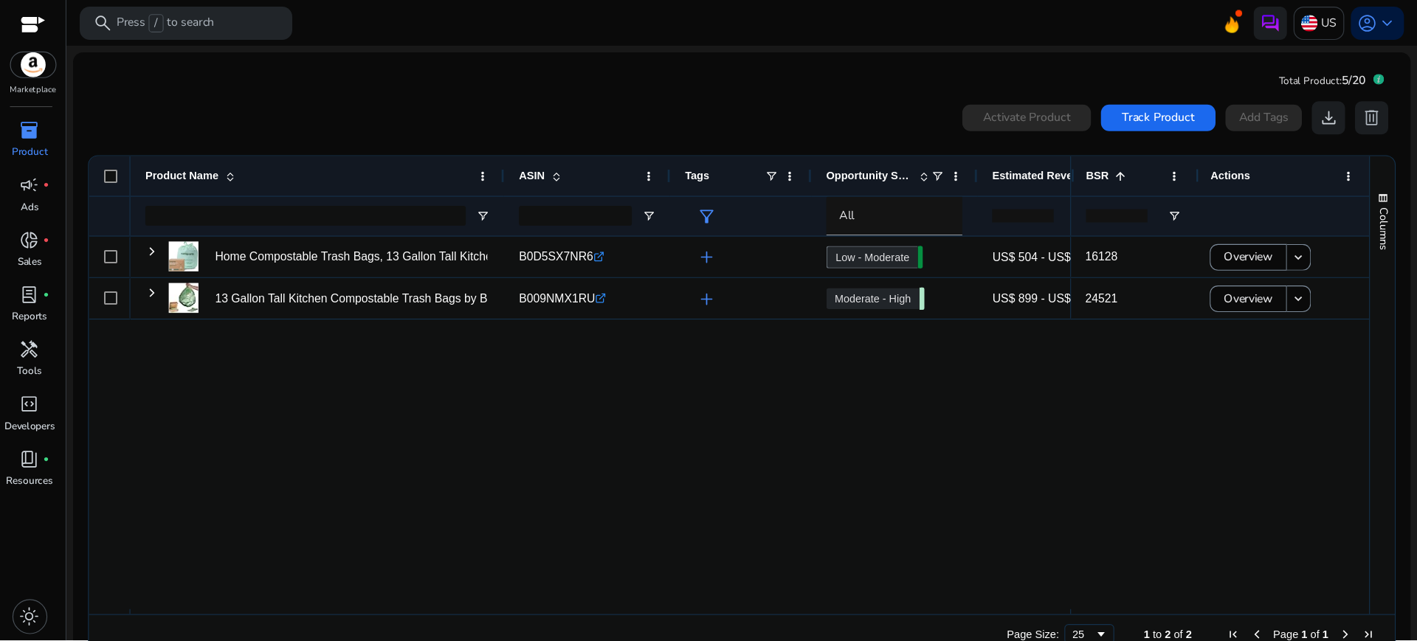
scroll to position [32, 0]
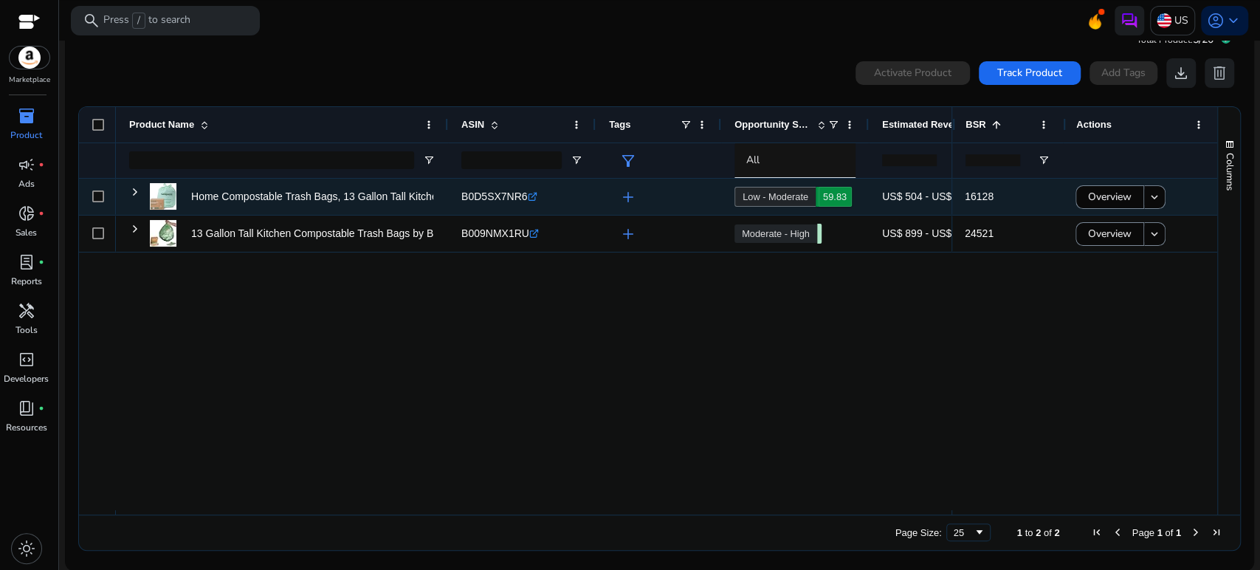
click at [799, 314] on icon at bounding box center [762, 351] width 74 height 74
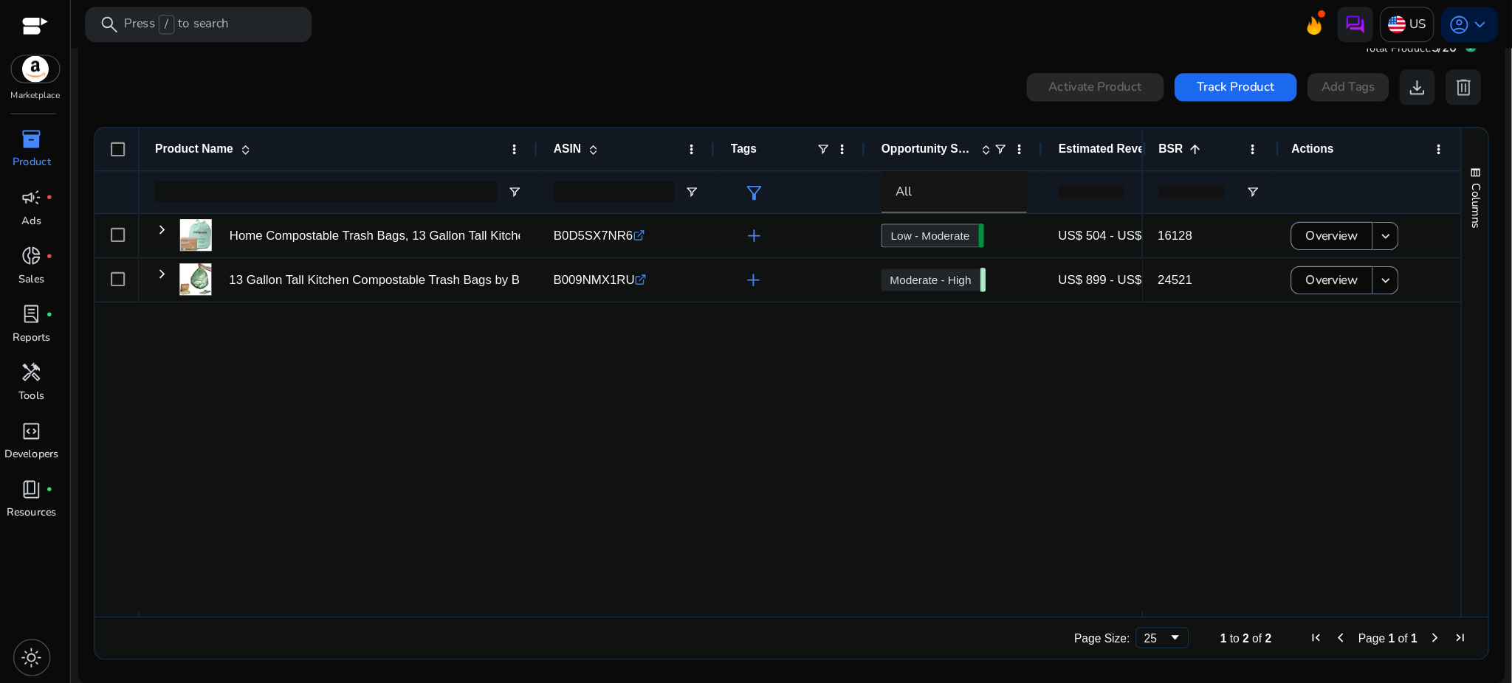
scroll to position [0, 0]
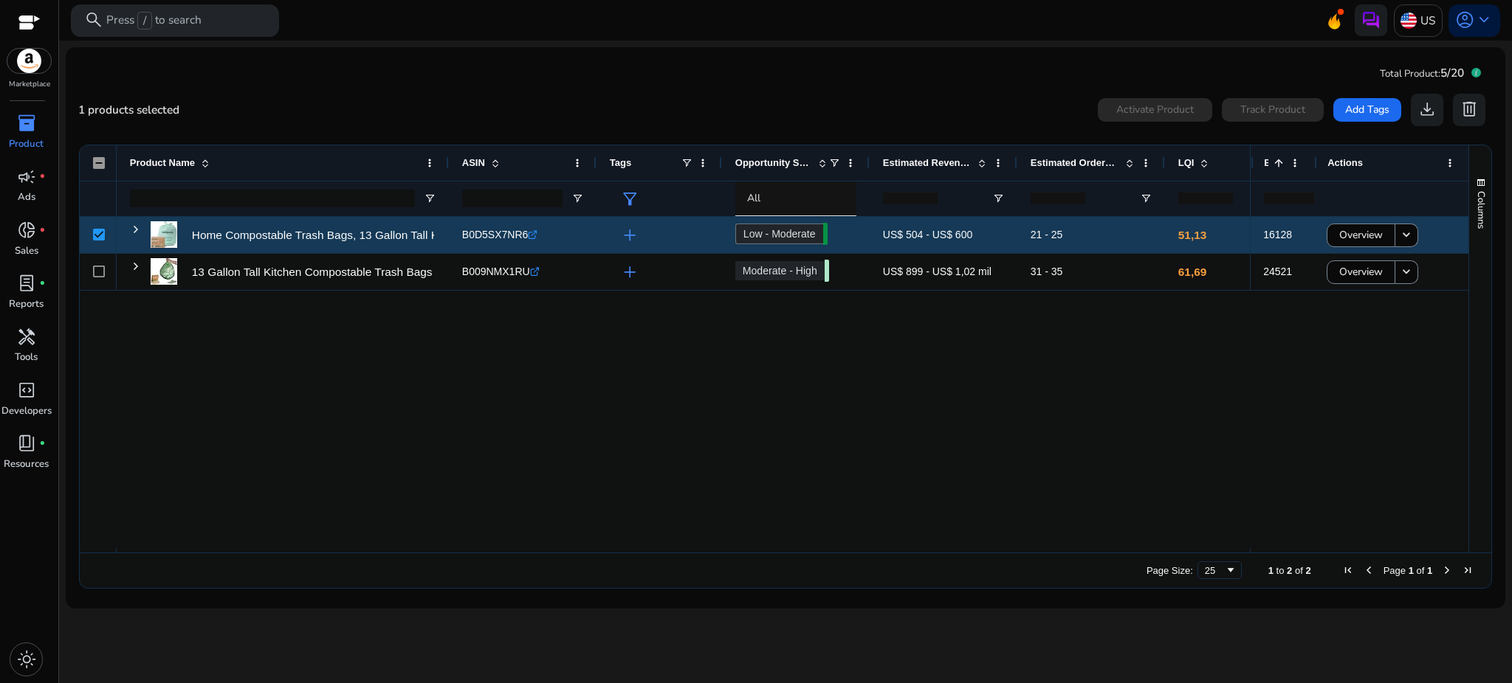
drag, startPoint x: 1205, startPoint y: 154, endPoint x: 1252, endPoint y: 252, distance: 109.6
click at [1252, 252] on div "Product Name ASIN" at bounding box center [774, 348] width 1388 height 407
click at [482, 349] on div "Home Compostable Trash Bags, 13 Gallon Tall Kitchen Rubbish Bags... B0D5SX7NR6 …" at bounding box center [683, 382] width 1133 height 331
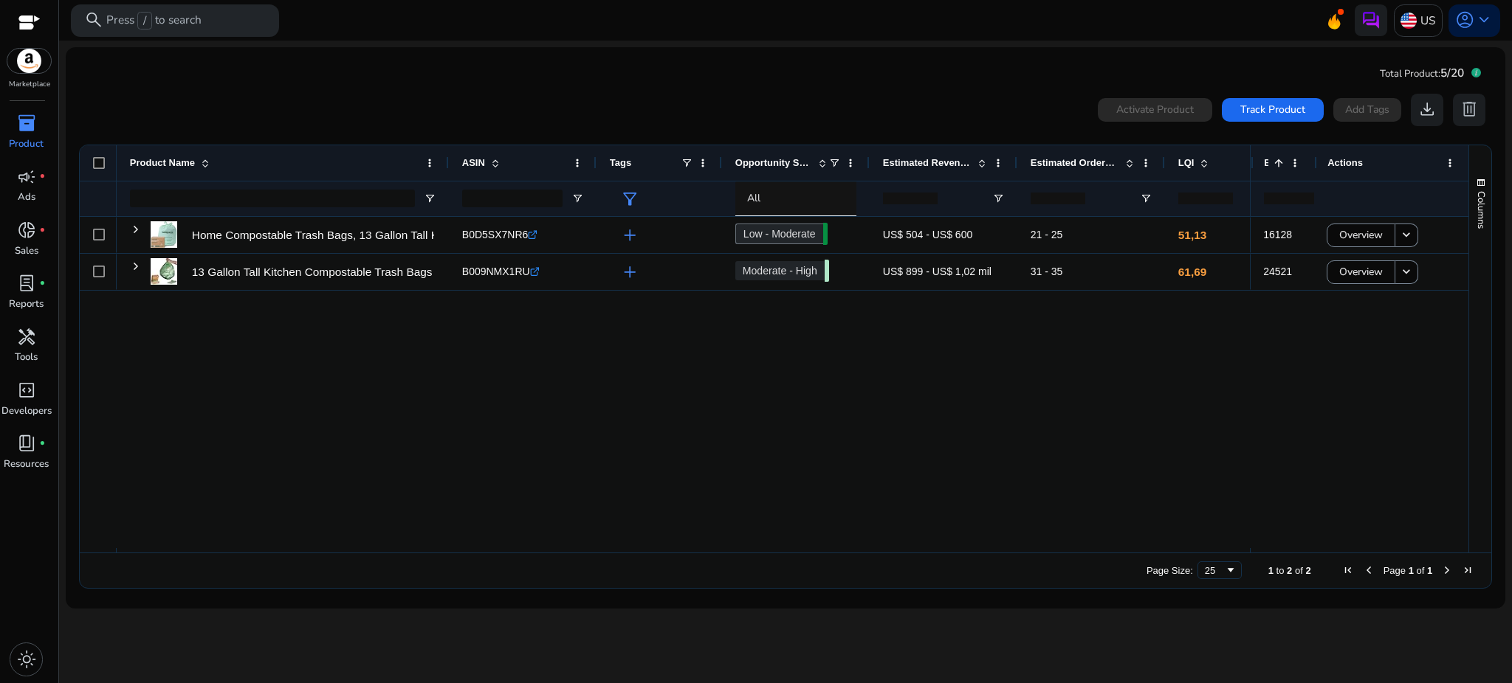
click at [417, 401] on div "Home Compostable Trash Bags, 13 Gallon Tall Kitchen Rubbish Bags... B0D5SX7NR6 …" at bounding box center [683, 382] width 1133 height 331
